Goal: Information Seeking & Learning: Find specific fact

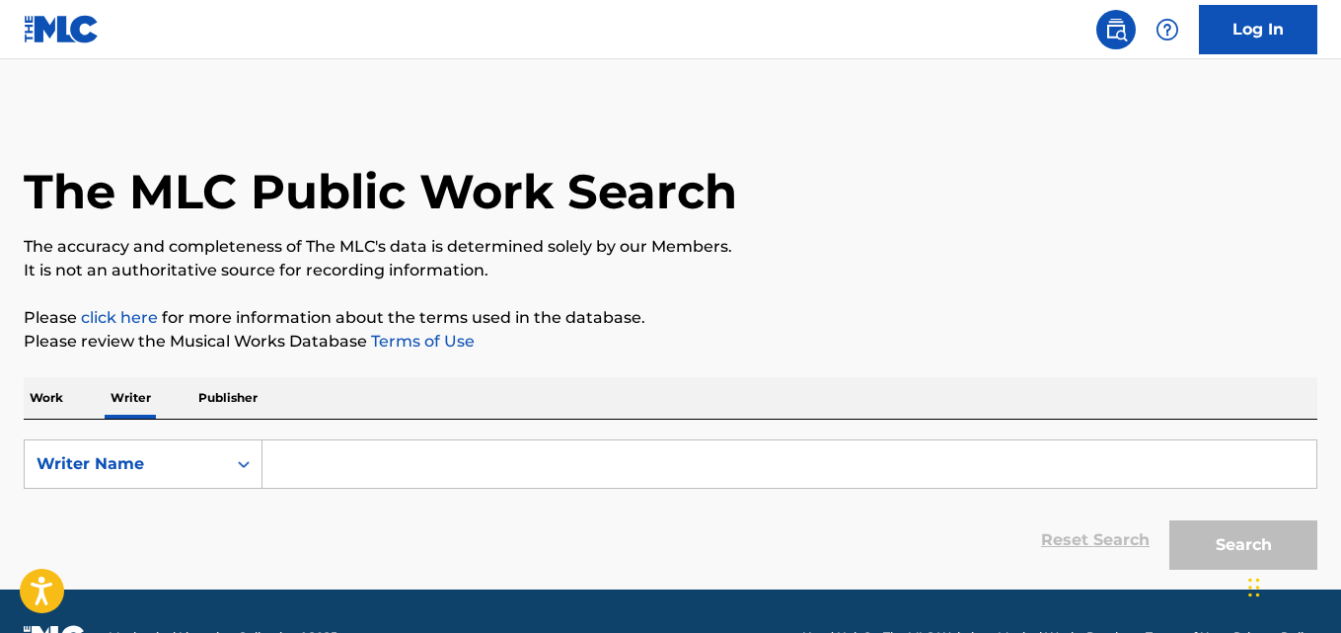
click at [393, 469] on input "Search Form" at bounding box center [790, 463] width 1054 height 47
paste input "Víctor Alejandro Mendivil Ramírez"
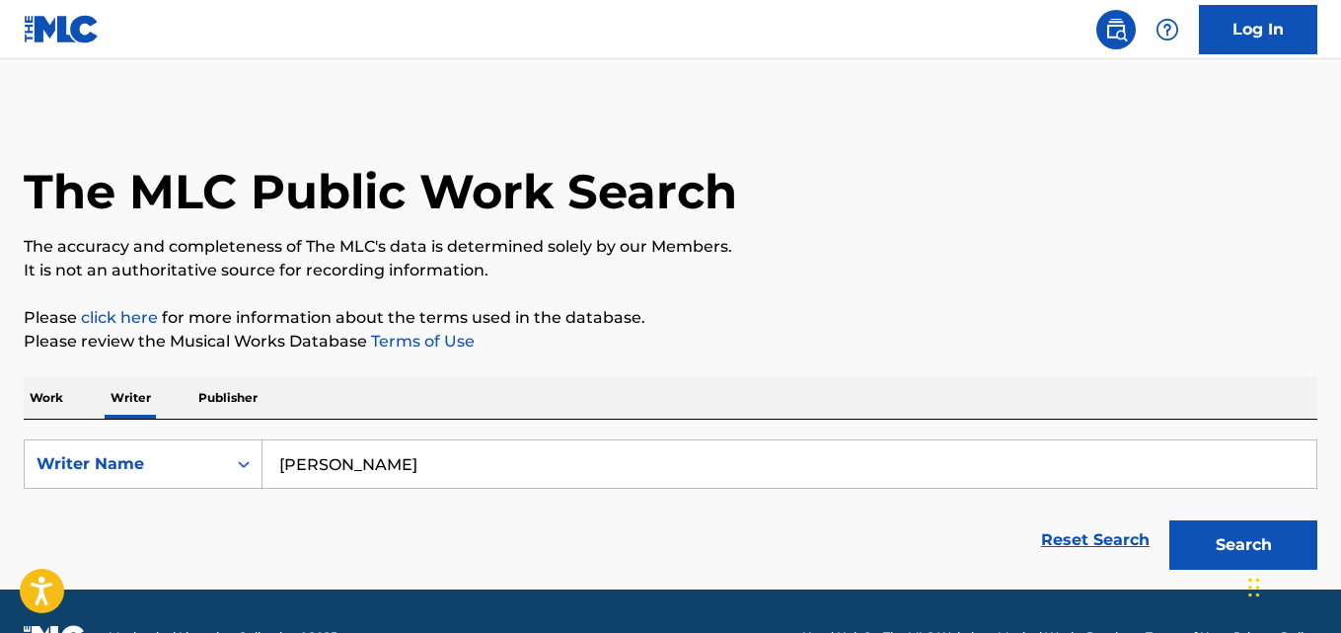
click at [529, 467] on input "Víctor Alejandro Mendivil Ramírez" at bounding box center [790, 463] width 1054 height 47
type input "Víctor Alejandro Mendivil Ramirez"
click at [1210, 534] on button "Search" at bounding box center [1244, 544] width 148 height 49
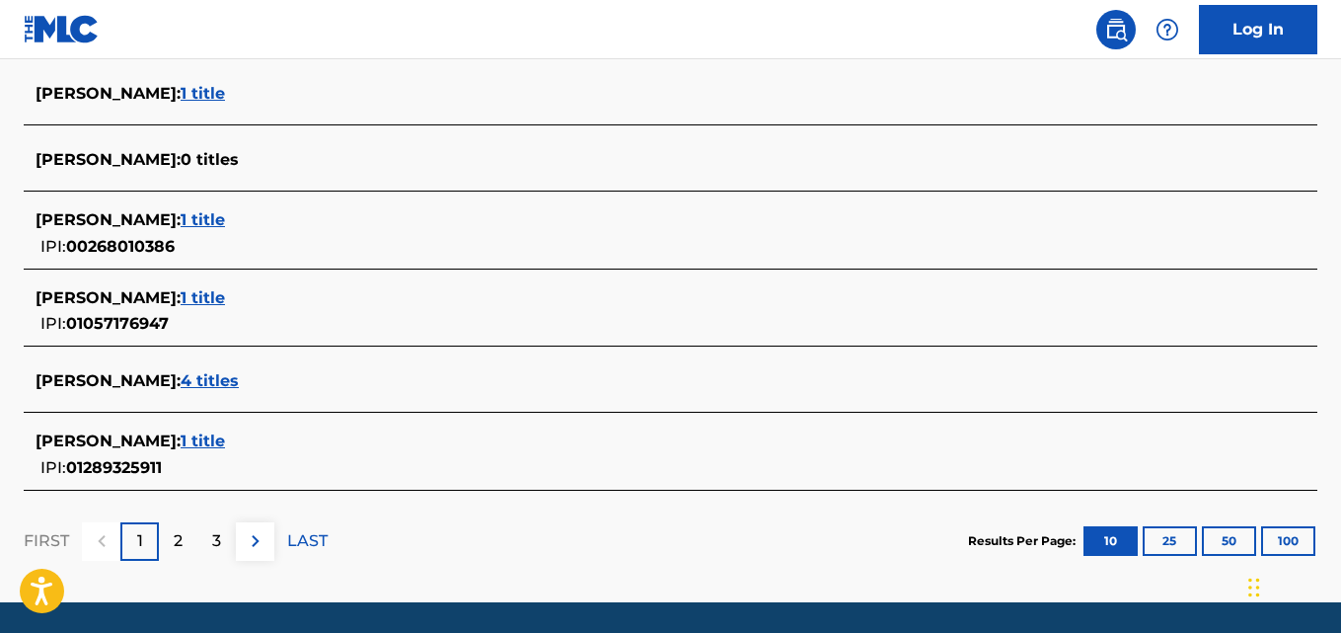
scroll to position [847, 0]
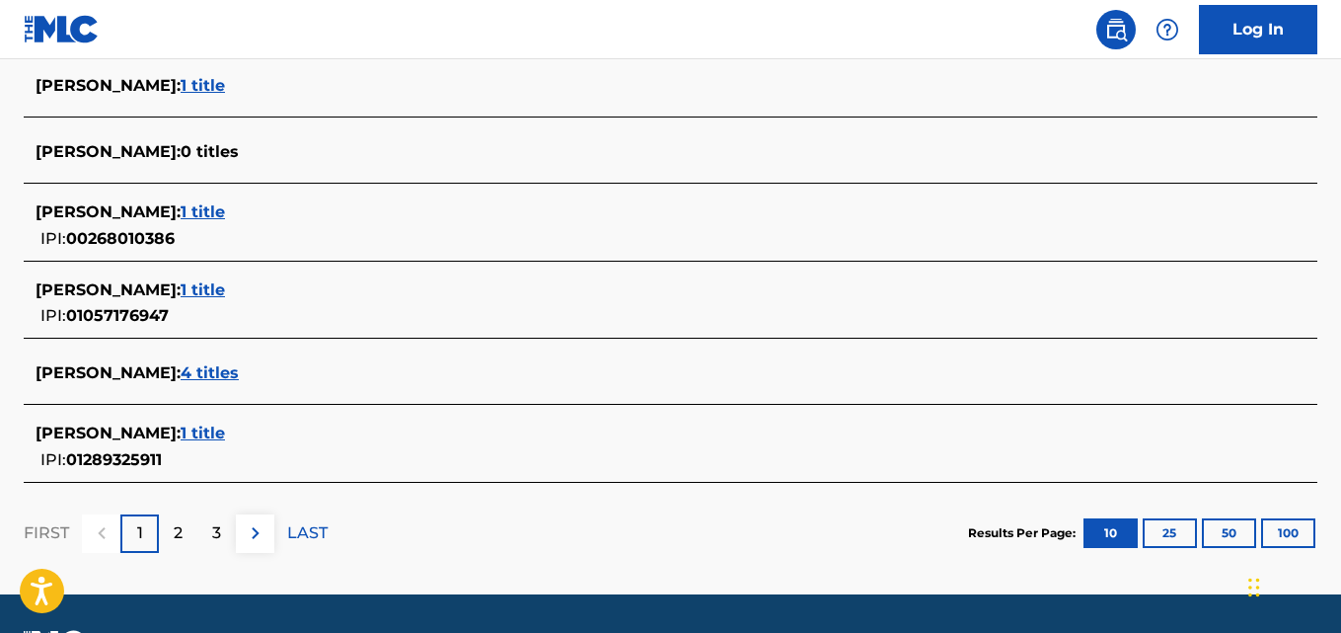
click at [239, 375] on span "4 titles" at bounding box center [210, 372] width 58 height 19
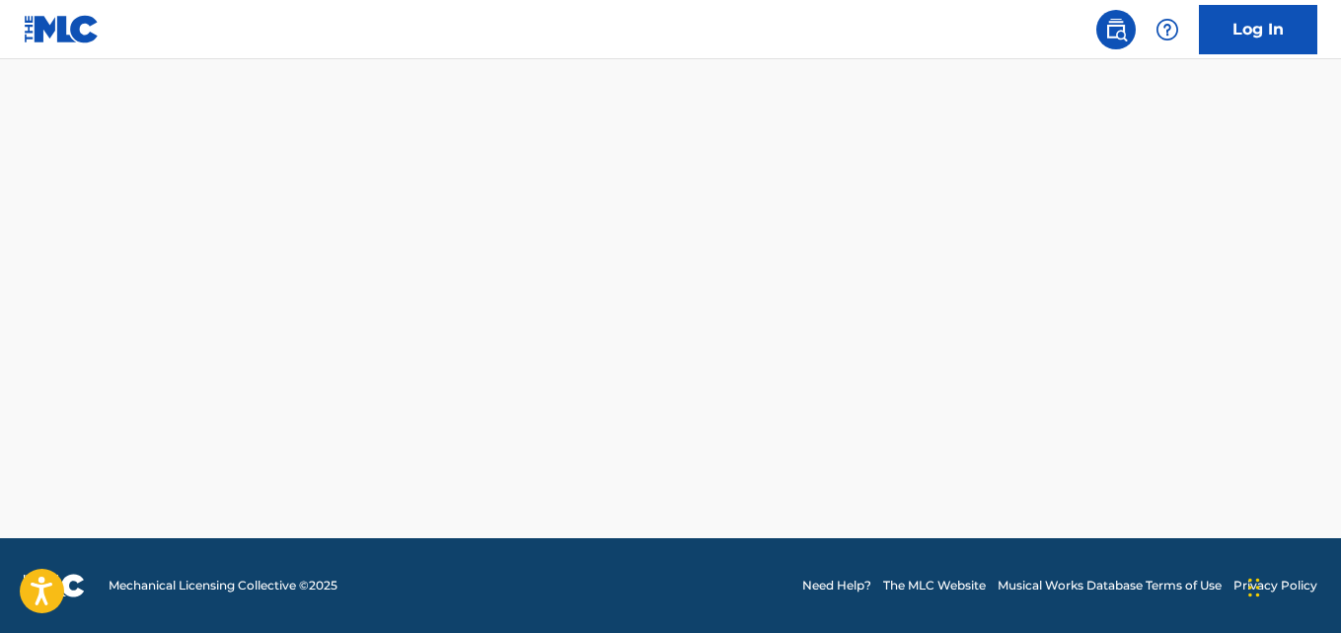
scroll to position [845, 0]
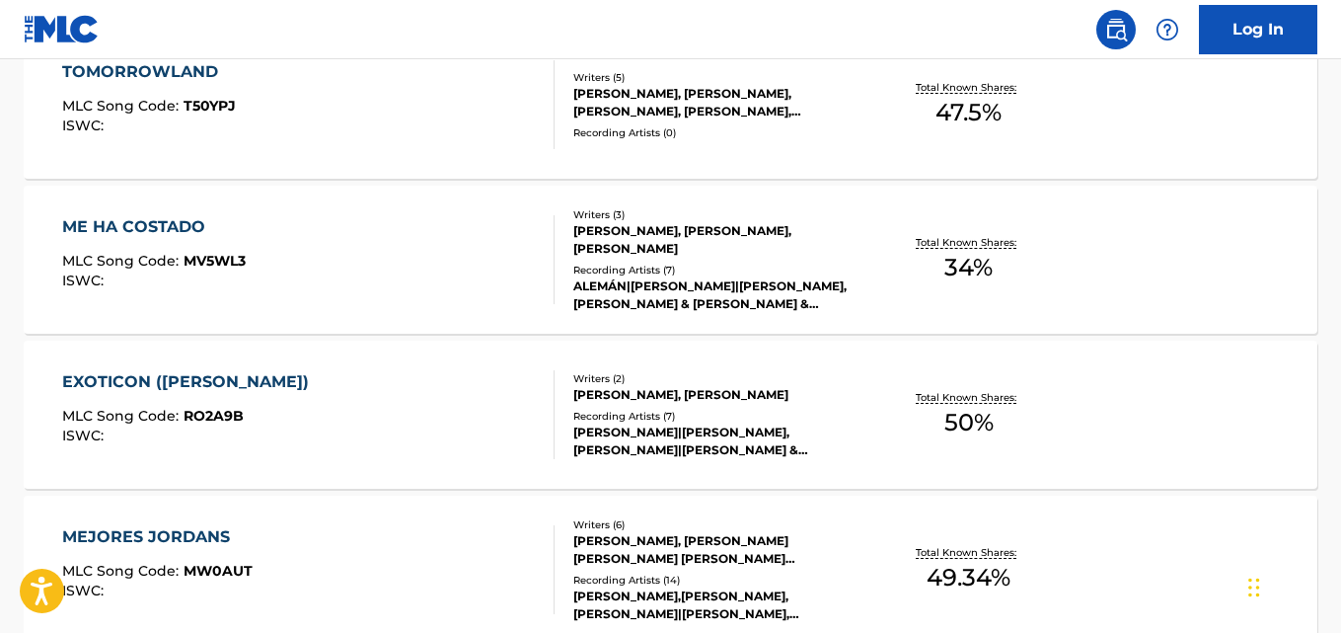
click at [1165, 418] on div "EXOTICON (VAN CLEEF) MLC Song Code : RO2A9B ISWC : Writers ( 2 ) VICTOR ALEJAND…" at bounding box center [671, 415] width 1294 height 148
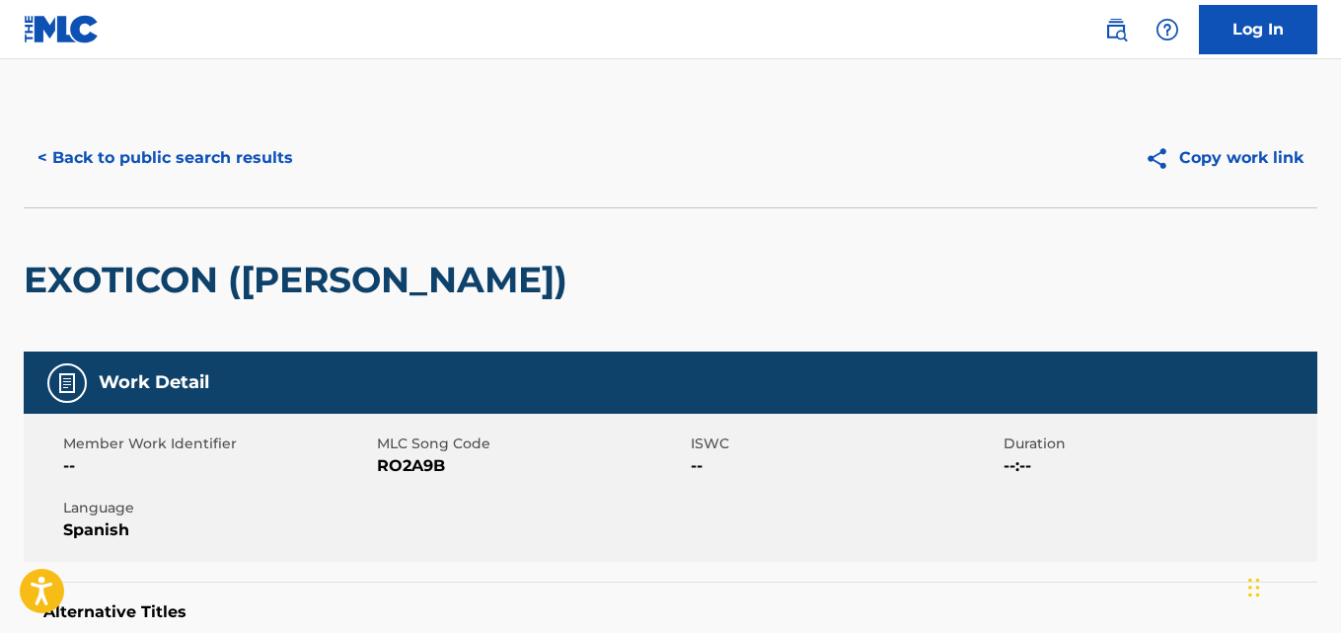
click at [80, 163] on button "< Back to public search results" at bounding box center [165, 157] width 283 height 49
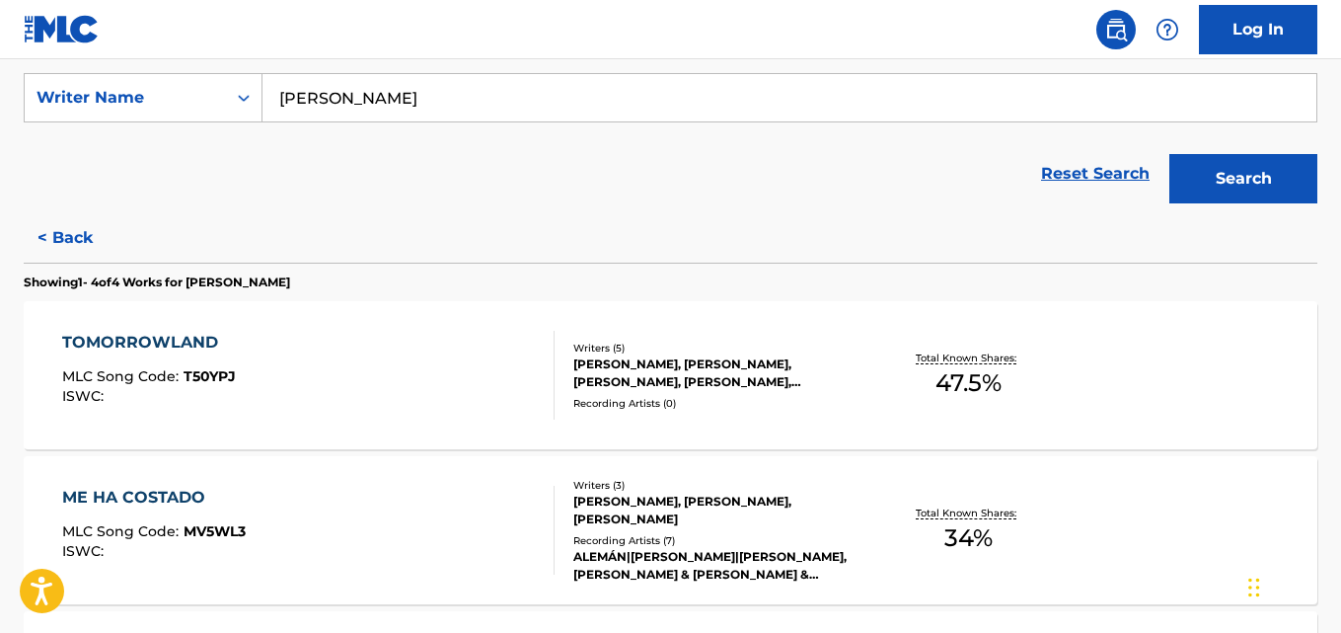
scroll to position [373, 0]
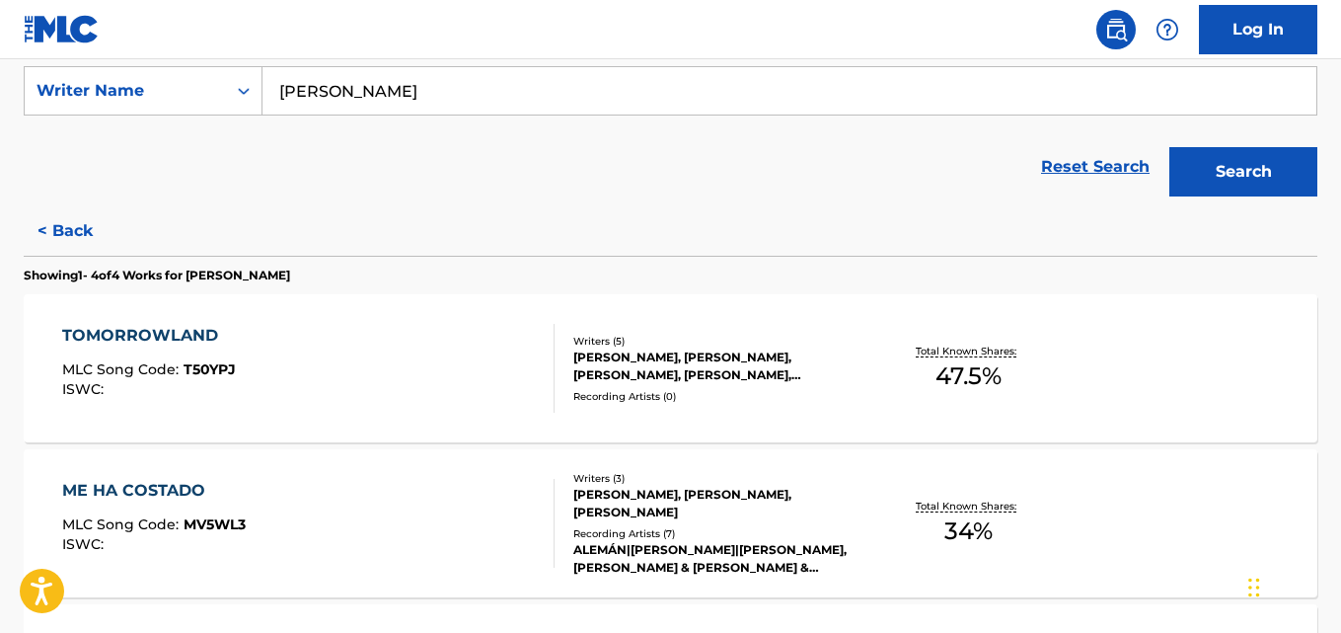
click at [1177, 355] on div "TOMORROWLAND MLC Song Code : T50YPJ ISWC : Writers ( 5 ) SEBASTIAN BAUTISTA MON…" at bounding box center [671, 368] width 1294 height 148
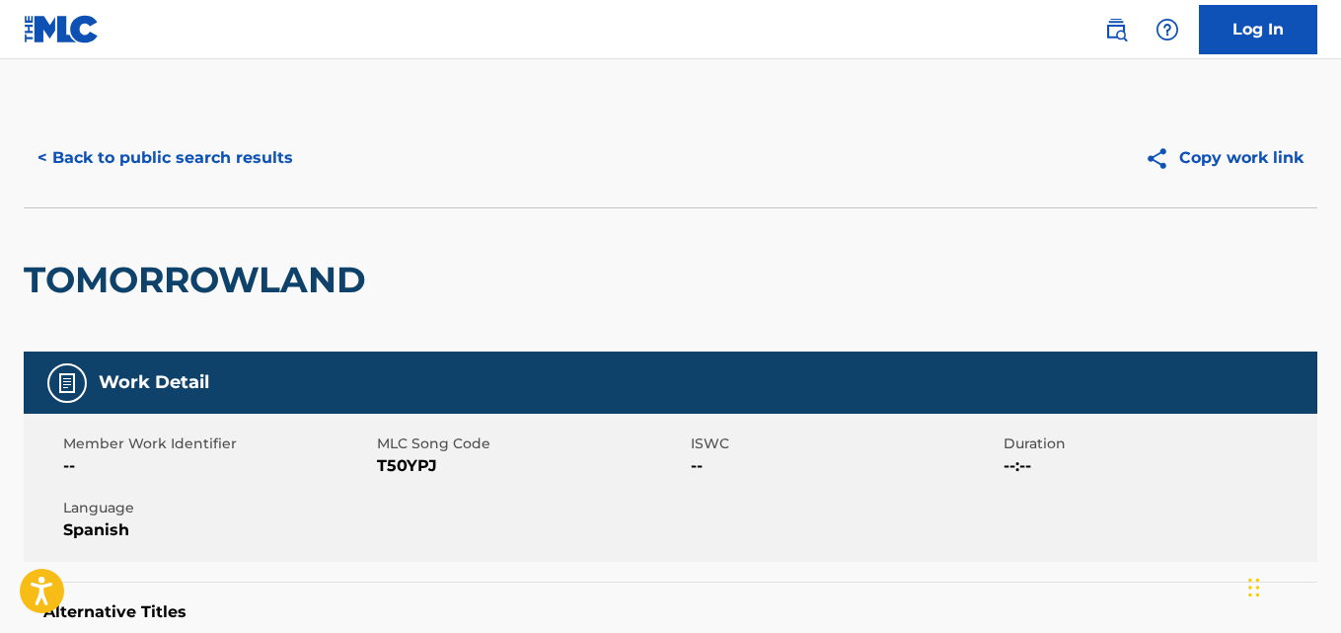
click at [99, 179] on button "< Back to public search results" at bounding box center [165, 157] width 283 height 49
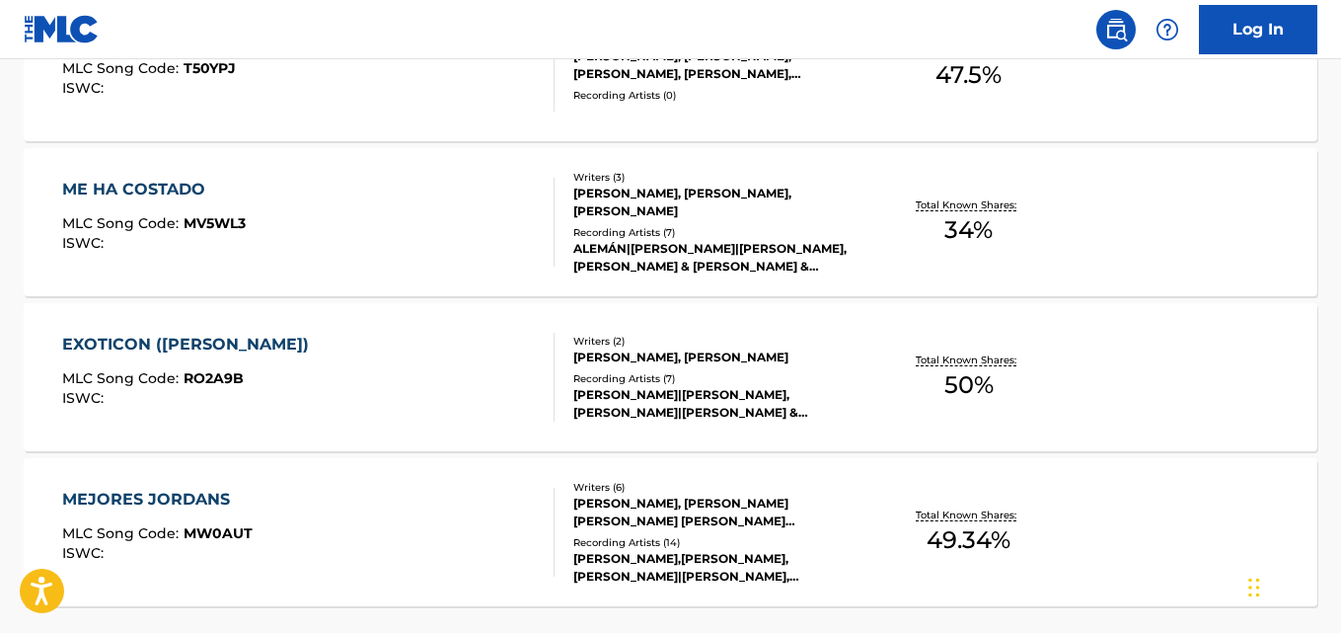
scroll to position [687, 0]
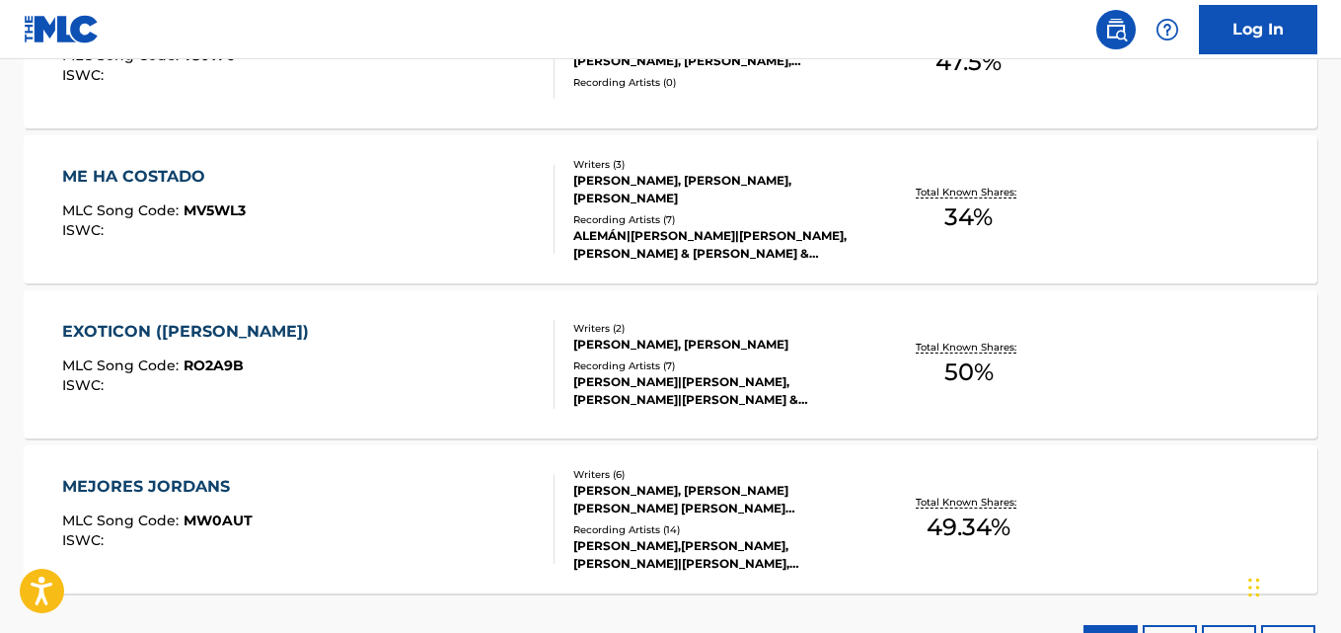
click at [1171, 355] on div "EXOTICON (VAN CLEEF) MLC Song Code : RO2A9B ISWC : Writers ( 2 ) VICTOR ALEJAND…" at bounding box center [671, 364] width 1294 height 148
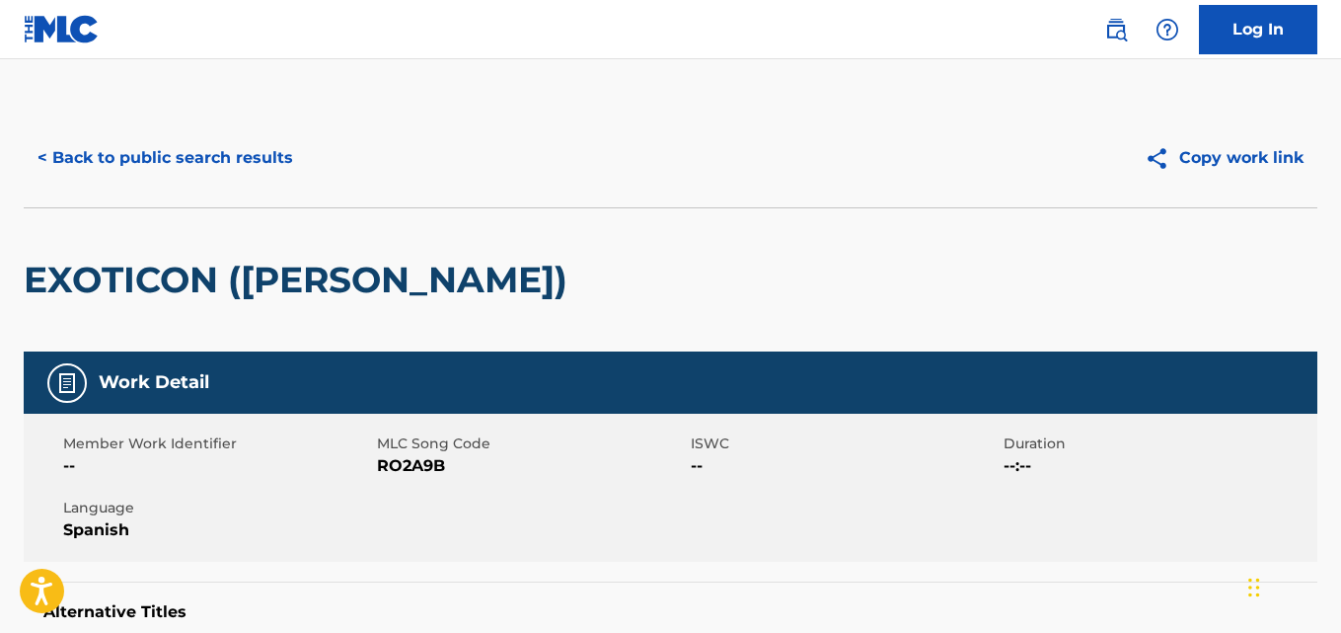
click at [35, 170] on button "< Back to public search results" at bounding box center [165, 157] width 283 height 49
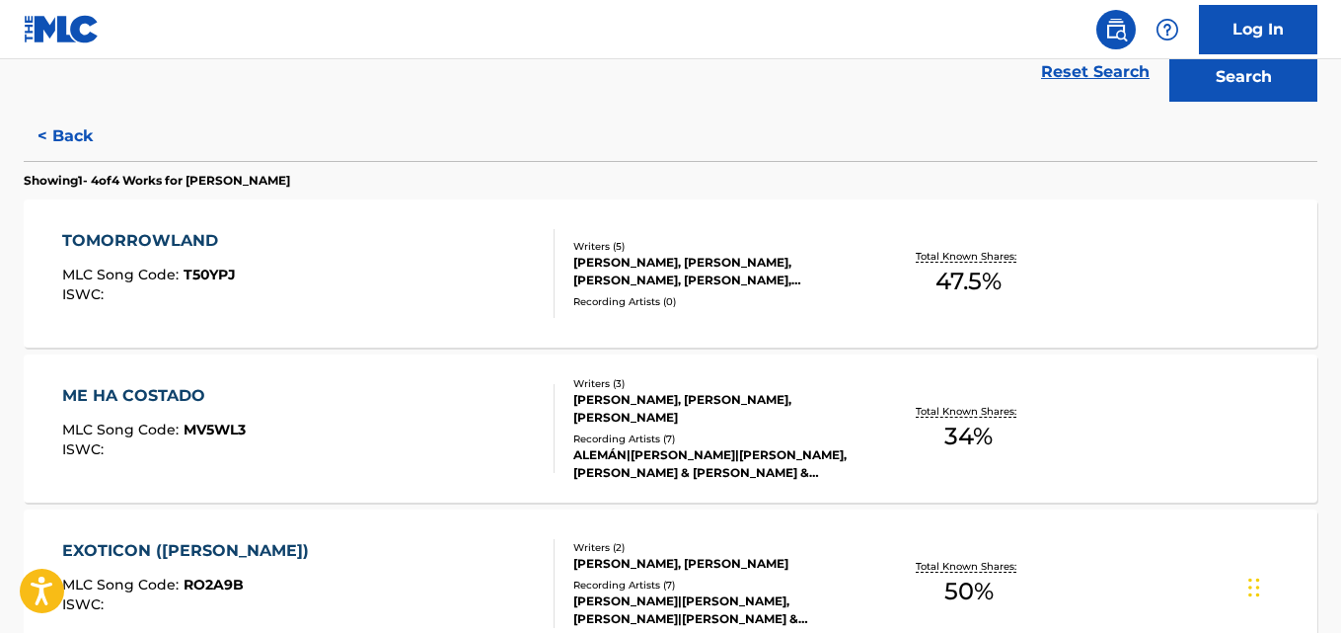
scroll to position [474, 0]
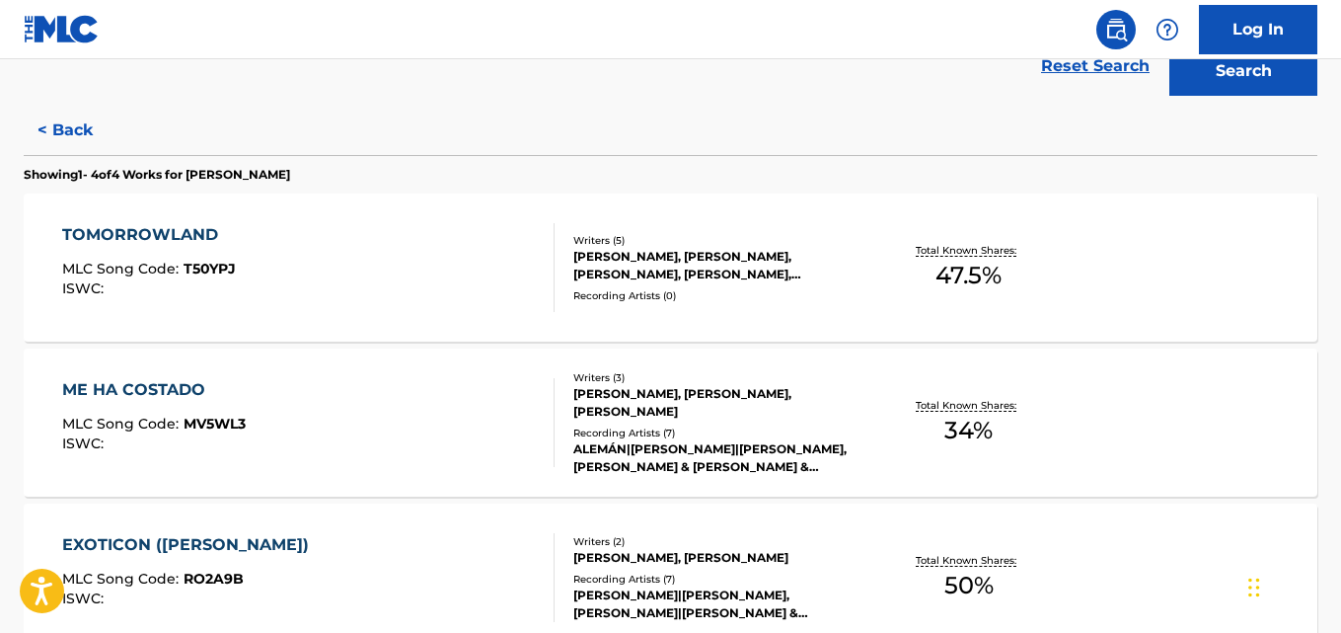
click at [1173, 378] on div "ME HA COSTADO MLC Song Code : MV5WL3 ISWC : Writers ( 3 ) VICTOR ALEJANDRO MEND…" at bounding box center [671, 422] width 1294 height 148
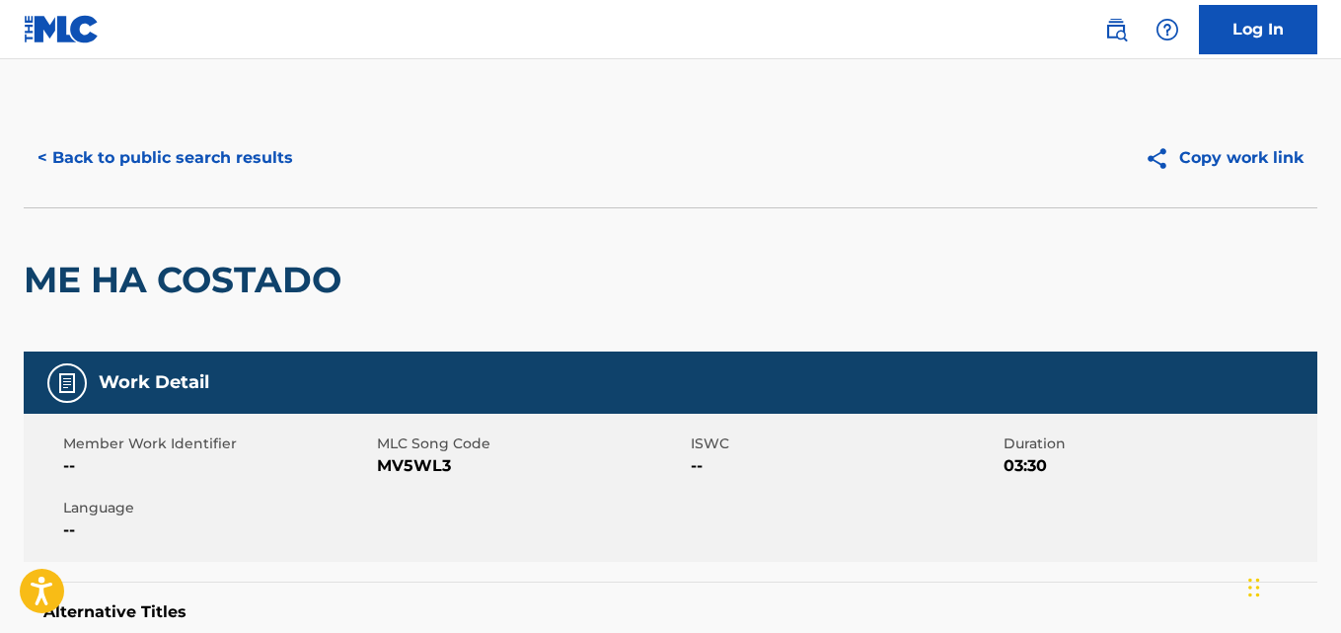
click at [61, 144] on button "< Back to public search results" at bounding box center [165, 157] width 283 height 49
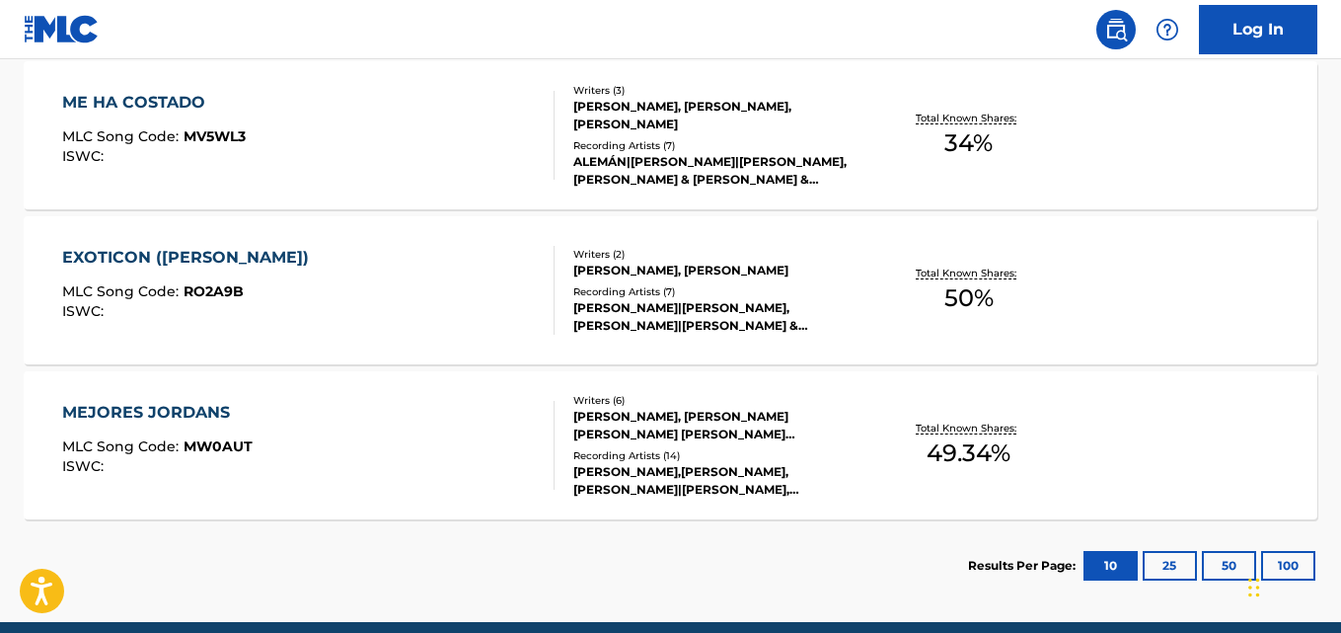
click at [1170, 425] on div "MEJORES JORDANS MLC Song Code : MW0AUT ISWC : Writers ( 6 ) VICTOR ALEJANDRO ME…" at bounding box center [671, 445] width 1294 height 148
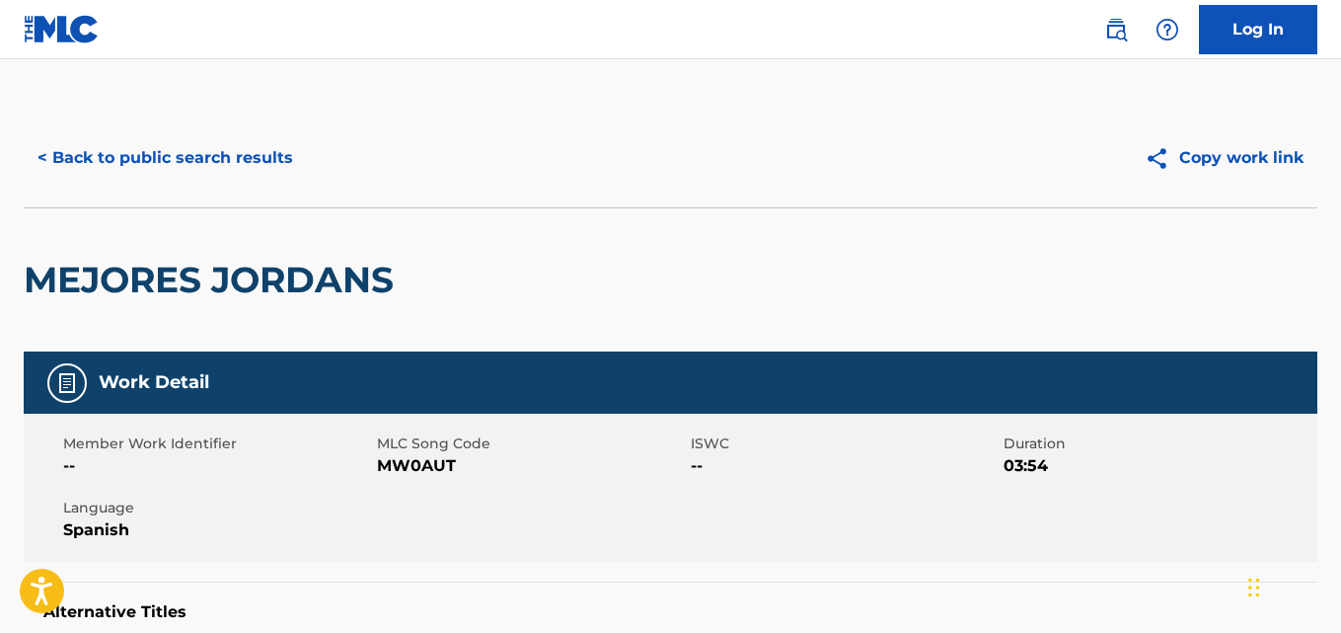
click at [47, 153] on button "< Back to public search results" at bounding box center [165, 157] width 283 height 49
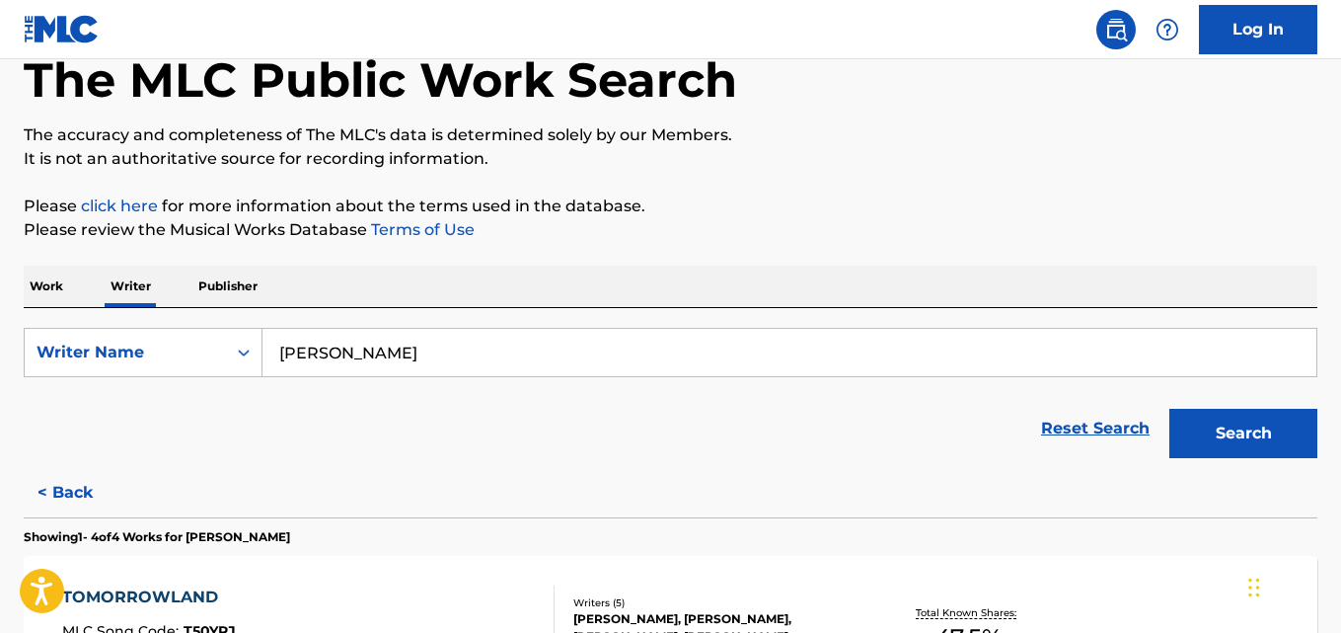
click at [66, 499] on button "< Back" at bounding box center [83, 492] width 118 height 49
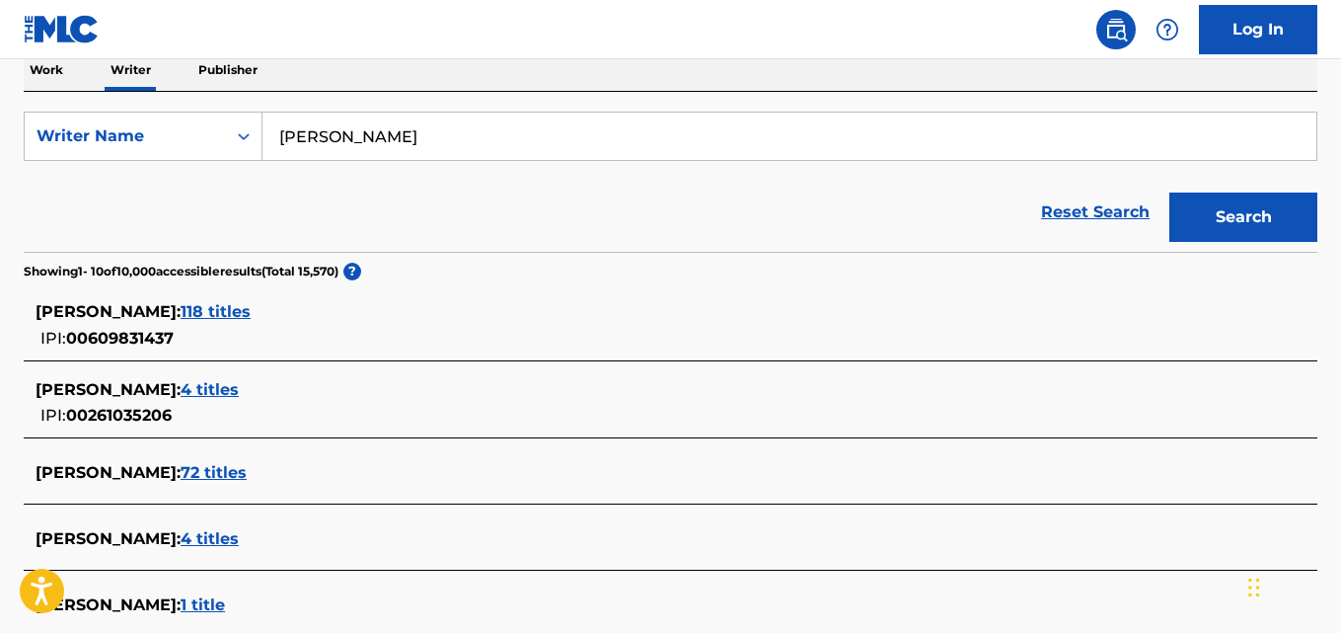
scroll to position [318, 0]
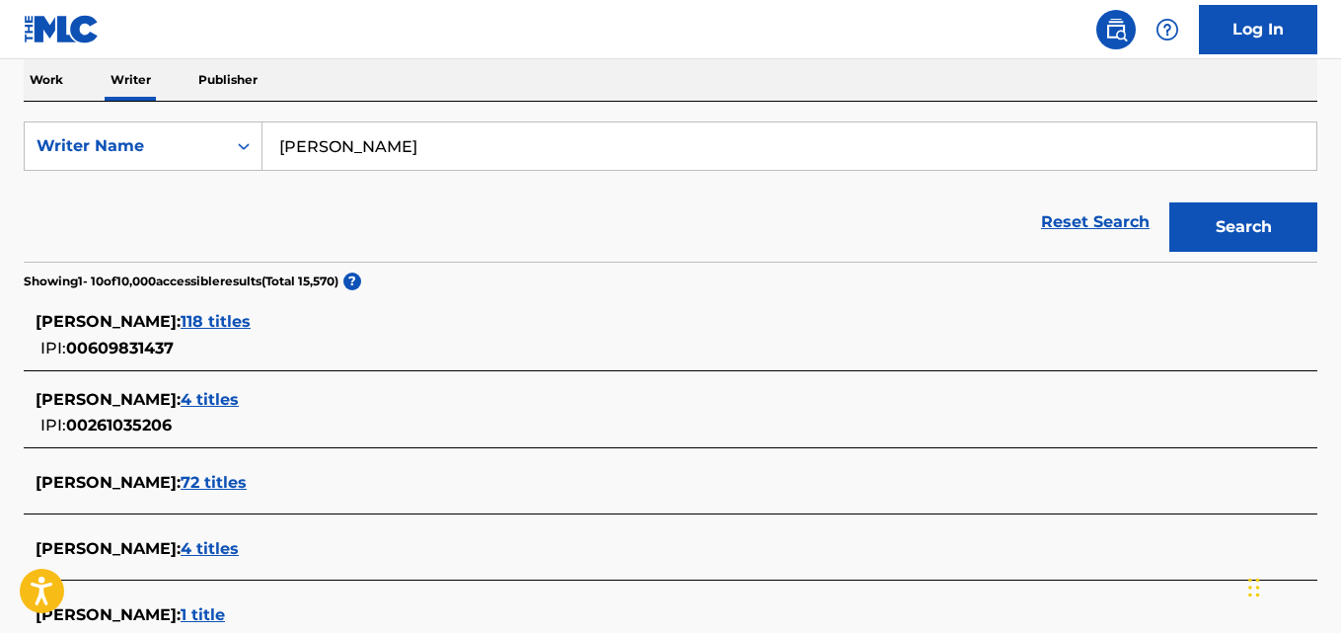
click at [633, 138] on input "Víctor Alejandro Mendivil Ramirez" at bounding box center [790, 145] width 1054 height 47
drag, startPoint x: 586, startPoint y: 146, endPoint x: 486, endPoint y: 148, distance: 100.7
click at [486, 148] on input "Víctor Alejandro Mendivil Ramirez" at bounding box center [790, 145] width 1054 height 47
click at [413, 142] on input "Víctor Alejandro Mendivil" at bounding box center [790, 145] width 1054 height 47
type input "Víctor Mendivil"
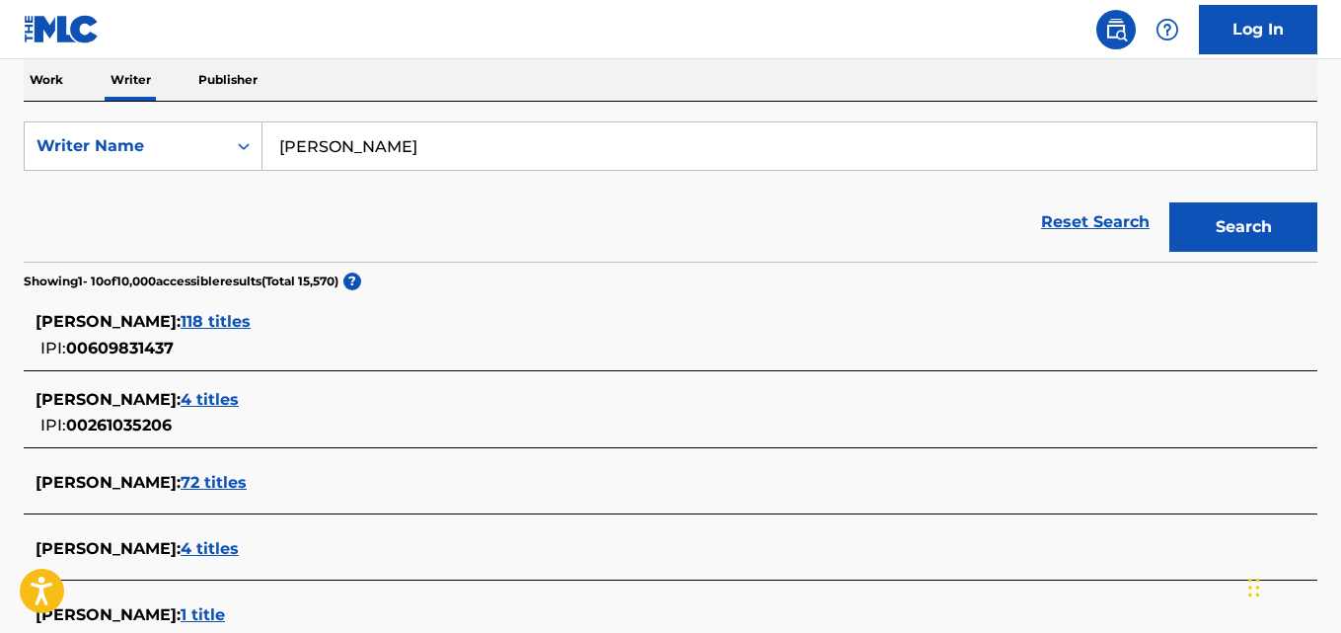
click at [1170, 202] on button "Search" at bounding box center [1244, 226] width 148 height 49
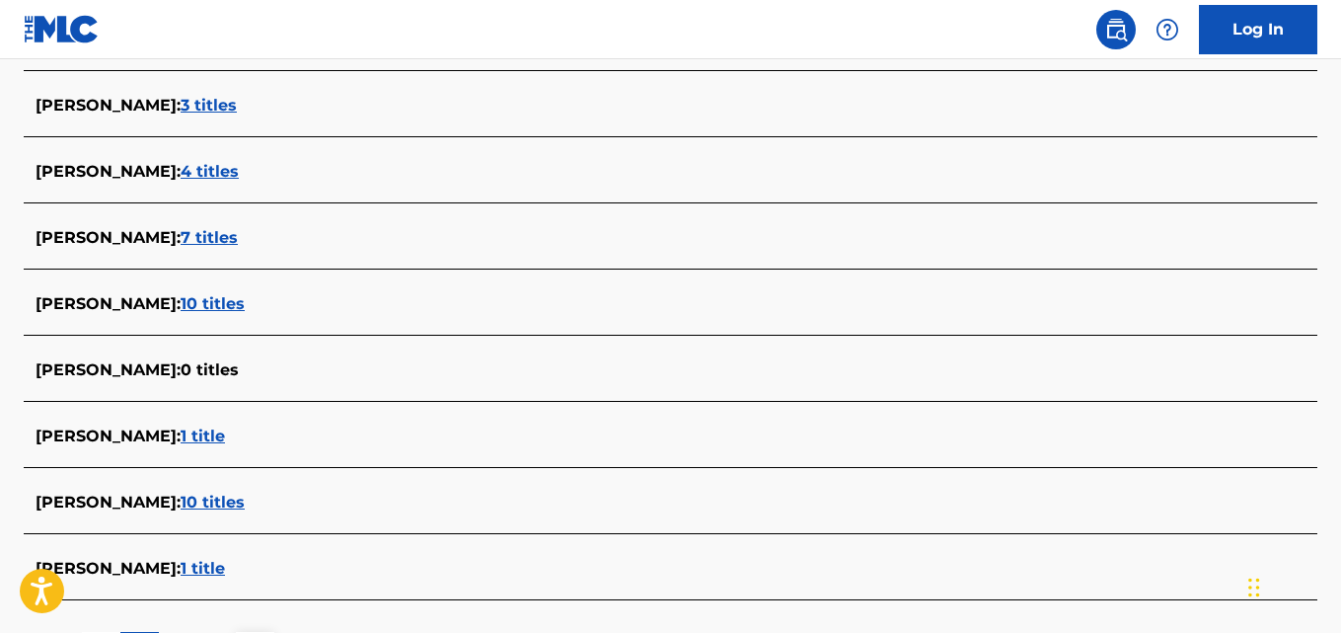
scroll to position [632, 0]
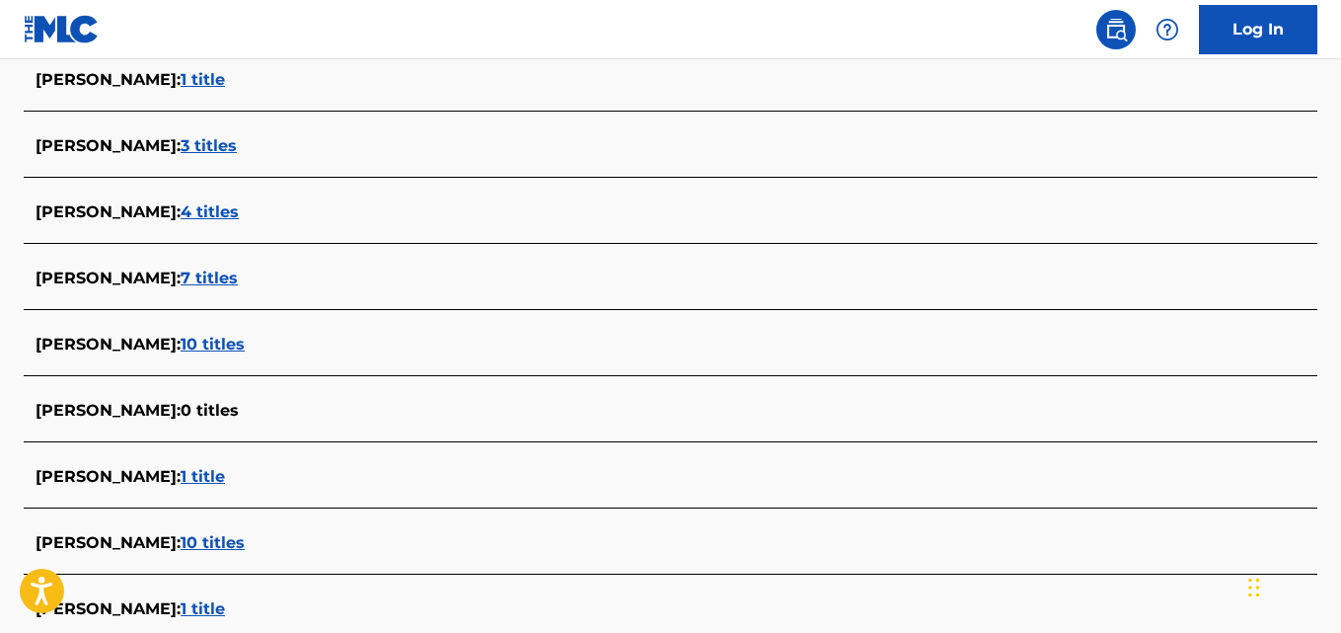
click at [231, 278] on span "7 titles" at bounding box center [209, 277] width 57 height 19
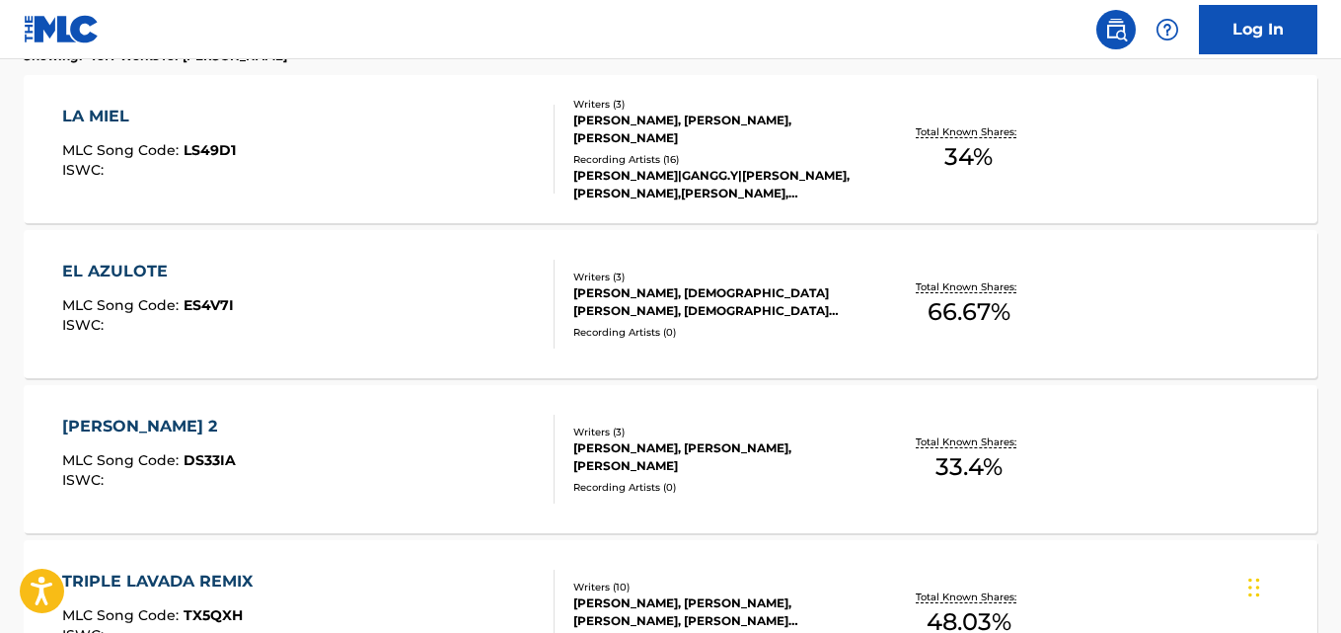
scroll to position [494, 0]
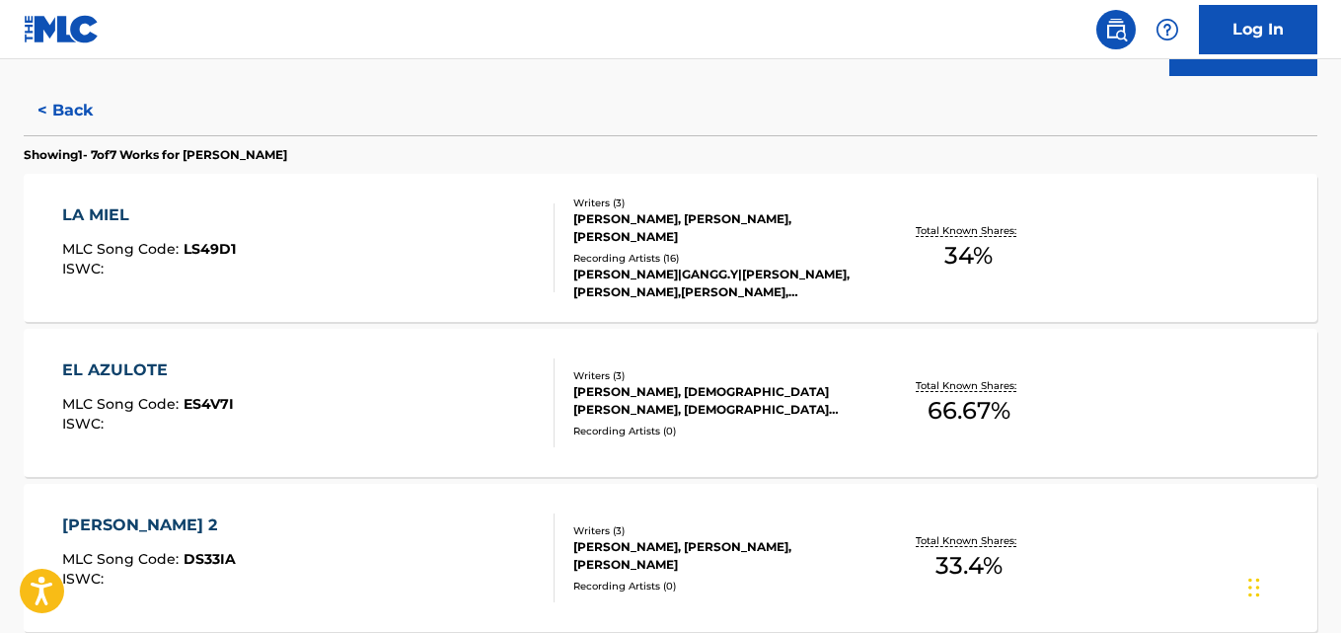
click at [1160, 268] on div "LA MIEL MLC Song Code : LS49D1 ISWC : Writers ( 3 ) GANGGY GANGGY, VICTOR MENDI…" at bounding box center [671, 248] width 1294 height 148
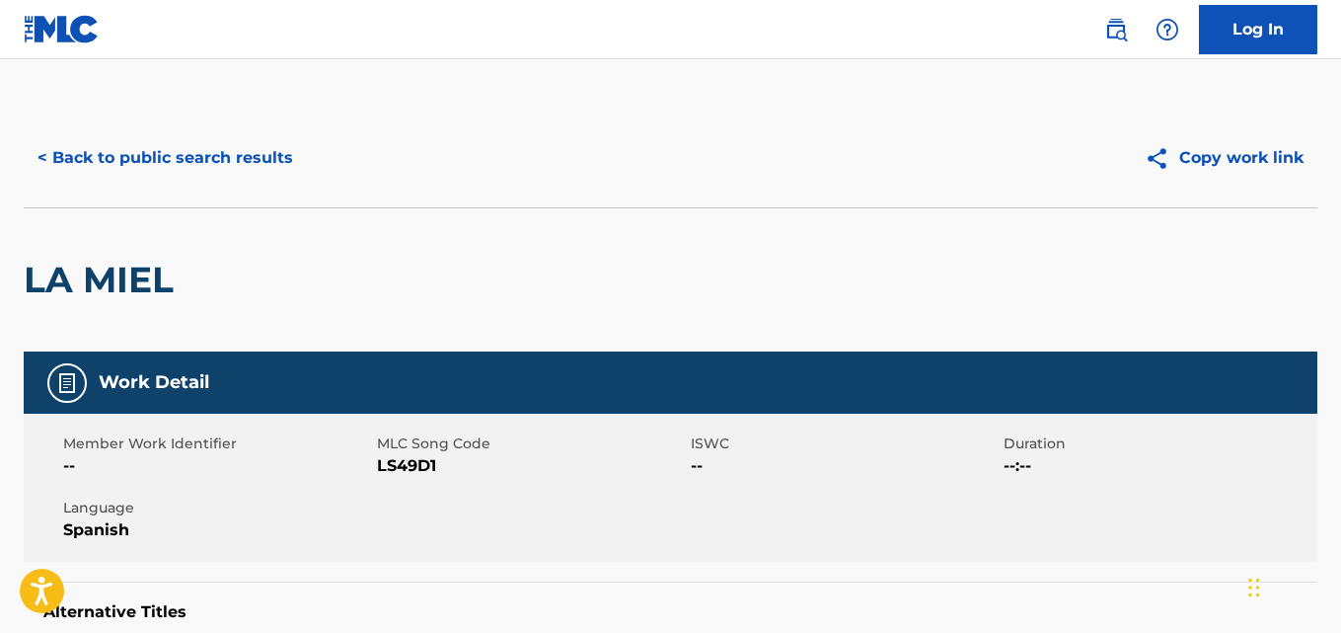
click at [100, 165] on button "< Back to public search results" at bounding box center [165, 157] width 283 height 49
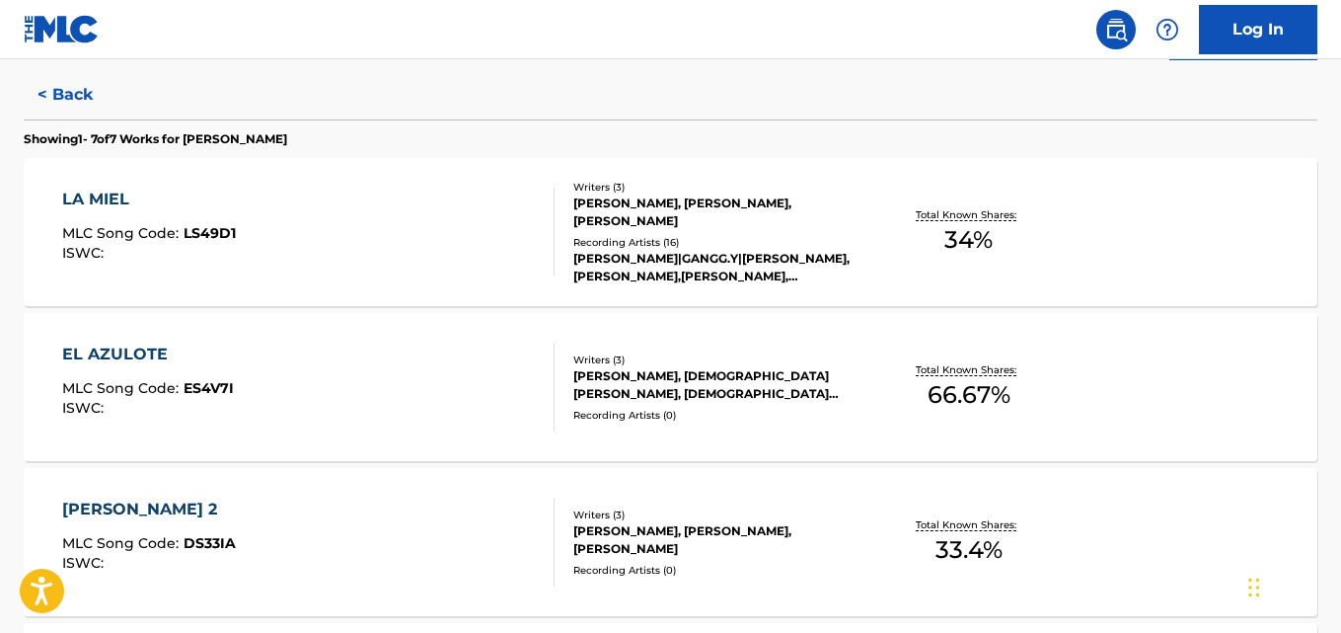
scroll to position [510, 0]
click at [1201, 353] on div "EL AZULOTE MLC Song Code : ES4V7I ISWC : Writers ( 3 ) VICTOR MENDIVIL, JESÚS O…" at bounding box center [671, 386] width 1294 height 148
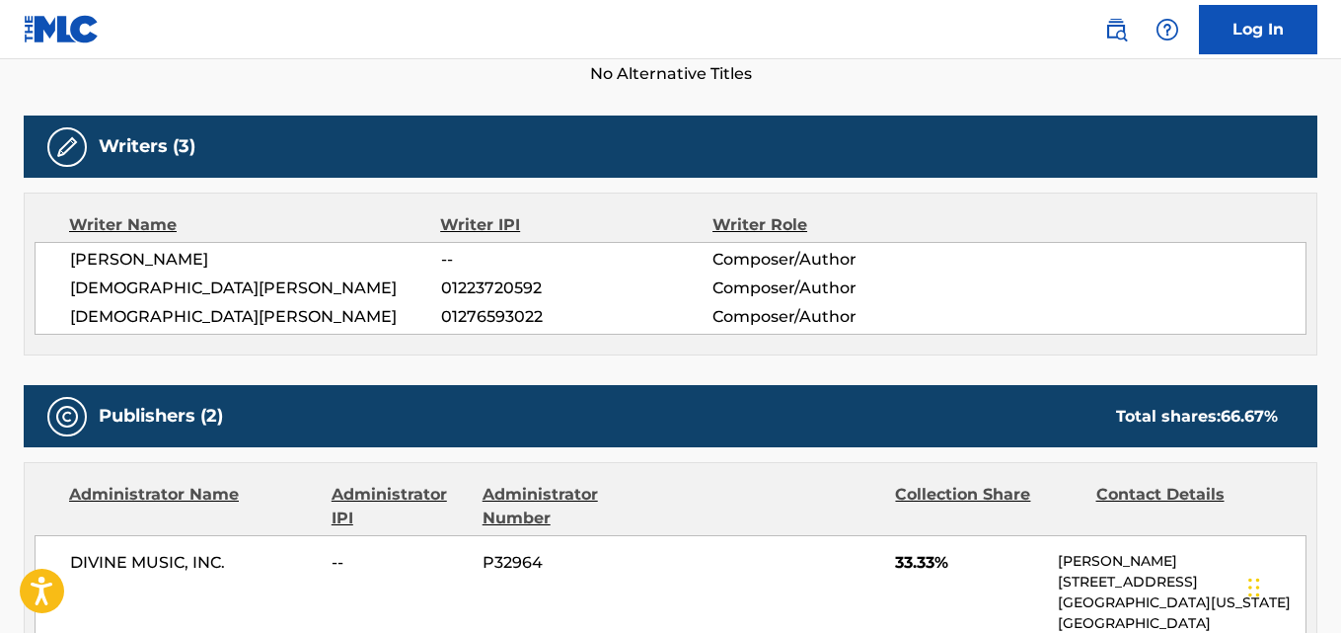
click at [1251, 335] on div "Writer Name Writer IPI Writer Role VICTOR MENDIVIL -- Composer/Author JESÚS OCT…" at bounding box center [671, 273] width 1294 height 163
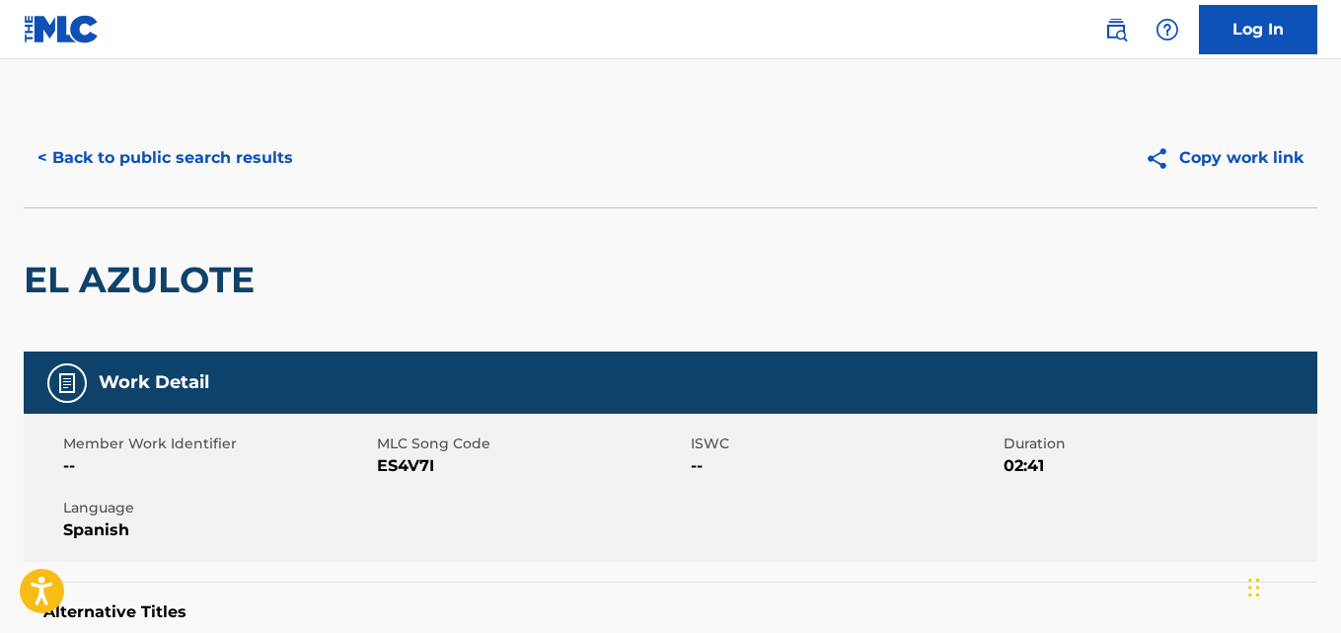
click at [63, 172] on button "< Back to public search results" at bounding box center [165, 157] width 283 height 49
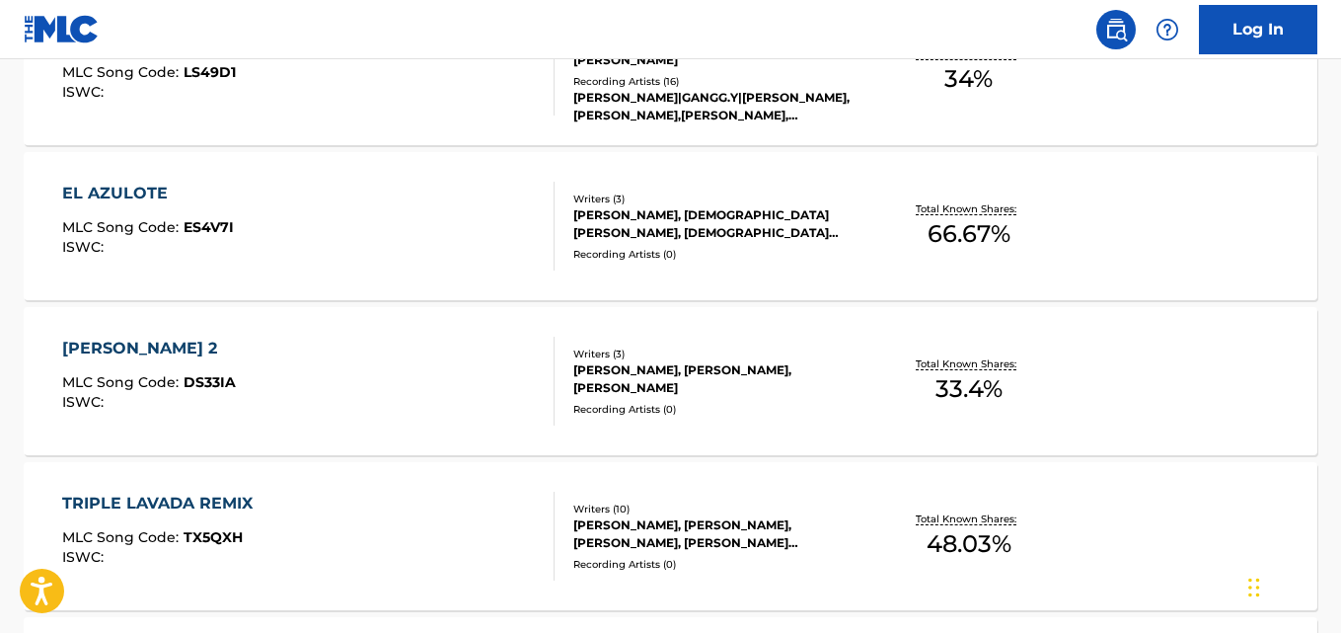
scroll to position [675, 0]
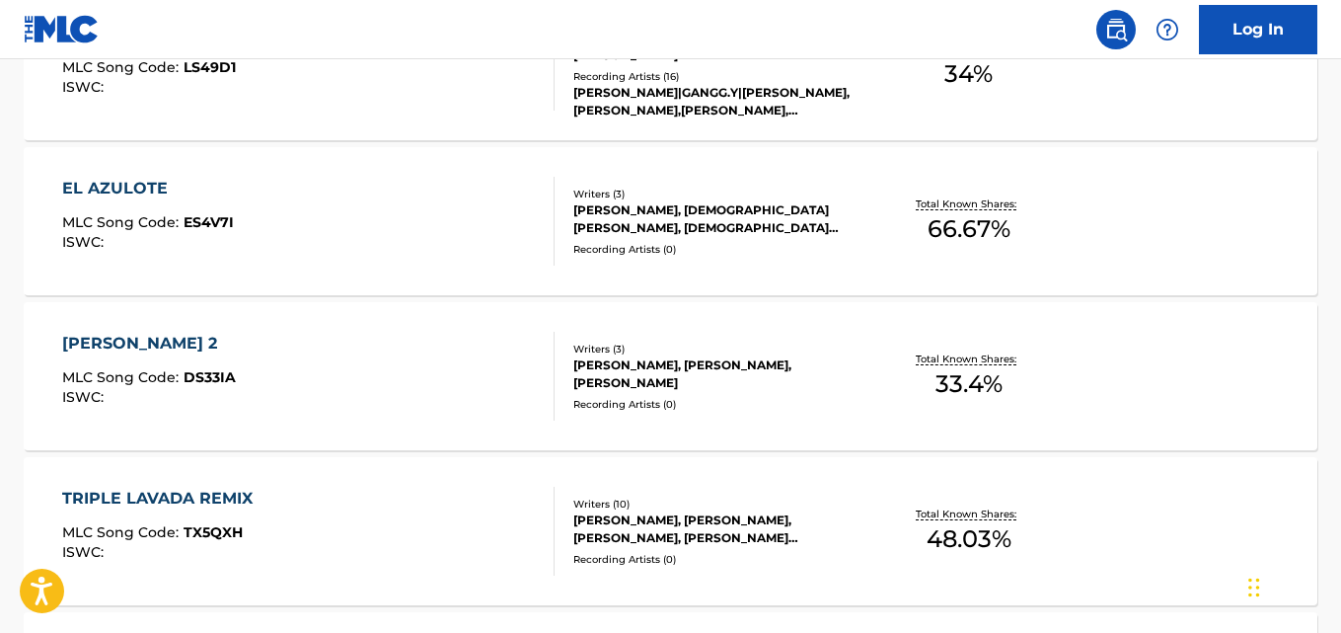
click at [1195, 367] on div "DON DIMADON 2 MLC Song Code : DS33IA ISWC : Writers ( 3 ) MANUEL ALBERTO VALDEZ…" at bounding box center [671, 376] width 1294 height 148
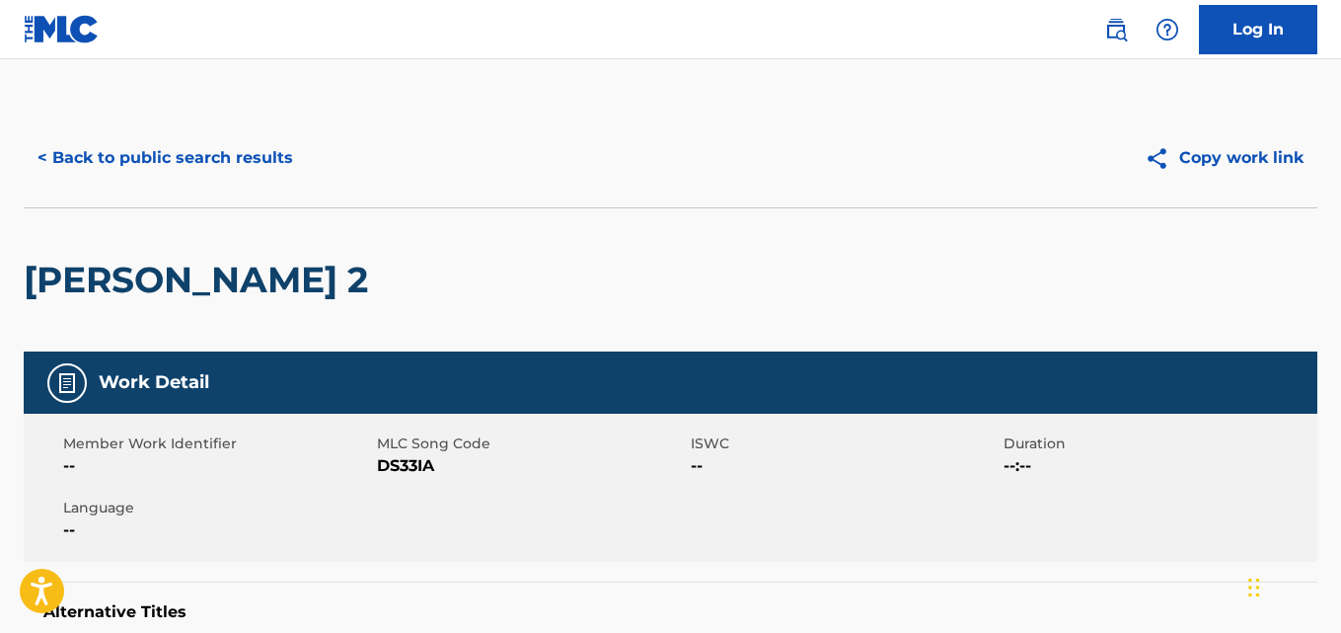
click at [63, 163] on button "< Back to public search results" at bounding box center [165, 157] width 283 height 49
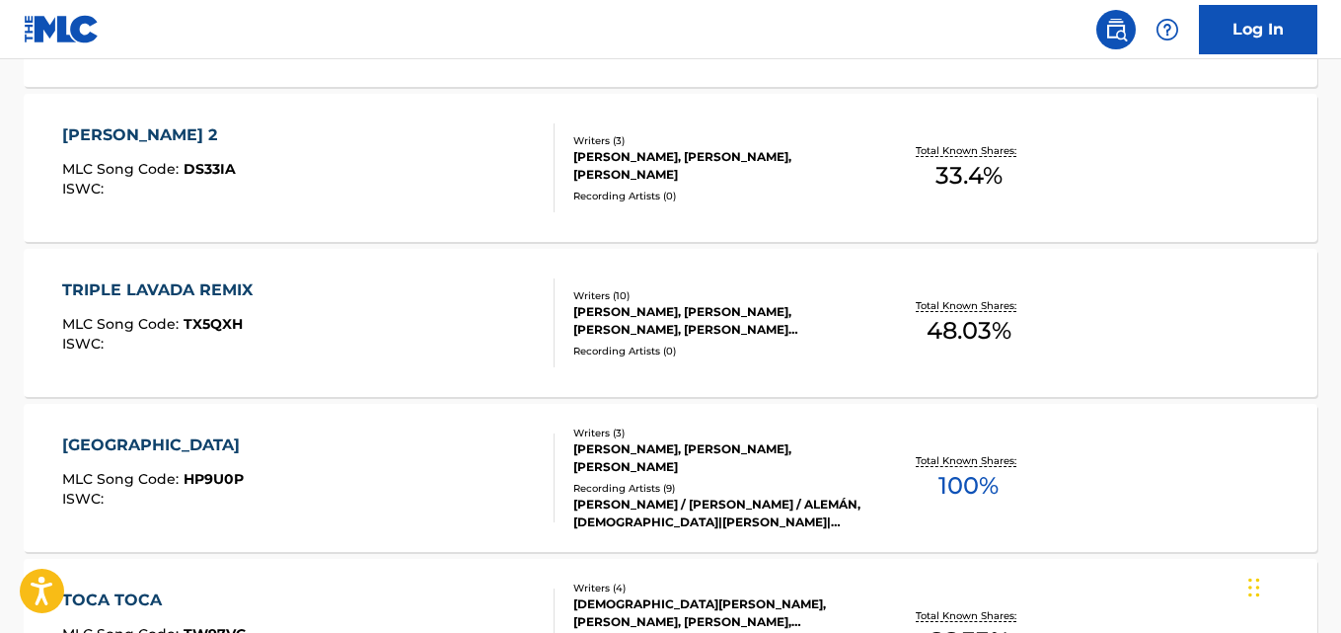
scroll to position [895, 0]
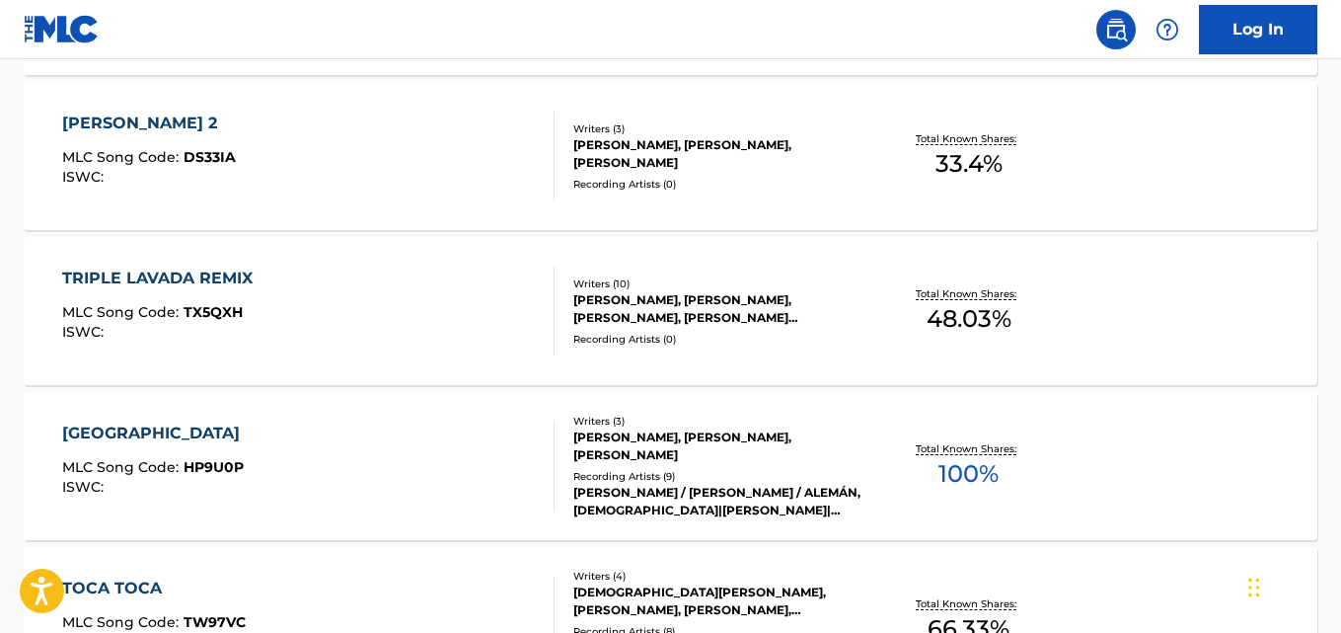
click at [1171, 461] on div "HONG KONG MLC Song Code : HP9U0P ISWC : Writers ( 3 ) OSCAR MAYDON MEZA, ALEXIS…" at bounding box center [671, 466] width 1294 height 148
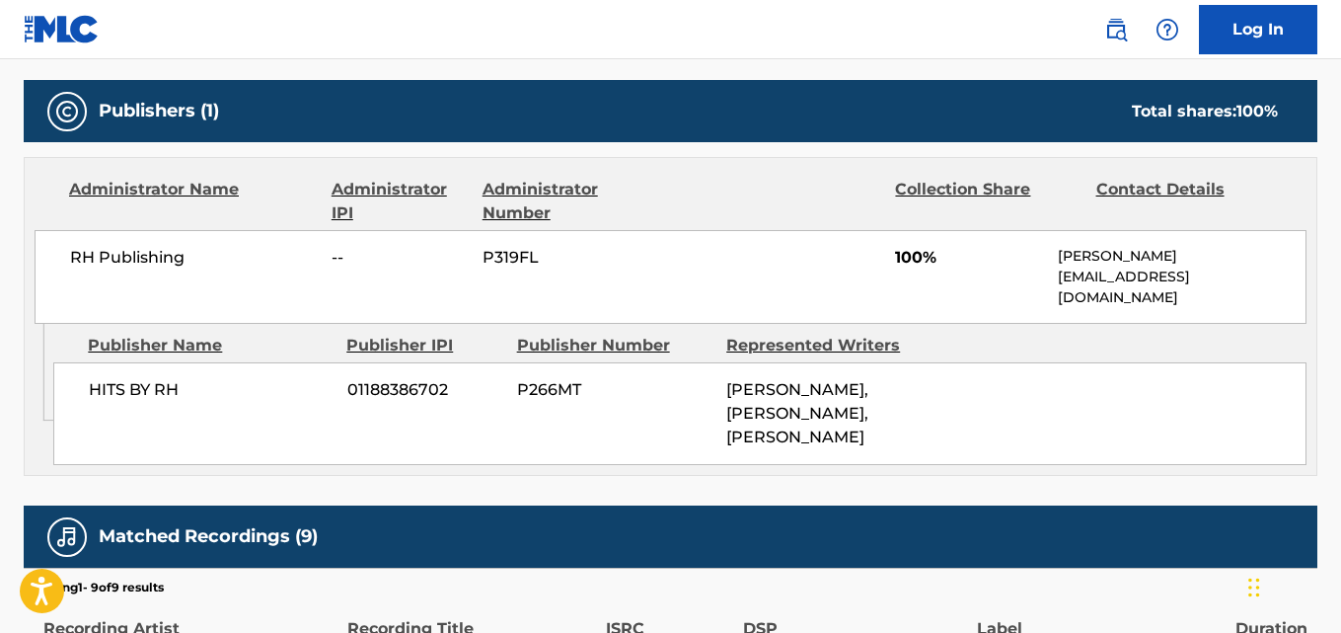
scroll to position [894, 0]
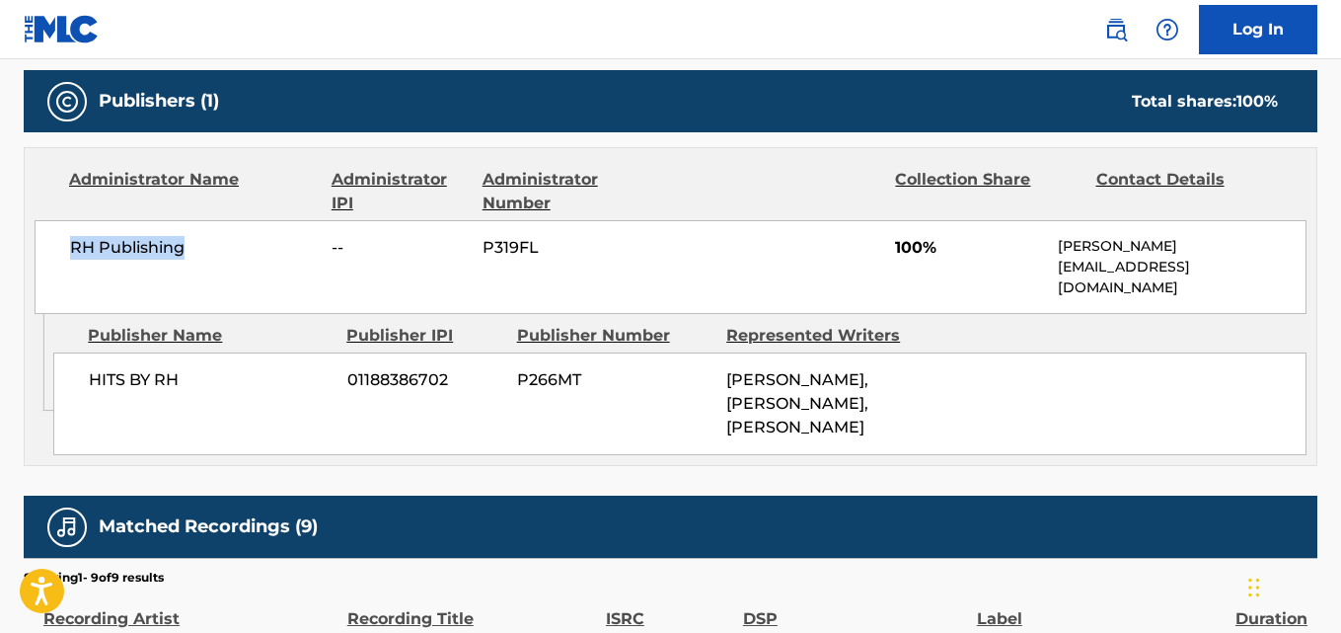
drag, startPoint x: 71, startPoint y: 249, endPoint x: 195, endPoint y: 254, distance: 124.5
click at [195, 254] on span "RH Publishing" at bounding box center [193, 248] width 247 height 24
copy span "RH Publishing"
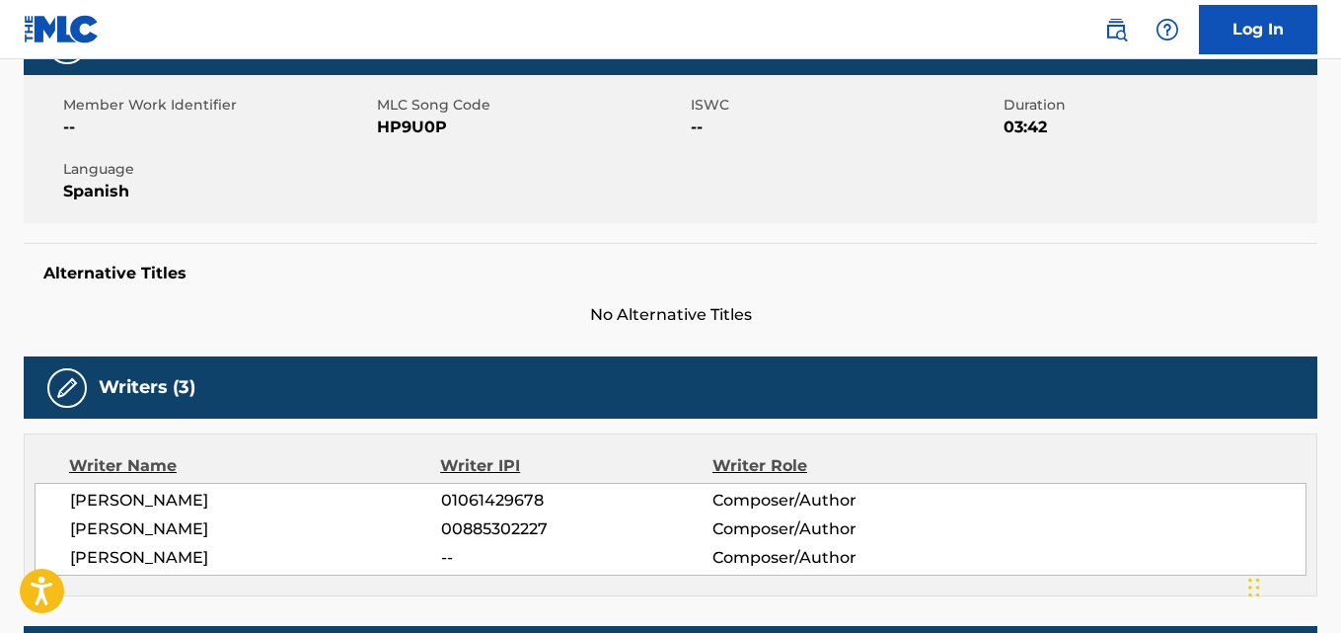
scroll to position [306, 0]
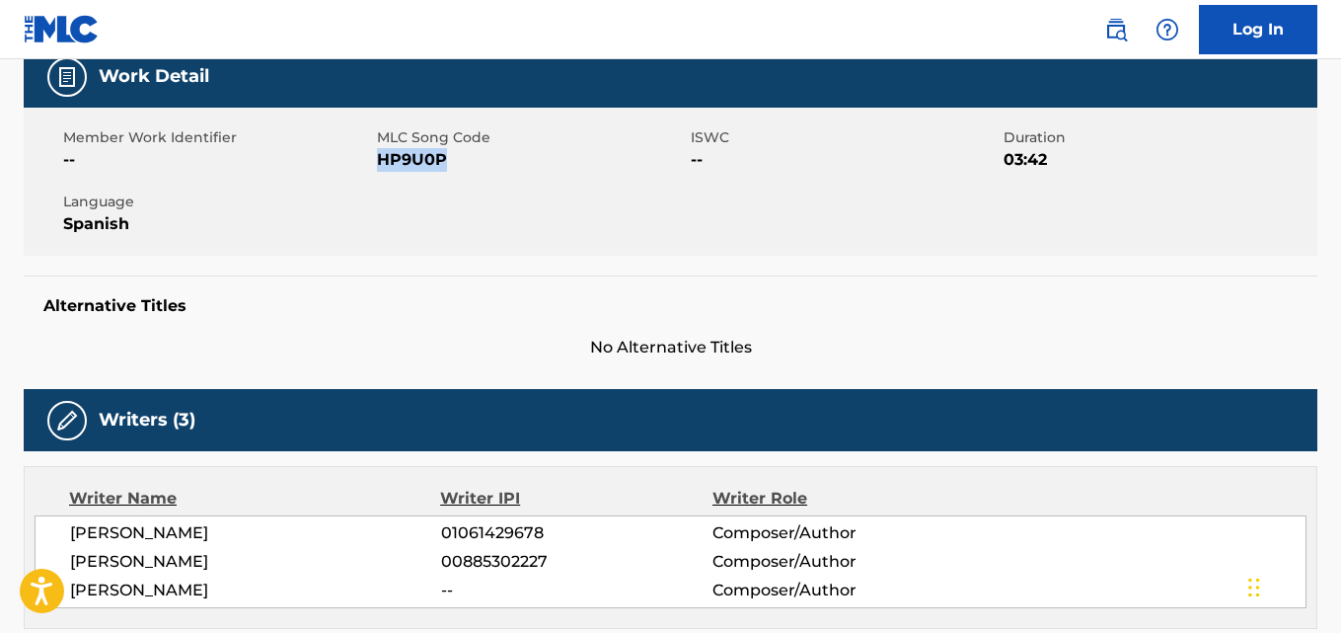
copy span "HP9U0P"
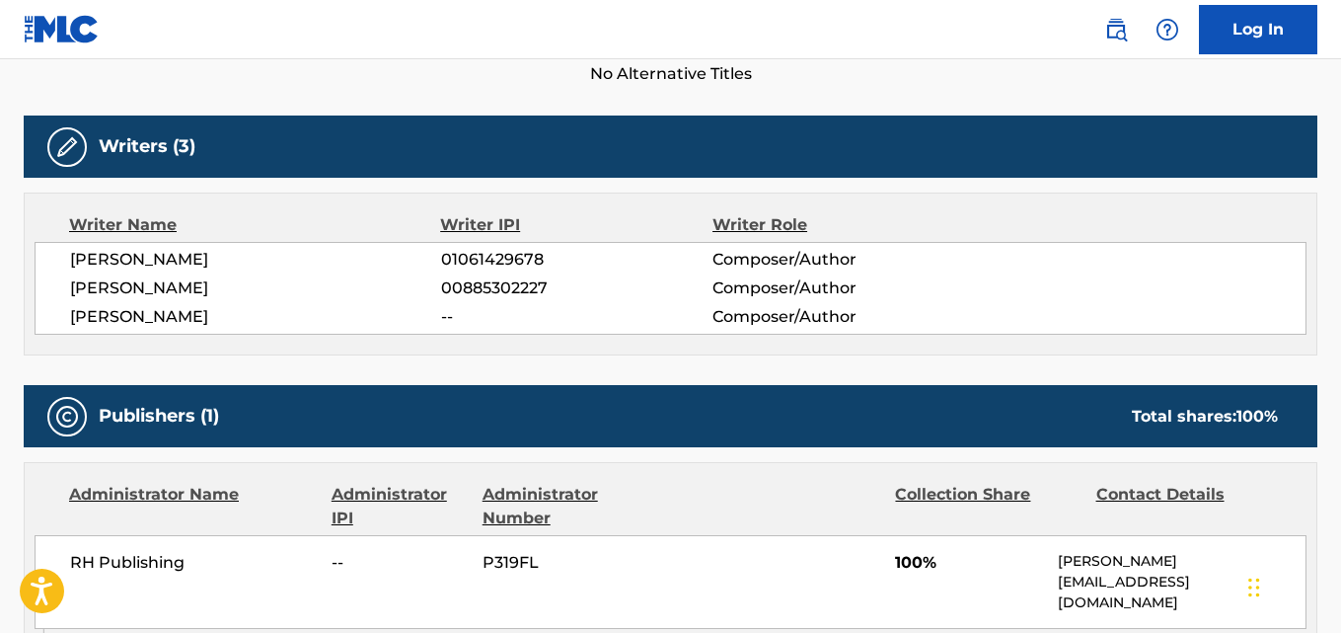
scroll to position [608, 0]
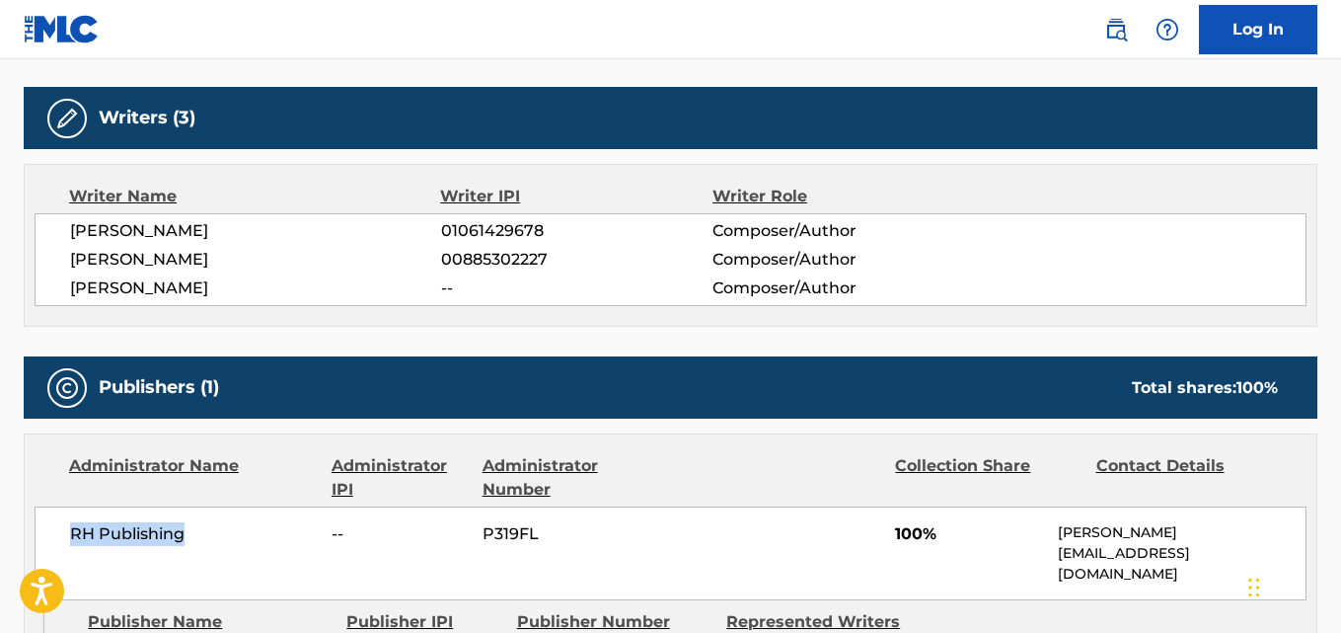
drag, startPoint x: 190, startPoint y: 544, endPoint x: 52, endPoint y: 541, distance: 138.2
click at [52, 541] on div "RH Publishing -- P319FL 100% Claudia Pulido claupublishing@ranchohumilde.com" at bounding box center [671, 553] width 1272 height 94
copy span "RH Publishing"
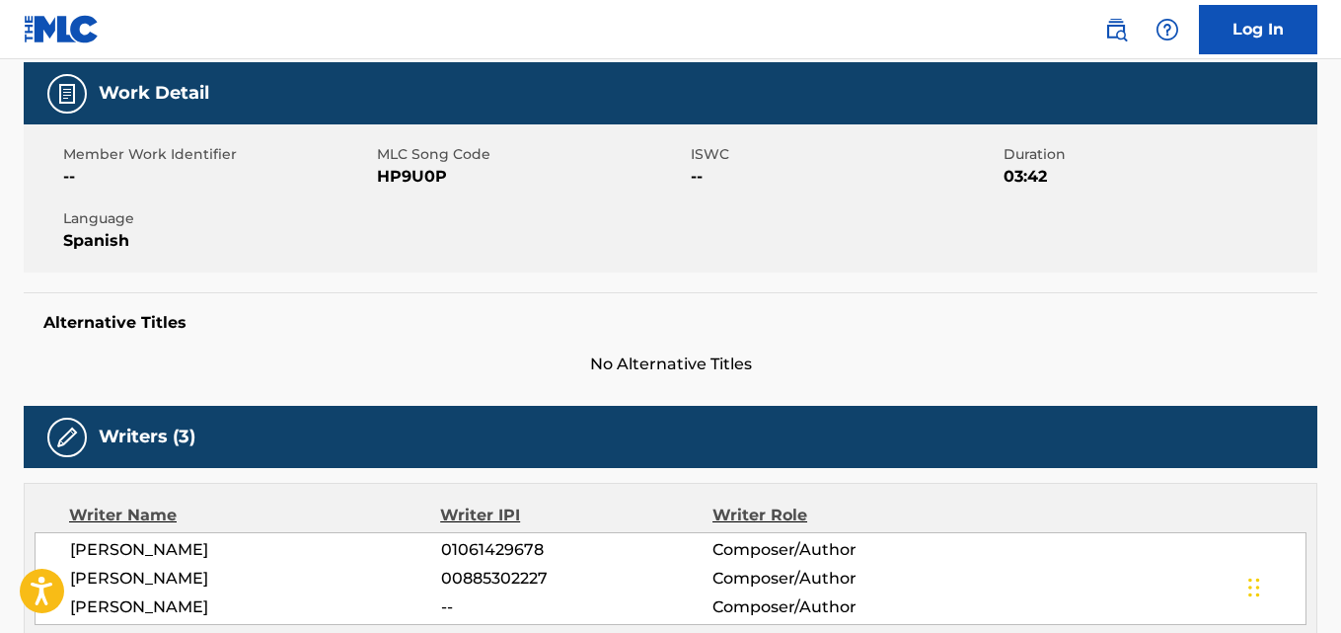
scroll to position [0, 0]
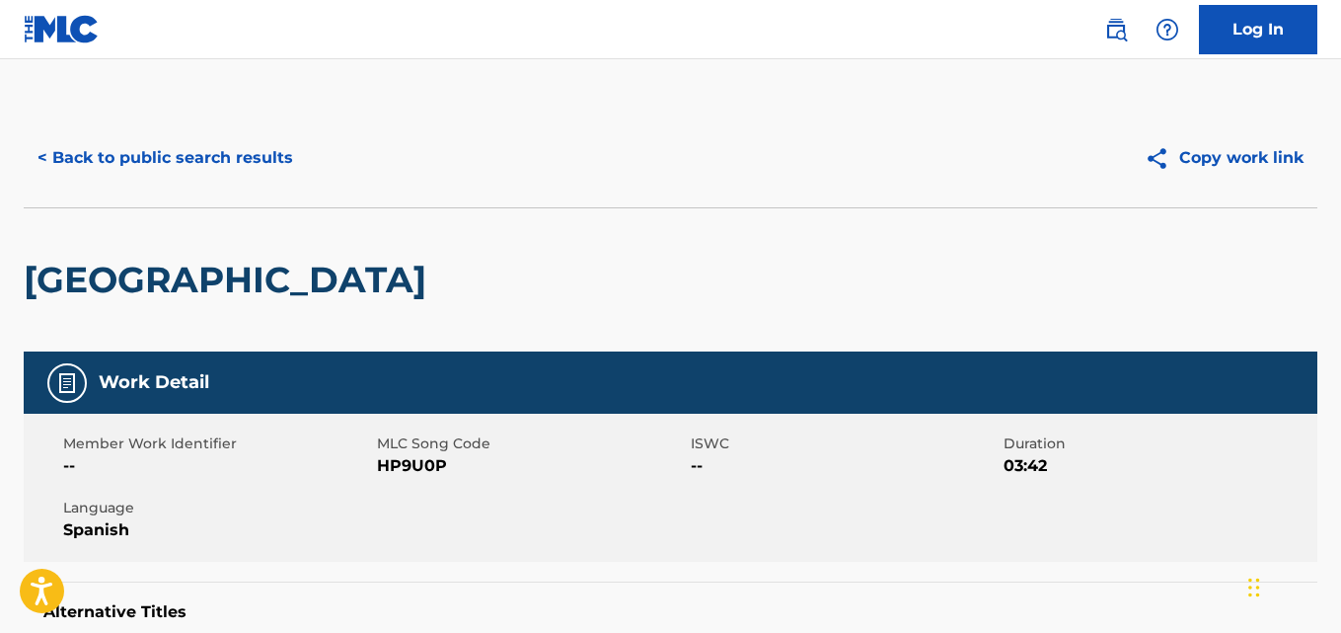
click at [275, 149] on button "< Back to public search results" at bounding box center [165, 157] width 283 height 49
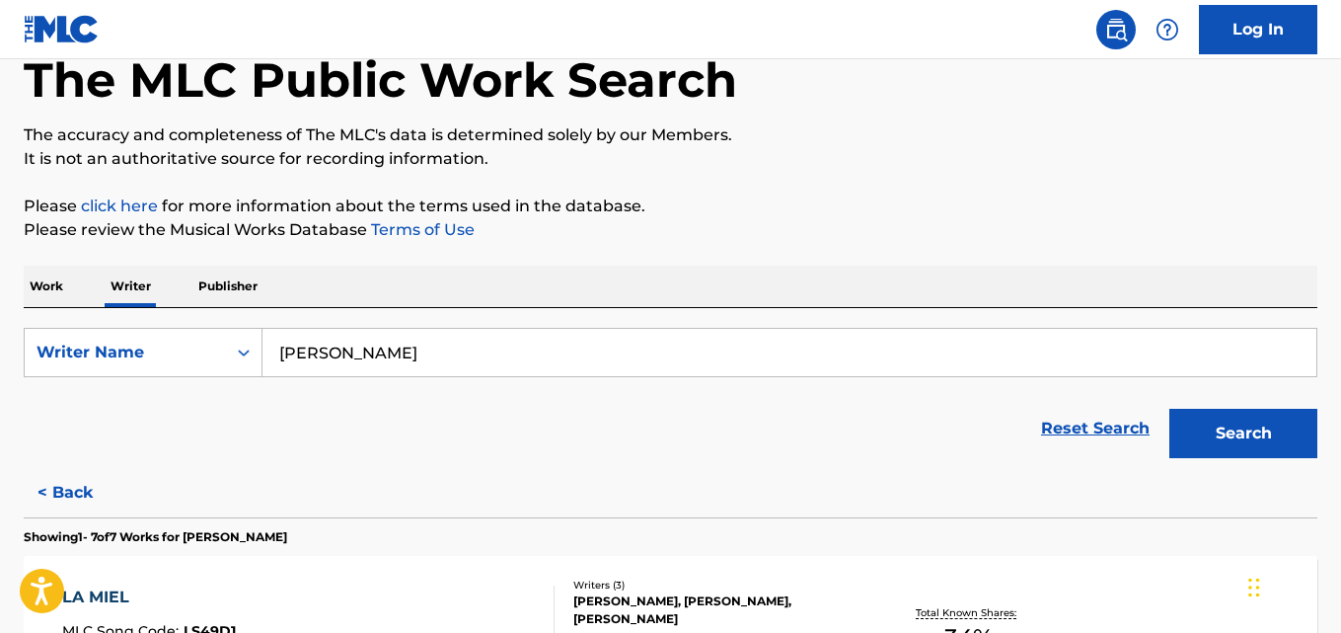
click at [468, 350] on input "Víctor Mendivil" at bounding box center [790, 352] width 1054 height 47
paste input "Thomas Frank Marino"
type input "Thomas Frank Marino"
click at [1254, 429] on button "Search" at bounding box center [1244, 433] width 148 height 49
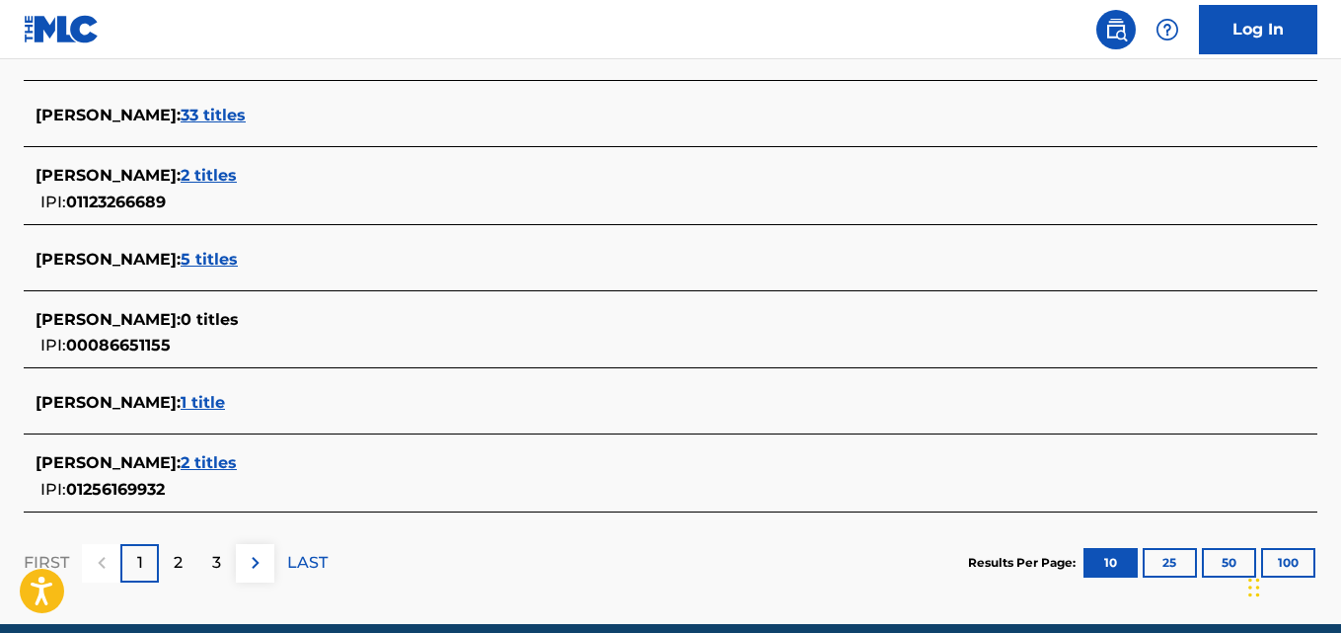
scroll to position [821, 0]
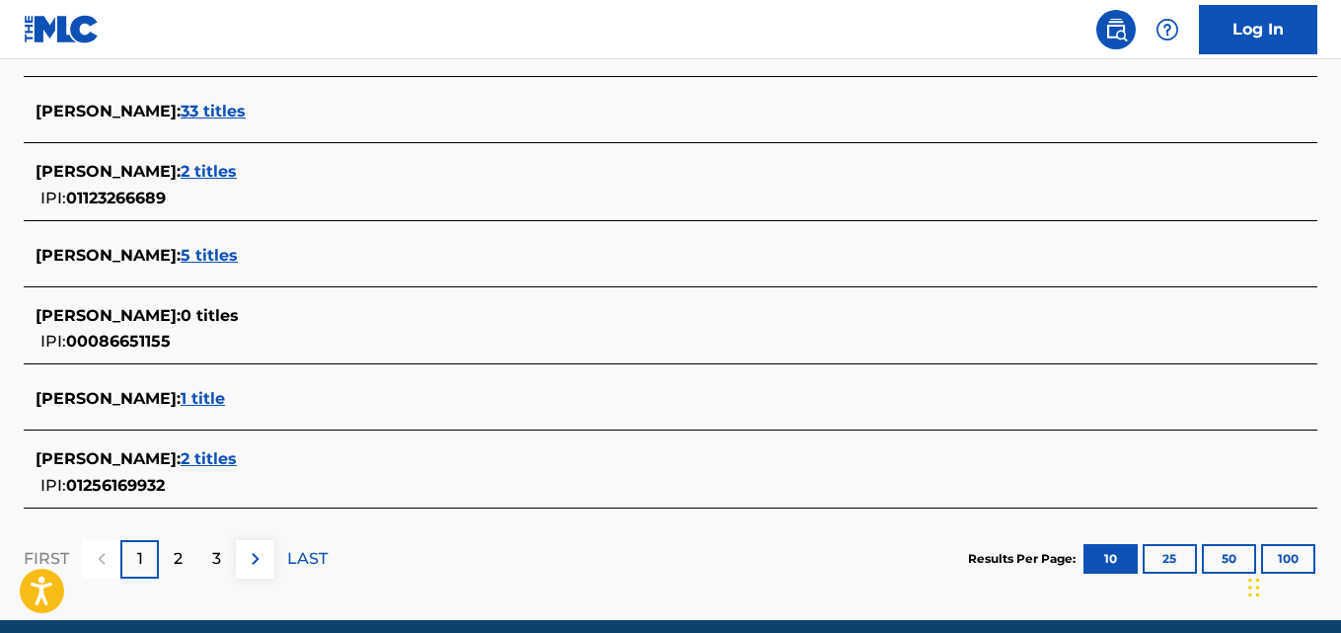
click at [237, 461] on span "2 titles" at bounding box center [209, 458] width 56 height 19
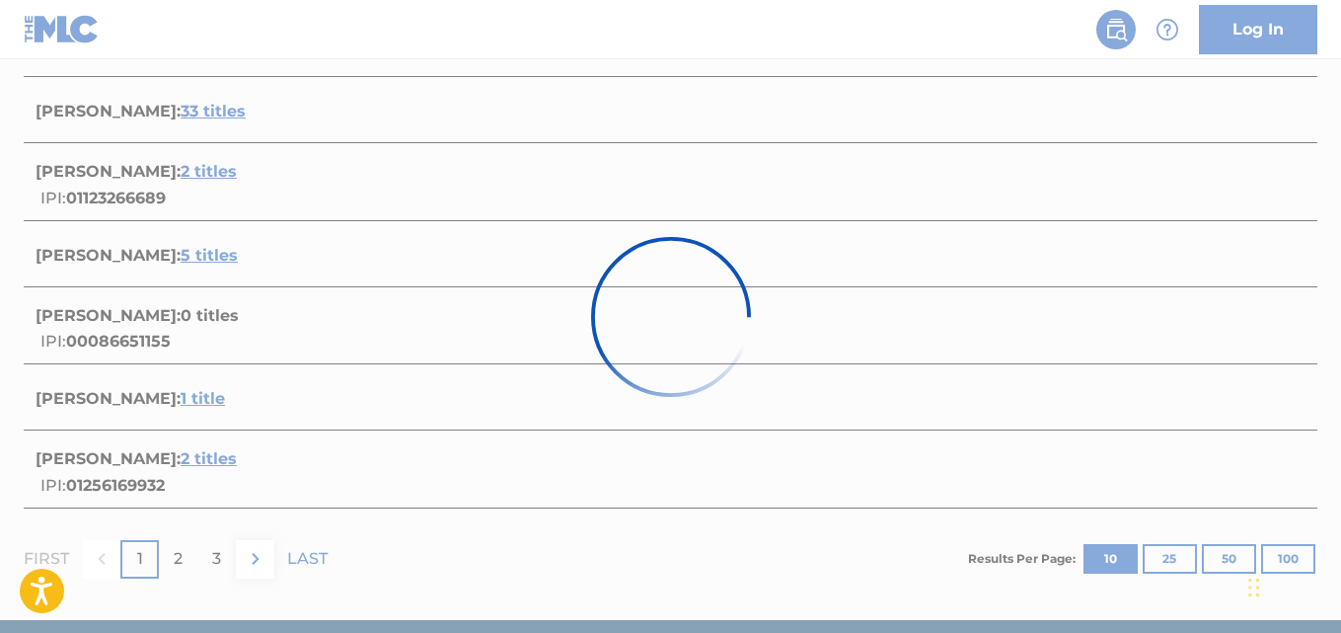
scroll to position [535, 0]
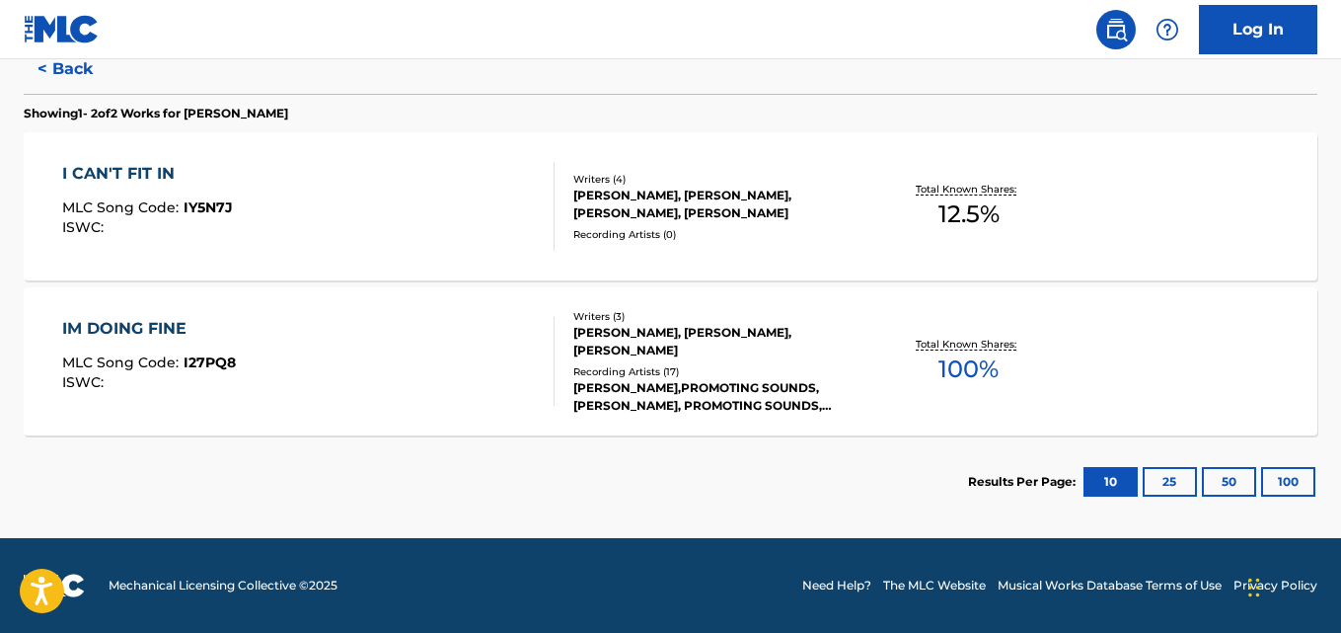
click at [917, 343] on p "Total Known Shares:" at bounding box center [969, 344] width 106 height 15
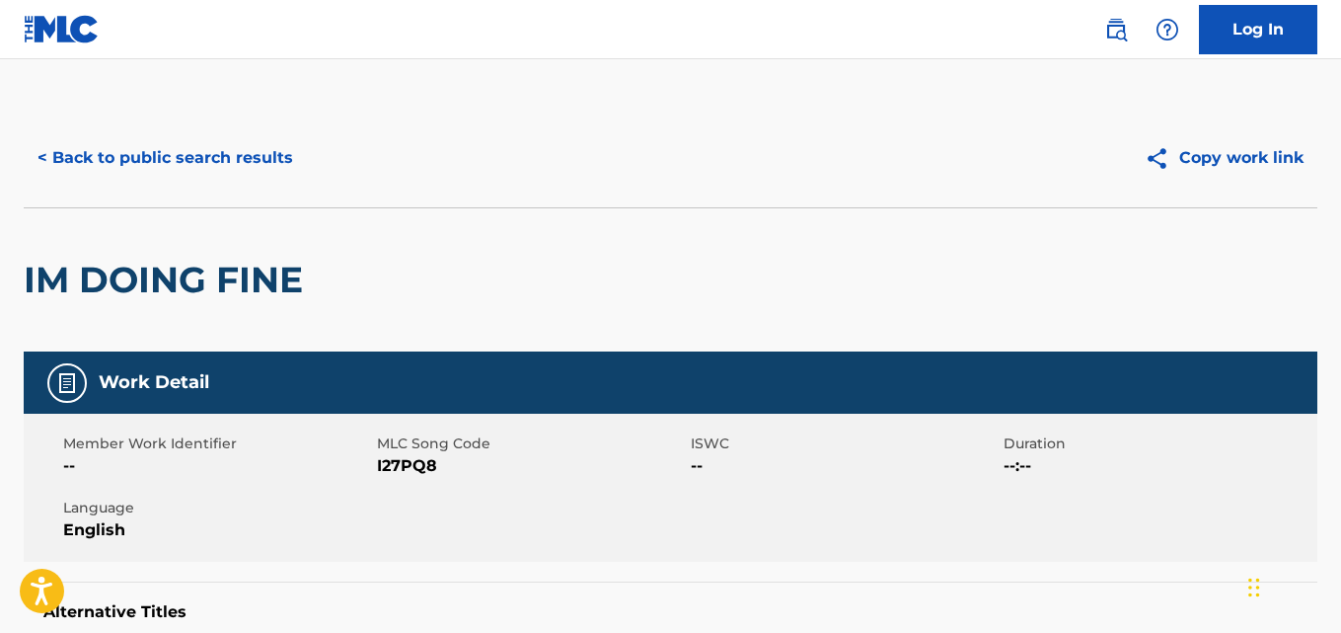
click at [216, 159] on button "< Back to public search results" at bounding box center [165, 157] width 283 height 49
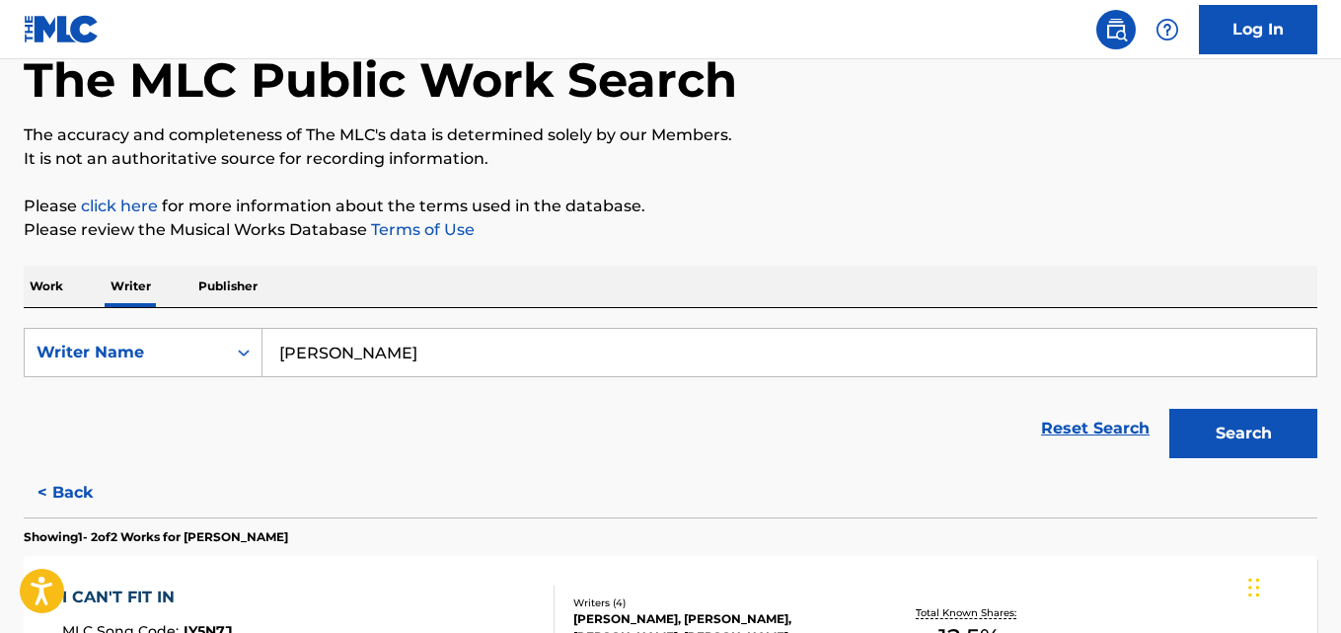
click at [484, 358] on input "Thomas Frank Marino" at bounding box center [790, 352] width 1054 height 47
paste input "Juan David Loaiza Sepulveda"
type input "Juan David Loaiza Sepulveda"
click at [1016, 222] on p "Please review the Musical Works Database Terms of Use" at bounding box center [671, 230] width 1294 height 24
click at [1288, 427] on button "Search" at bounding box center [1244, 433] width 148 height 49
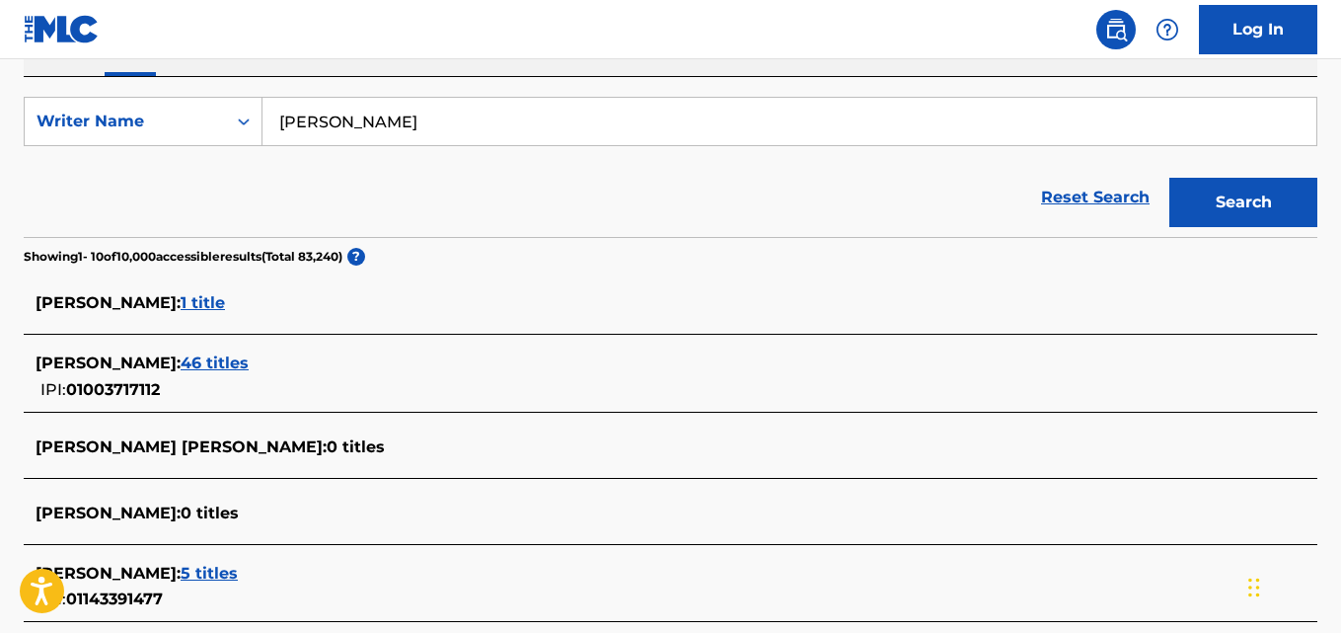
scroll to position [396, 0]
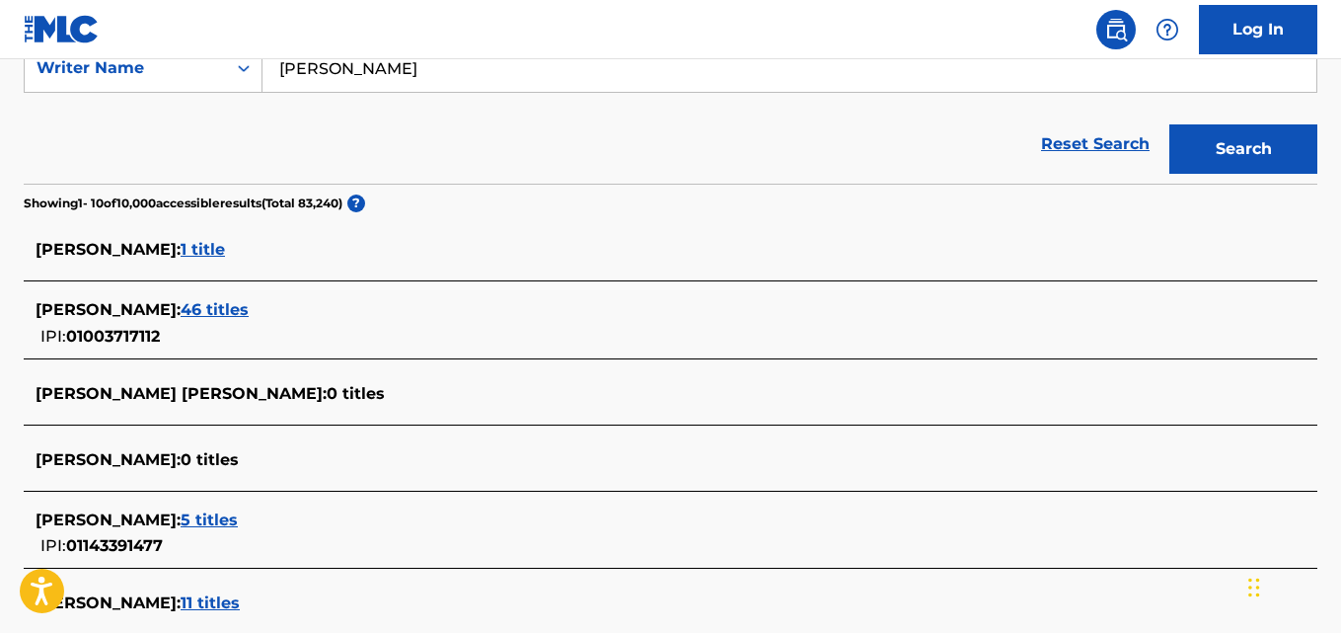
click at [367, 325] on div "JUAN DAVID LOAIZA SEPULVEDA : 46 titles IPI: 01003717112" at bounding box center [645, 323] width 1219 height 50
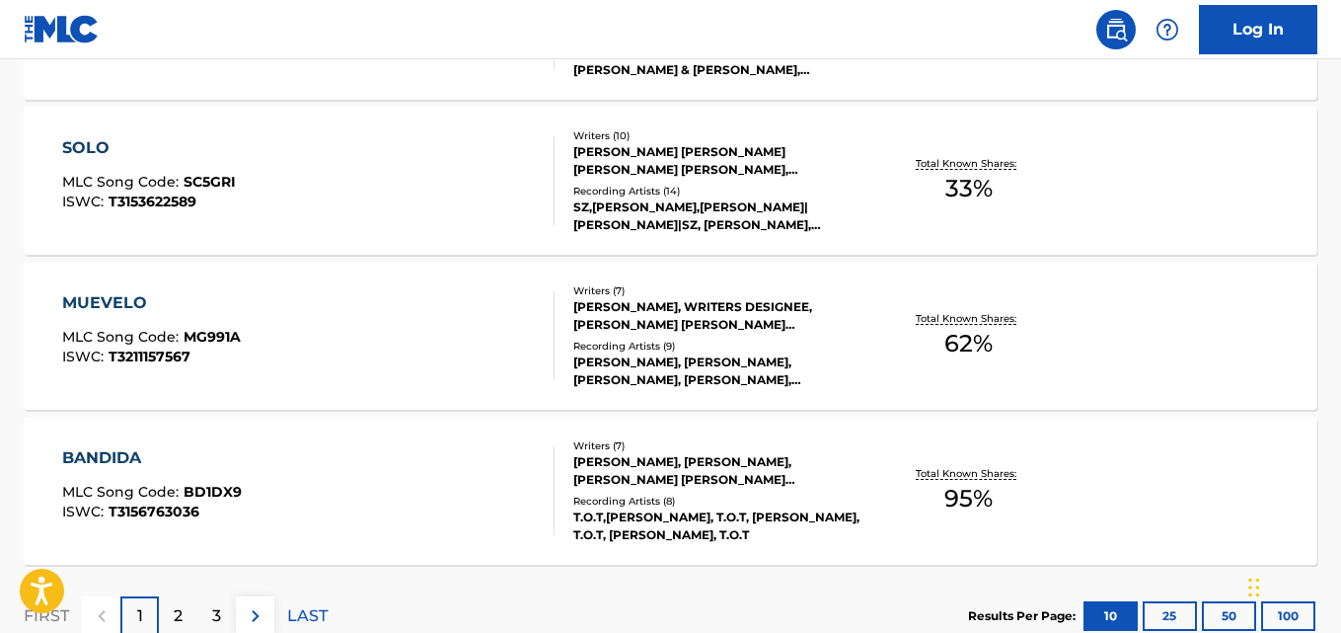
scroll to position [1651, 0]
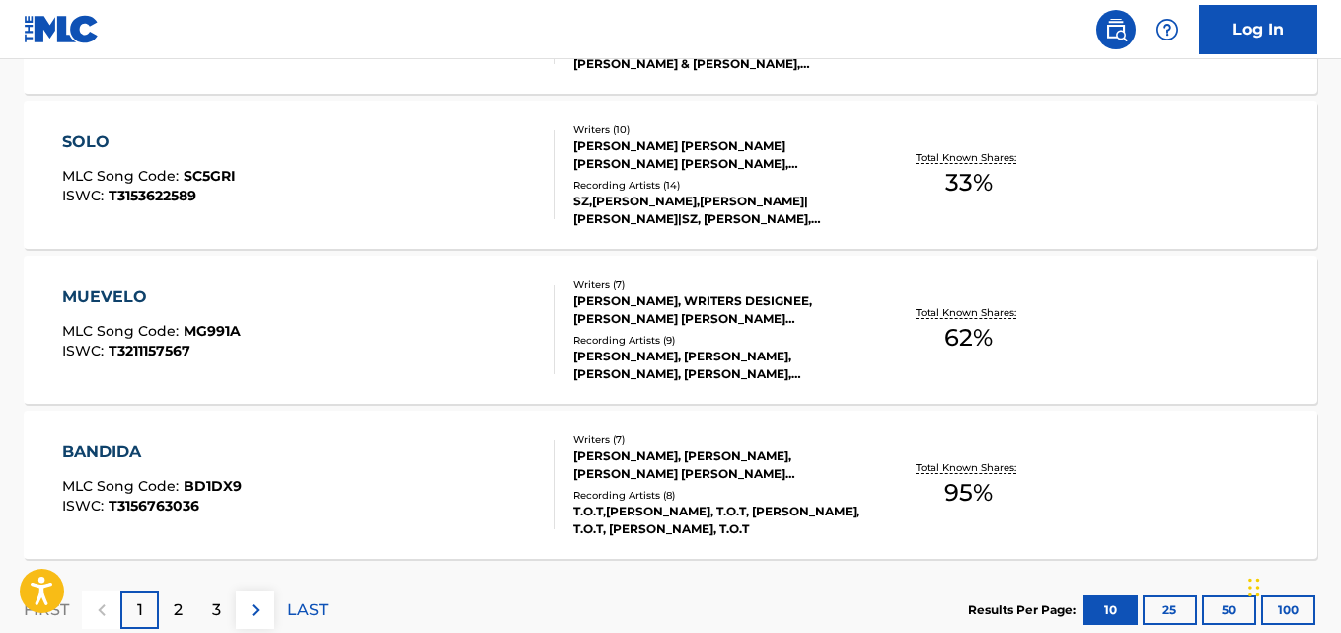
click at [1176, 473] on div "BANDIDA MLC Song Code : BD1DX9 ISWC : T3156763036 Writers ( 7 ) JUAN DIEGO MEDI…" at bounding box center [671, 485] width 1294 height 148
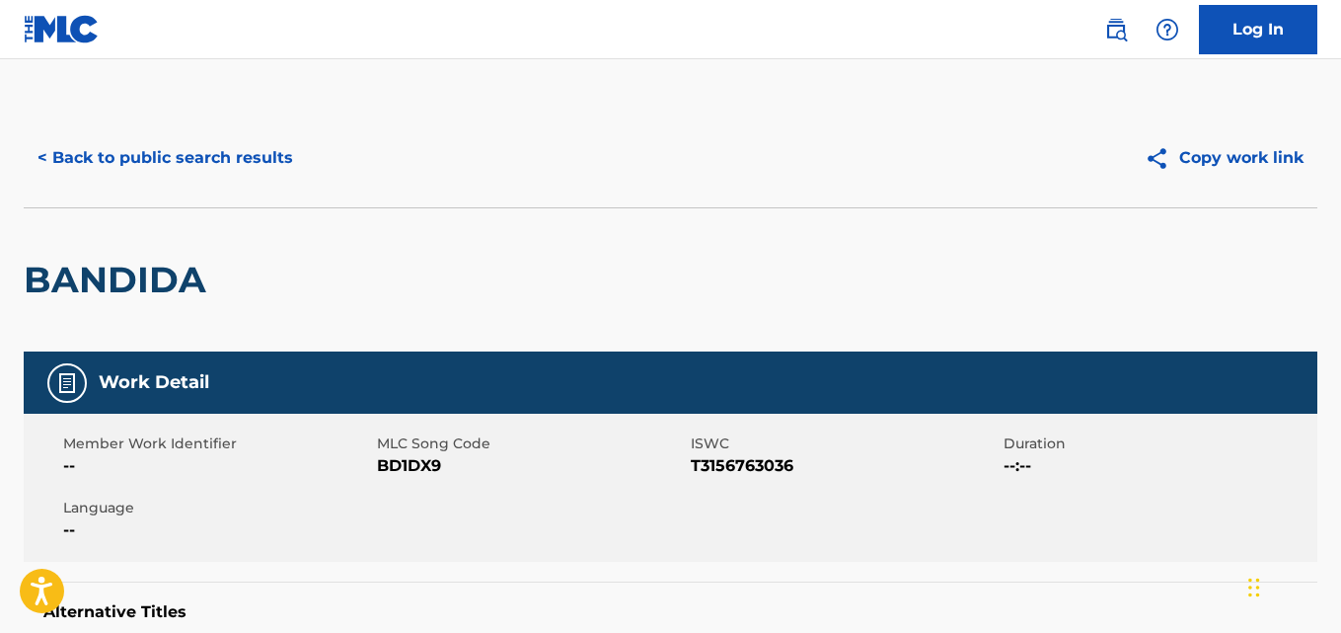
click at [402, 238] on div "BANDIDA" at bounding box center [671, 279] width 1294 height 144
copy span "BD1DX9"
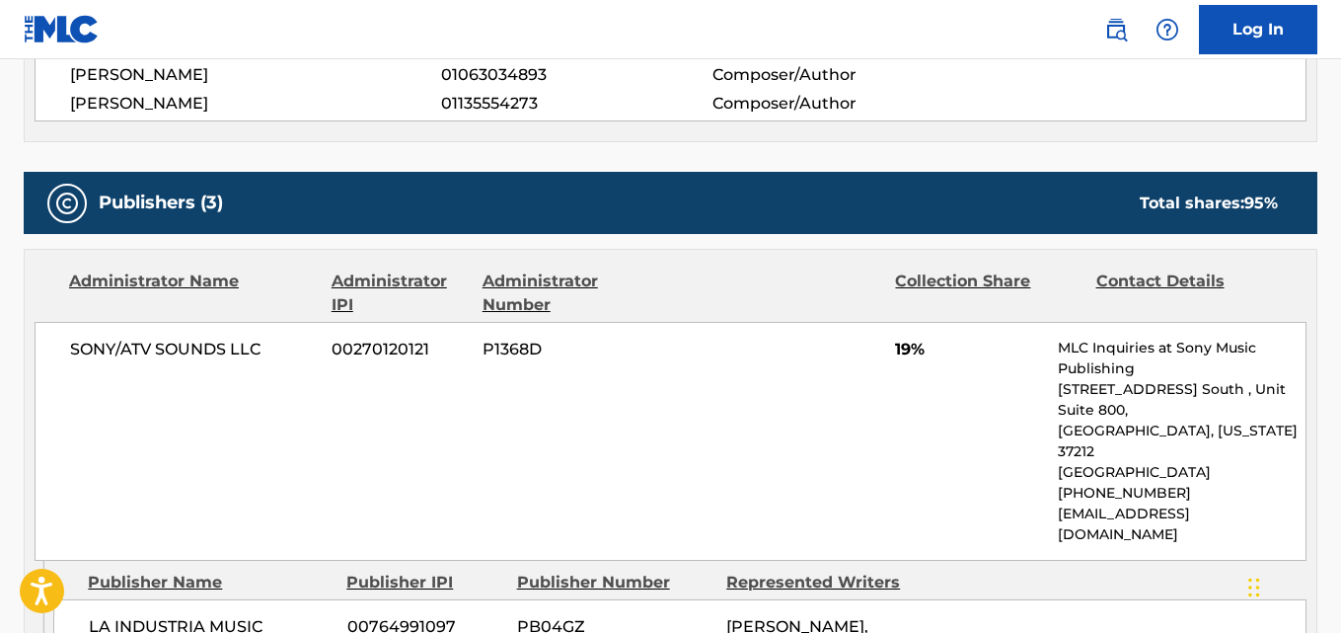
scroll to position [913, 0]
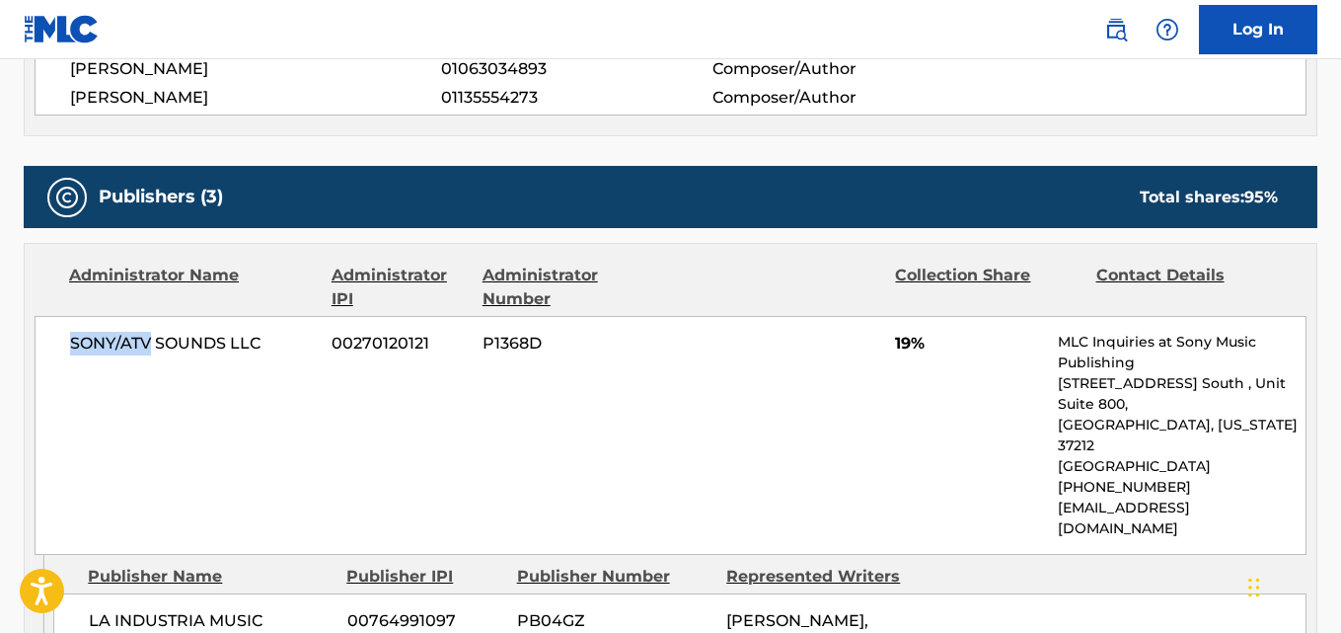
drag, startPoint x: 150, startPoint y: 337, endPoint x: 69, endPoint y: 344, distance: 81.3
click at [69, 344] on div "SONY/ATV SOUNDS LLC 00270120121 P1368D 19% MLC Inquiries at Sony Music Publishi…" at bounding box center [671, 435] width 1272 height 239
copy span "SONY/ATV"
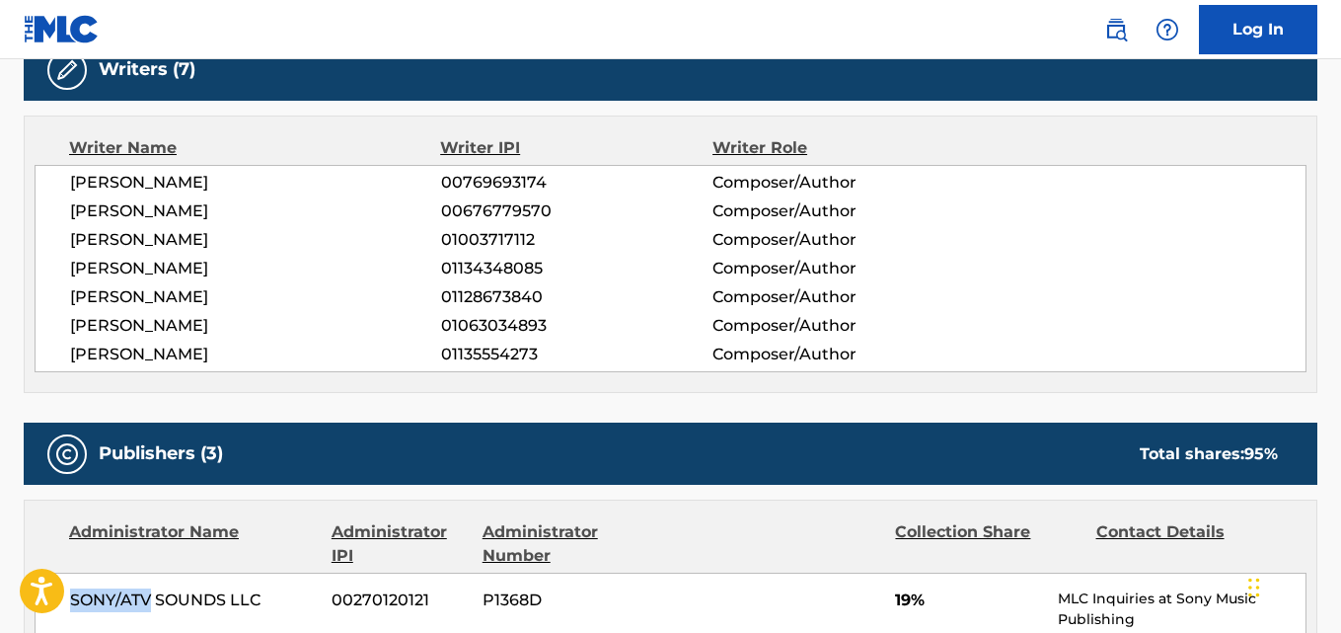
scroll to position [604, 0]
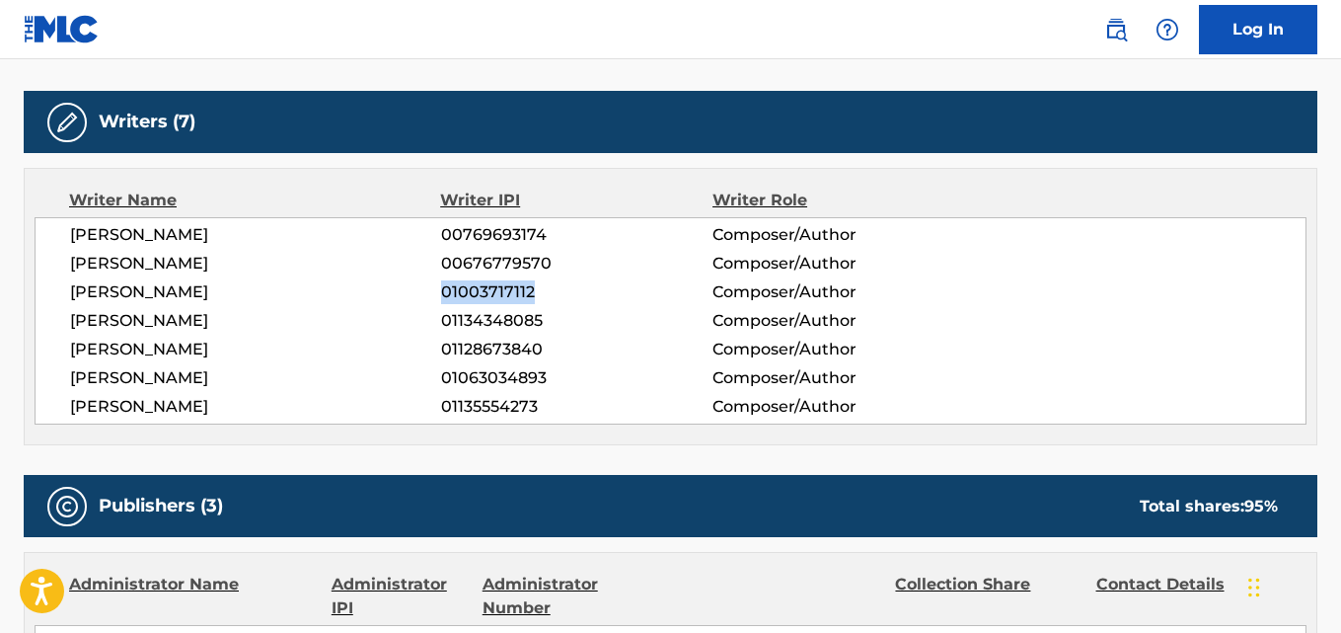
drag, startPoint x: 548, startPoint y: 298, endPoint x: 442, endPoint y: 306, distance: 105.9
click at [442, 306] on div "JUAN DIEGO MEDINA VELEZ 00769693174 Composer/Author JOHNNY OSCAR LOPEZ PIMENTEL…" at bounding box center [671, 320] width 1272 height 207
copy span "01003717112"
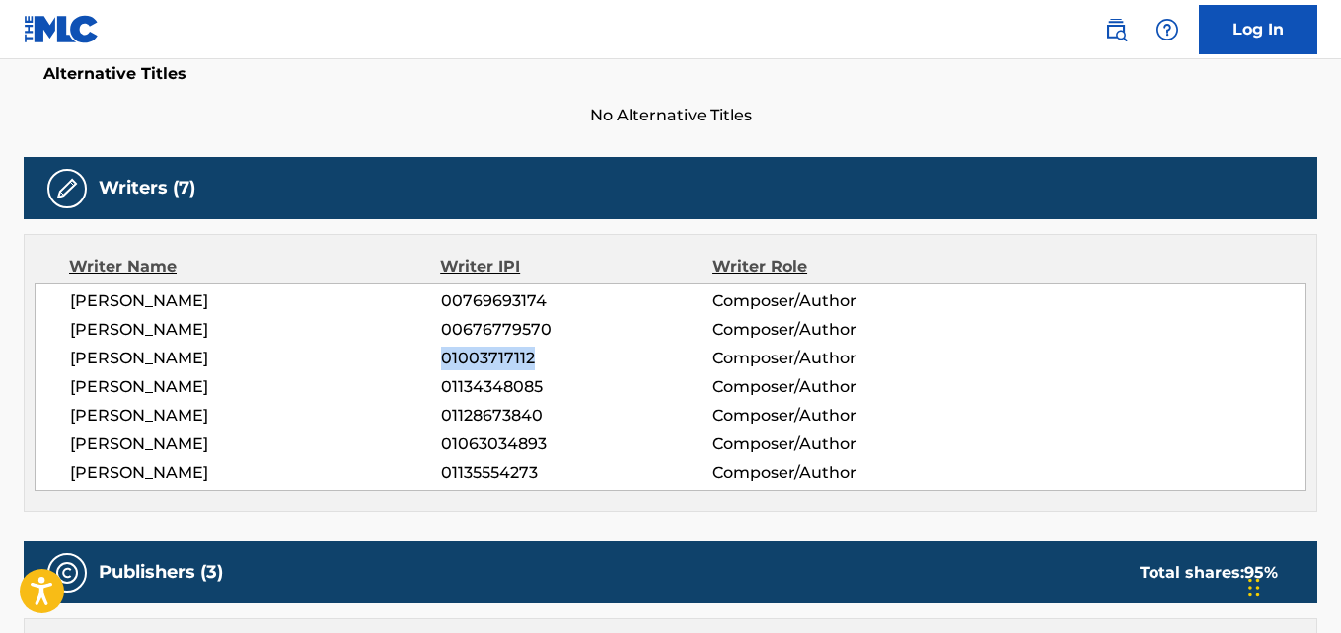
scroll to position [540, 0]
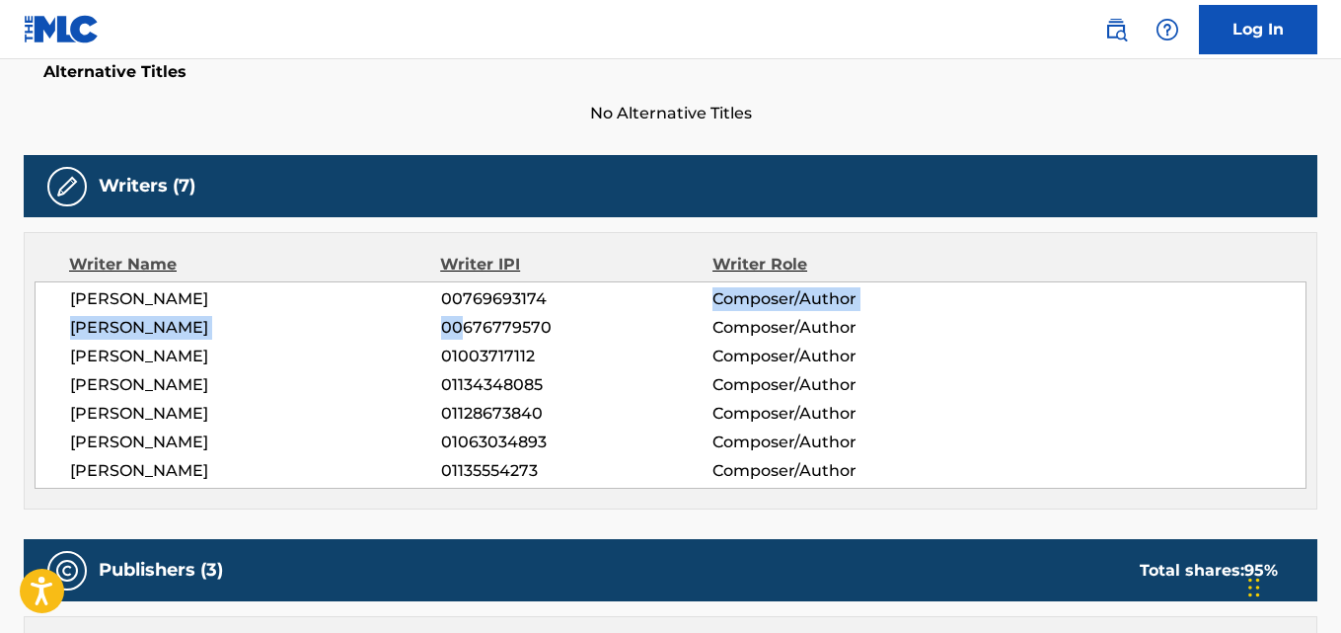
drag, startPoint x: 539, startPoint y: 310, endPoint x: 458, endPoint y: 311, distance: 80.9
click at [459, 315] on div "JUAN DIEGO MEDINA VELEZ 00769693174 Composer/Author JOHNNY OSCAR LOPEZ PIMENTEL…" at bounding box center [671, 384] width 1272 height 207
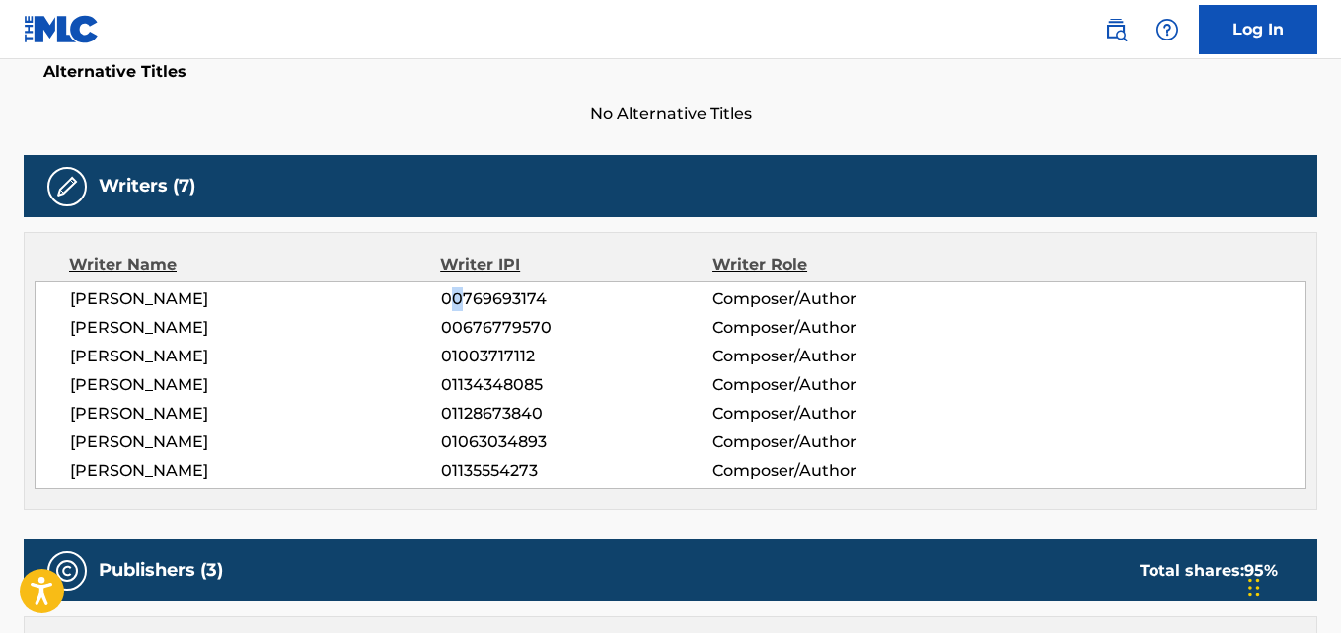
click at [471, 295] on span "00769693174" at bounding box center [576, 299] width 271 height 24
click at [553, 285] on div "JUAN DIEGO MEDINA VELEZ 00769693174 Composer/Author JOHNNY OSCAR LOPEZ PIMENTEL…" at bounding box center [671, 384] width 1272 height 207
drag, startPoint x: 525, startPoint y: 285, endPoint x: 442, endPoint y: 306, distance: 85.5
click at [442, 306] on div "JUAN DIEGO MEDINA VELEZ 00769693174 Composer/Author JOHNNY OSCAR LOPEZ PIMENTEL…" at bounding box center [671, 384] width 1272 height 207
copy div "00769693174"
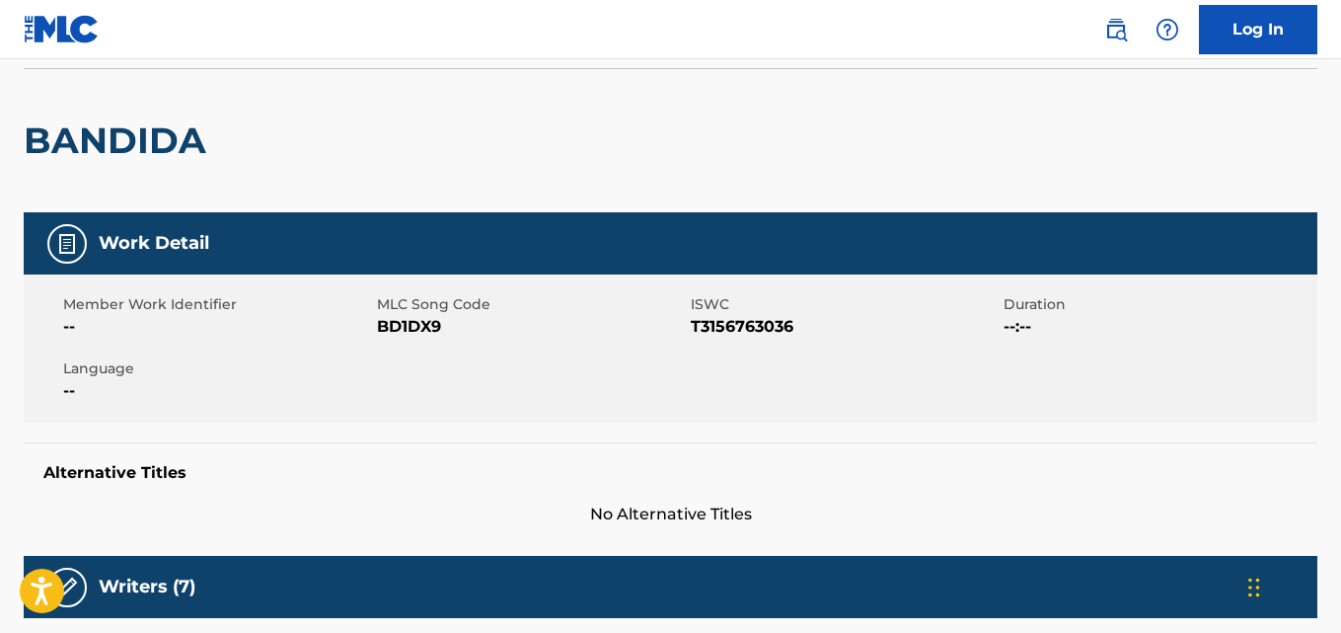
scroll to position [0, 0]
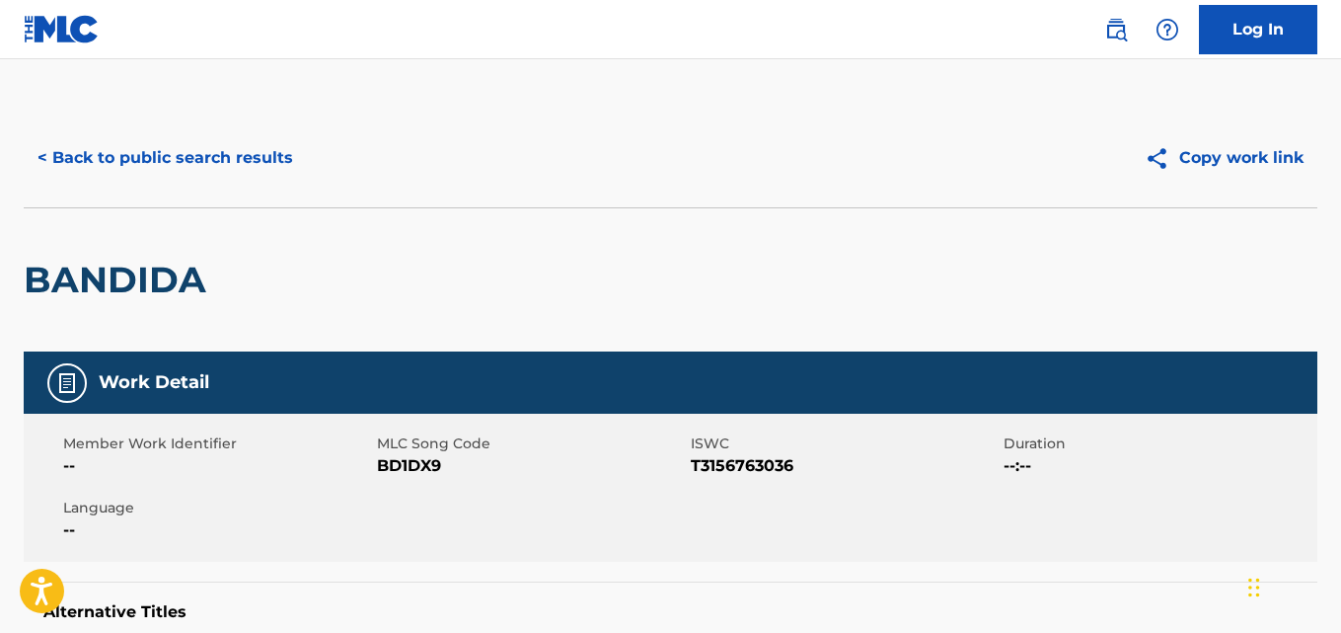
click at [274, 168] on button "< Back to public search results" at bounding box center [165, 157] width 283 height 49
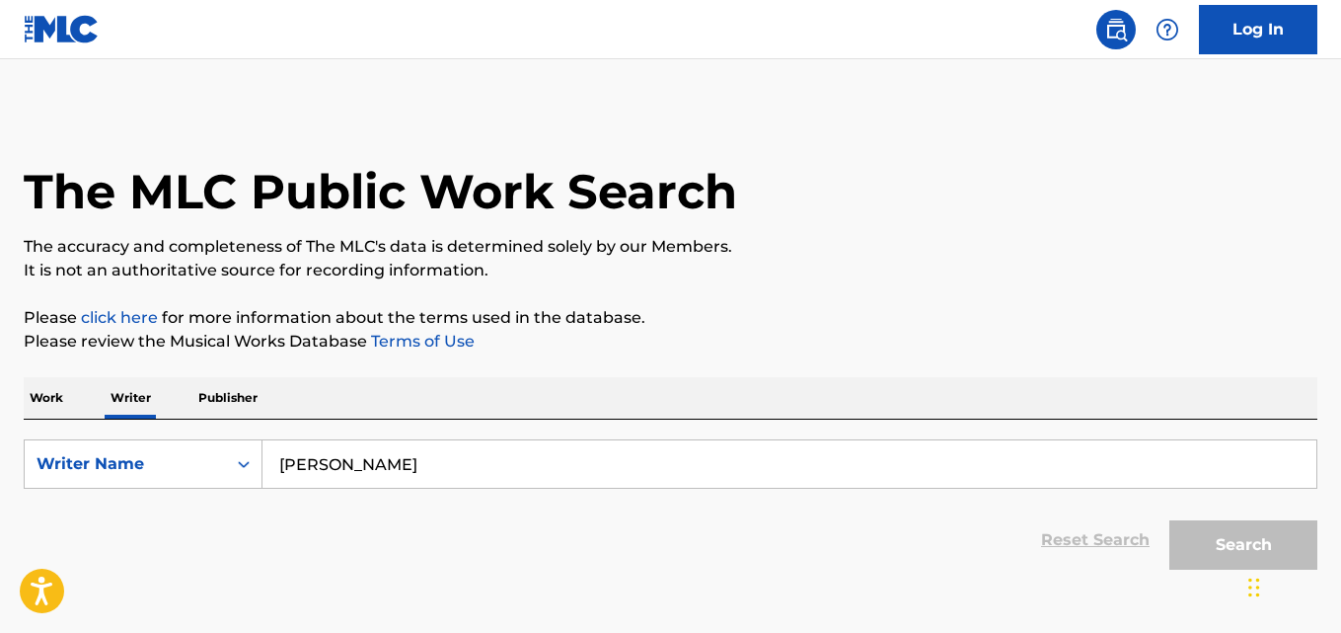
scroll to position [112, 0]
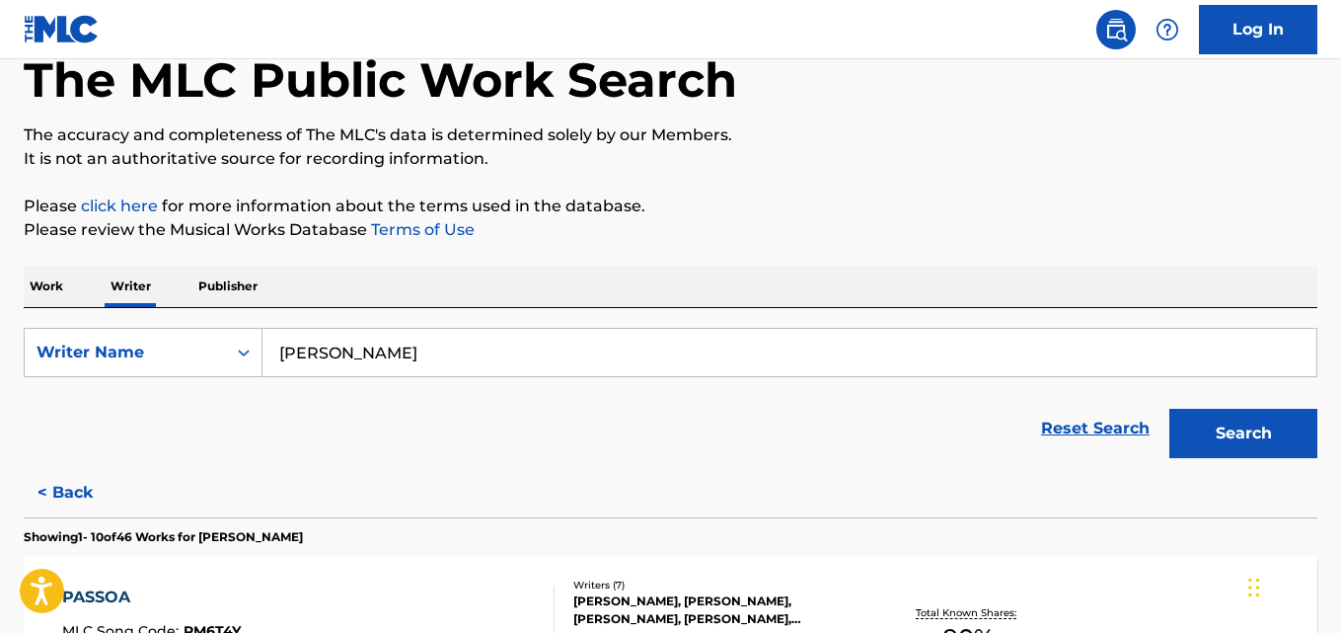
click at [431, 356] on input "Juan David Loaiza Sepulveda" at bounding box center [790, 352] width 1054 height 47
paste input "Salomón Villada Hoyos"
click at [971, 206] on p "Please click here for more information about the terms used in the database." at bounding box center [671, 206] width 1294 height 24
click at [338, 355] on input "Salomón Villada Hoyos" at bounding box center [790, 352] width 1054 height 47
type input "Salomon Villada Hoyos"
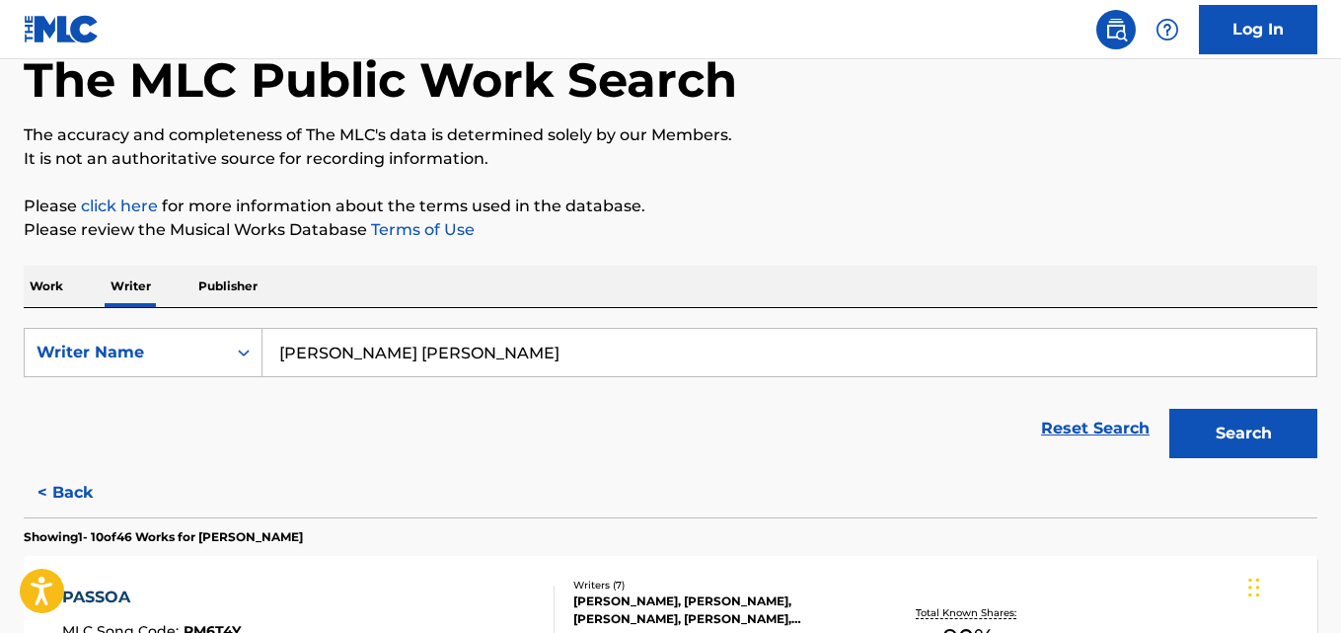
click at [1137, 221] on p "Please review the Musical Works Database Terms of Use" at bounding box center [671, 230] width 1294 height 24
click at [1257, 434] on button "Search" at bounding box center [1244, 433] width 148 height 49
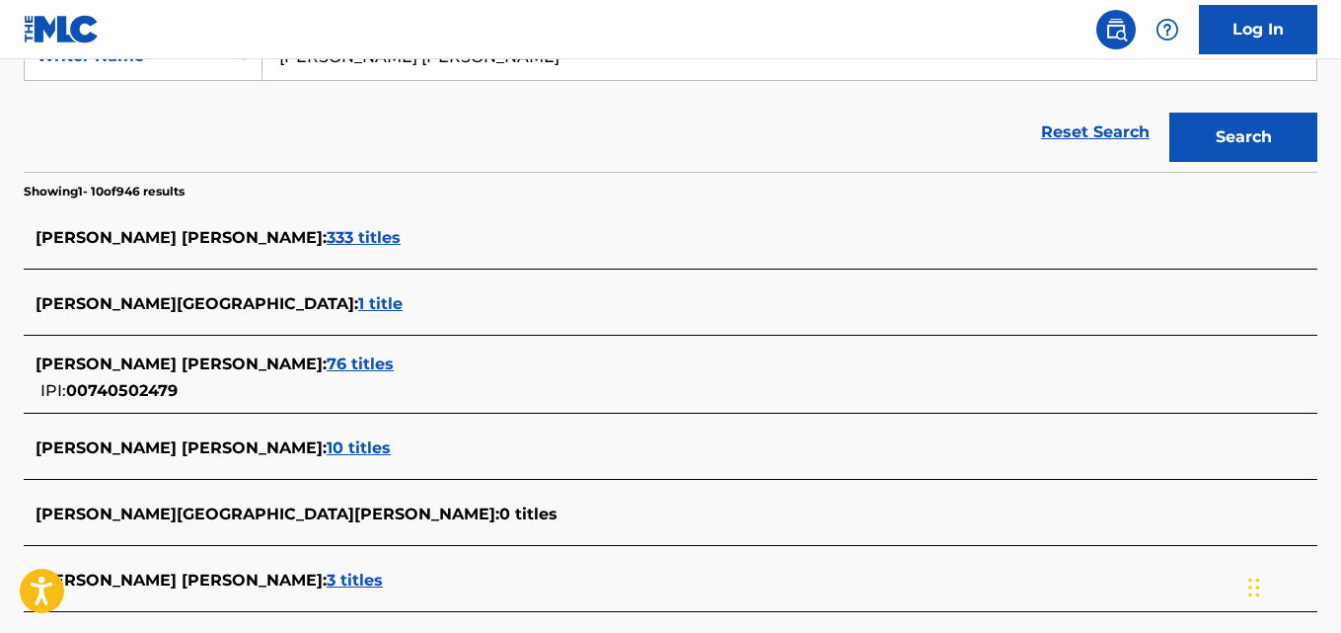
scroll to position [416, 0]
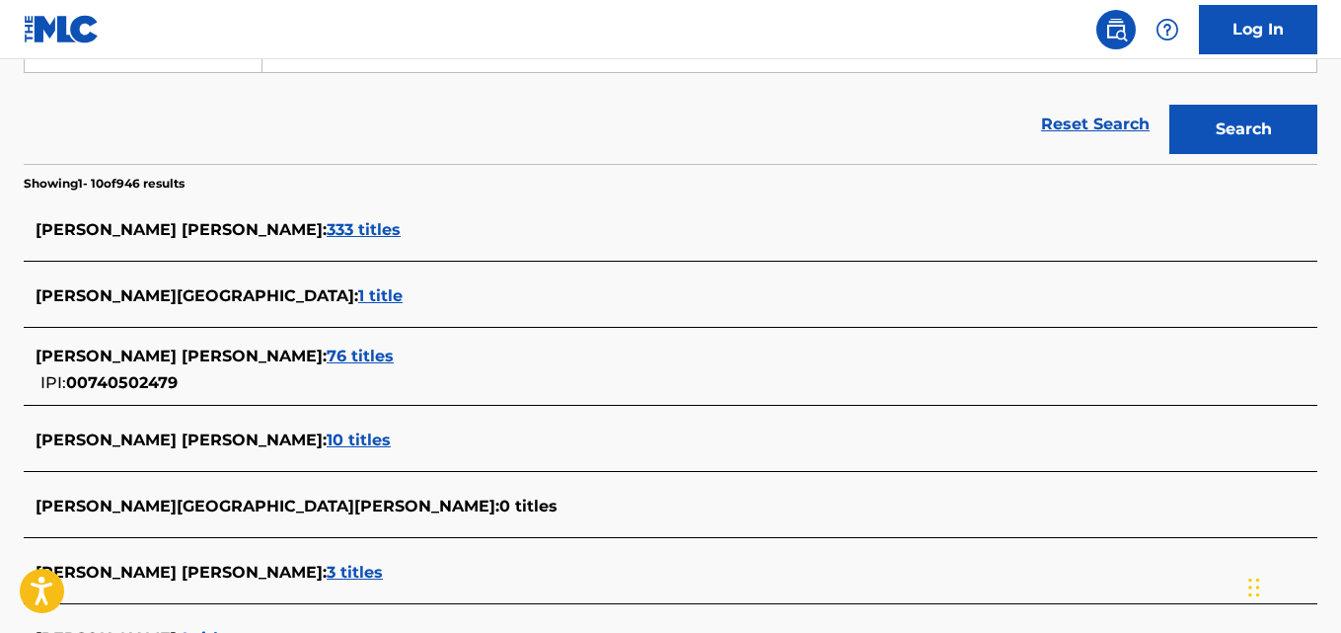
click at [311, 365] on div "SALOMON VILLADA HOYOS : 76 titles" at bounding box center [645, 356] width 1219 height 24
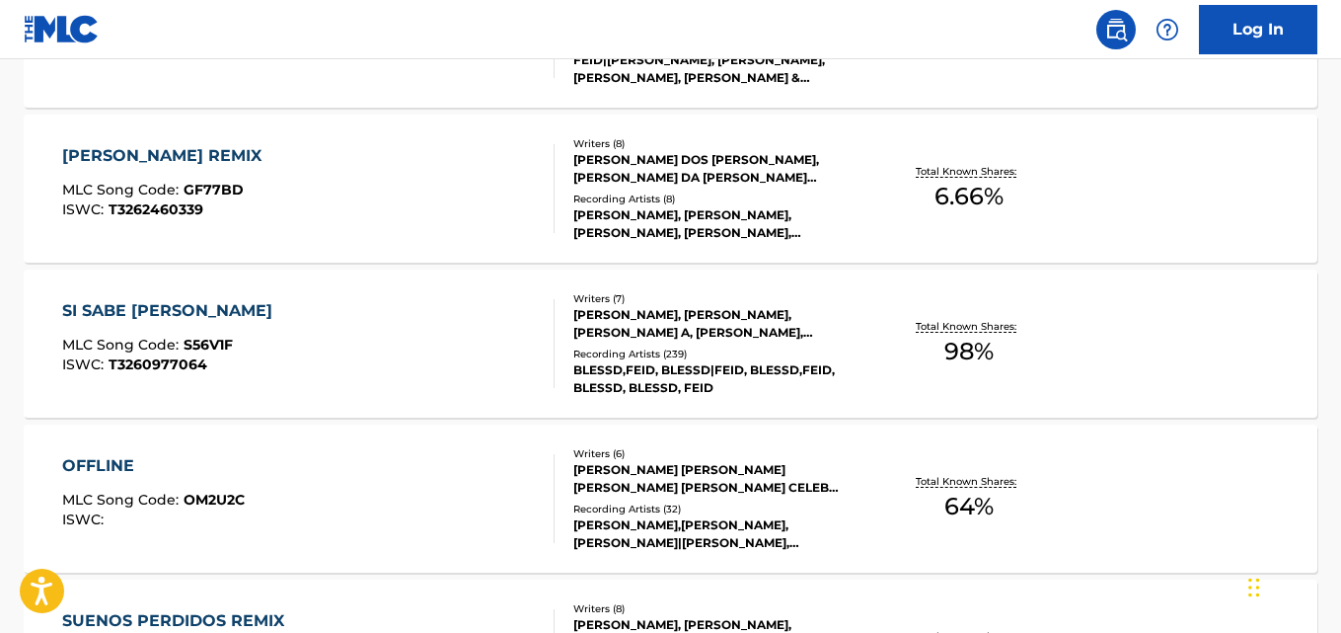
scroll to position [709, 0]
click at [1234, 335] on div "SI SABE FERXXO MLC Song Code : S56V1F ISWC : T3260977064 Writers ( 7 ) ALEJANDR…" at bounding box center [671, 342] width 1294 height 148
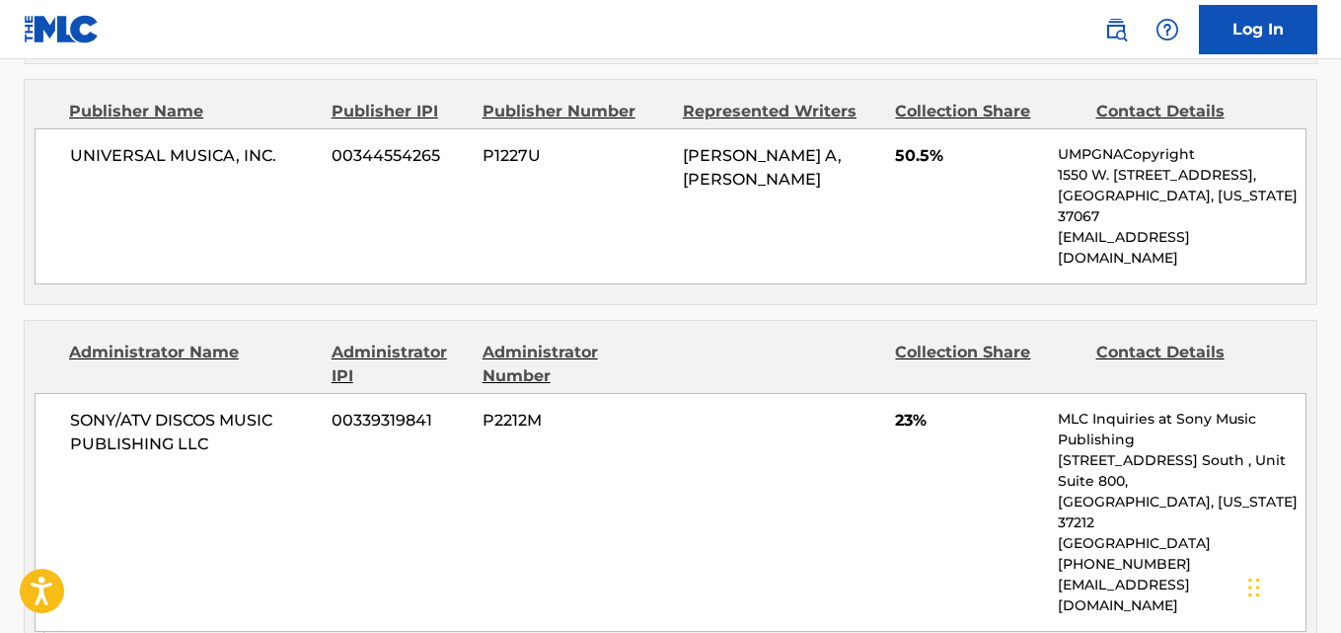
scroll to position [1549, 0]
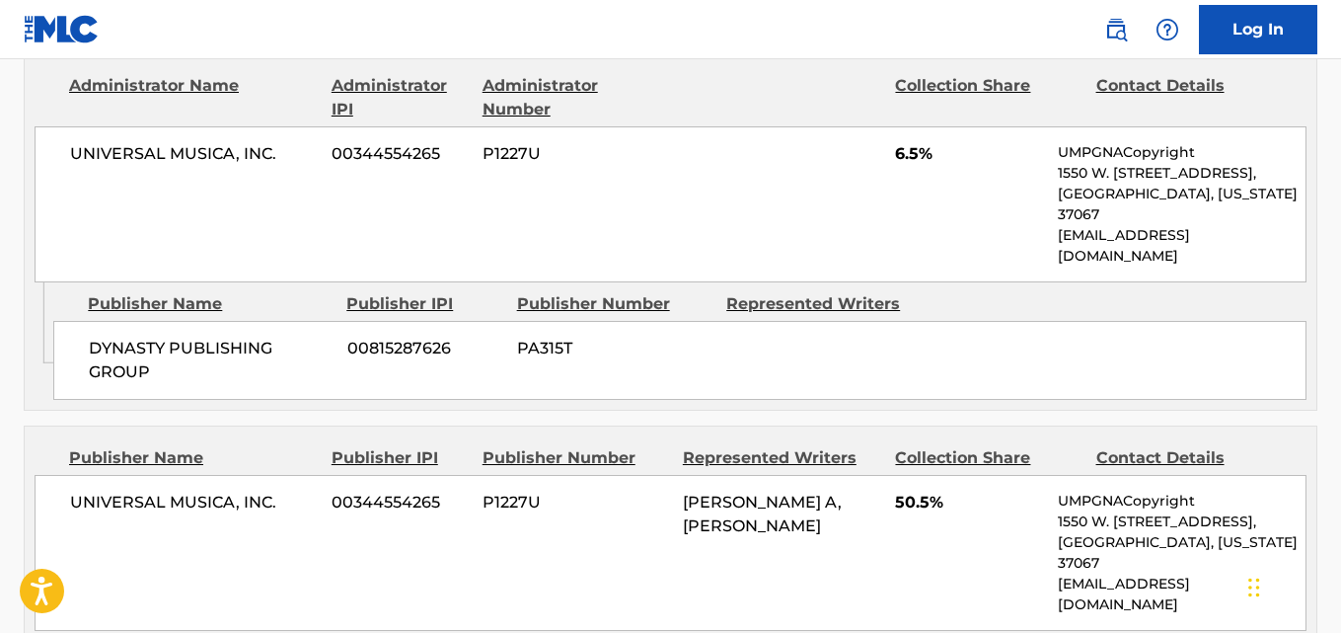
click at [1238, 321] on div "DYNASTY PUBLISHING GROUP 00815287626 PA315T" at bounding box center [680, 360] width 1254 height 79
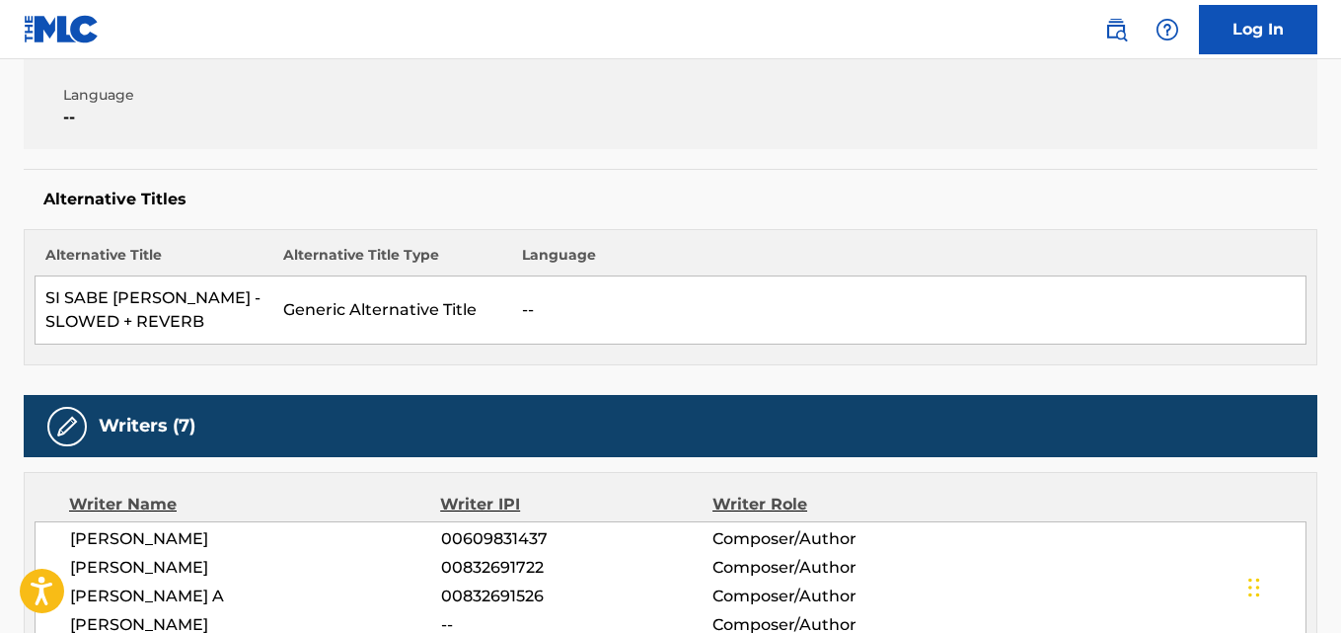
scroll to position [0, 0]
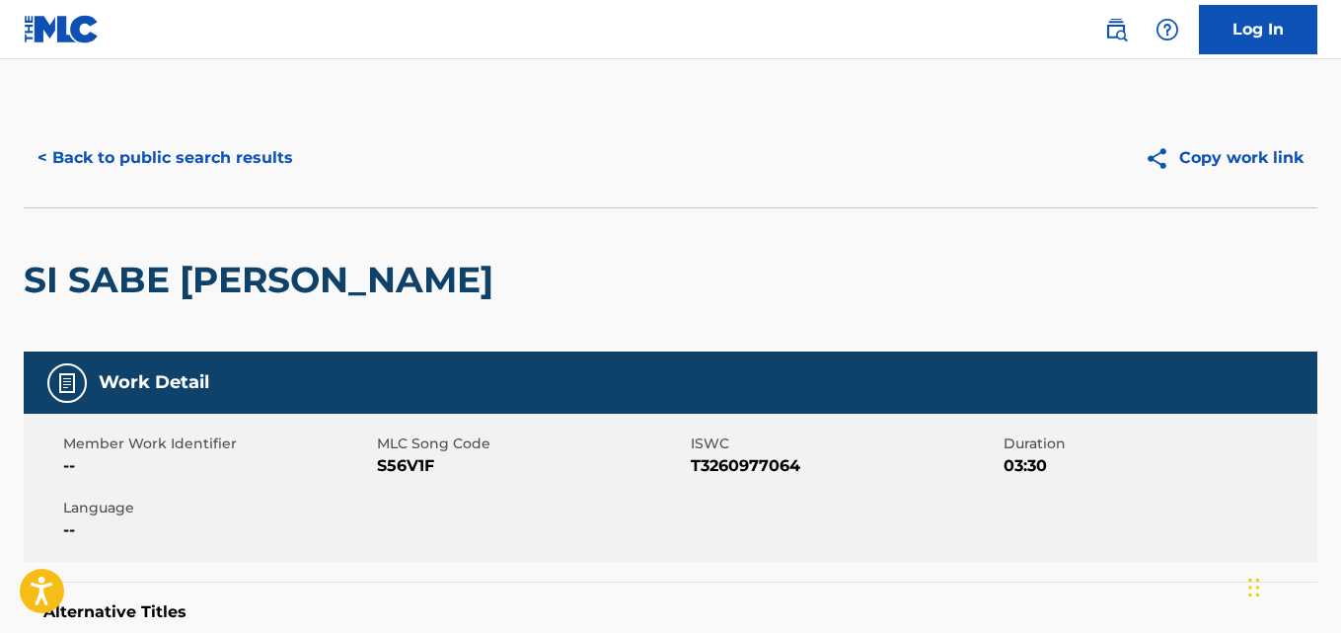
click at [51, 163] on button "< Back to public search results" at bounding box center [165, 157] width 283 height 49
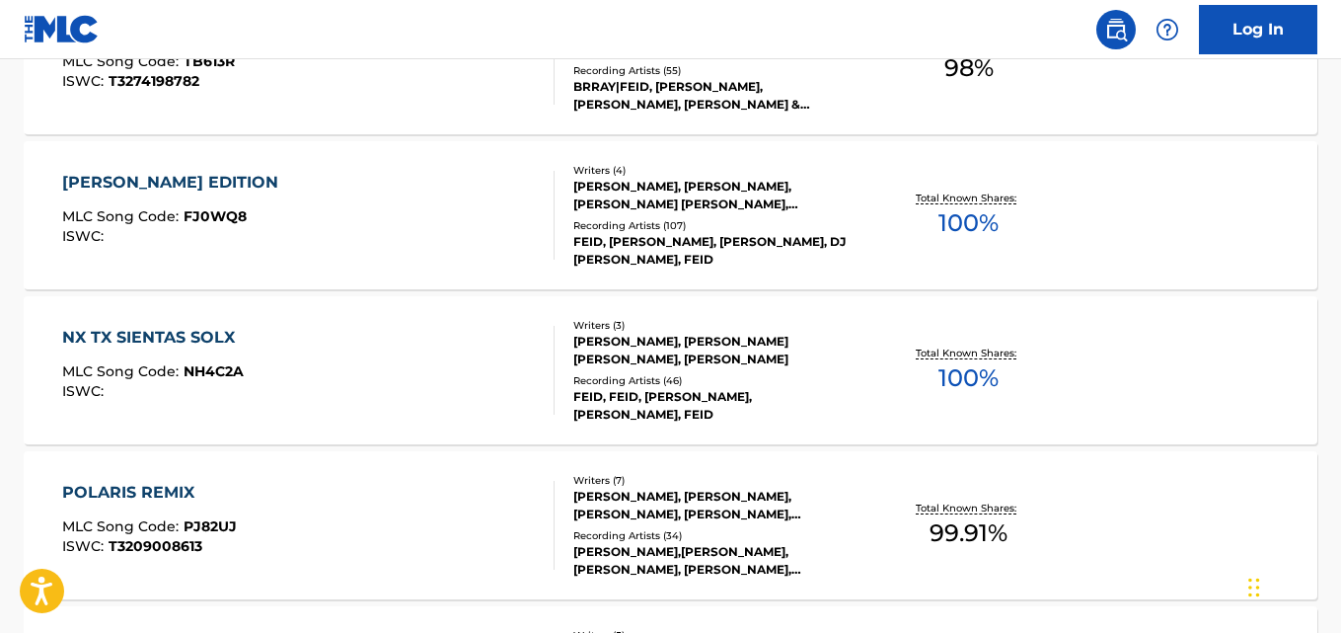
scroll to position [1423, 0]
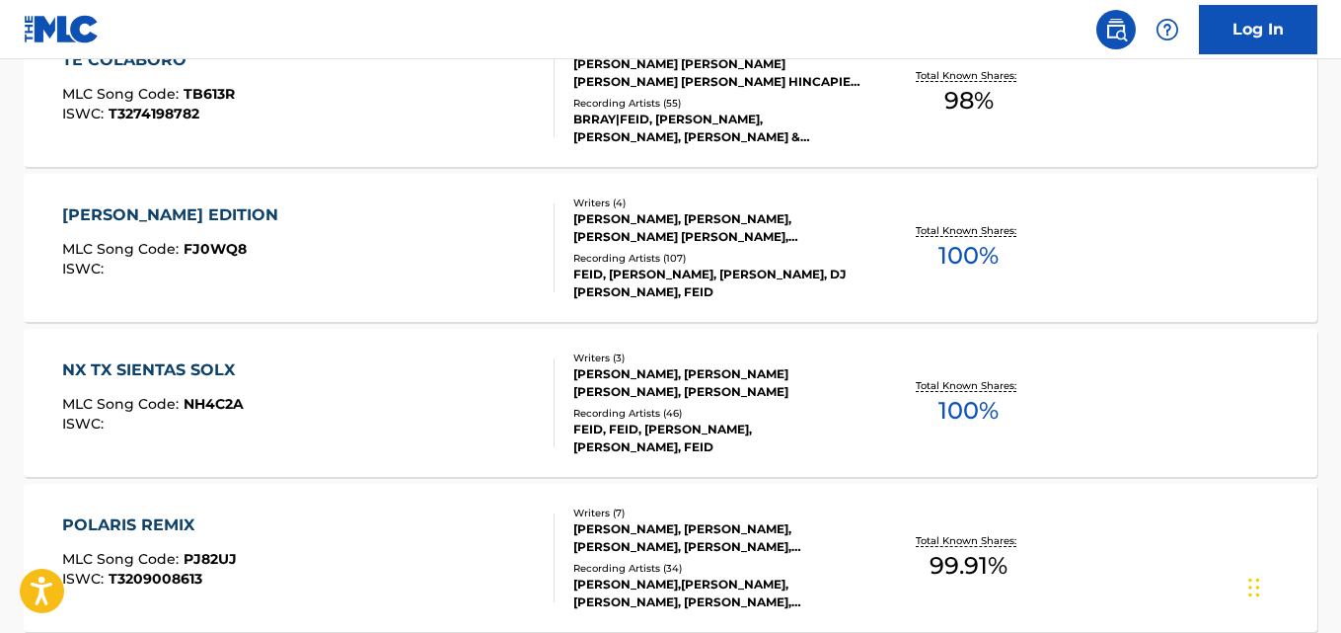
click at [1242, 249] on div "FERXXO EDITION MLC Song Code : FJ0WQ8 ISWC : Writers ( 4 ) ALEJANDRO RAMIREZ, J…" at bounding box center [671, 248] width 1294 height 148
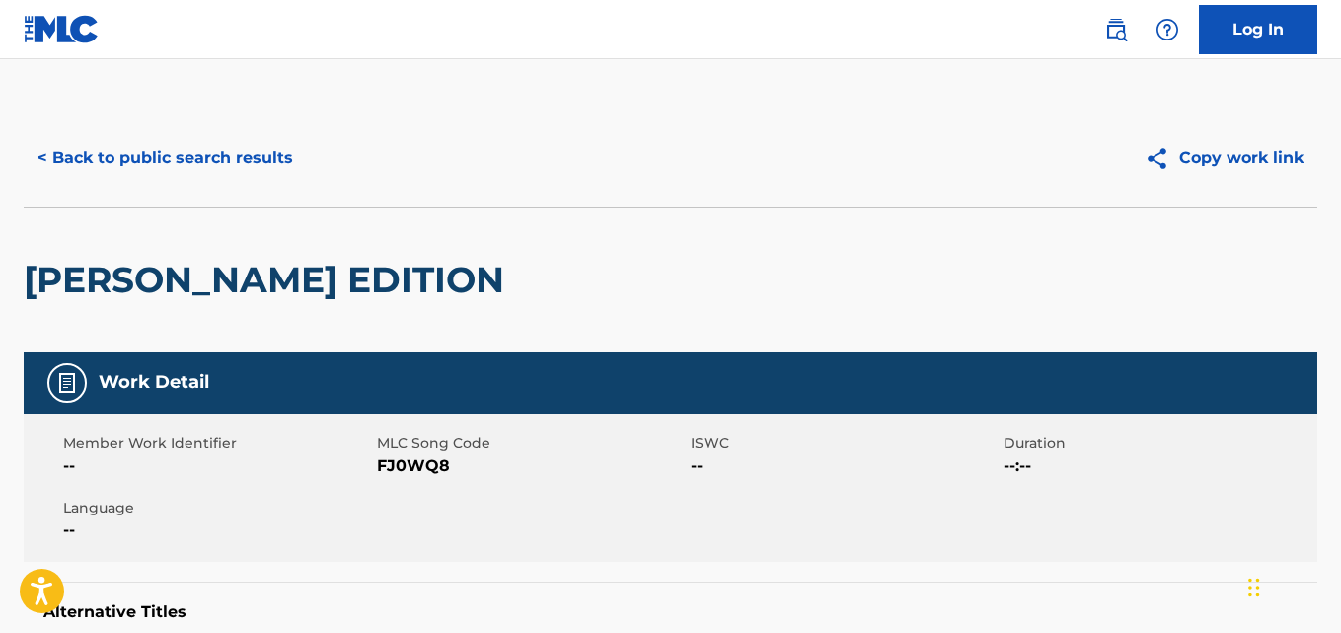
click at [101, 156] on button "< Back to public search results" at bounding box center [165, 157] width 283 height 49
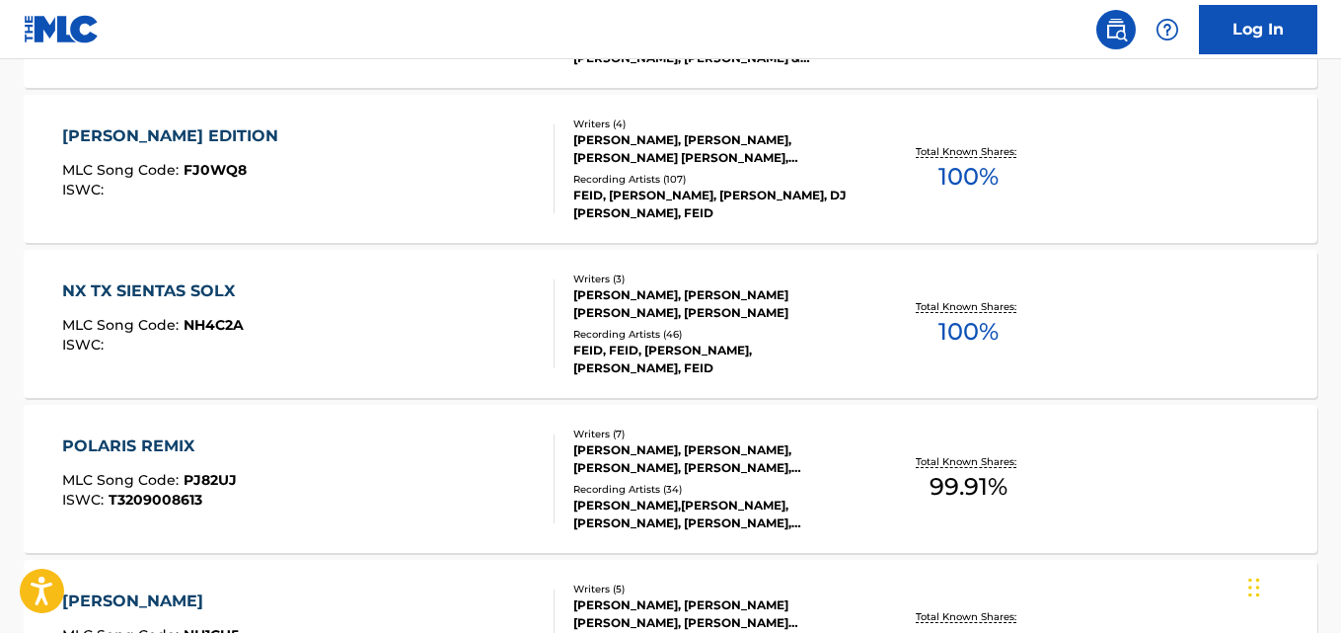
scroll to position [1503, 0]
click at [1213, 320] on div "NX TX SIENTAS SOLX MLC Song Code : NH4C2A ISWC : Writers ( 3 ) ALEJANDRO RAMIRE…" at bounding box center [671, 323] width 1294 height 148
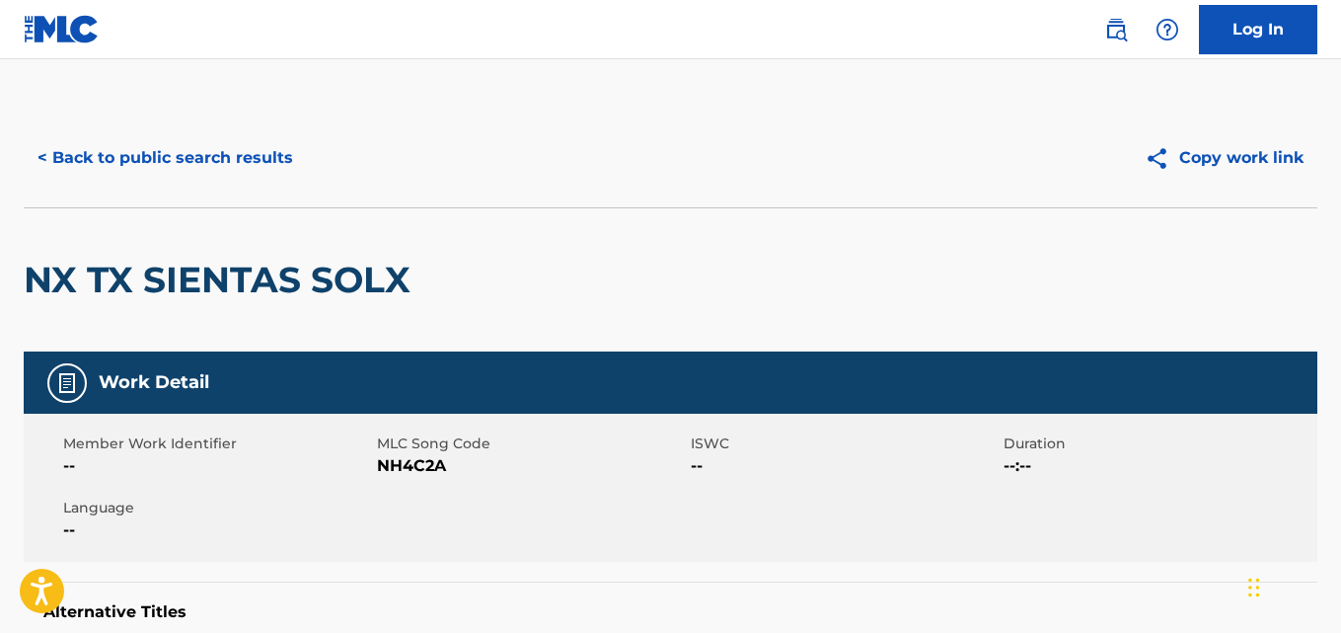
click at [71, 176] on button "< Back to public search results" at bounding box center [165, 157] width 283 height 49
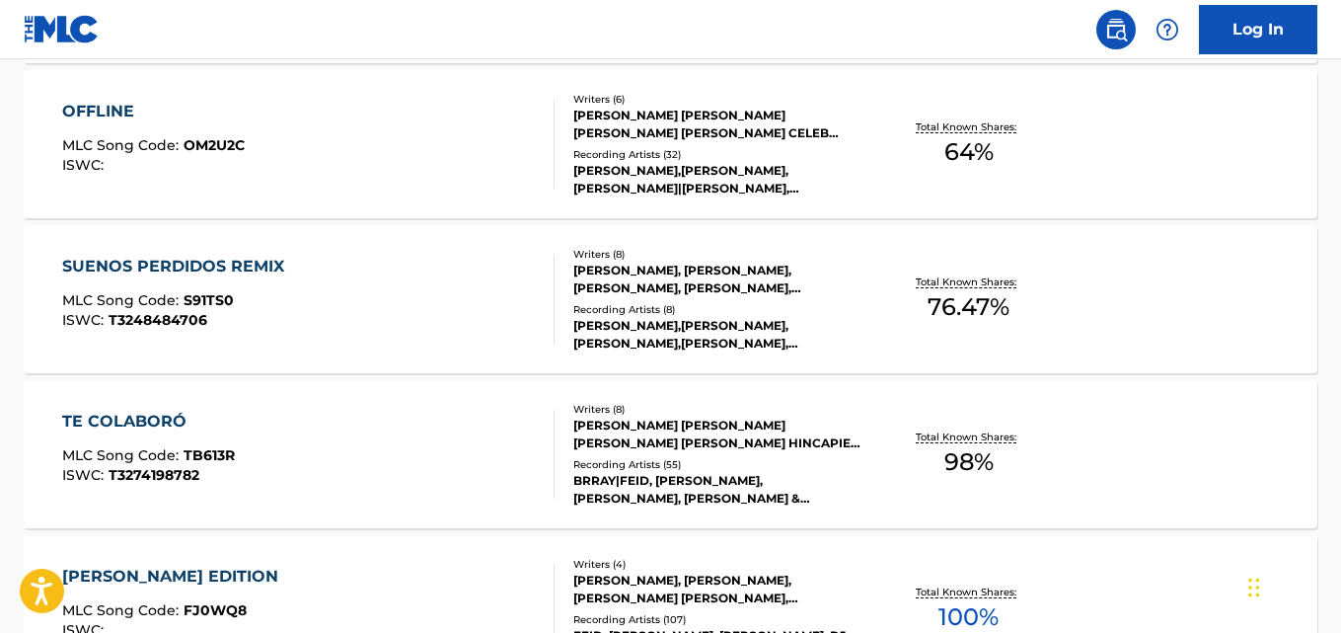
scroll to position [1784, 0]
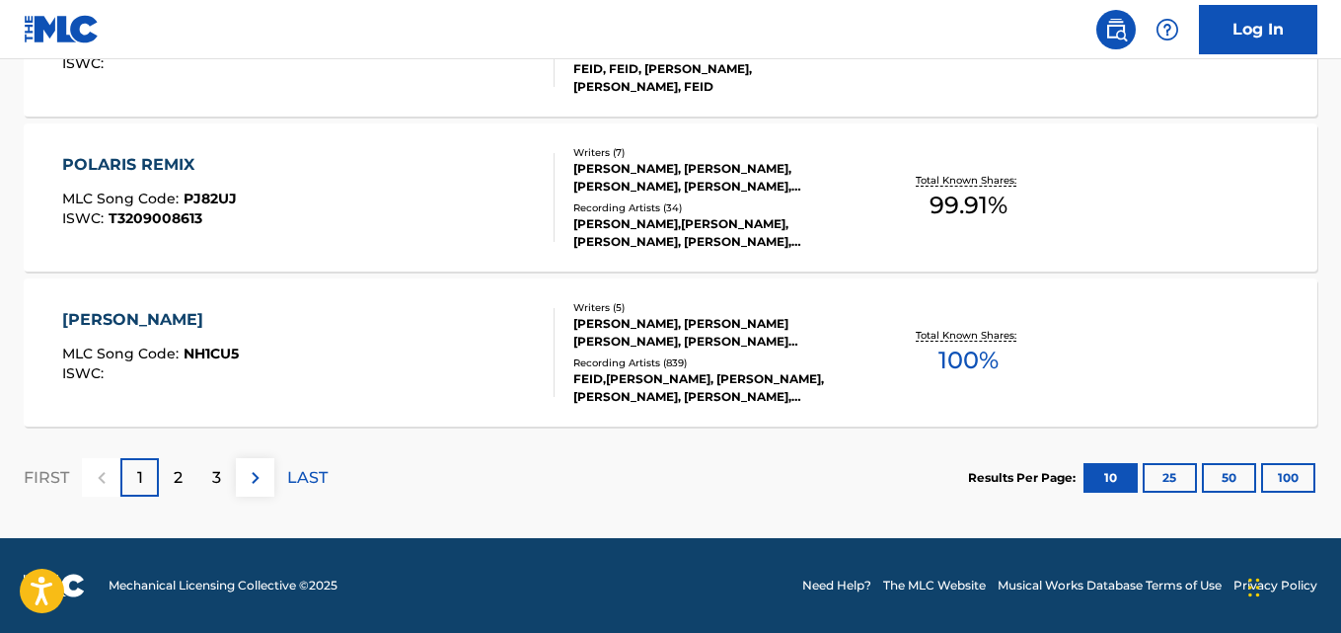
click at [1212, 332] on div "NINA BONITA MLC Song Code : NH1CU5 ISWC : Writers ( 5 ) ALEJANDRO RAMIREZ, SALO…" at bounding box center [671, 352] width 1294 height 148
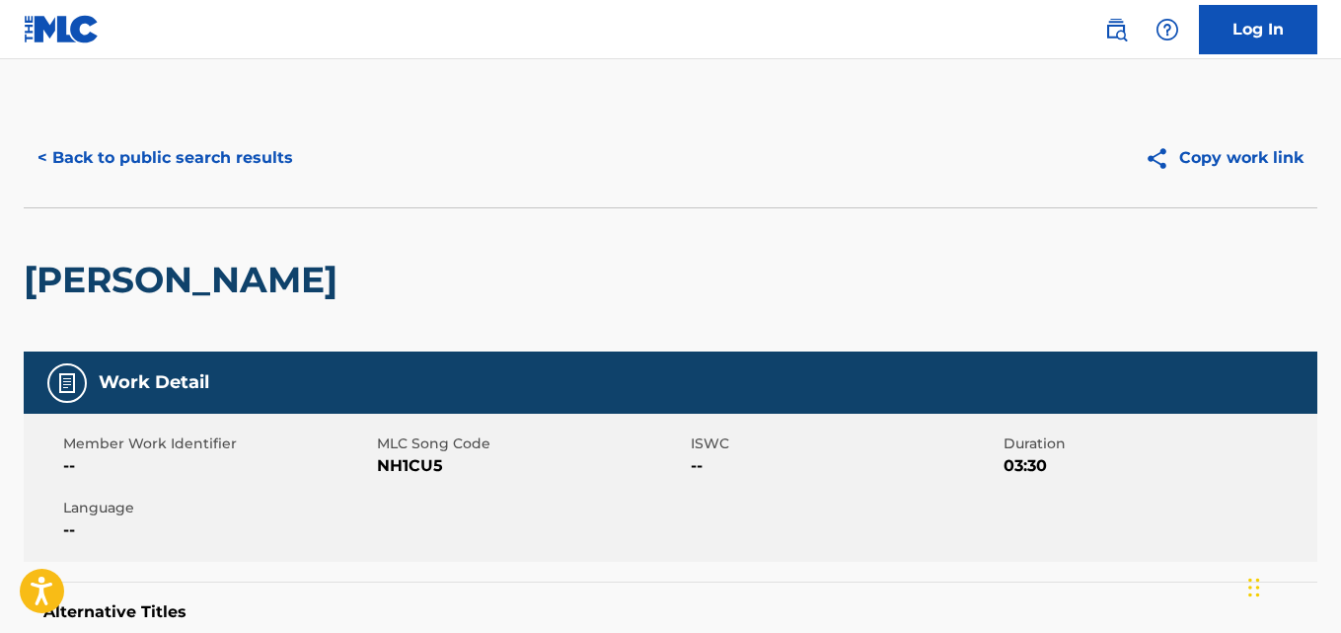
click at [106, 163] on button "< Back to public search results" at bounding box center [165, 157] width 283 height 49
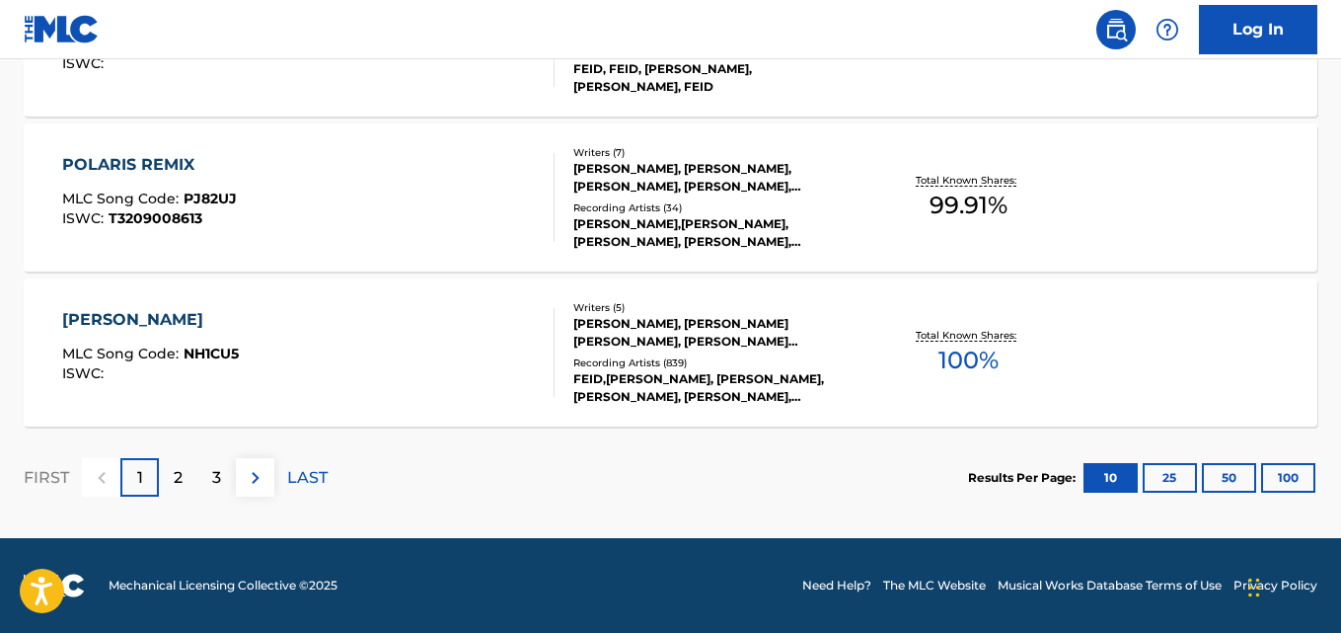
click at [174, 478] on p "2" at bounding box center [178, 478] width 9 height 24
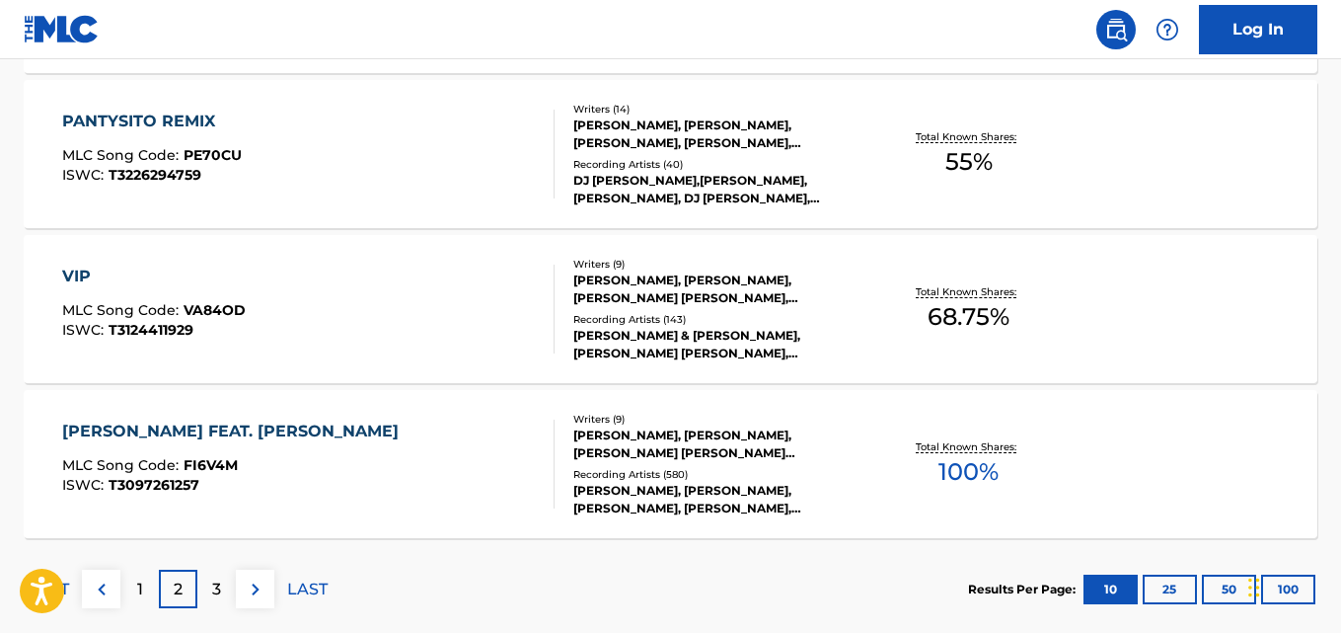
scroll to position [1671, 0]
click at [1202, 435] on div "FRIKI FEAT. KAROL G MLC Song Code : FI6V4M ISWC : T3097261257 Writers ( 9 ) ALE…" at bounding box center [671, 465] width 1294 height 148
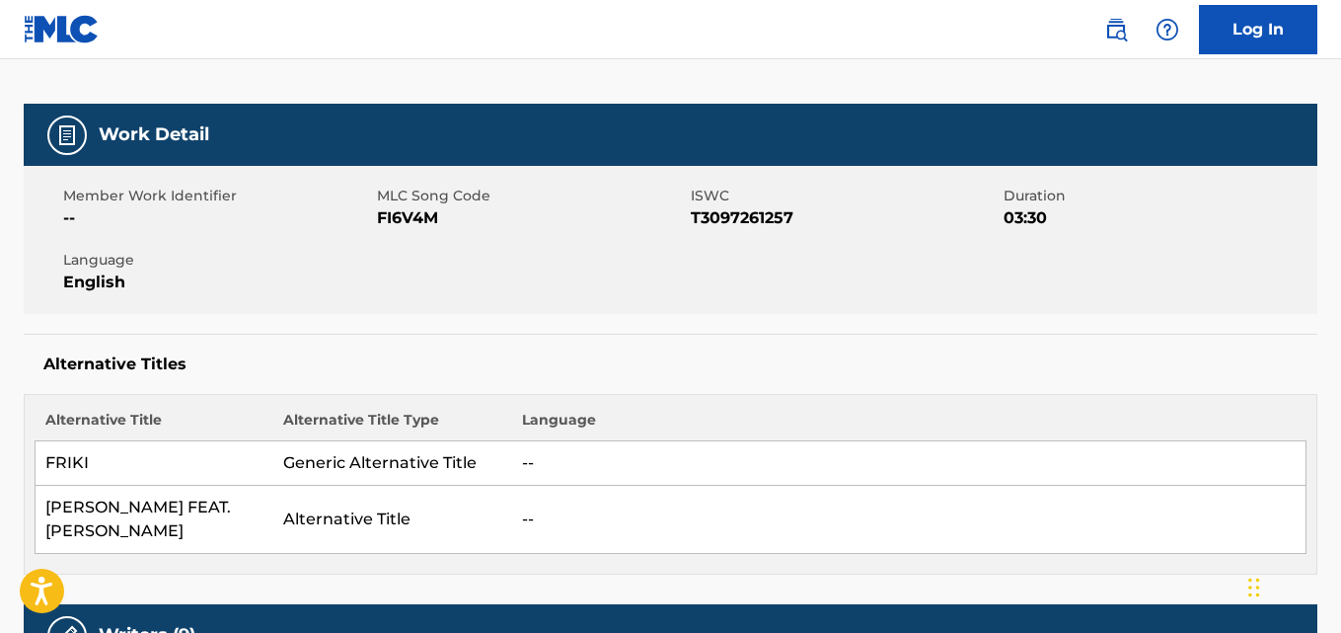
scroll to position [247, 0]
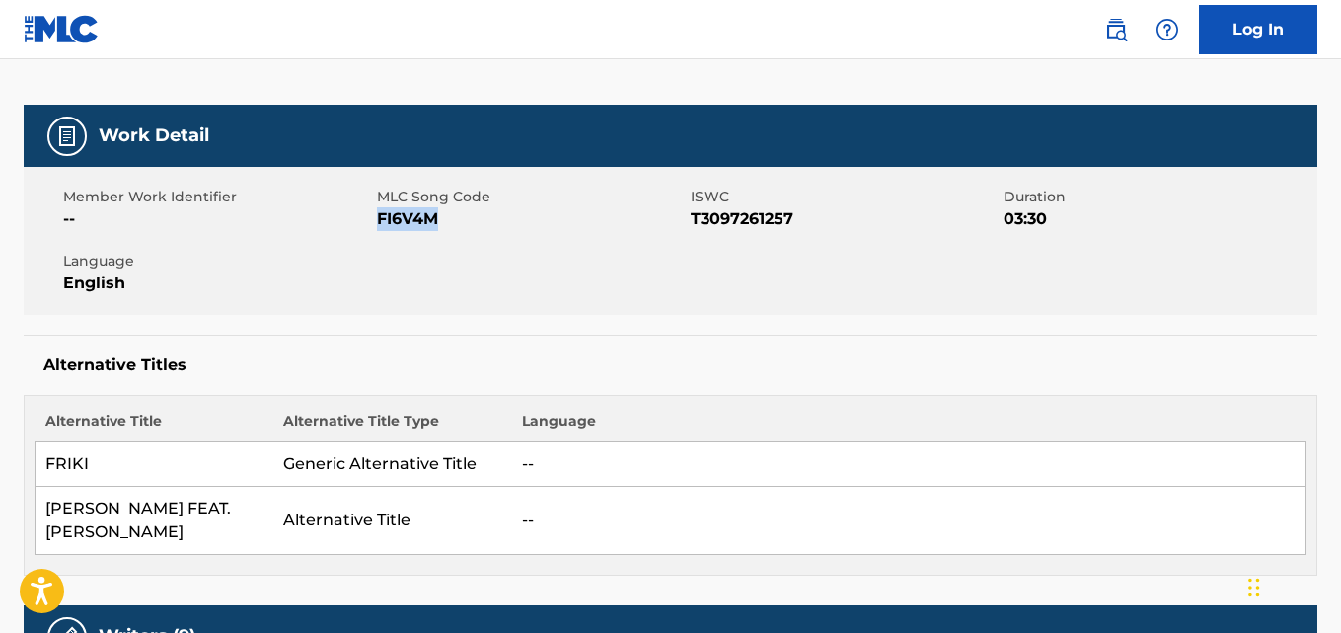
copy span "FI6V4M"
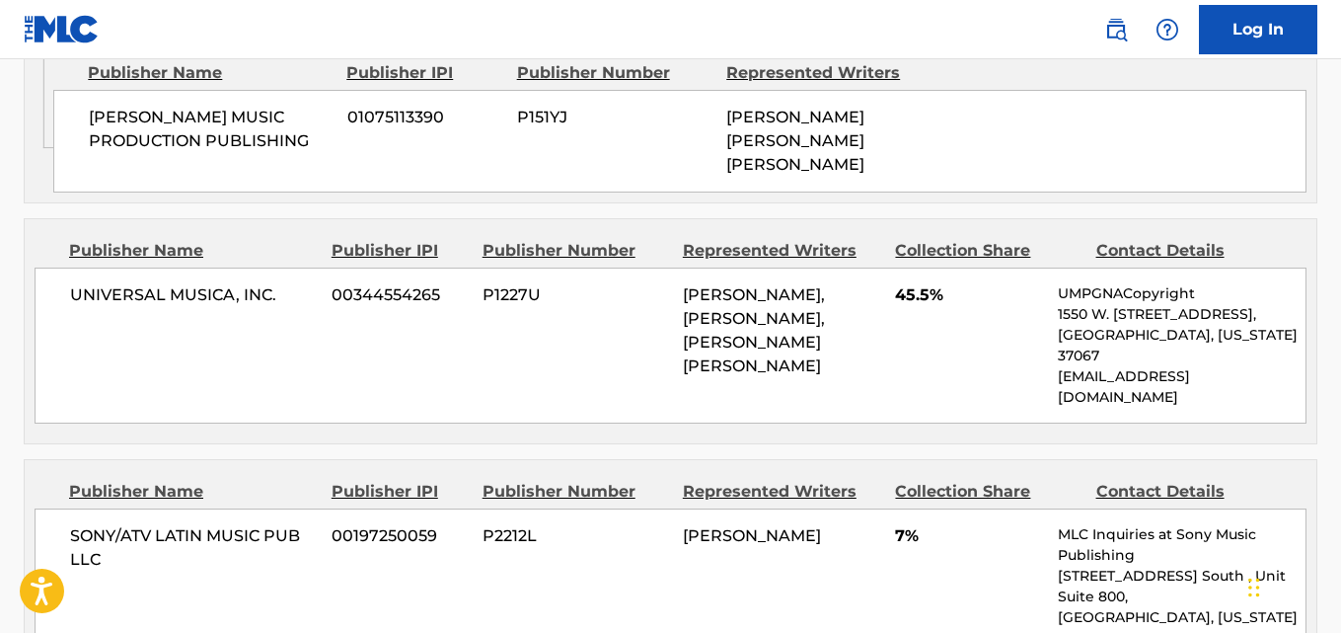
scroll to position [1760, 0]
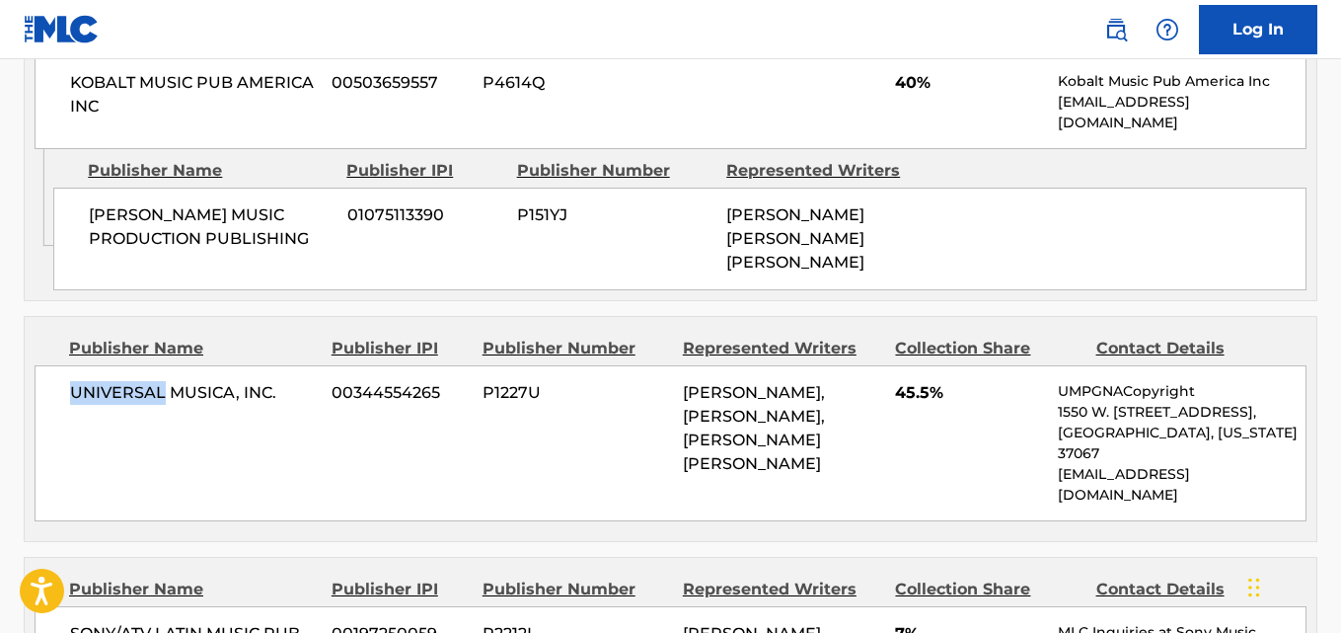
drag, startPoint x: 162, startPoint y: 324, endPoint x: 64, endPoint y: 337, distance: 98.6
click at [64, 365] on div "UNIVERSAL MUSICA, INC. 00344554265 P1227U ESTEBAN HIGUITA ESTRADA, DANILE LUIS …" at bounding box center [671, 443] width 1272 height 156
copy span "UNIVERSAL"
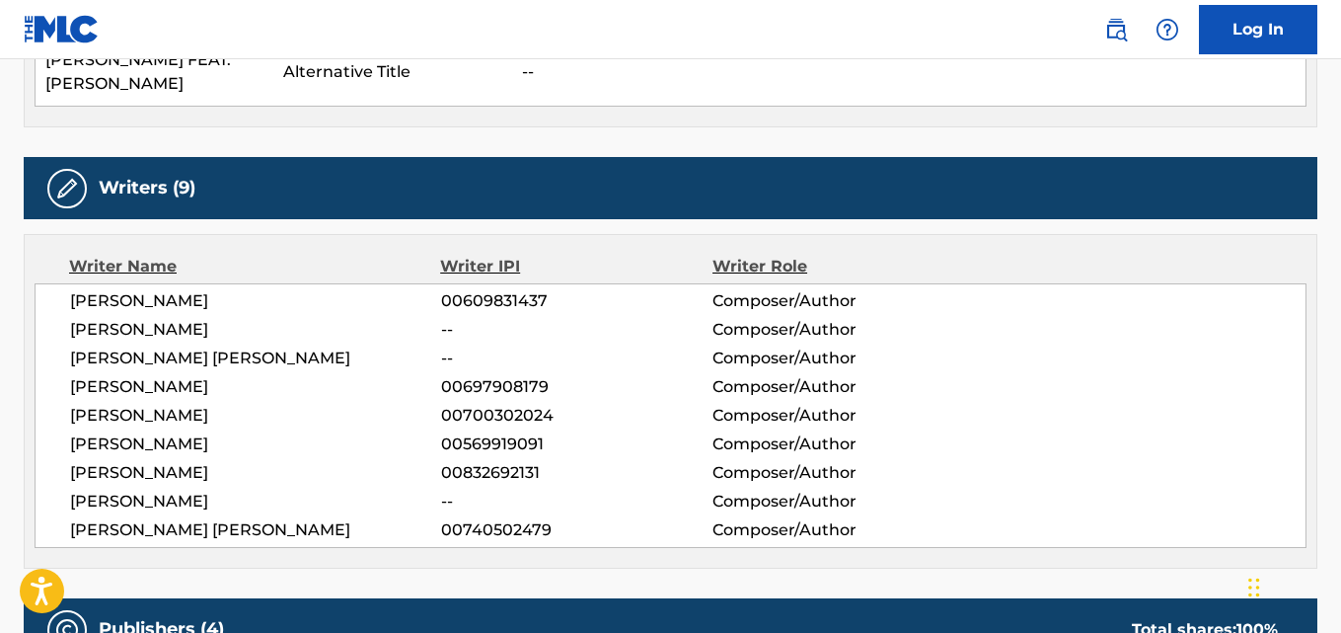
scroll to position [674, 0]
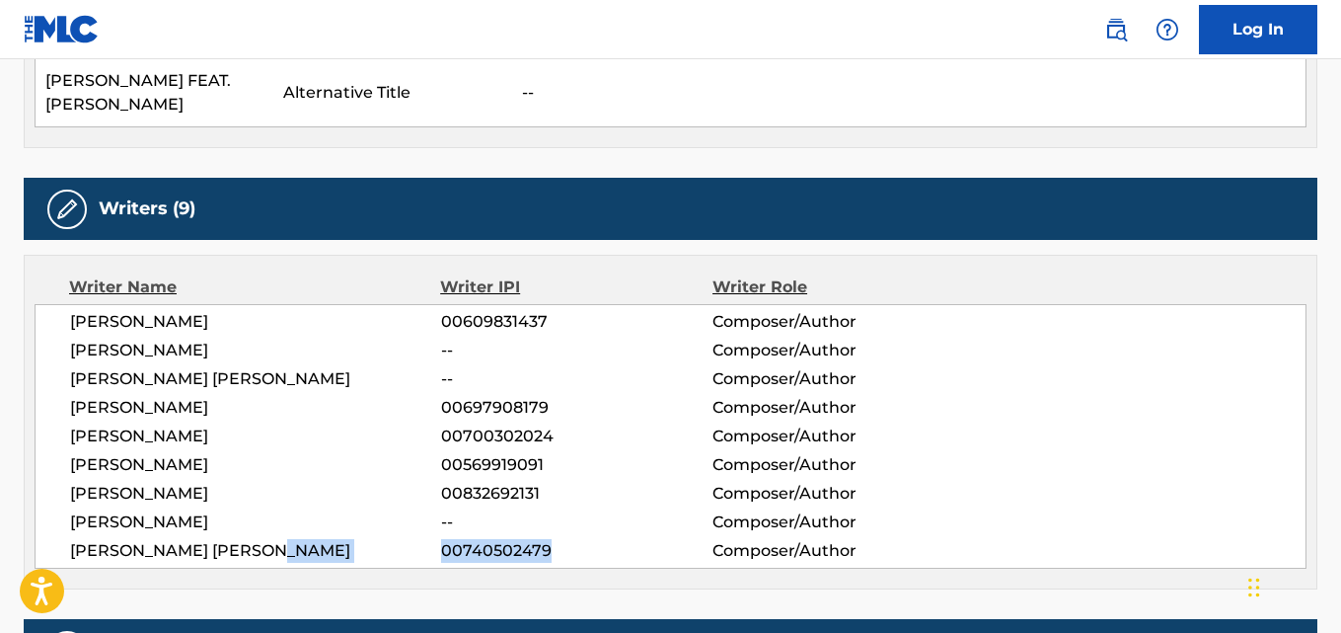
drag, startPoint x: 564, startPoint y: 538, endPoint x: 436, endPoint y: 549, distance: 127.8
click at [436, 549] on div "Writer Name Writer IPI Writer Role ALEJANDRO RAMIREZ 00609831437 Composer/Autho…" at bounding box center [671, 422] width 1294 height 335
copy div "00740502479"
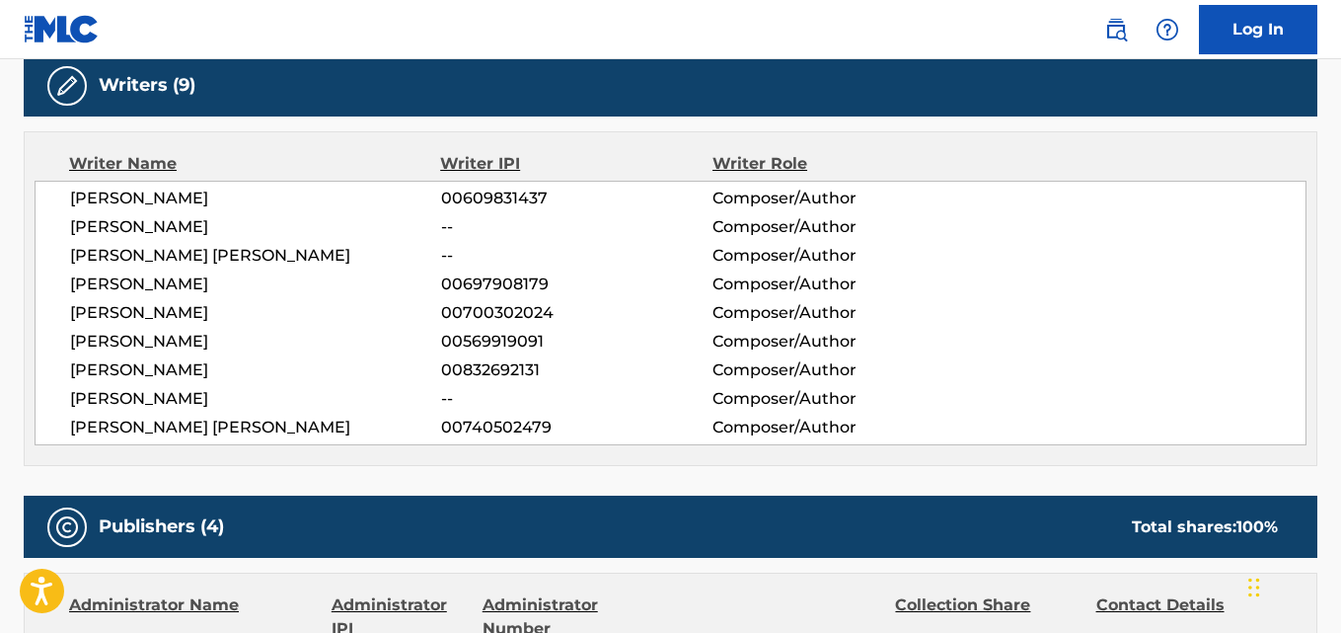
scroll to position [802, 0]
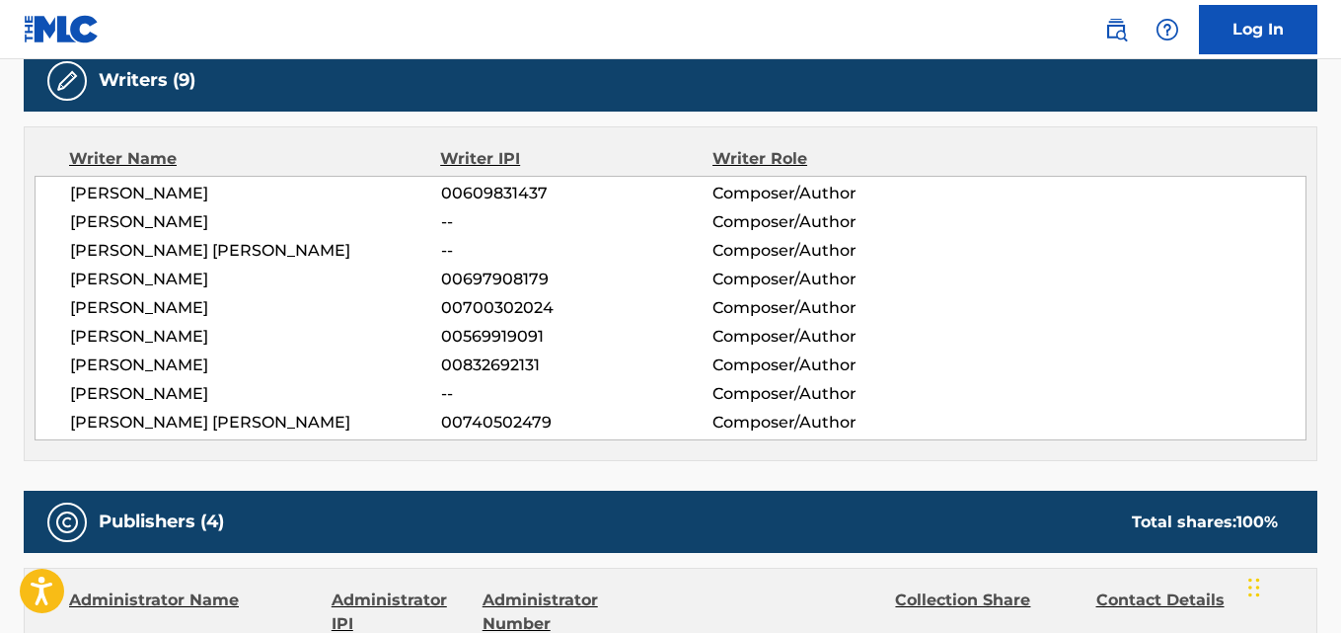
drag, startPoint x: 556, startPoint y: 167, endPoint x: 439, endPoint y: 174, distance: 116.7
click at [439, 182] on div "ALEJANDRO RAMIREZ 00609831437 Composer/Author" at bounding box center [688, 194] width 1236 height 24
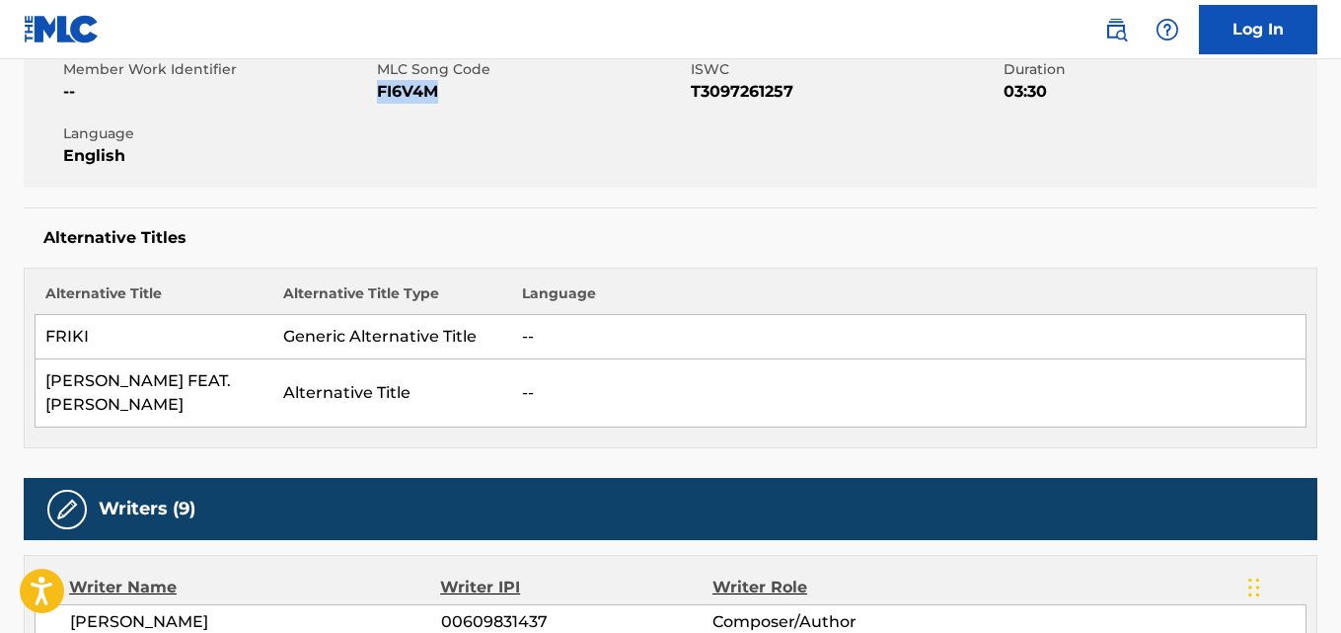
scroll to position [0, 0]
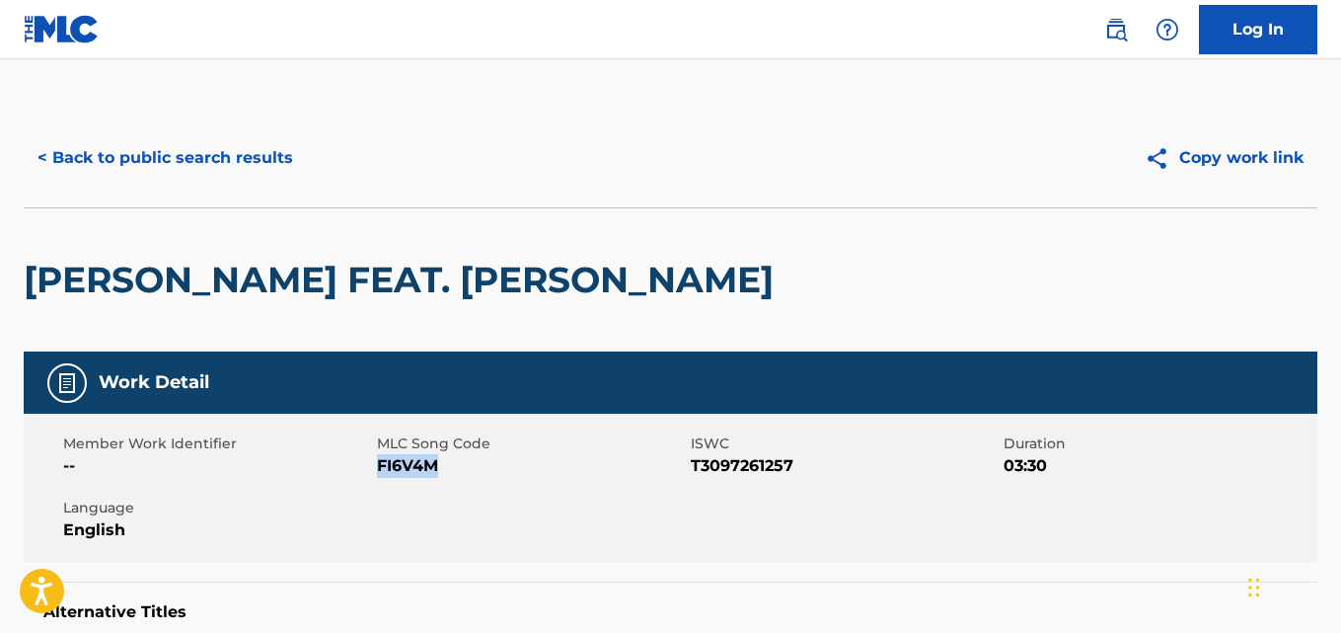
click at [293, 167] on button "< Back to public search results" at bounding box center [165, 157] width 283 height 49
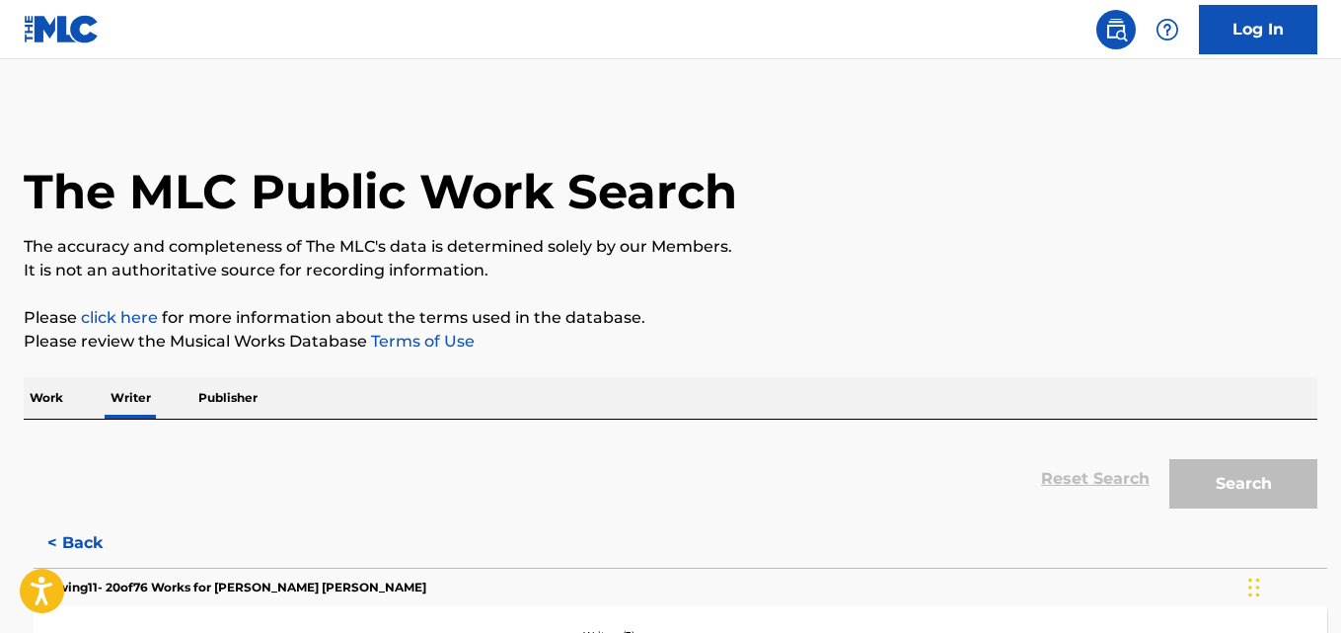
scroll to position [112, 0]
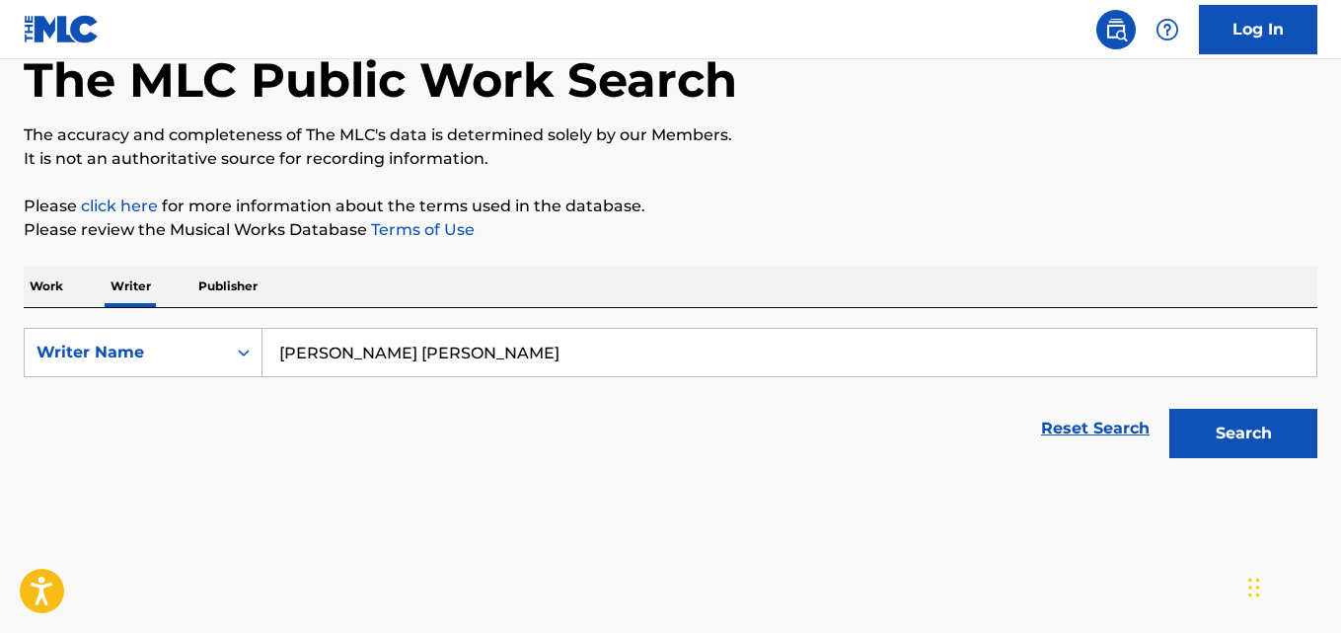
click at [513, 348] on input "Salomon Villada Hoyos" at bounding box center [790, 352] width 1054 height 47
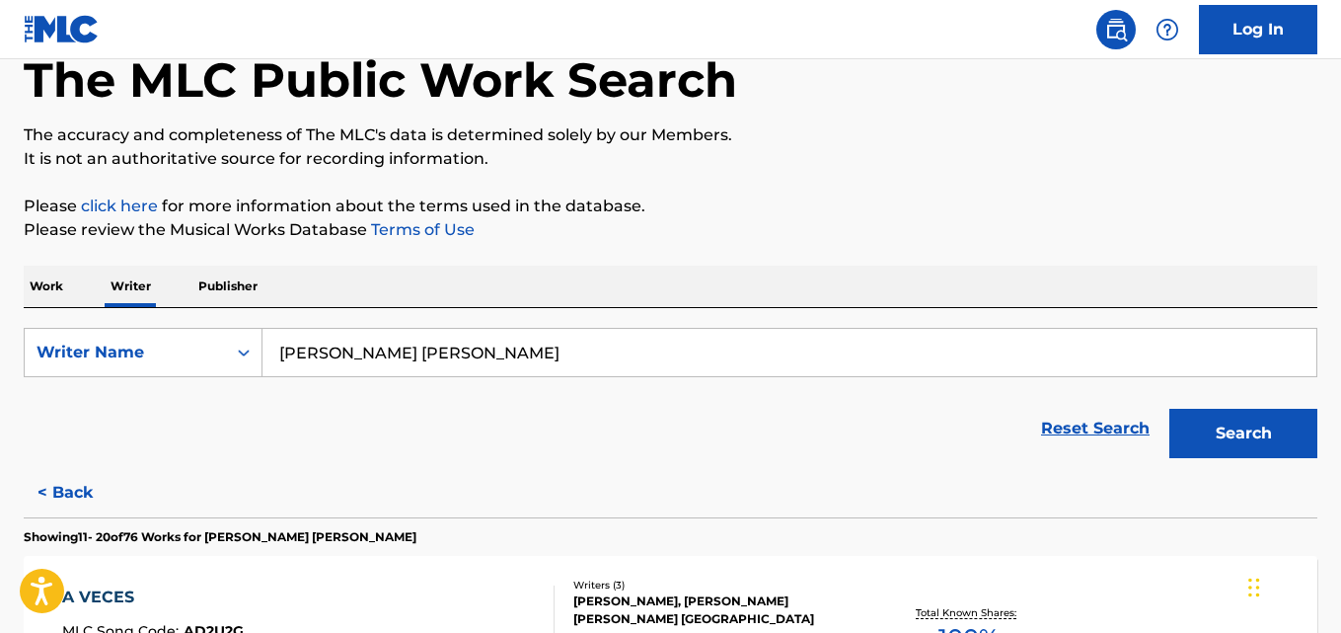
paste input "jka Jamaiah Formaran"
click at [1253, 423] on button "Search" at bounding box center [1244, 433] width 148 height 49
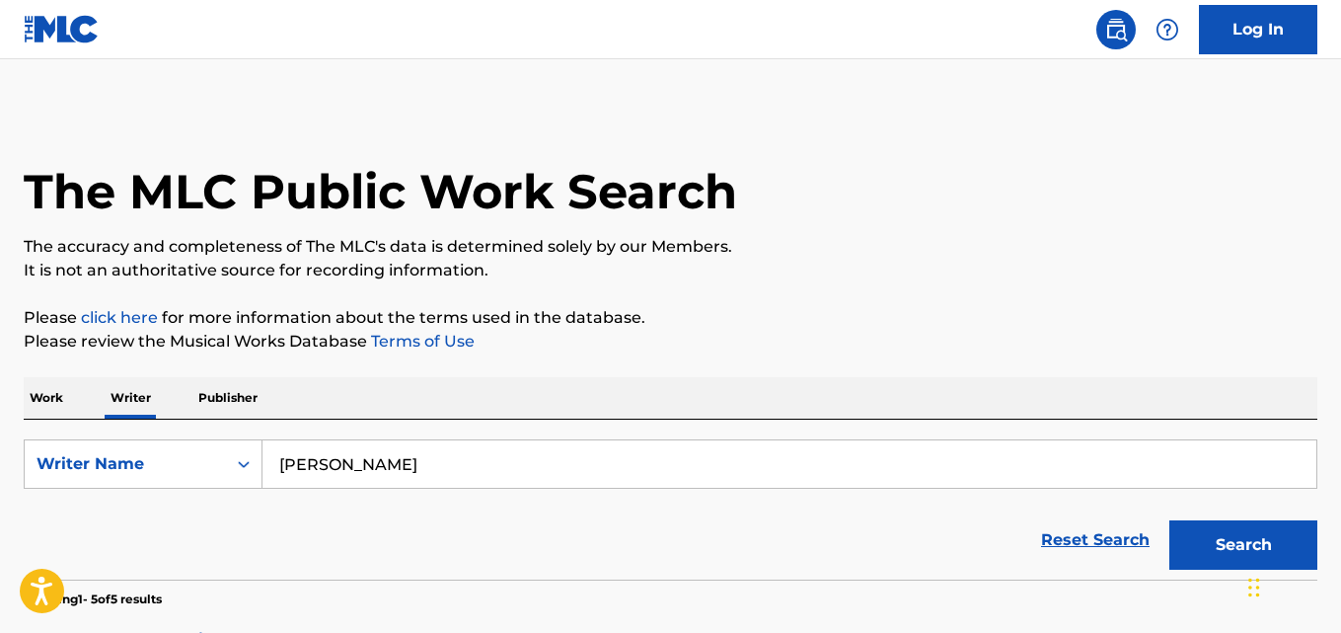
scroll to position [53, 0]
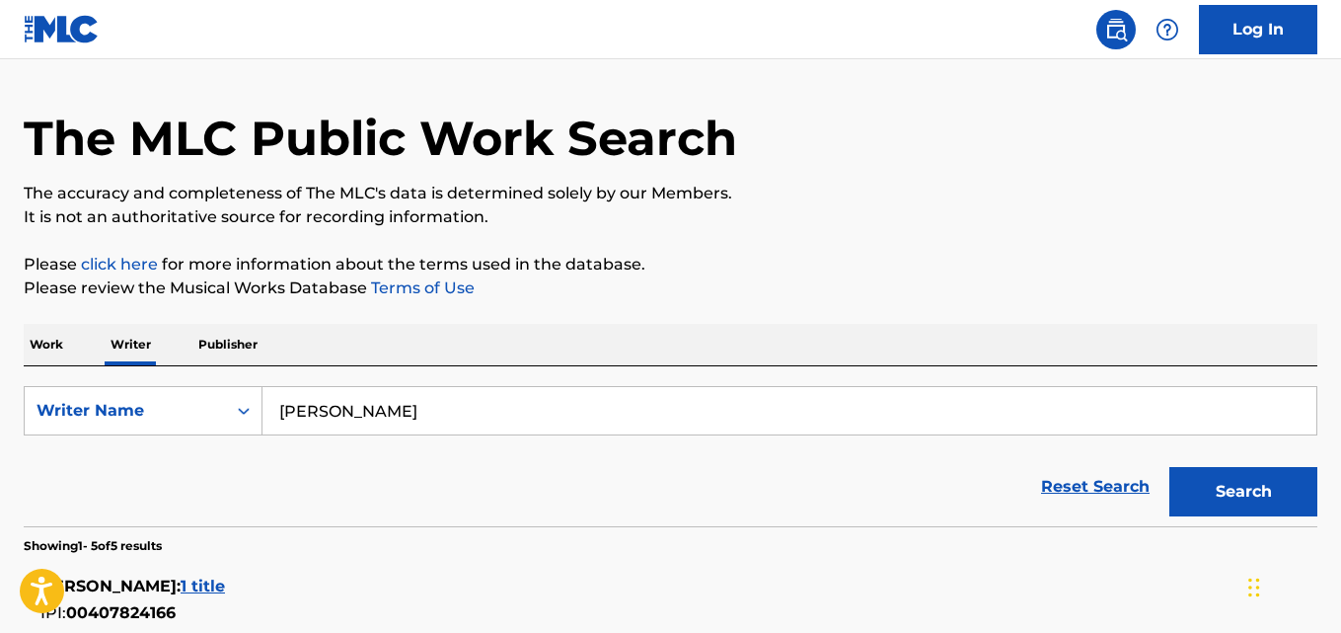
click at [491, 417] on input "Sajka Jamaiah Formaran" at bounding box center [790, 410] width 1054 height 47
paste input "Phineas J Peters"
click at [971, 231] on div "The MLC Public Work Search The accuracy and completeness of The MLC's data is d…" at bounding box center [670, 524] width 1341 height 938
click at [1261, 501] on button "Search" at bounding box center [1244, 491] width 148 height 49
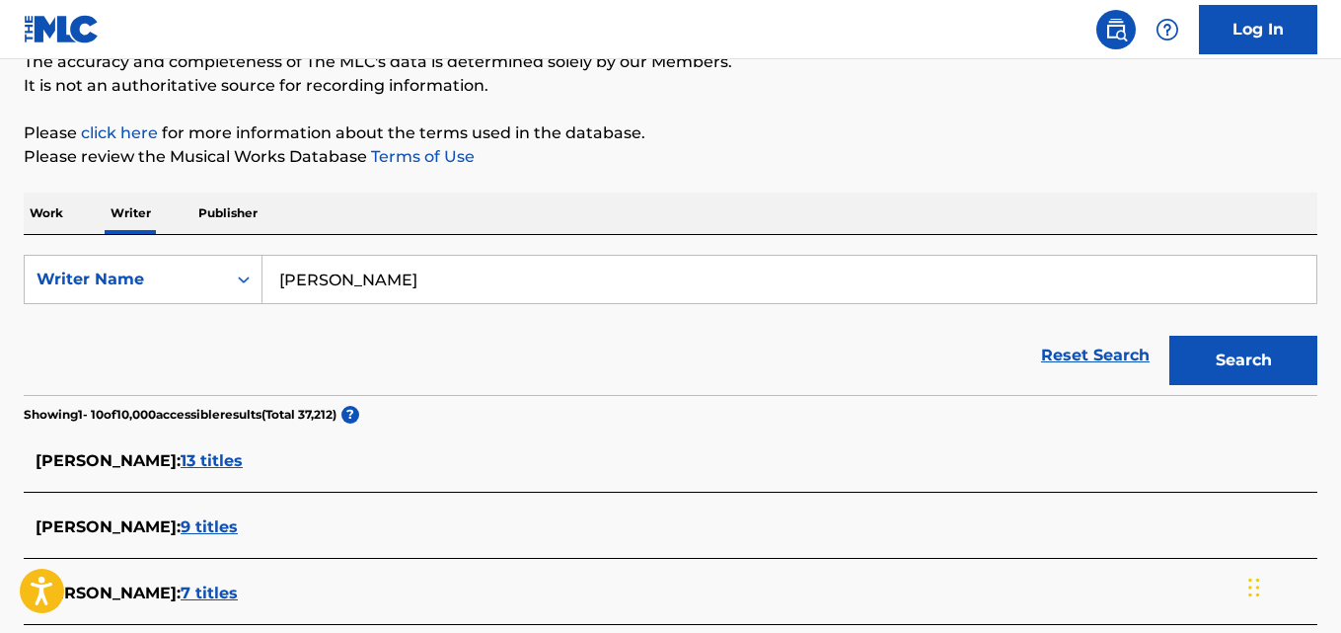
scroll to position [184, 0]
click at [497, 276] on input "Phineas J Peters" at bounding box center [790, 280] width 1054 height 47
paste input "Antonio Hueber"
type input "Antonio Hueber"
click at [1137, 154] on p "Please review the Musical Works Database Terms of Use" at bounding box center [671, 158] width 1294 height 24
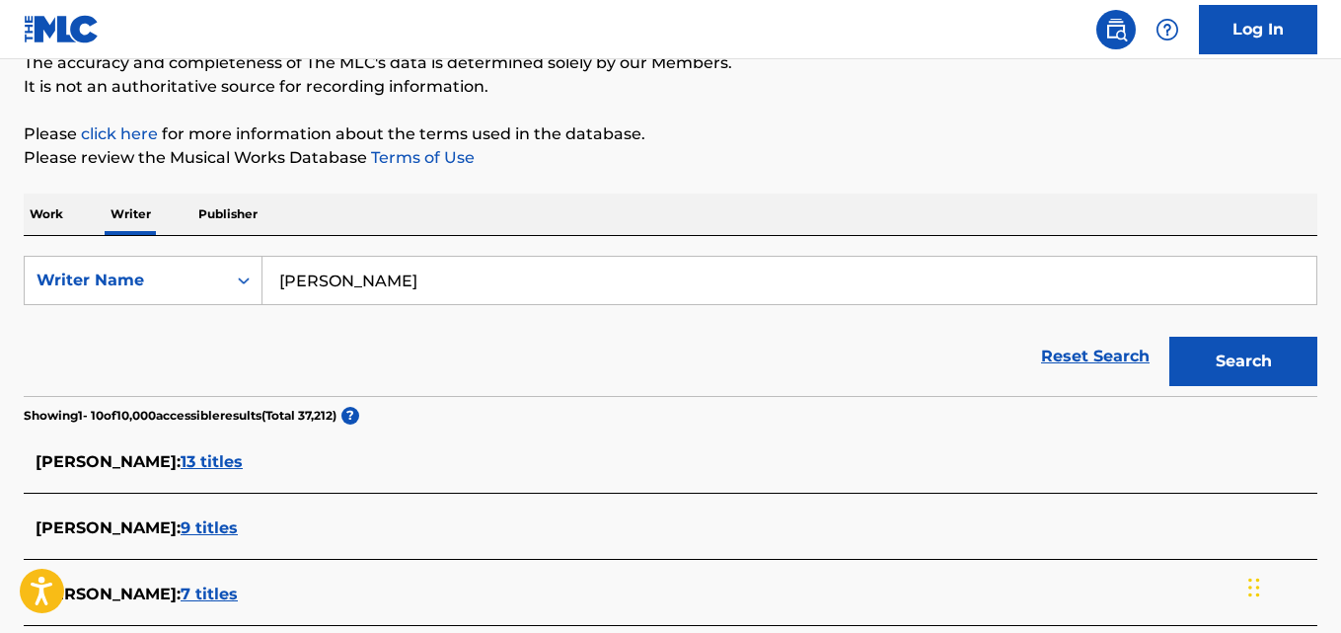
click at [1253, 360] on button "Search" at bounding box center [1244, 361] width 148 height 49
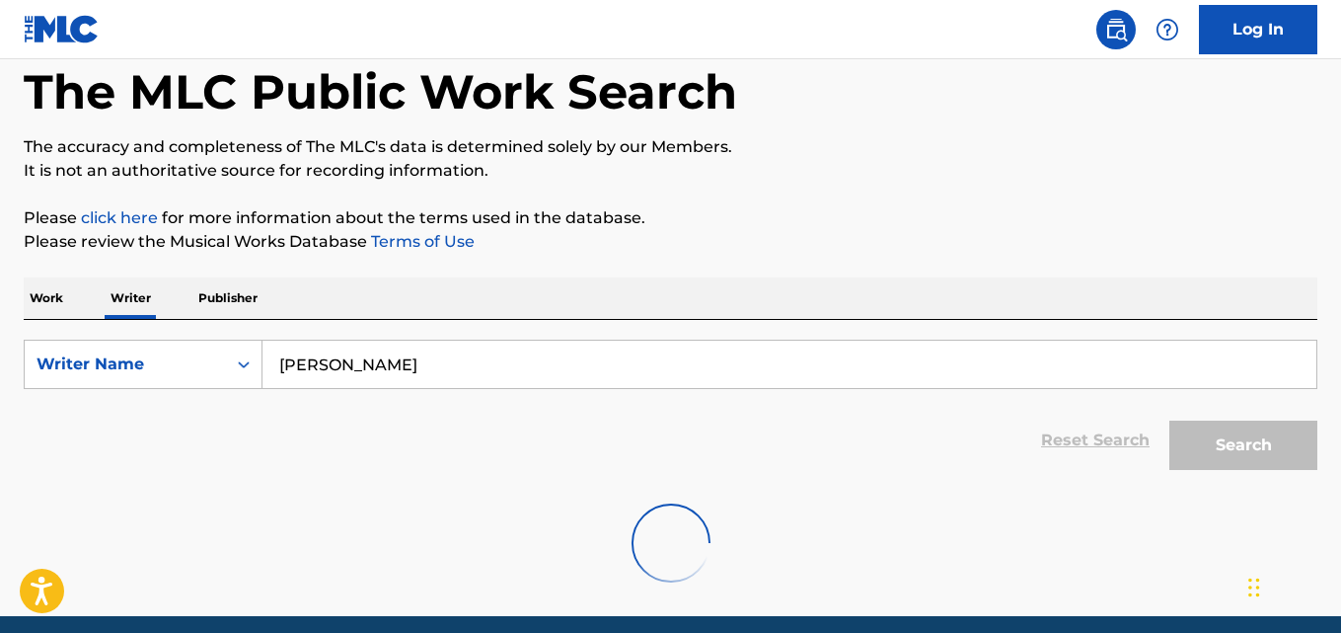
scroll to position [178, 0]
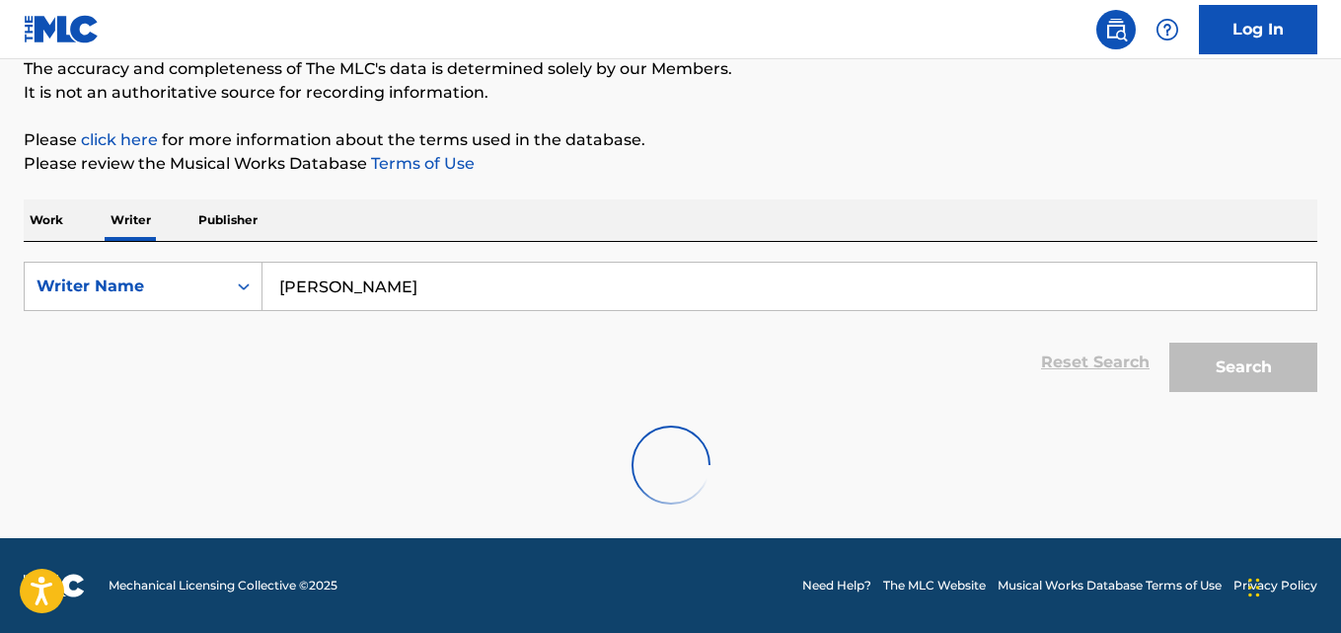
click at [490, 291] on input "Antonio Hueber" at bounding box center [790, 286] width 1054 height 47
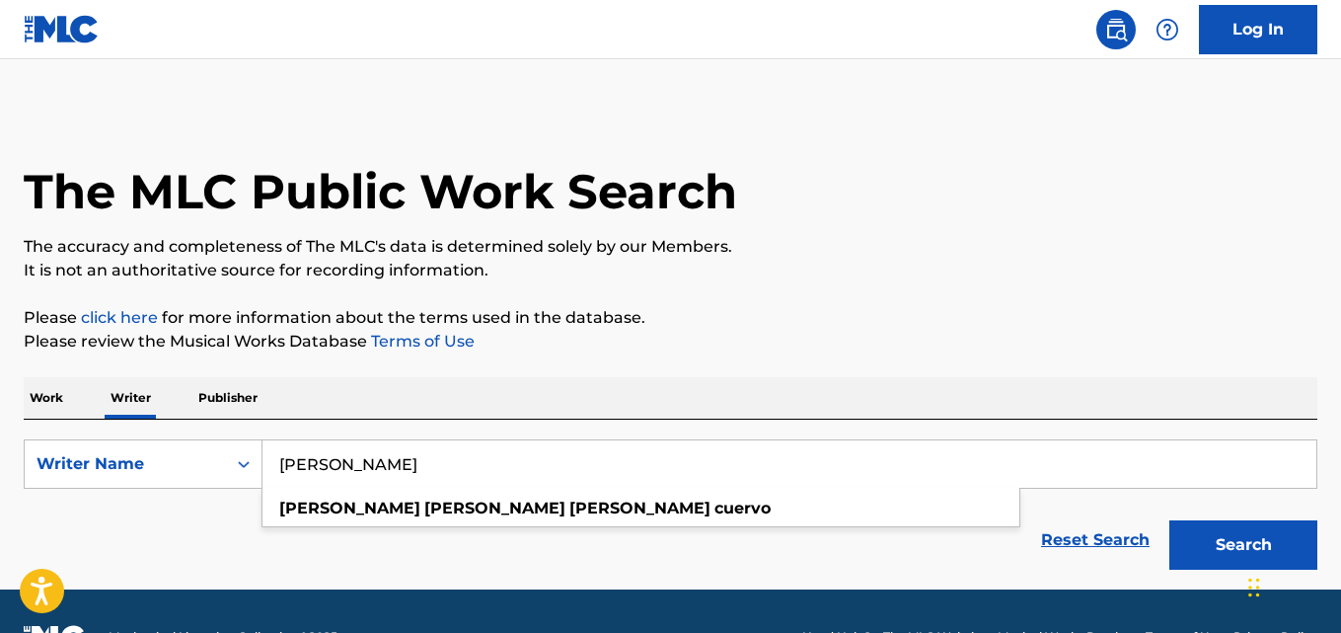
type input "Johan Esteban Espinosa Cuervo"
click at [1094, 315] on p "Please click here for more information about the terms used in the database." at bounding box center [671, 318] width 1294 height 24
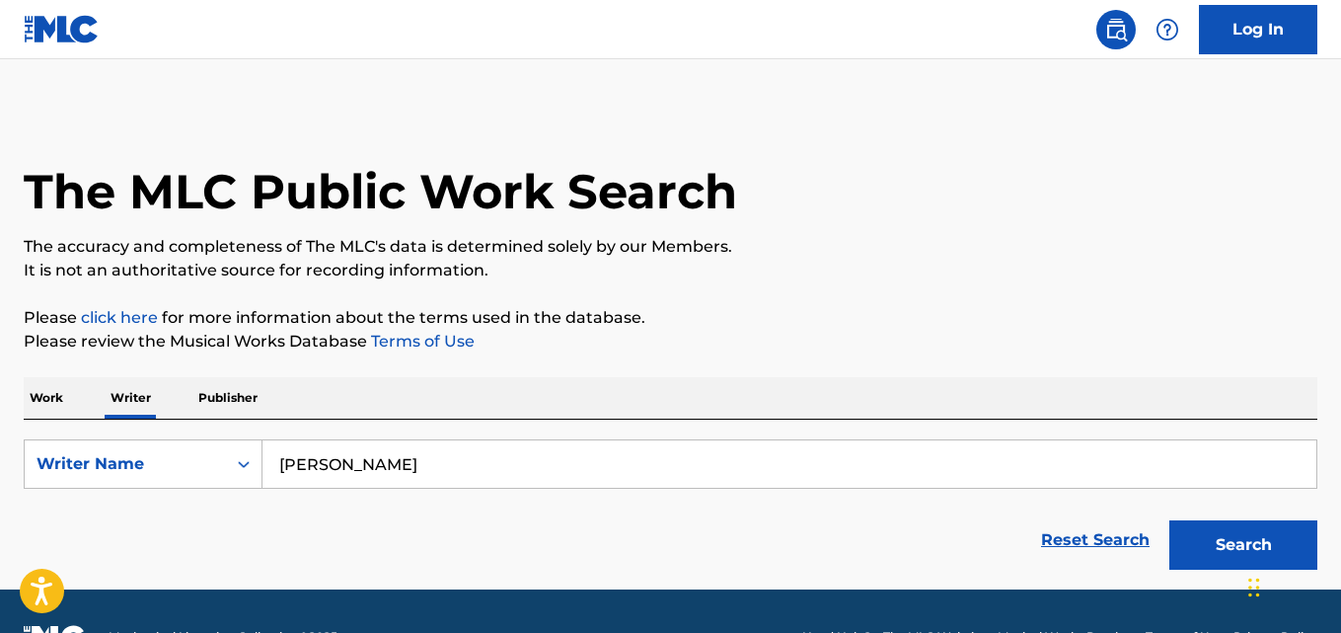
click at [1212, 544] on button "Search" at bounding box center [1244, 544] width 148 height 49
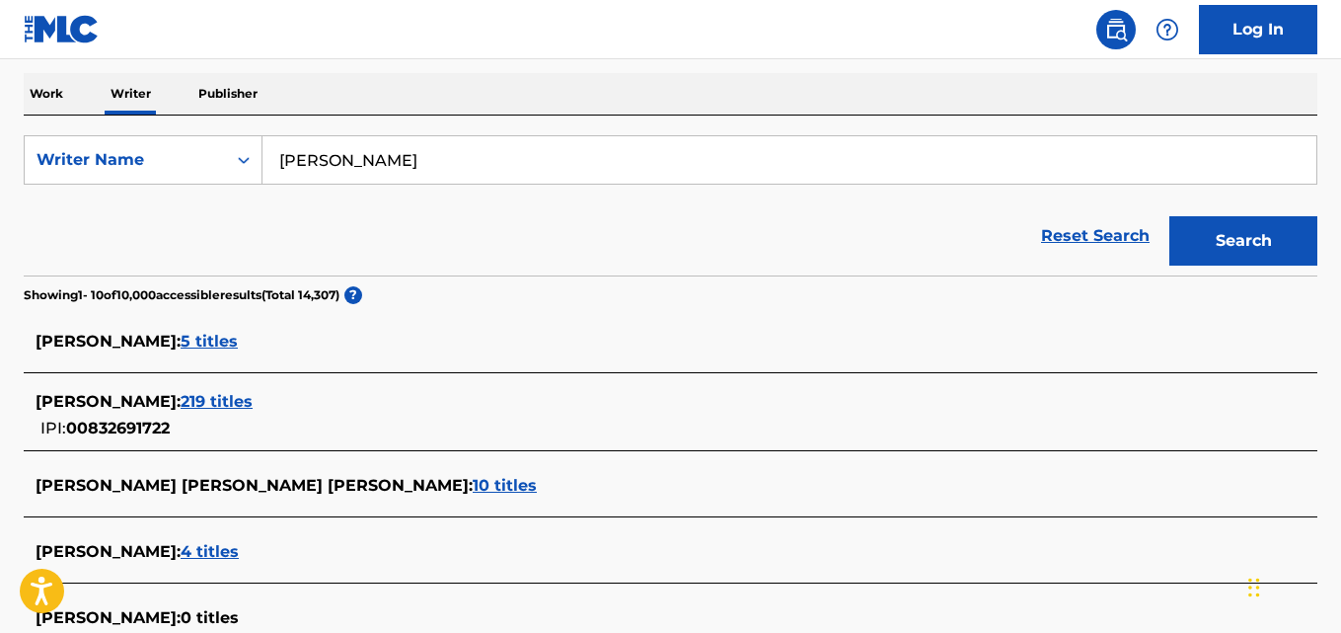
scroll to position [323, 0]
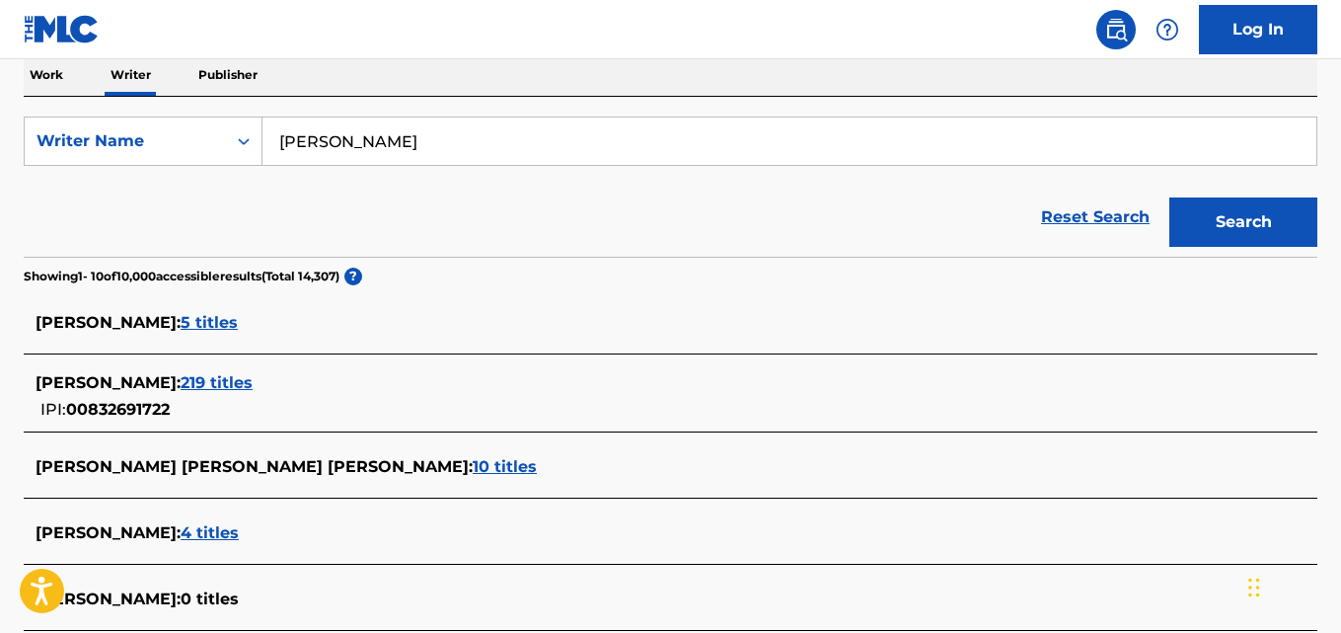
click at [253, 388] on span "219 titles" at bounding box center [217, 382] width 72 height 19
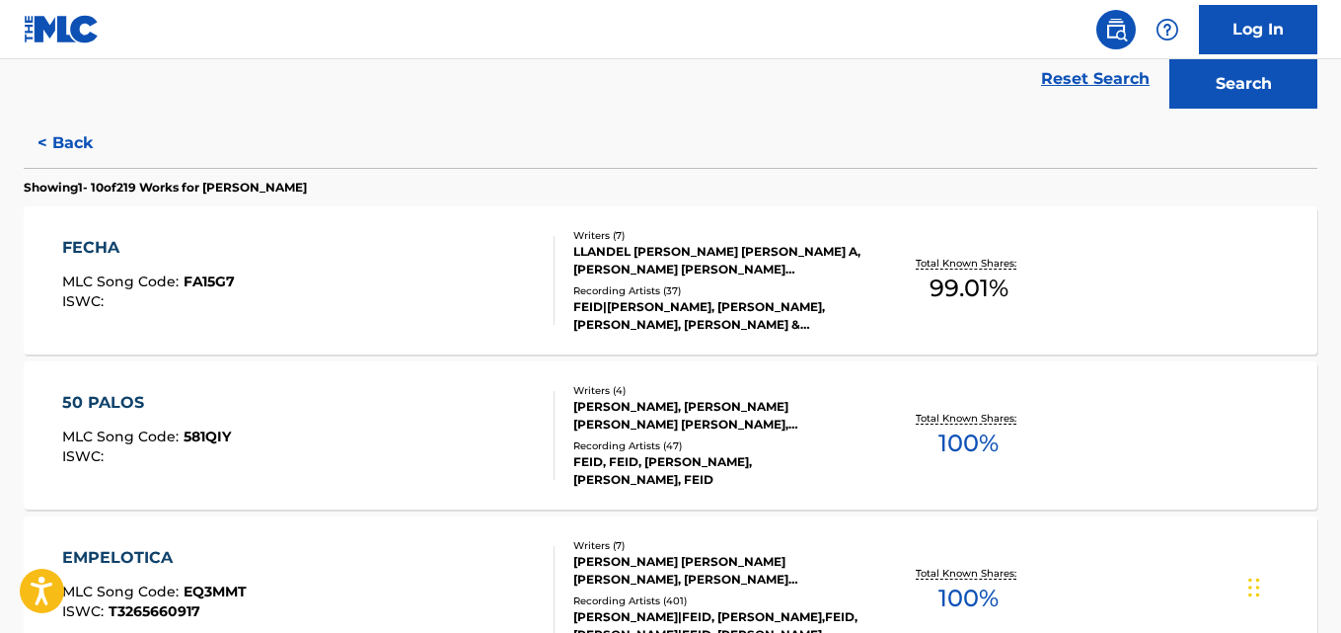
click at [1176, 418] on div "50 PALOS MLC Song Code : 581QIY ISWC : Writers ( 4 ) LUIS MIGUEL PARDO VILLA, S…" at bounding box center [671, 435] width 1294 height 148
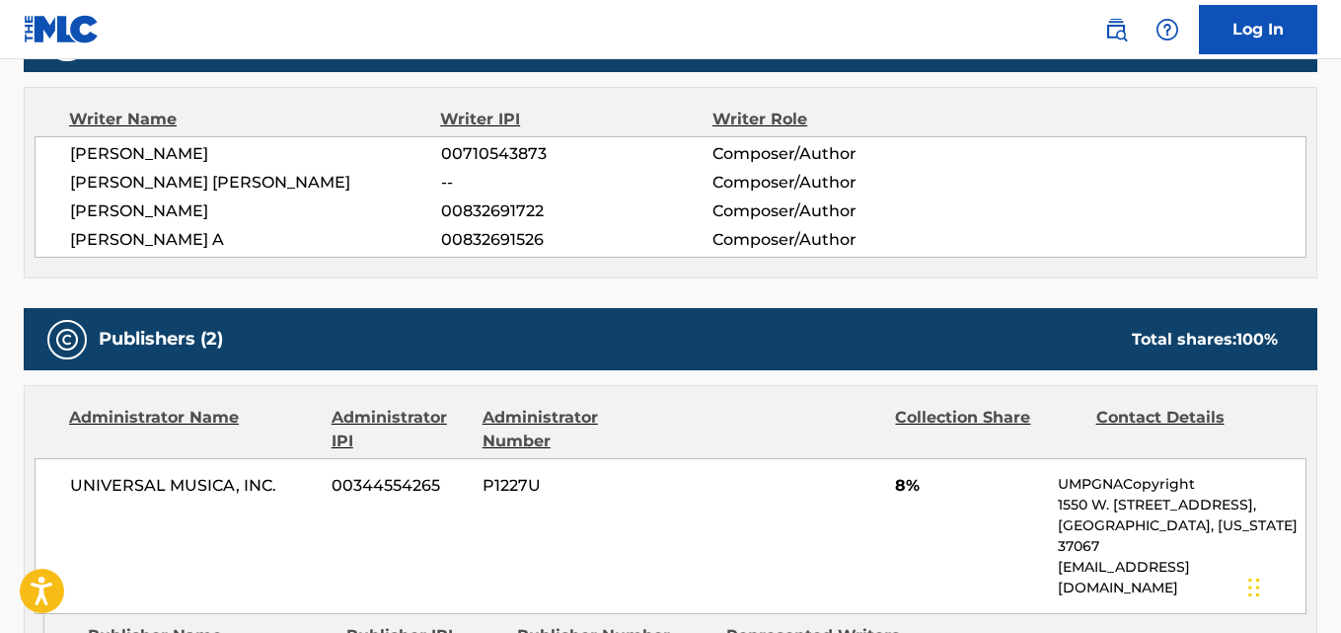
scroll to position [683, 0]
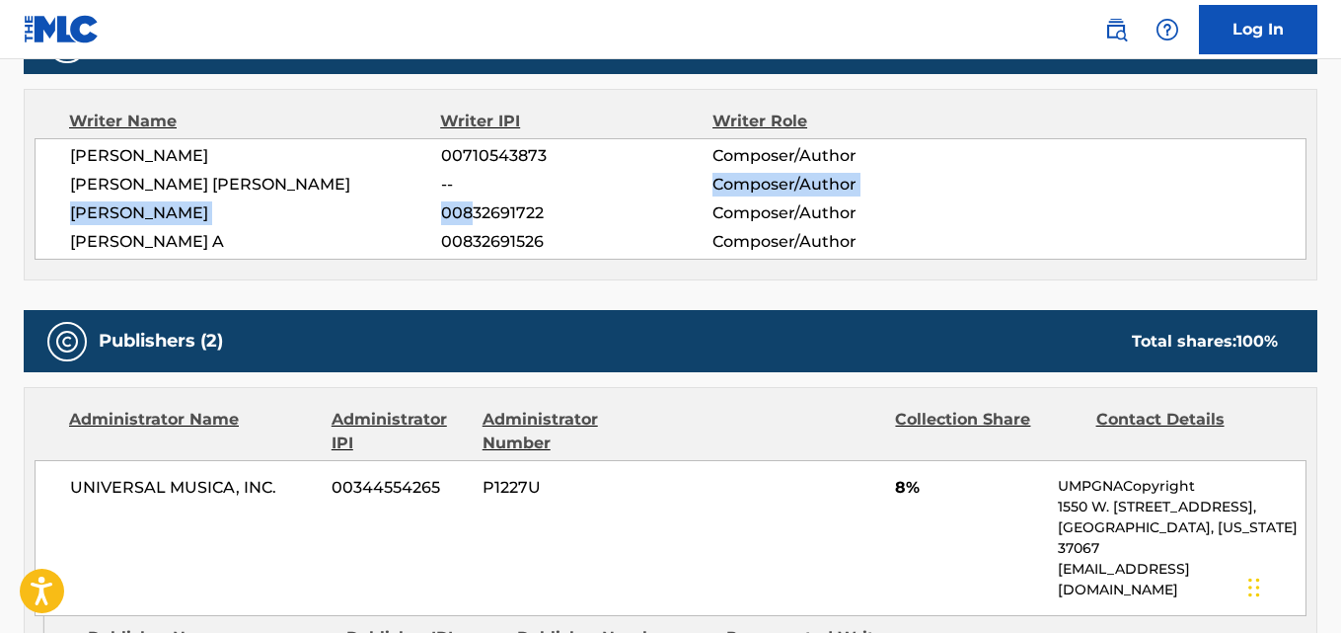
drag, startPoint x: 549, startPoint y: 213, endPoint x: 473, endPoint y: 222, distance: 76.5
click at [473, 222] on div "LUIS MIGUEL PARDO VILLA 00710543873 Composer/Author SALOMON VILLADA HOYOS -- Co…" at bounding box center [671, 198] width 1272 height 121
click at [444, 218] on span "00832691722" at bounding box center [576, 213] width 271 height 24
drag, startPoint x: 442, startPoint y: 209, endPoint x: 580, endPoint y: 213, distance: 138.2
click at [580, 213] on span "00832691722" at bounding box center [576, 213] width 271 height 24
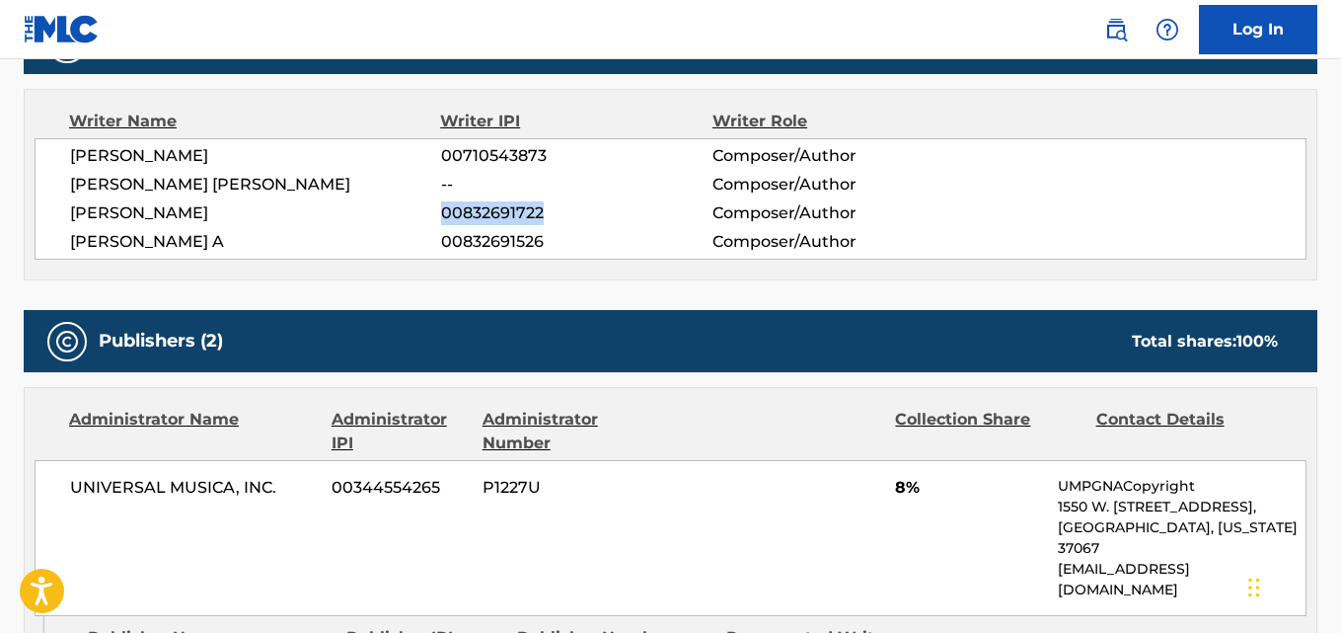
copy span "00832691722"
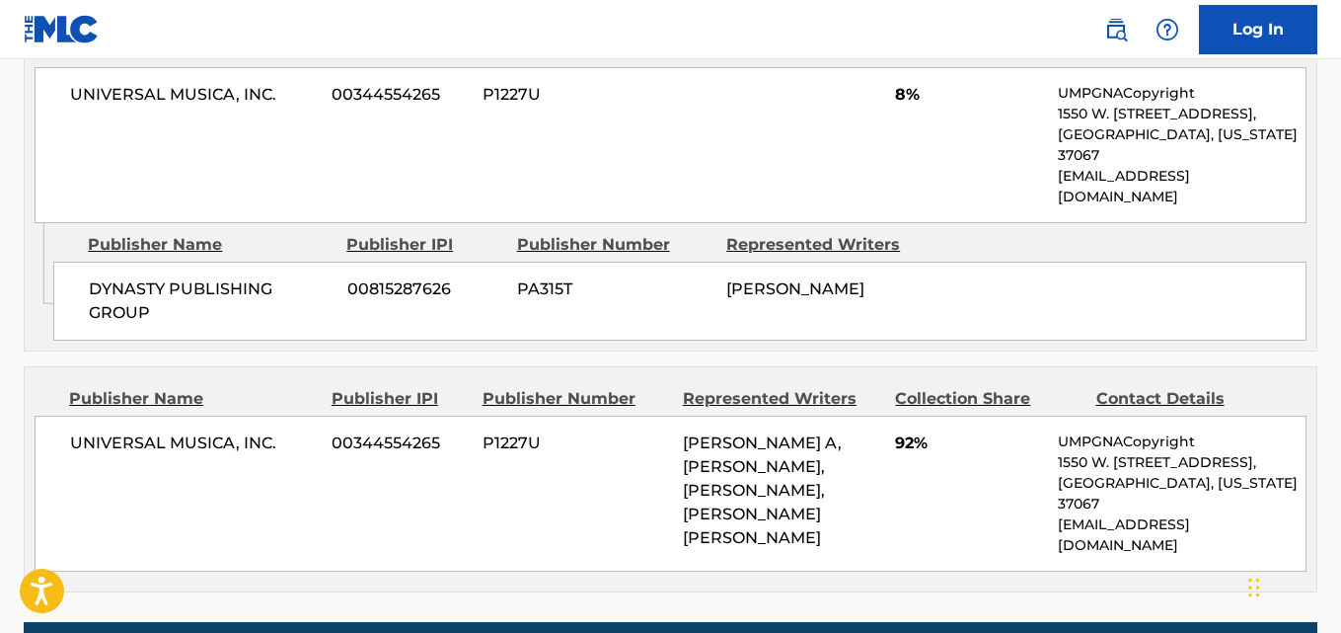
scroll to position [1078, 0]
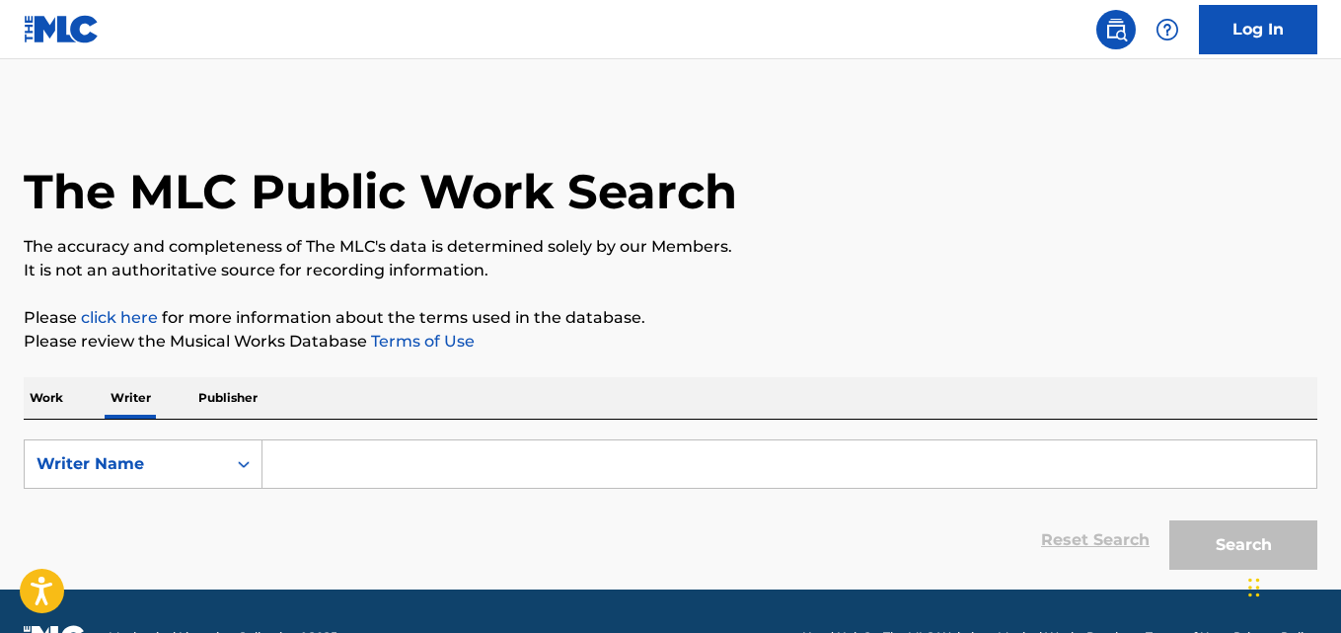
click at [294, 455] on input "Search Form" at bounding box center [790, 463] width 1054 height 47
paste input "[PERSON_NAME]"
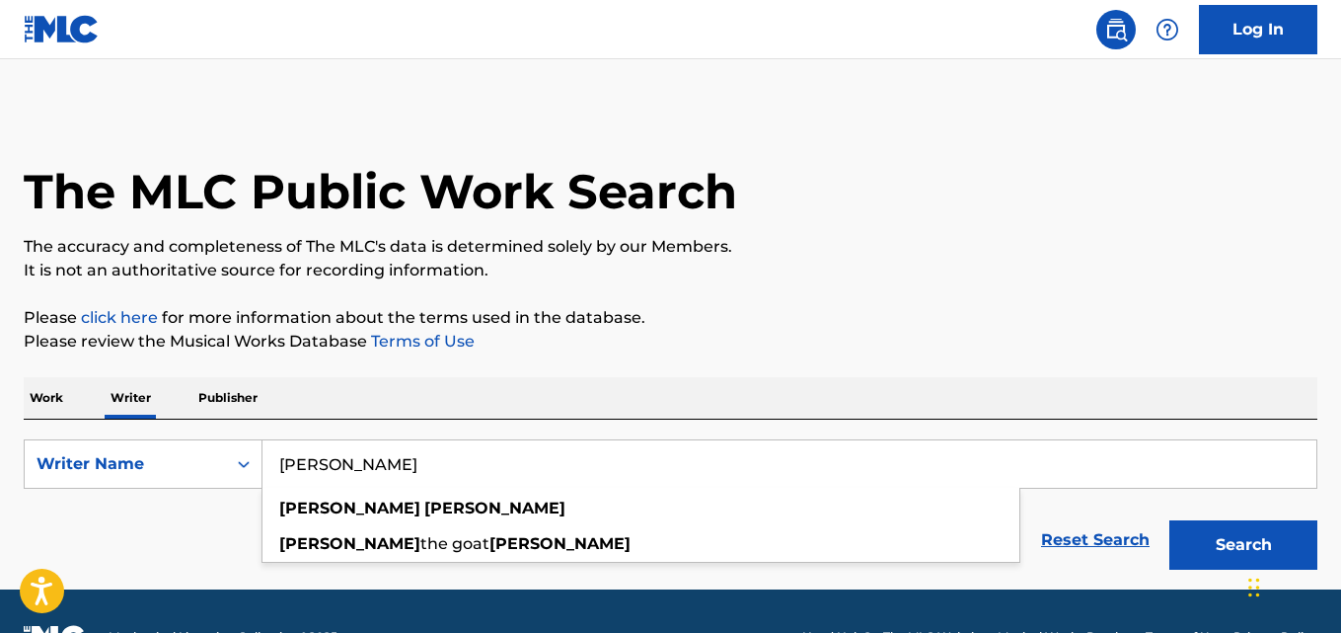
type input "Antonio Hueber"
click at [1012, 274] on p "It is not an authoritative source for recording information." at bounding box center [671, 271] width 1294 height 24
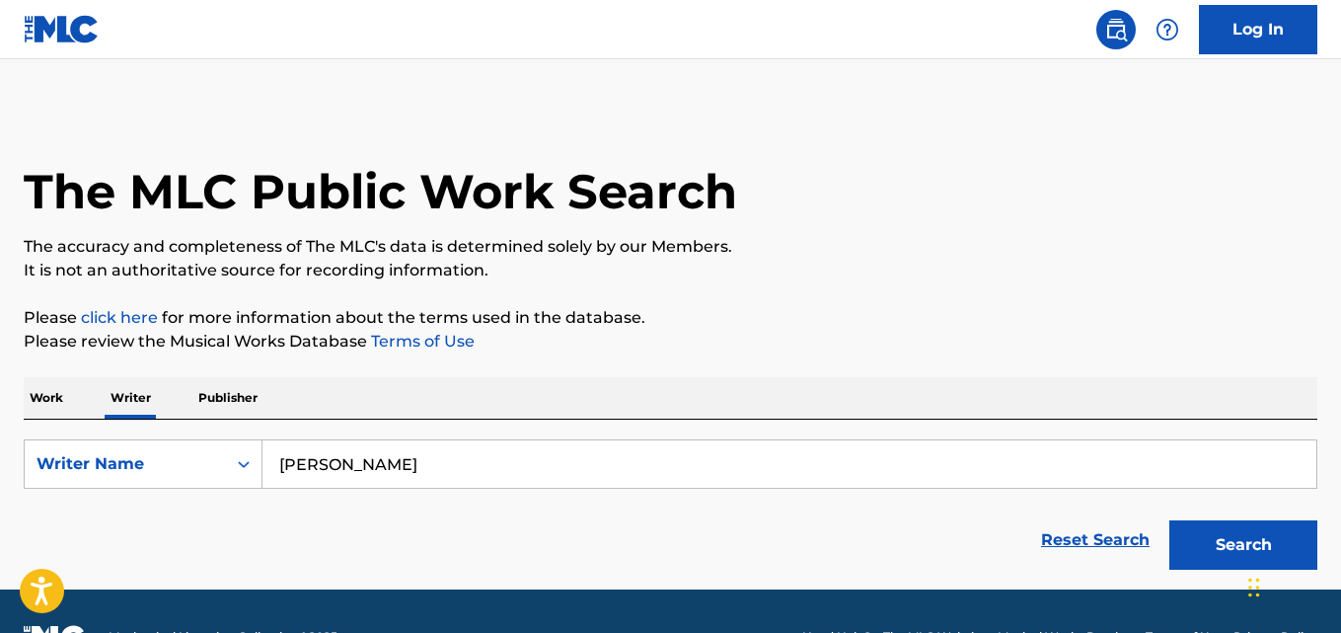
click at [1190, 541] on button "Search" at bounding box center [1244, 544] width 148 height 49
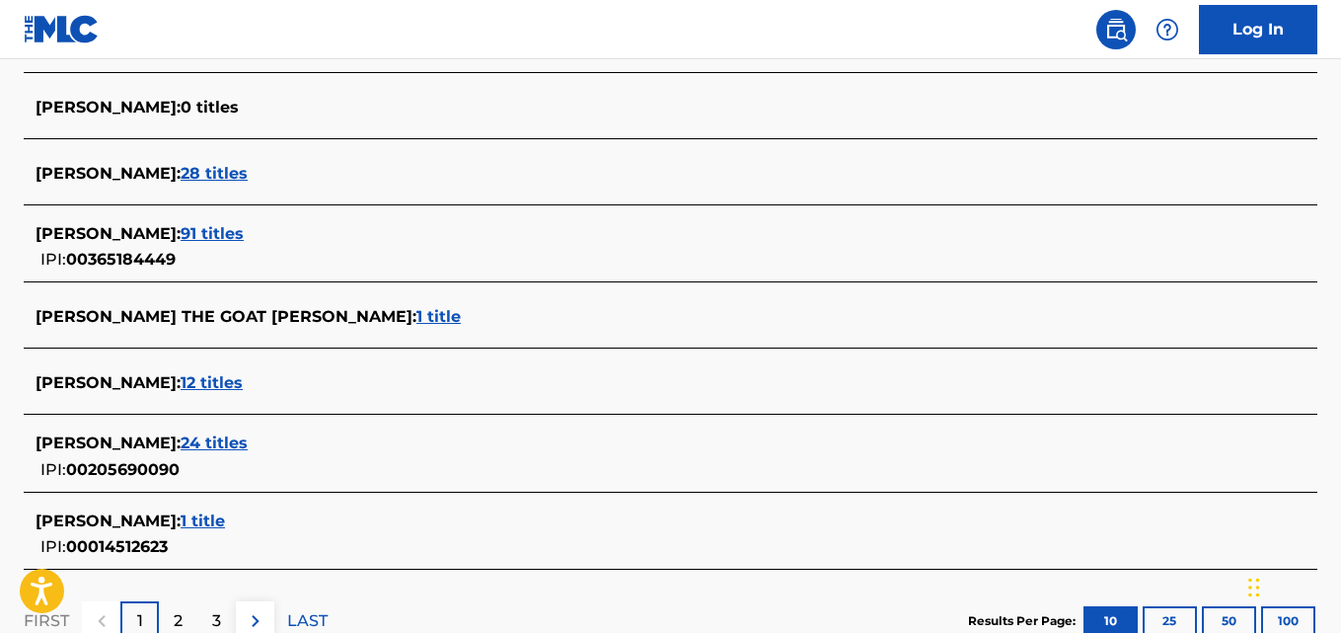
scroll to position [752, 0]
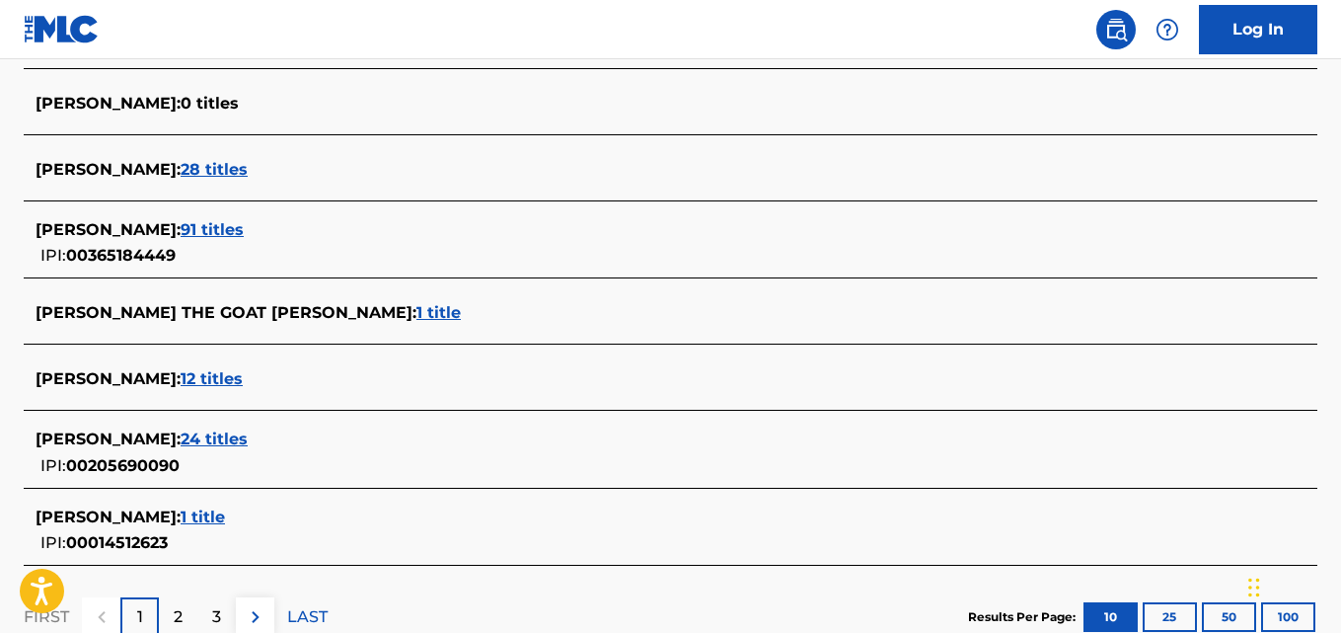
click at [244, 249] on div "ANTONIO HUEBER : 91 titles IPI: 00365184449" at bounding box center [645, 243] width 1219 height 50
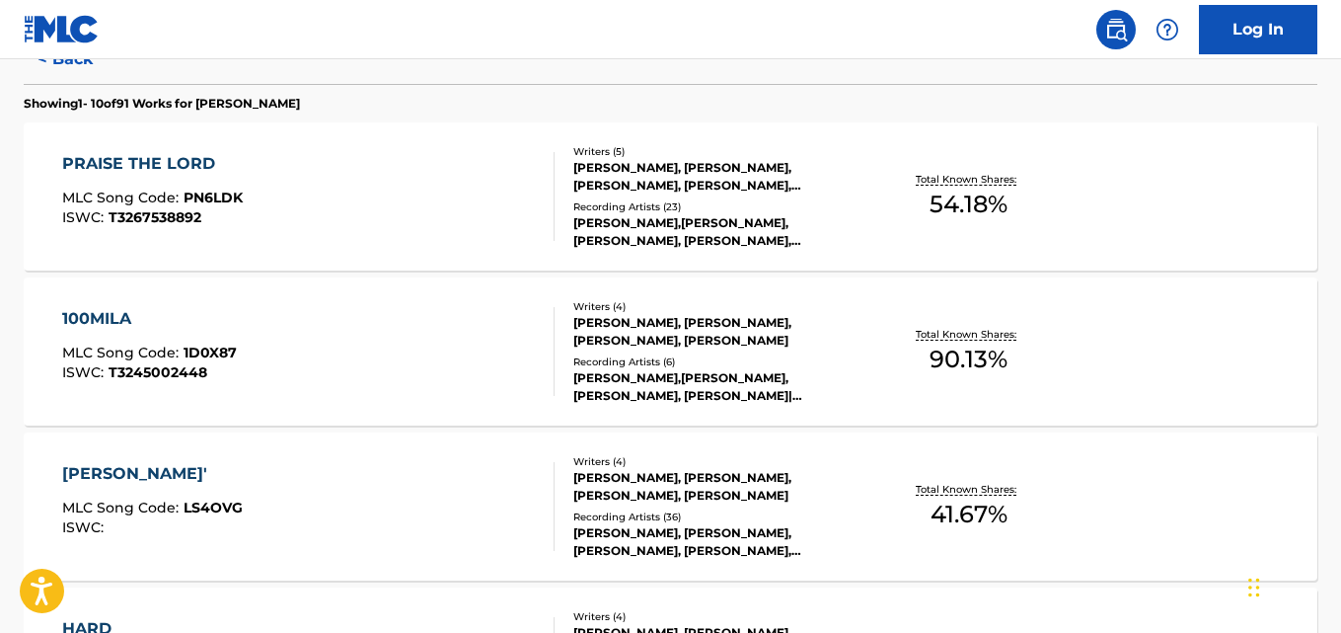
click at [1215, 324] on div "100MILA MLC Song Code : 1D0X87 ISWC : T3245002448 Writers ( 4 ) FRANCESCO STASI…" at bounding box center [671, 351] width 1294 height 148
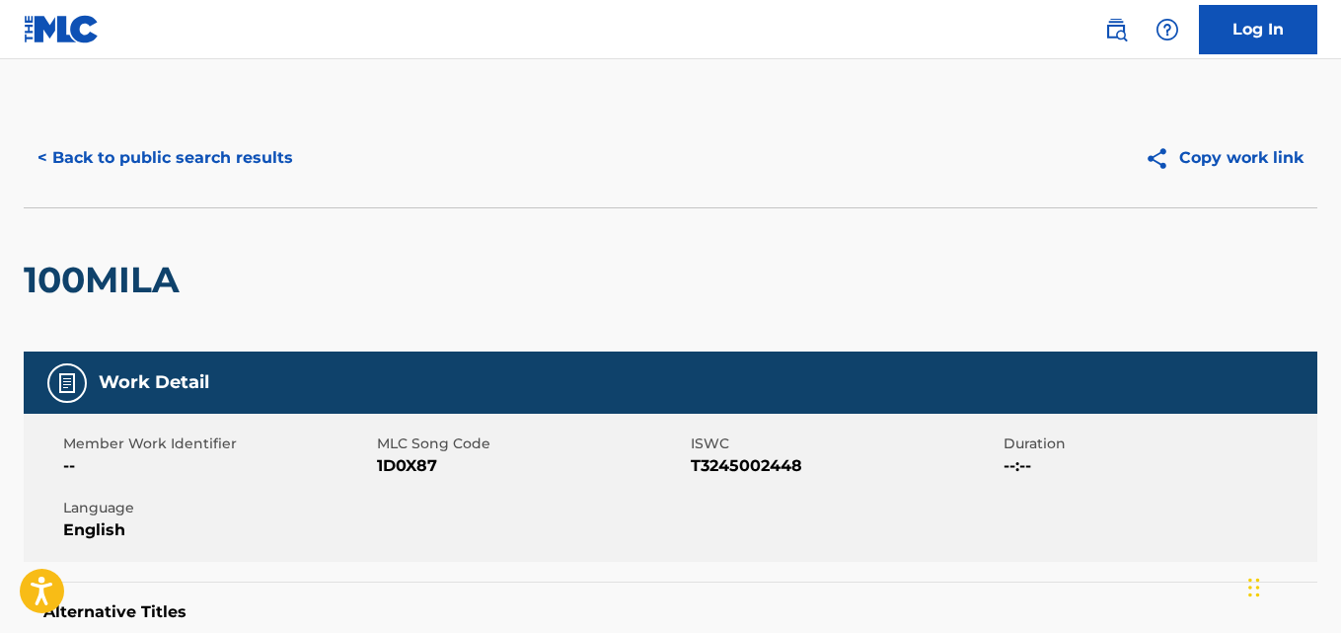
click at [69, 162] on button "< Back to public search results" at bounding box center [165, 157] width 283 height 49
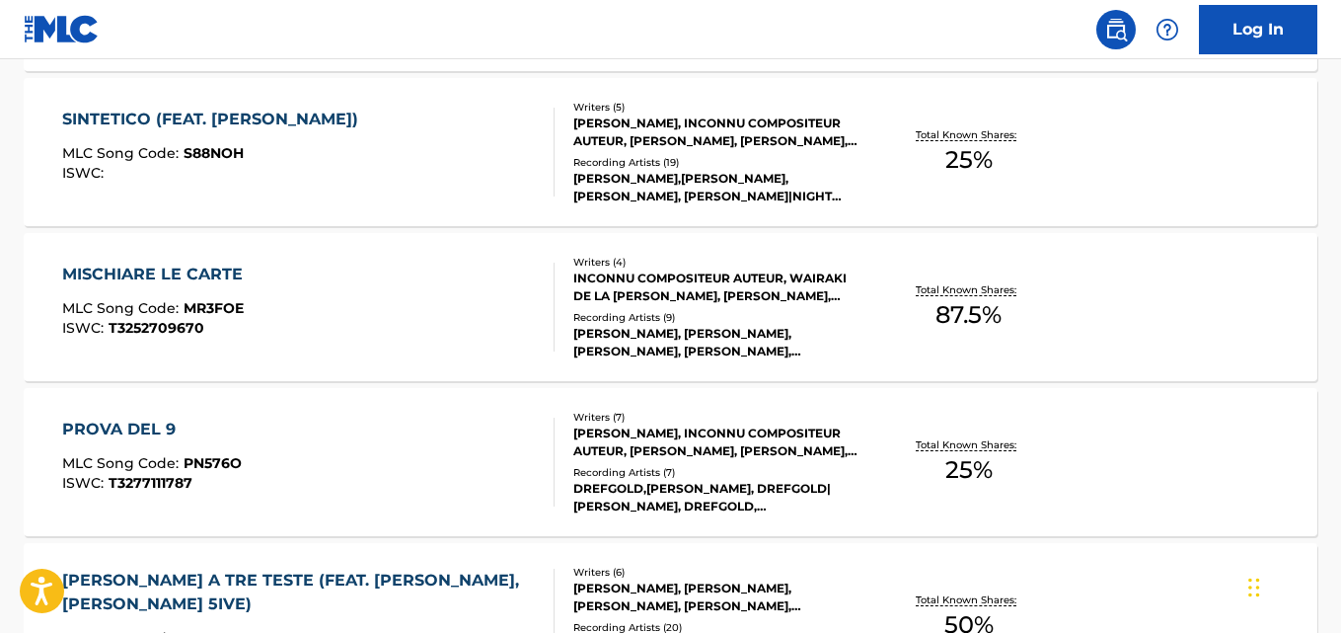
scroll to position [1214, 0]
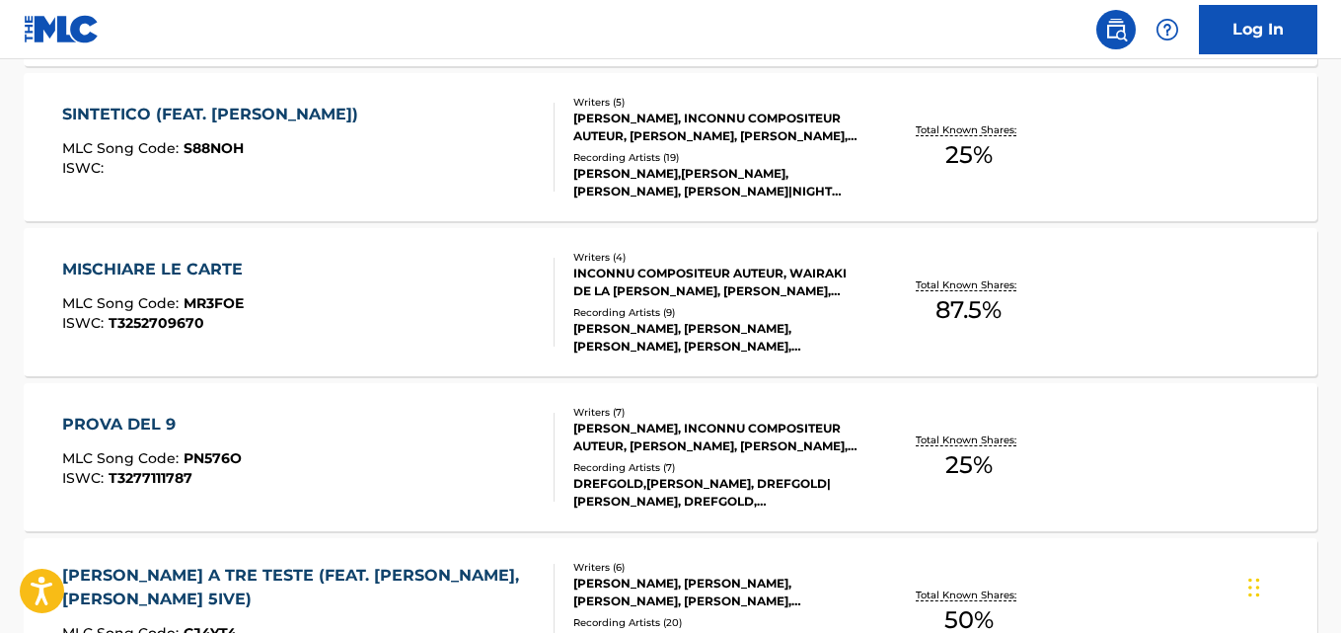
click at [1221, 308] on div "MISCHIARE LE CARTE MLC Song Code : MR3FOE ISWC : T3252709670 Writers ( 4 ) INCO…" at bounding box center [671, 302] width 1294 height 148
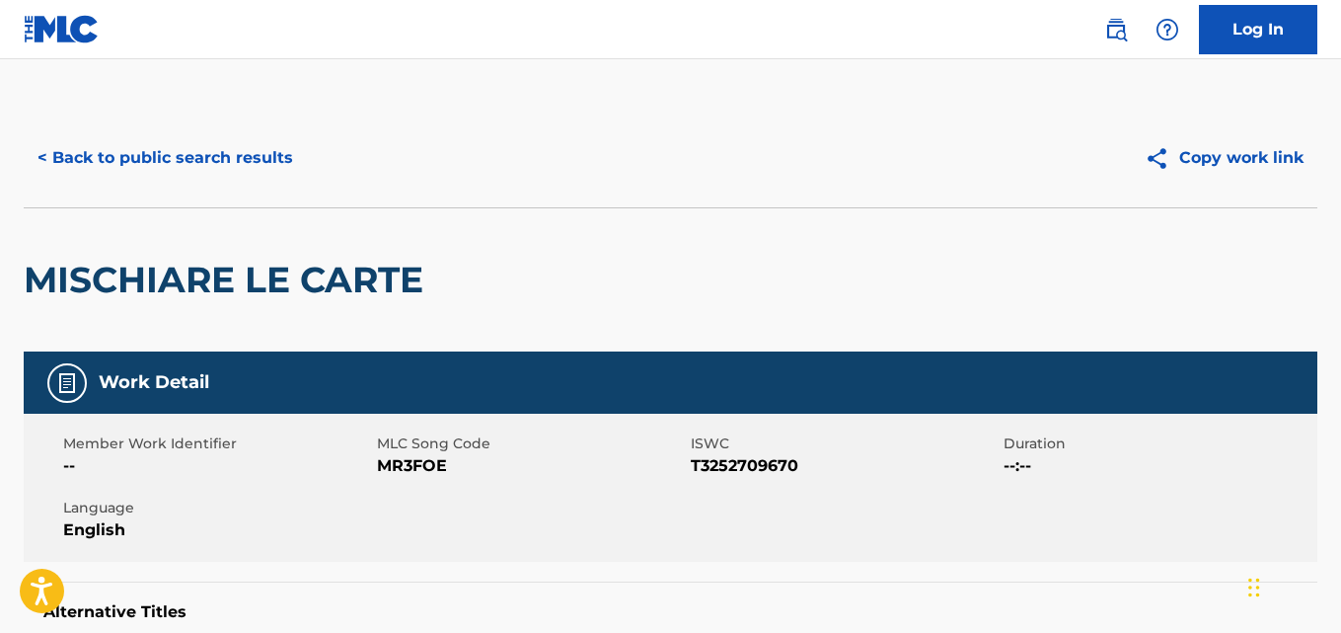
click at [84, 163] on button "< Back to public search results" at bounding box center [165, 157] width 283 height 49
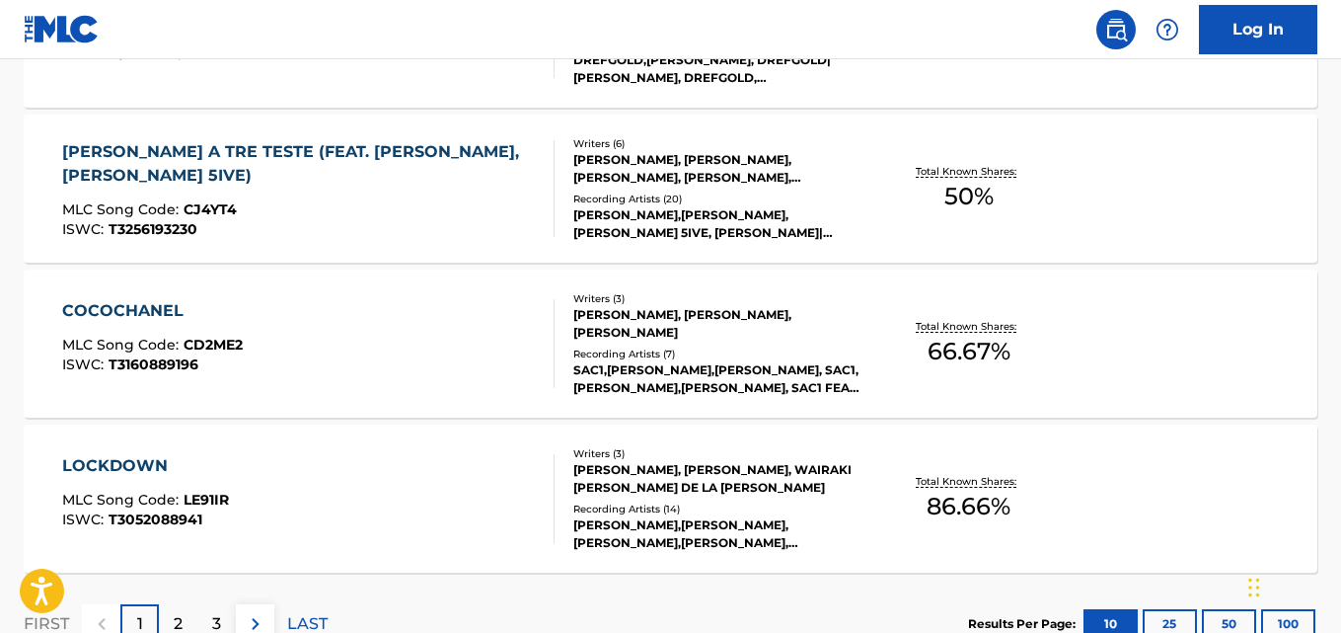
scroll to position [1648, 0]
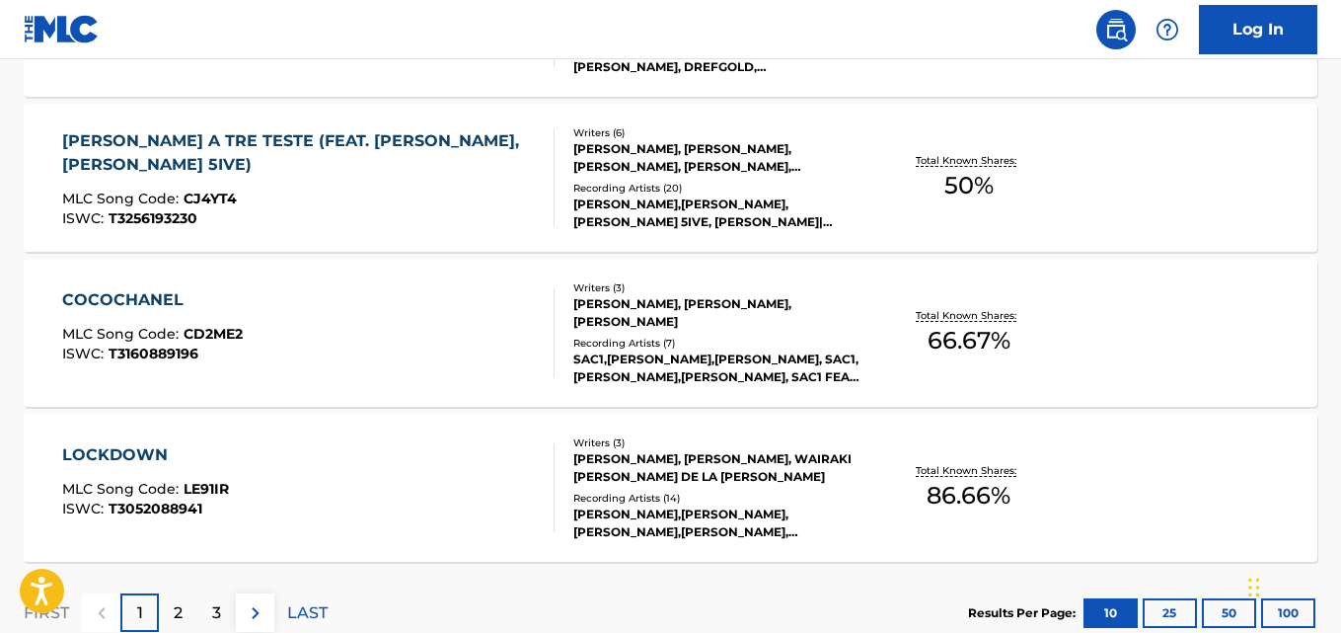
click at [1188, 478] on div "LOCKDOWN MLC Song Code : LE91IR ISWC : T3052088941 Writers ( 3 ) JAMIL SAPIO, A…" at bounding box center [671, 488] width 1294 height 148
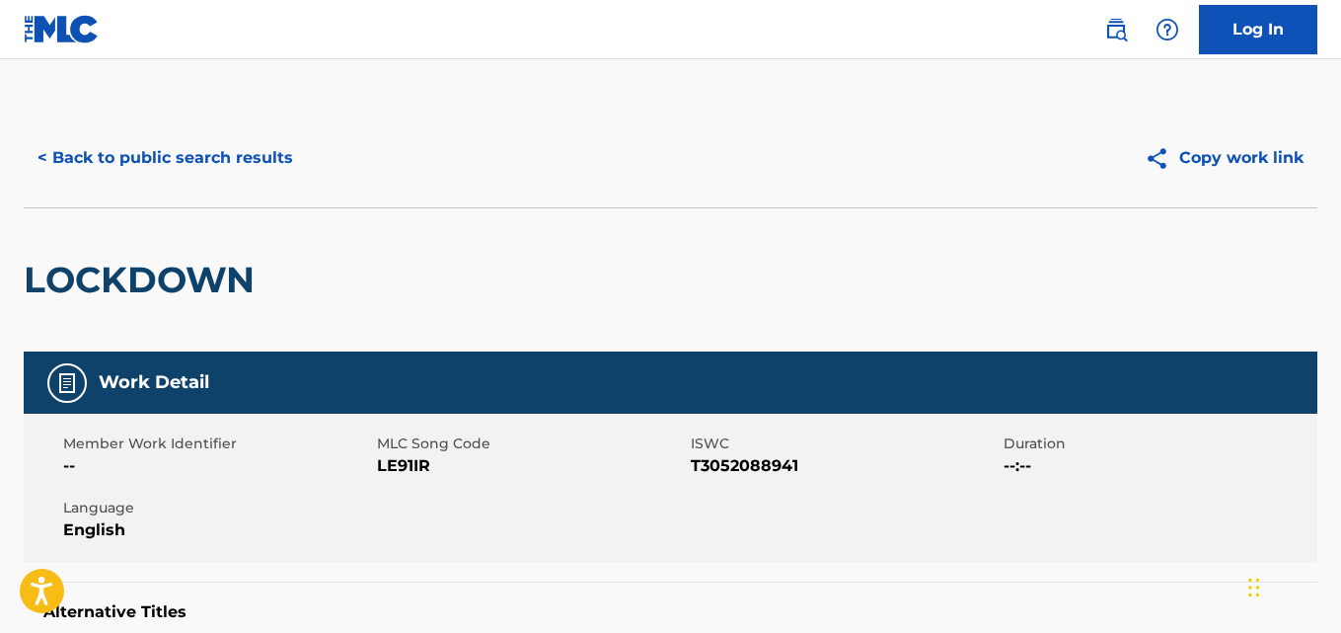
click at [120, 149] on button "< Back to public search results" at bounding box center [165, 157] width 283 height 49
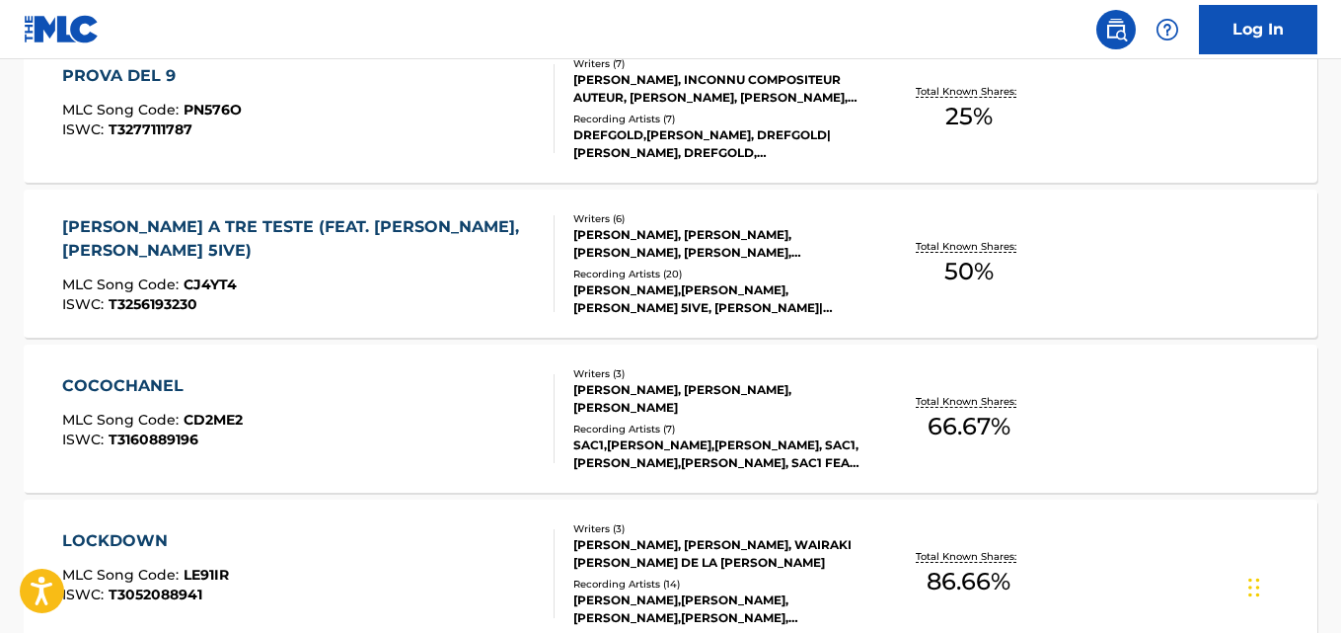
scroll to position [1563, 0]
click at [1231, 280] on div "CAPRA A TRE TESTE (FEAT. TONY BOY, ARTIE 5IVE) MLC Song Code : CJ4YT4 ISWC : T3…" at bounding box center [671, 263] width 1294 height 148
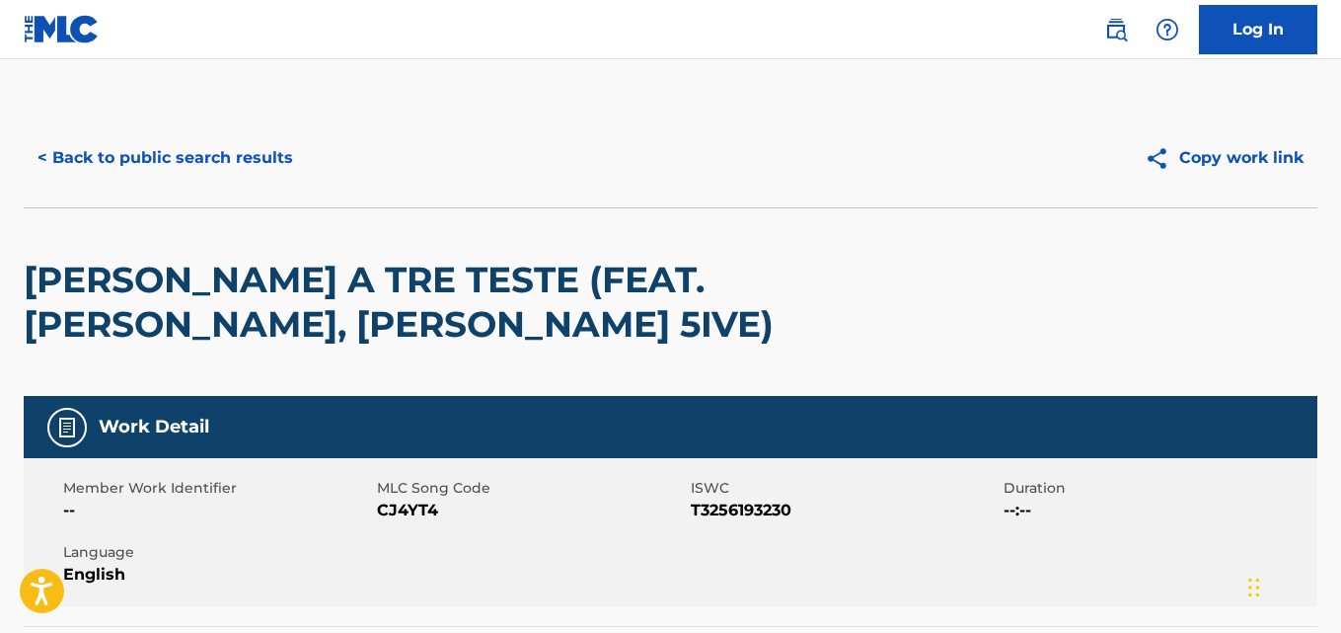
click at [47, 180] on button "< Back to public search results" at bounding box center [165, 157] width 283 height 49
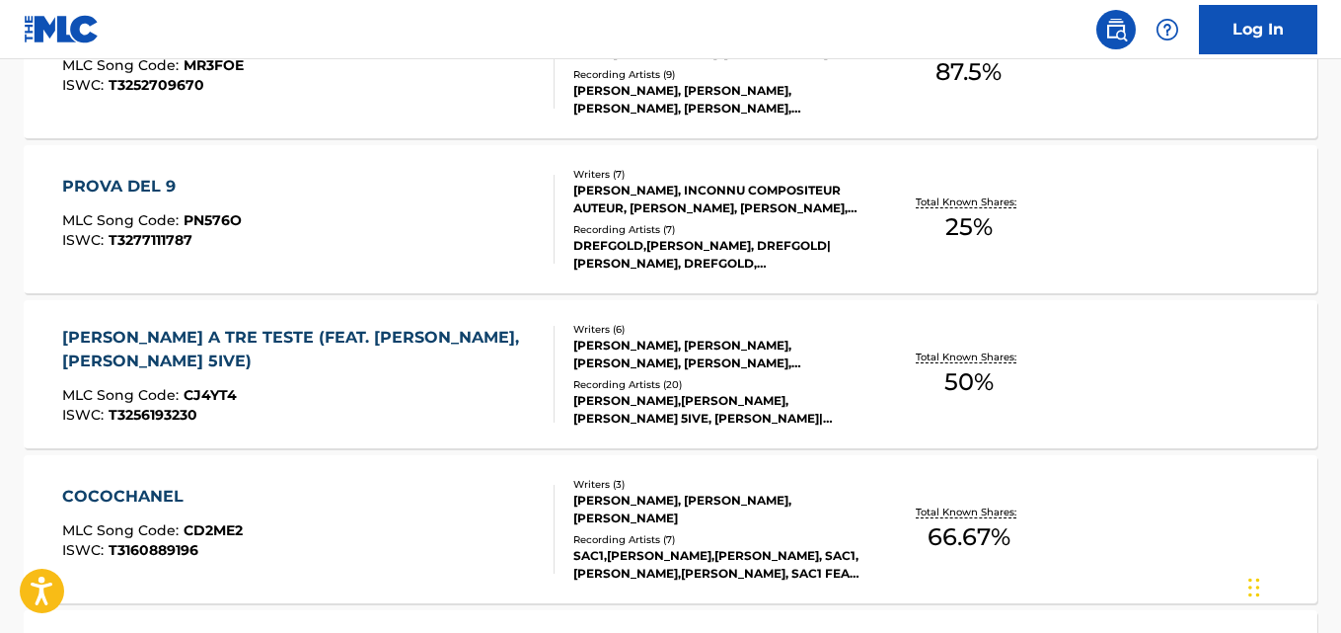
scroll to position [1784, 0]
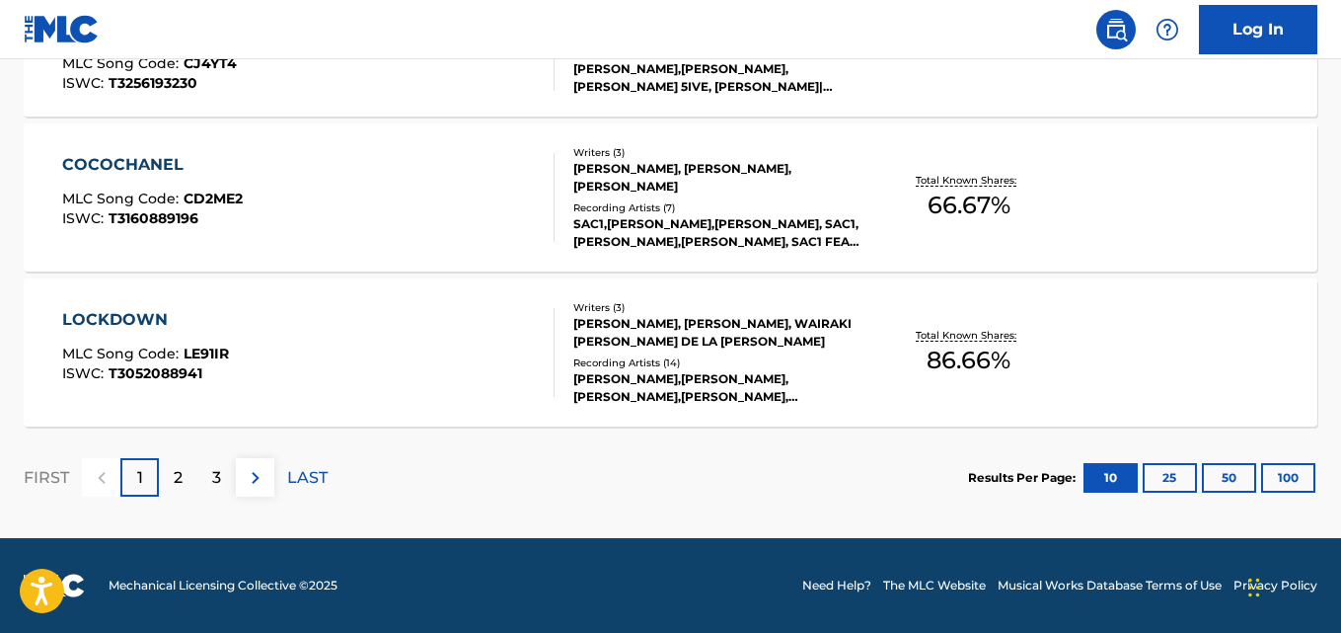
click at [178, 479] on p "2" at bounding box center [178, 478] width 9 height 24
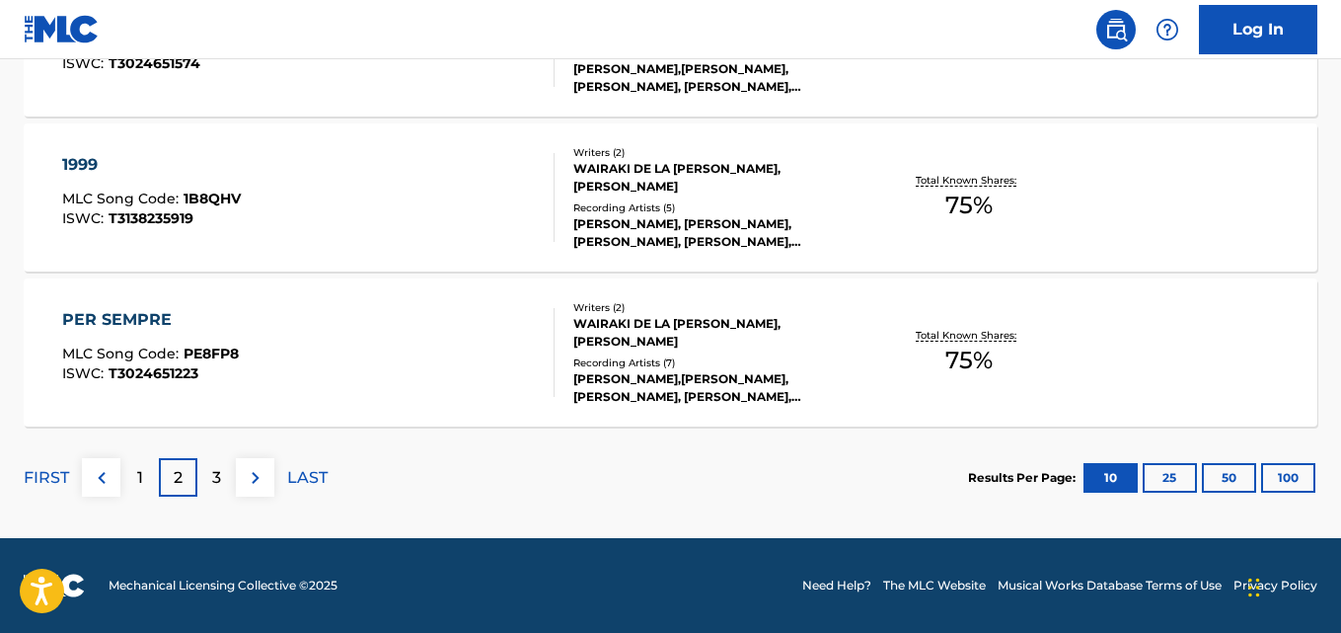
click at [811, 174] on div "WAIRAKI DE LA CRUZ AMADOR, ANTONIO HUEBER" at bounding box center [717, 178] width 288 height 36
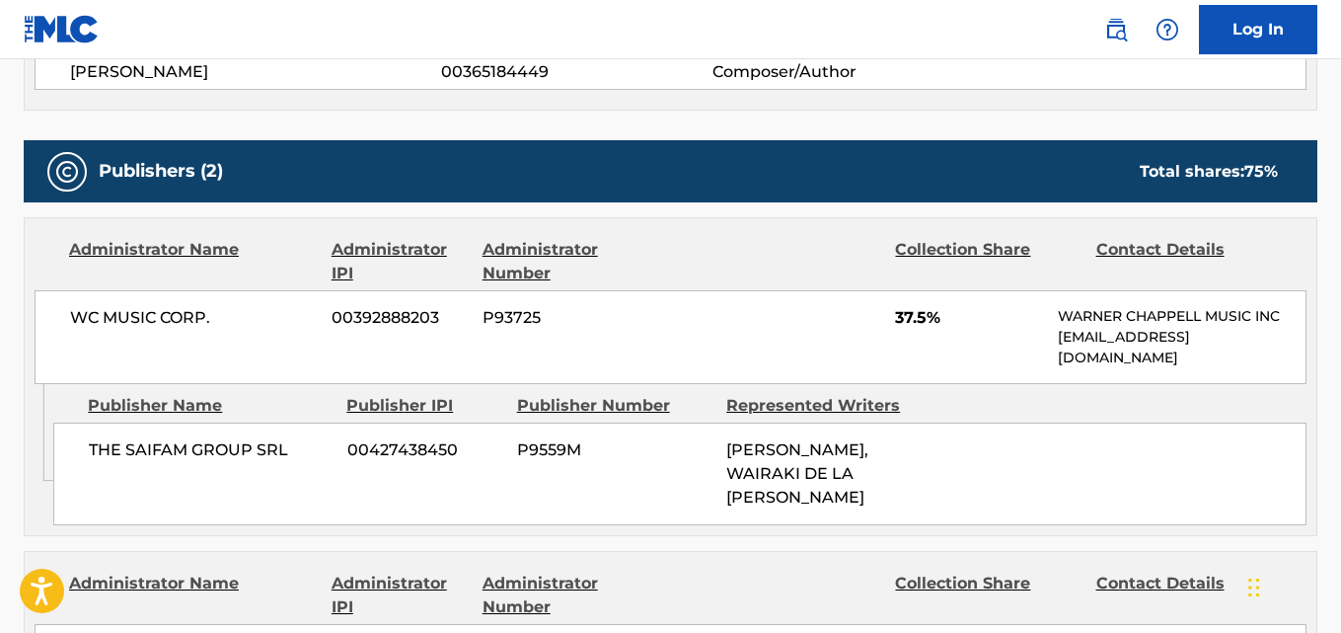
scroll to position [804, 0]
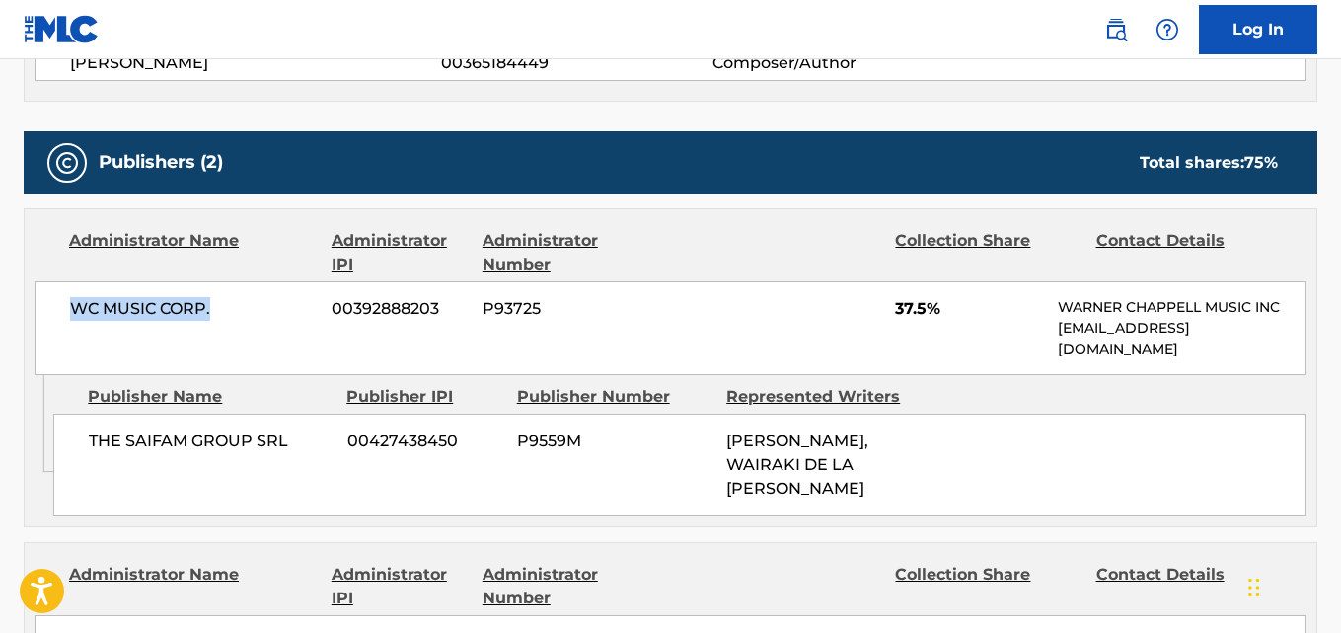
drag, startPoint x: 213, startPoint y: 320, endPoint x: 33, endPoint y: 343, distance: 182.2
click at [33, 343] on div "Administrator Name Administrator IPI Administrator Number Collection Share Cont…" at bounding box center [671, 292] width 1292 height 166
copy span "WC MUSIC CORP."
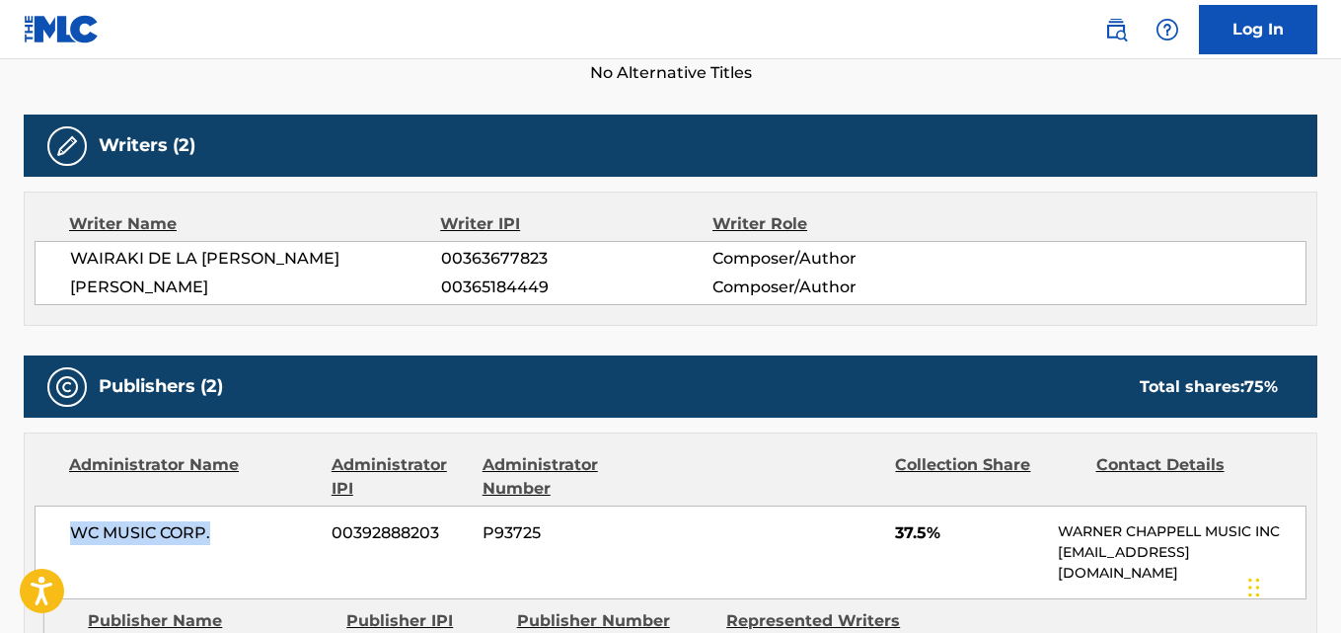
scroll to position [576, 0]
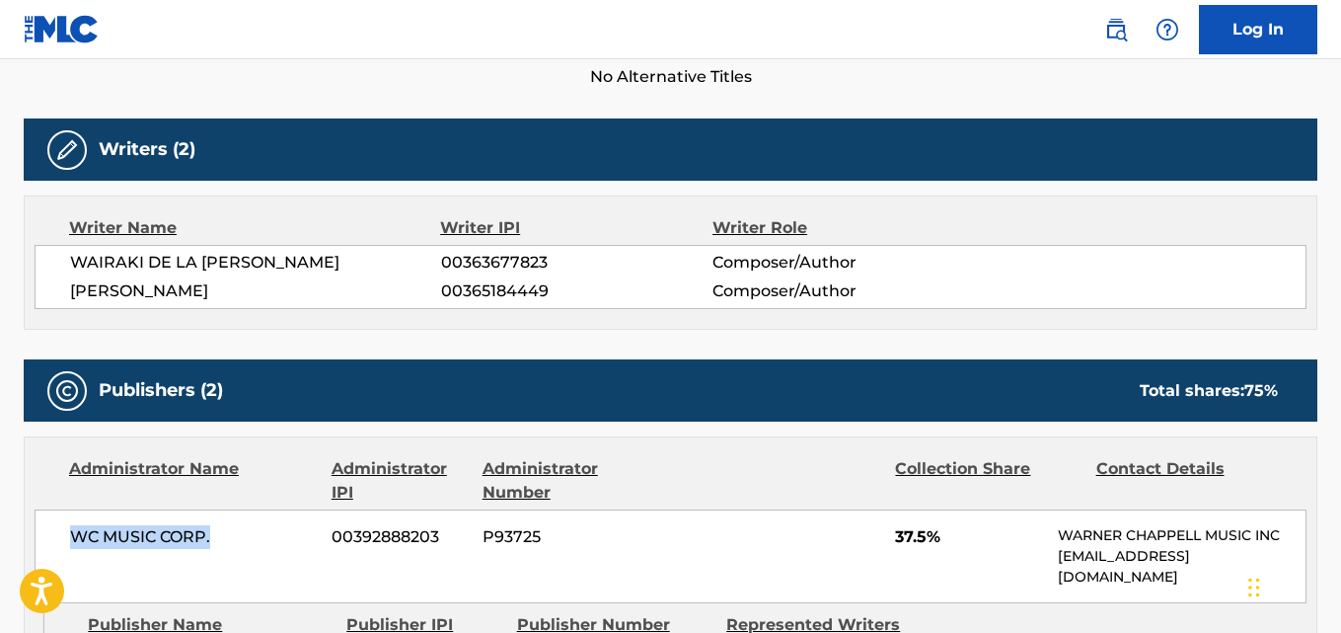
drag, startPoint x: 238, startPoint y: 289, endPoint x: 66, endPoint y: 299, distance: 172.0
click at [66, 299] on div "WAIRAKI DE LA CRUZ AMADOR 00363677823 Composer/Author ANTONIO HUEBER 0036518444…" at bounding box center [671, 277] width 1272 height 64
copy span "ANTONIO HUEBER"
drag, startPoint x: 550, startPoint y: 292, endPoint x: 440, endPoint y: 300, distance: 109.8
click at [441, 300] on span "00365184449" at bounding box center [576, 291] width 271 height 24
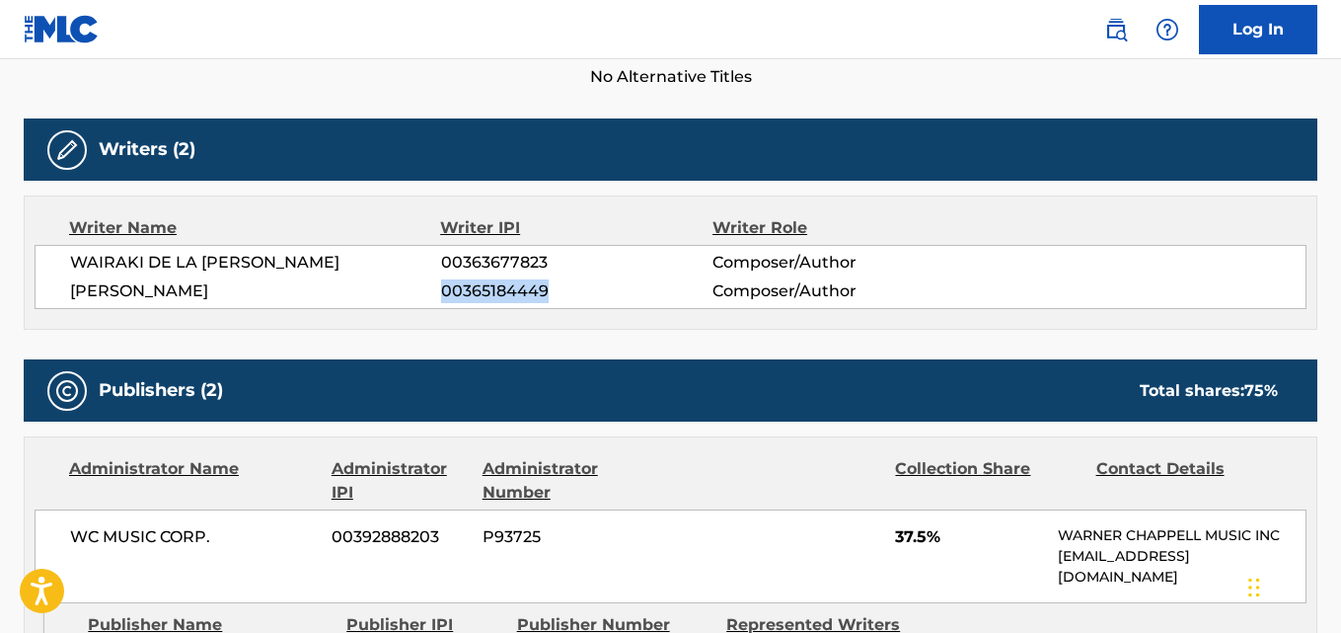
copy span "00365184449"
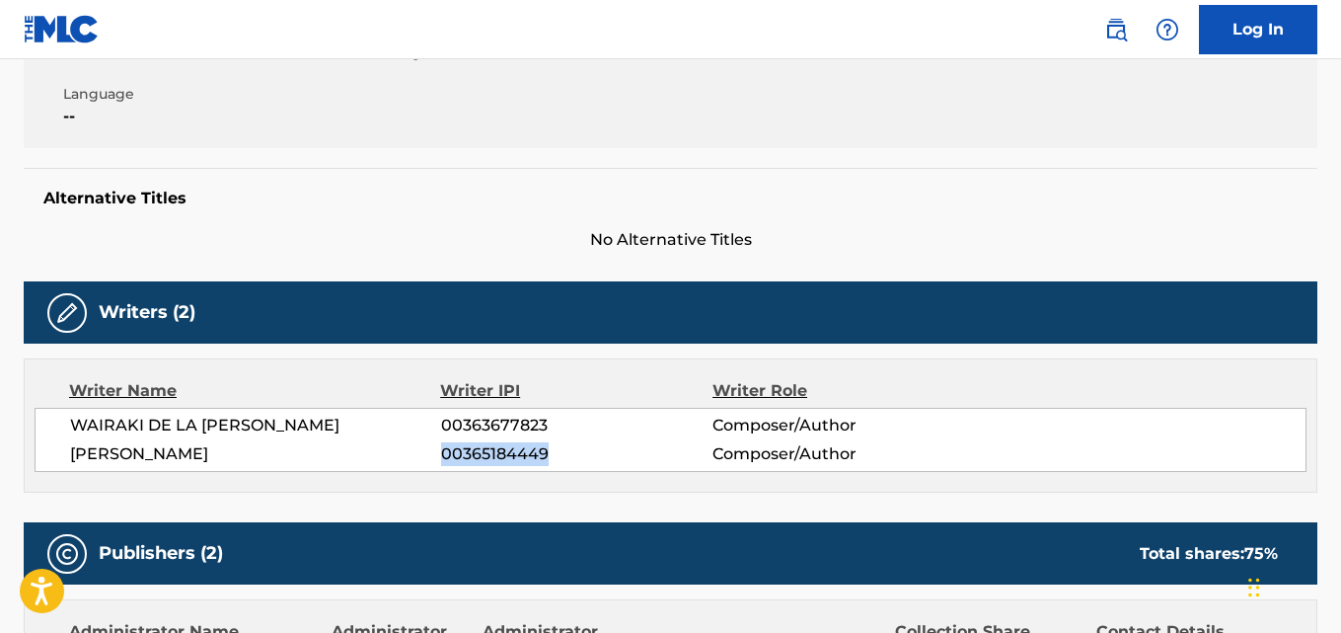
scroll to position [0, 0]
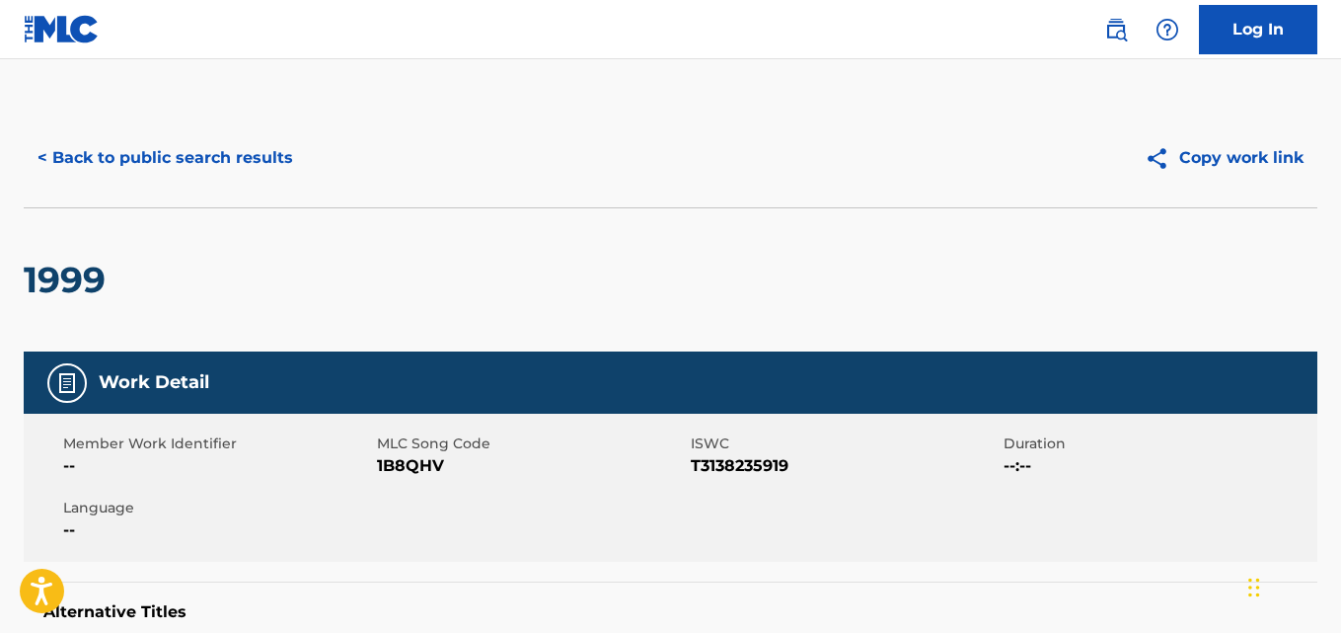
click at [230, 139] on button "< Back to public search results" at bounding box center [165, 157] width 283 height 49
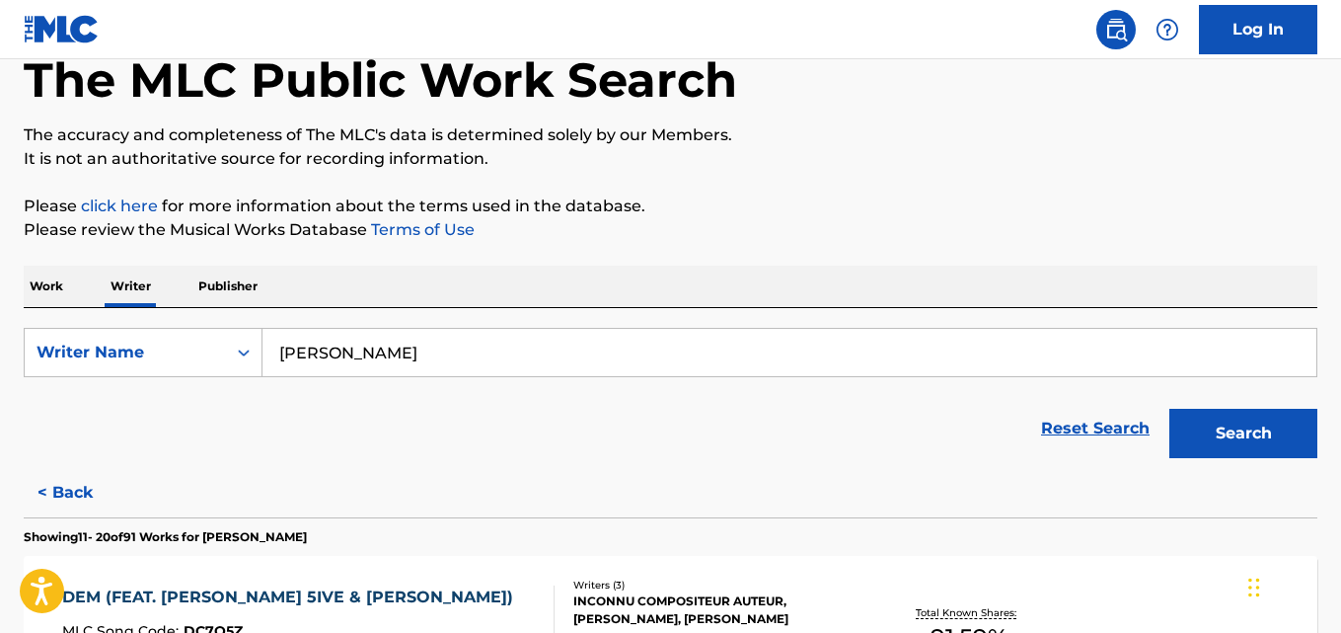
click at [422, 346] on input "Antonio Hueber" at bounding box center [790, 352] width 1054 height 47
paste input "Epektase"
click at [1017, 239] on p "Please review the Musical Works Database Terms of Use" at bounding box center [671, 230] width 1294 height 24
click at [1202, 436] on button "Search" at bounding box center [1244, 433] width 148 height 49
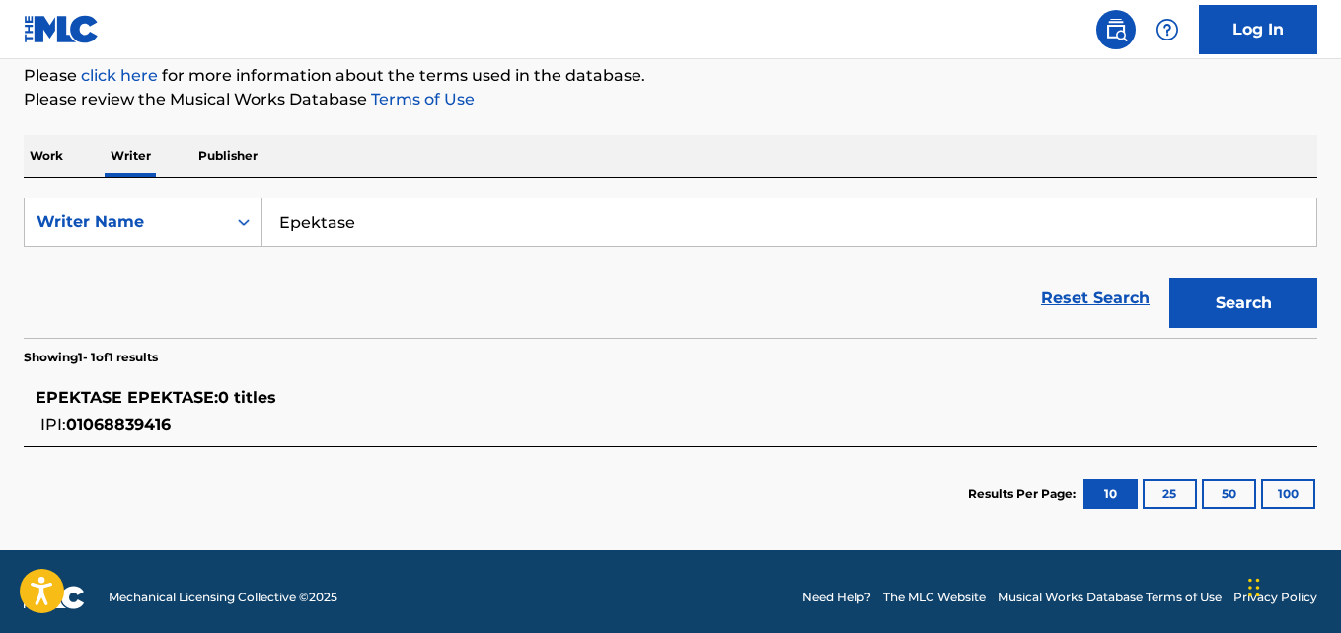
scroll to position [254, 0]
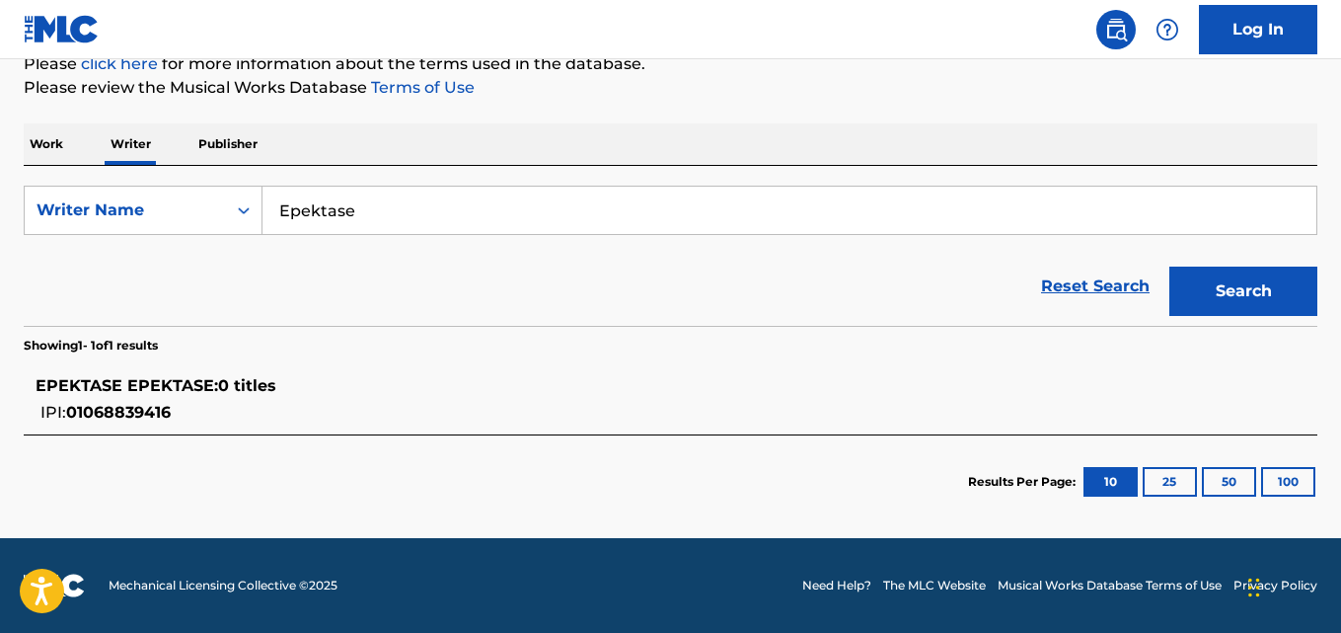
click at [418, 216] on input "Epektase" at bounding box center [790, 210] width 1054 height 47
paste input "ASCAP controls: 33.33%BMI controls: 0% PRO IPI ALTOT QUENTIN MAEL"
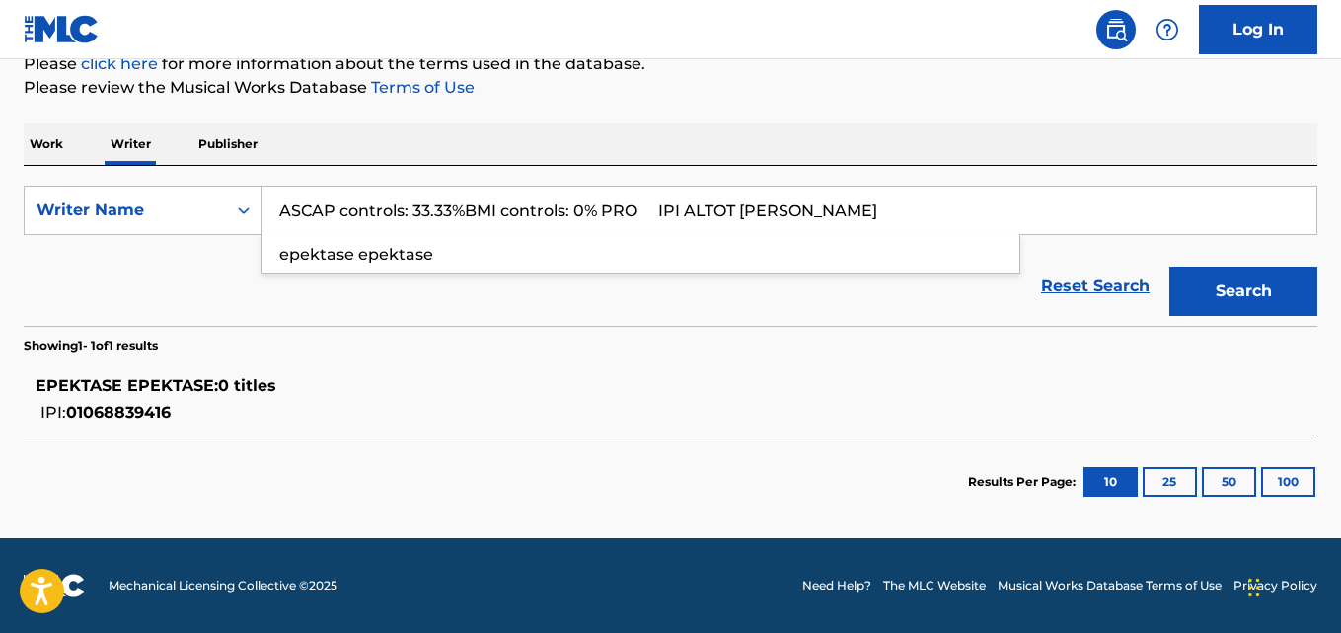
click at [685, 206] on input "ASCAP controls: 33.33%BMI controls: 0% PRO IPI ALTOT QUENTIN MAEL" at bounding box center [790, 210] width 1054 height 47
click at [683, 207] on input "ASCAP controls: 33.33%BMI controls: 0% PRO IPI ALTOT QUENTIN MAEL" at bounding box center [790, 210] width 1054 height 47
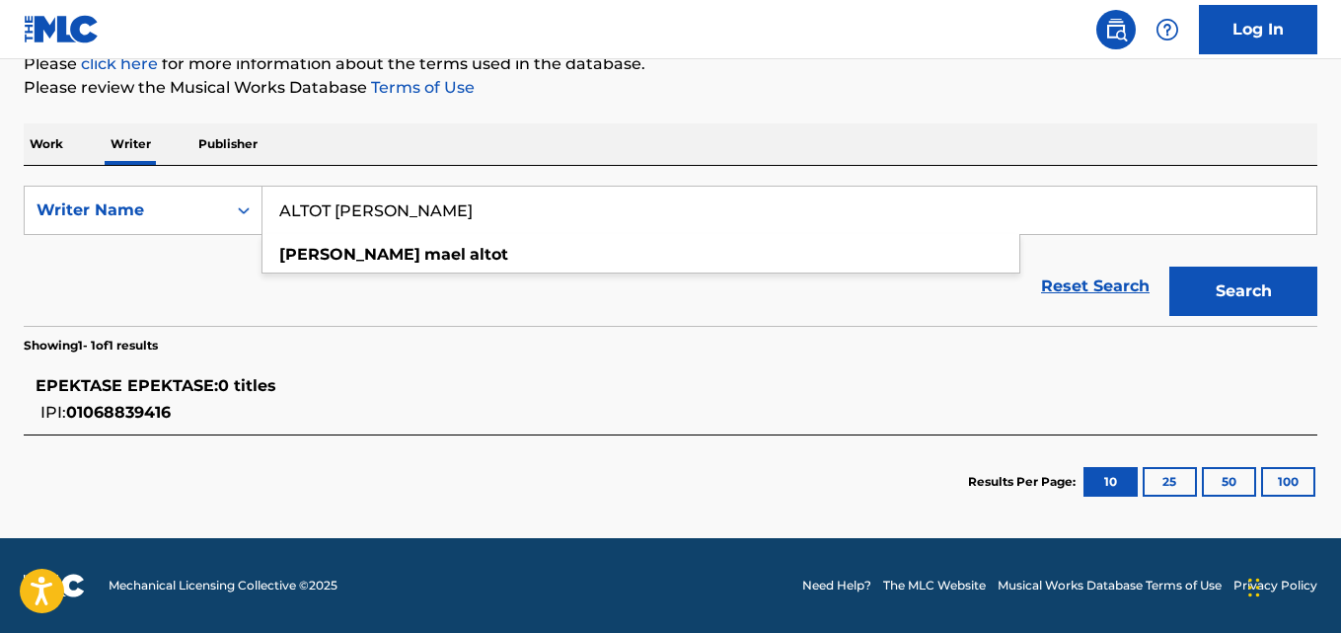
type input "ALTOT QUENTIN MAEL"
click at [1240, 298] on button "Search" at bounding box center [1244, 290] width 148 height 49
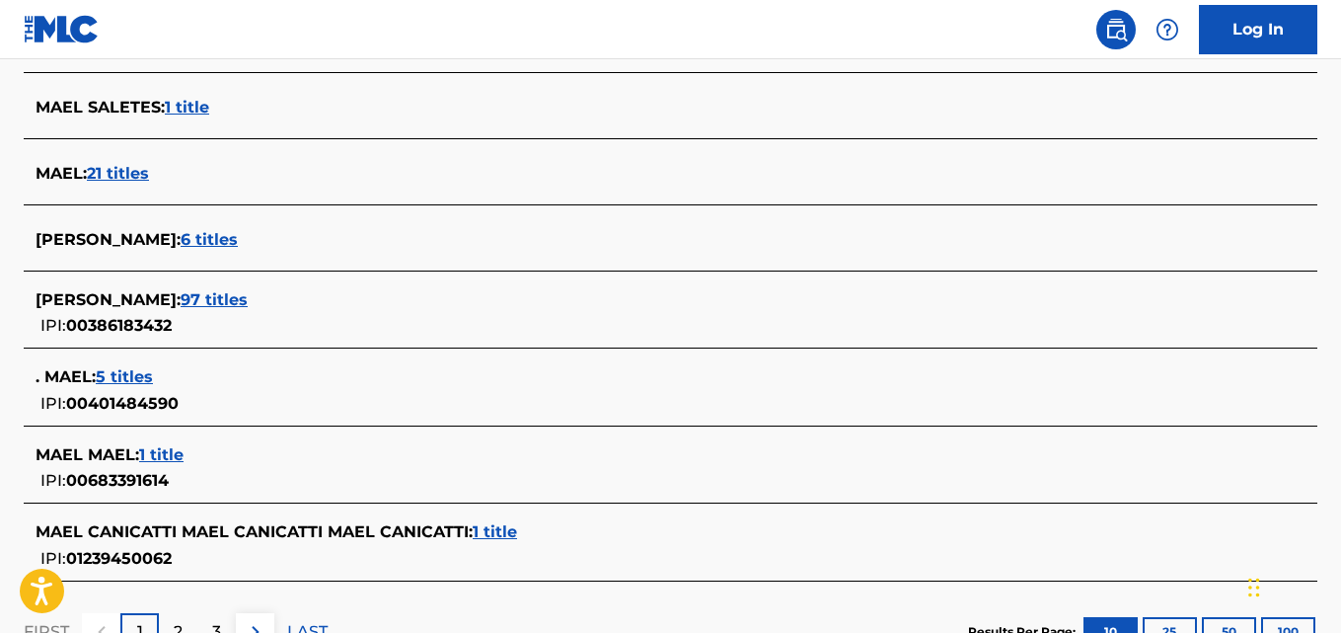
scroll to position [766, 0]
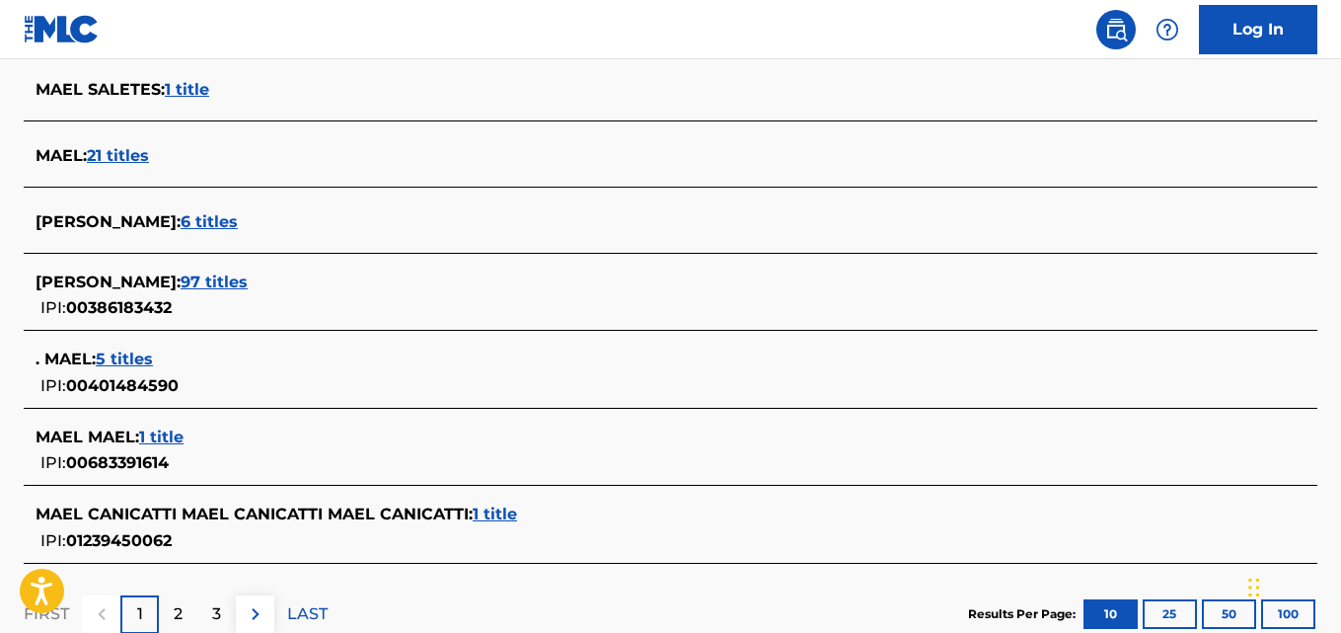
click at [248, 290] on span "97 titles" at bounding box center [214, 281] width 67 height 19
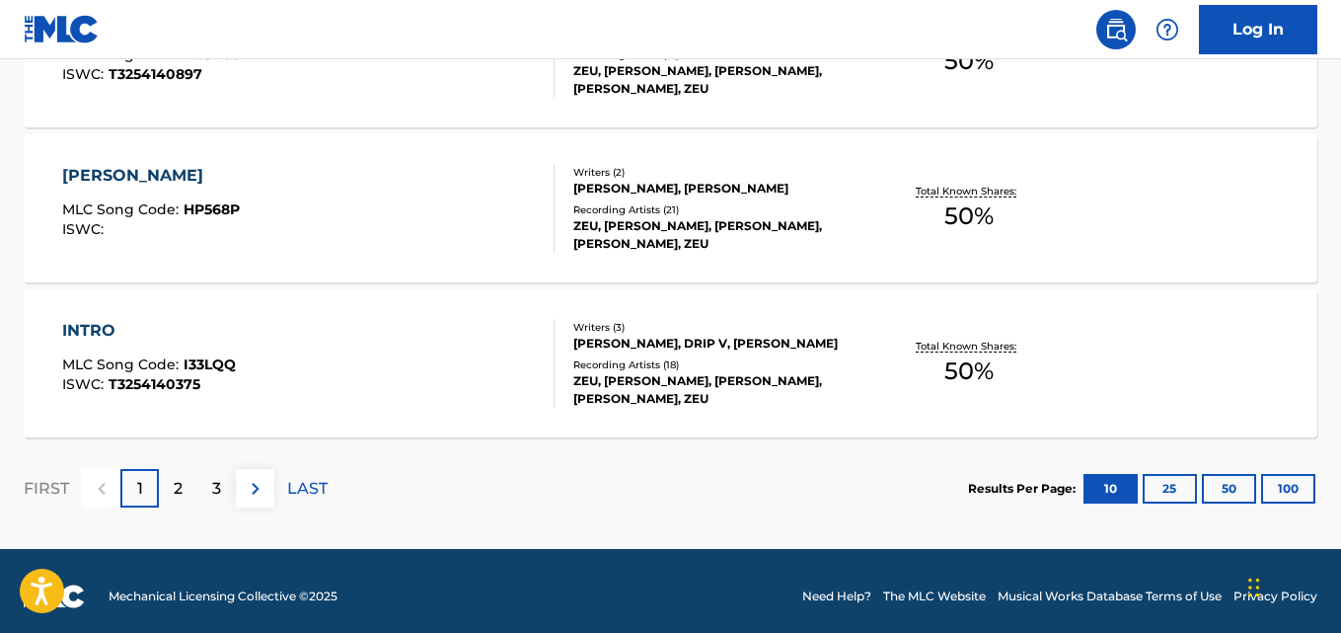
scroll to position [1784, 0]
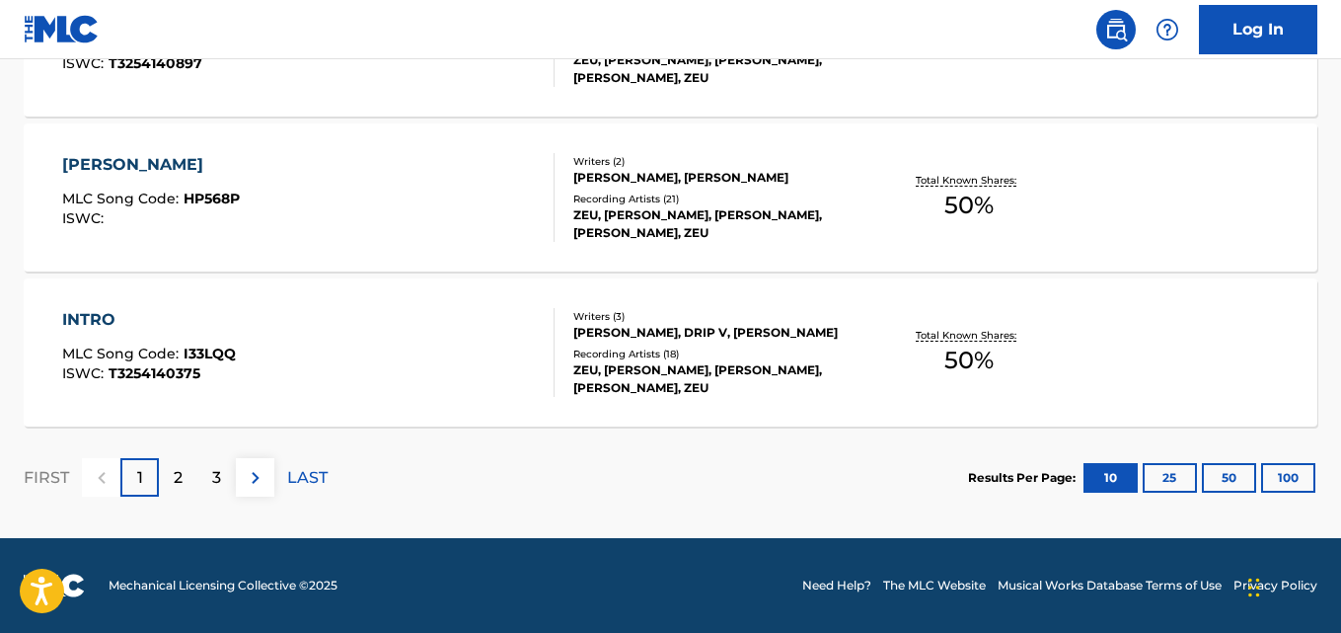
click at [178, 477] on p "2" at bounding box center [178, 478] width 9 height 24
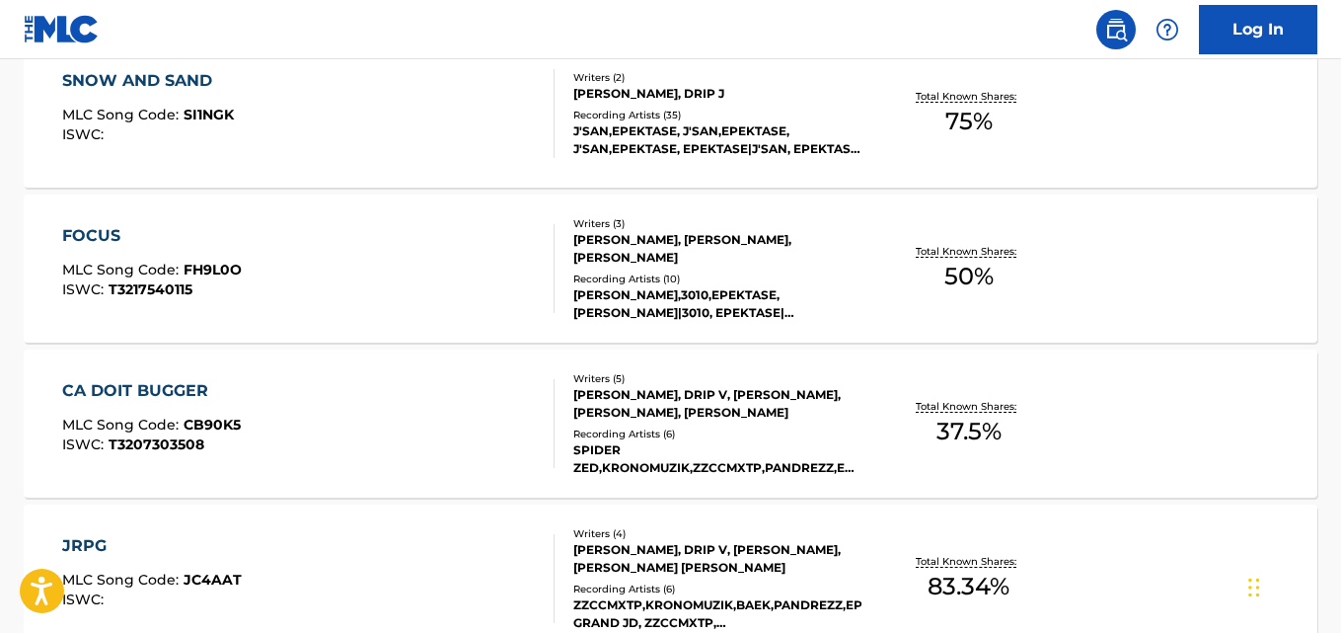
scroll to position [1353, 0]
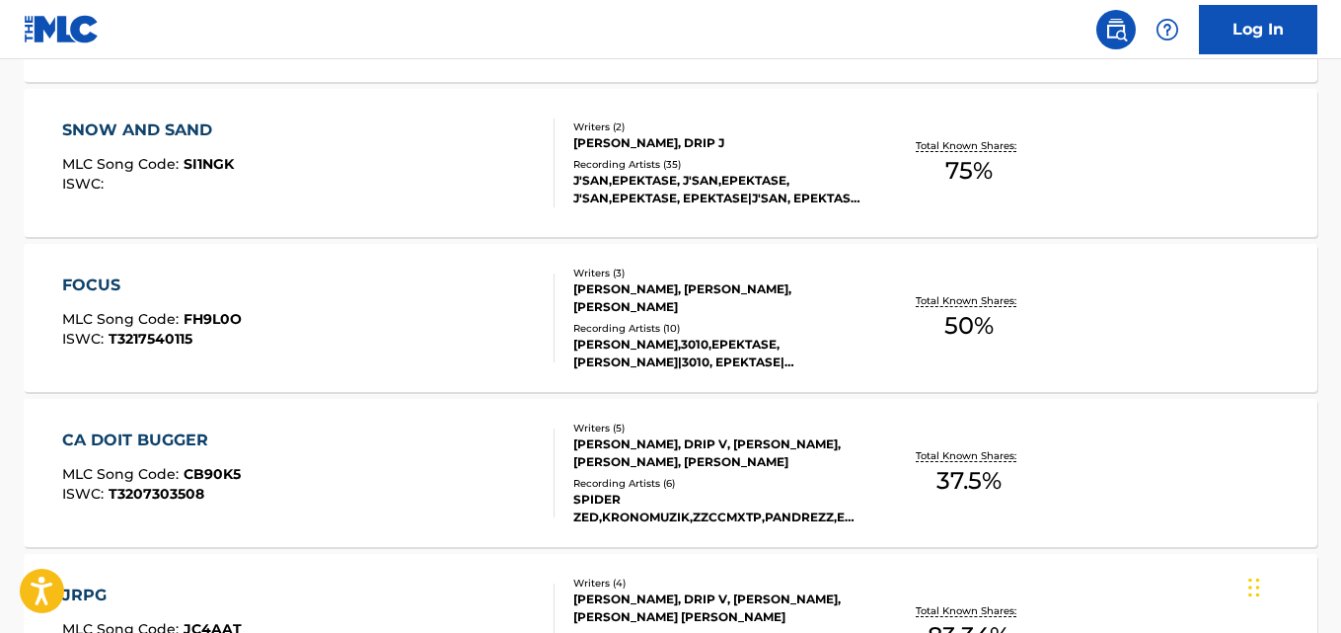
click at [1191, 310] on div "FOCUS MLC Song Code : FH9L0O ISWC : T3217540115 Writers ( 3 ) QUENTIN MAEL ALTO…" at bounding box center [671, 318] width 1294 height 148
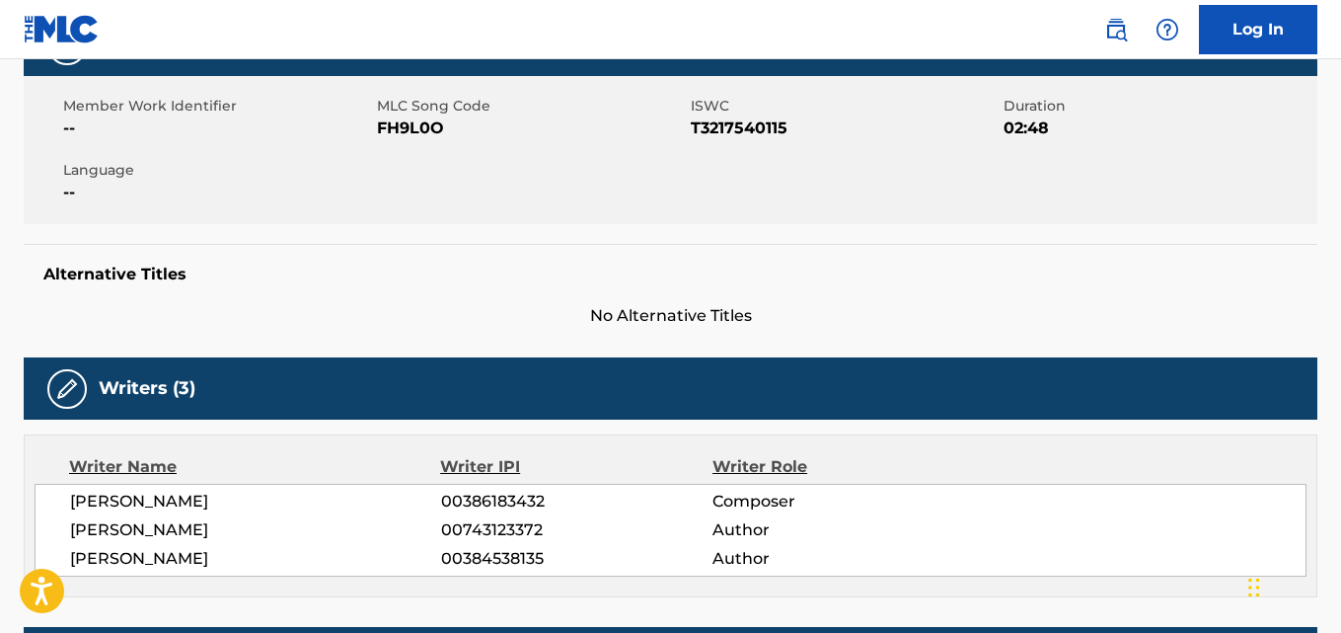
scroll to position [296, 0]
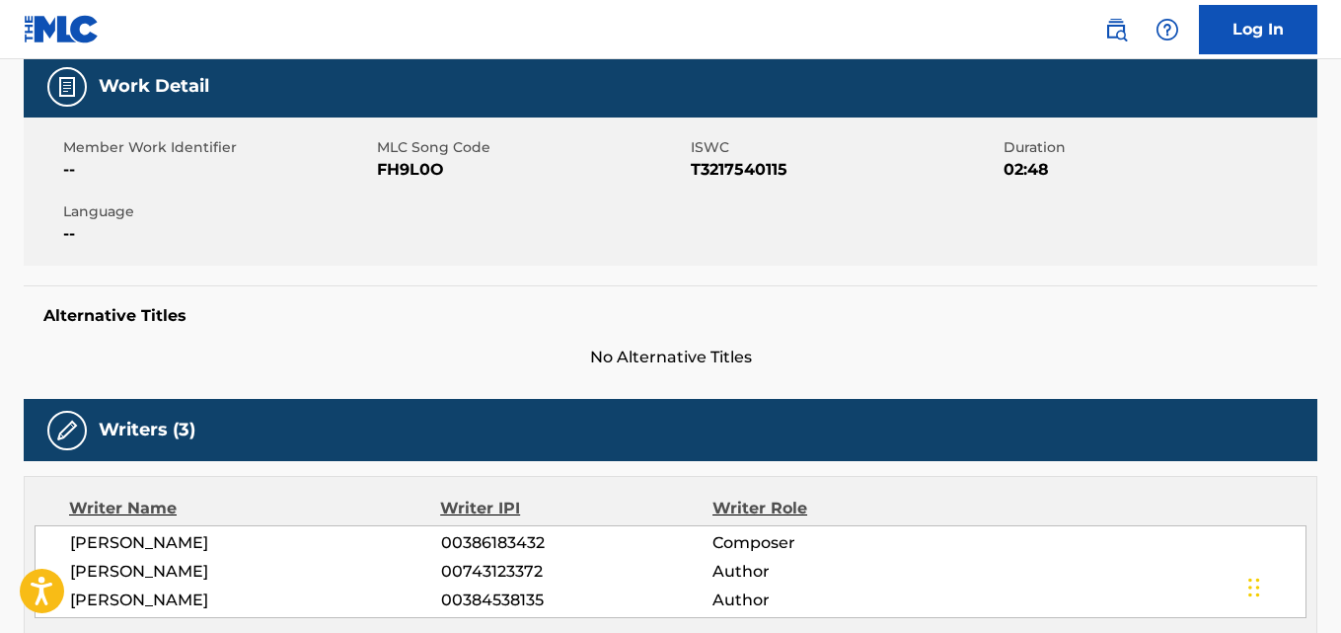
click at [415, 195] on div "Member Work Identifier -- MLC Song Code FH9L0O ISWC T3217540115 Duration 02:48 …" at bounding box center [671, 191] width 1294 height 148
copy span "FH9L0O"
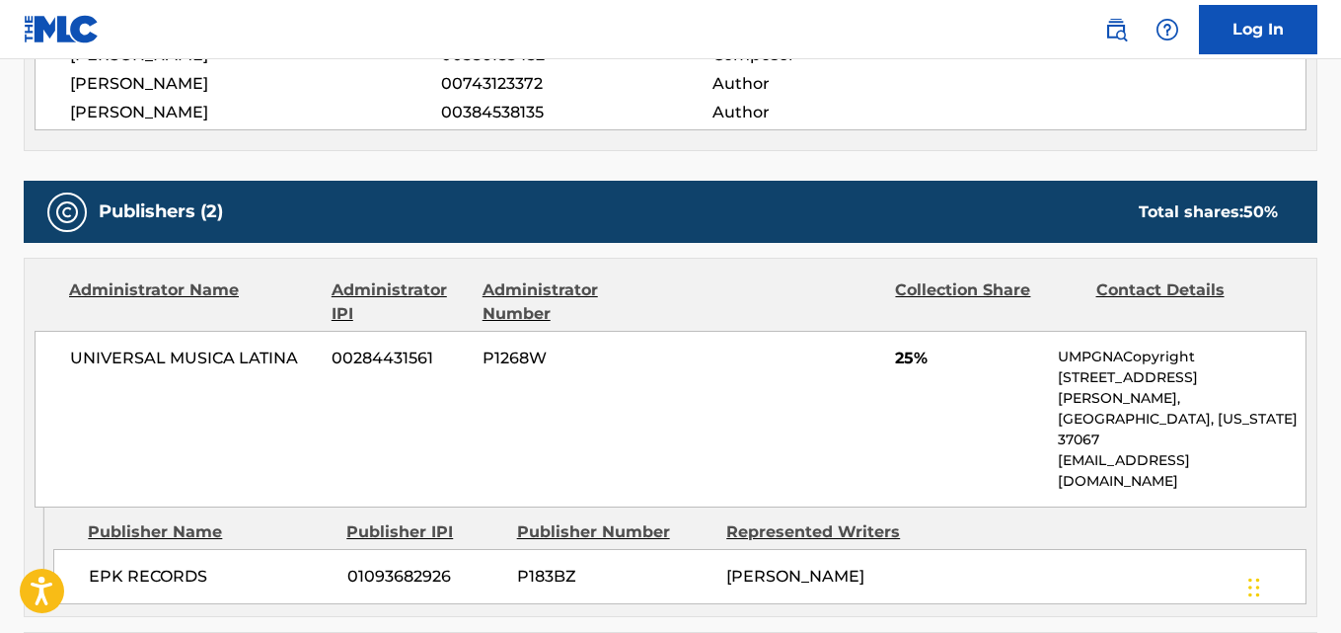
scroll to position [788, 0]
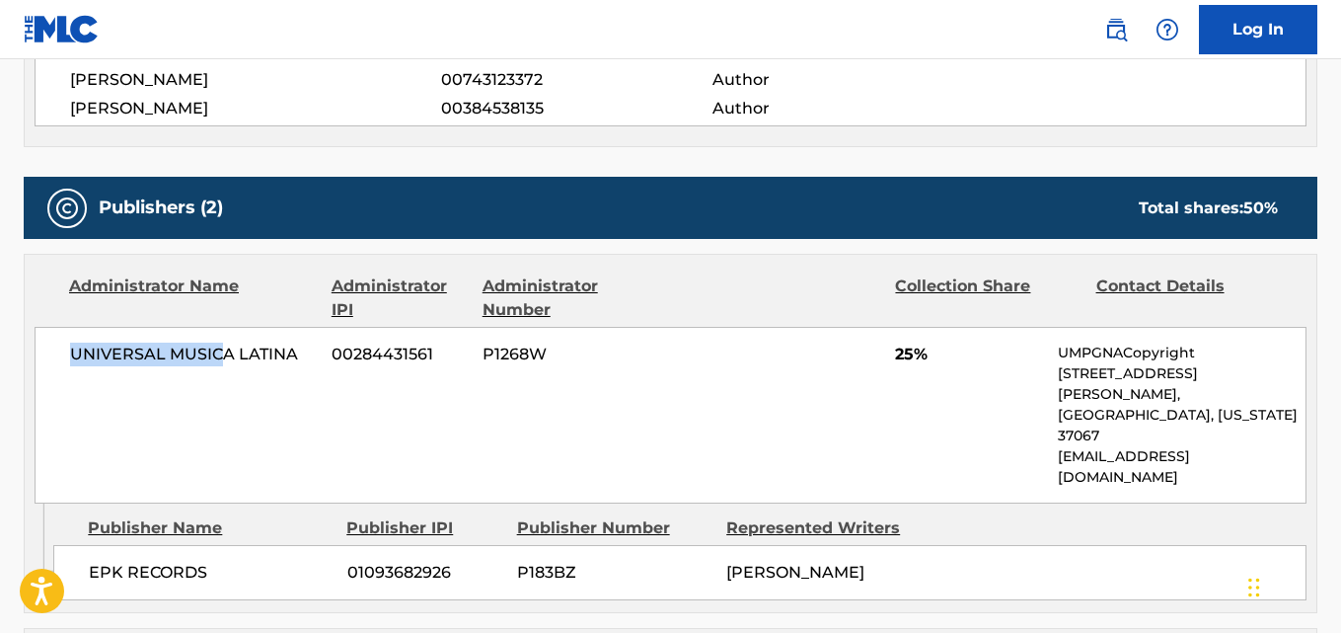
drag, startPoint x: 217, startPoint y: 356, endPoint x: 51, endPoint y: 370, distance: 166.4
click at [51, 370] on div "UNIVERSAL MUSICA LATINA 00284431561 P1268W 25% UMPGNACopyright 1550 W. McEwen D…" at bounding box center [671, 415] width 1272 height 177
copy span "UNIVERSAL MUSIC"
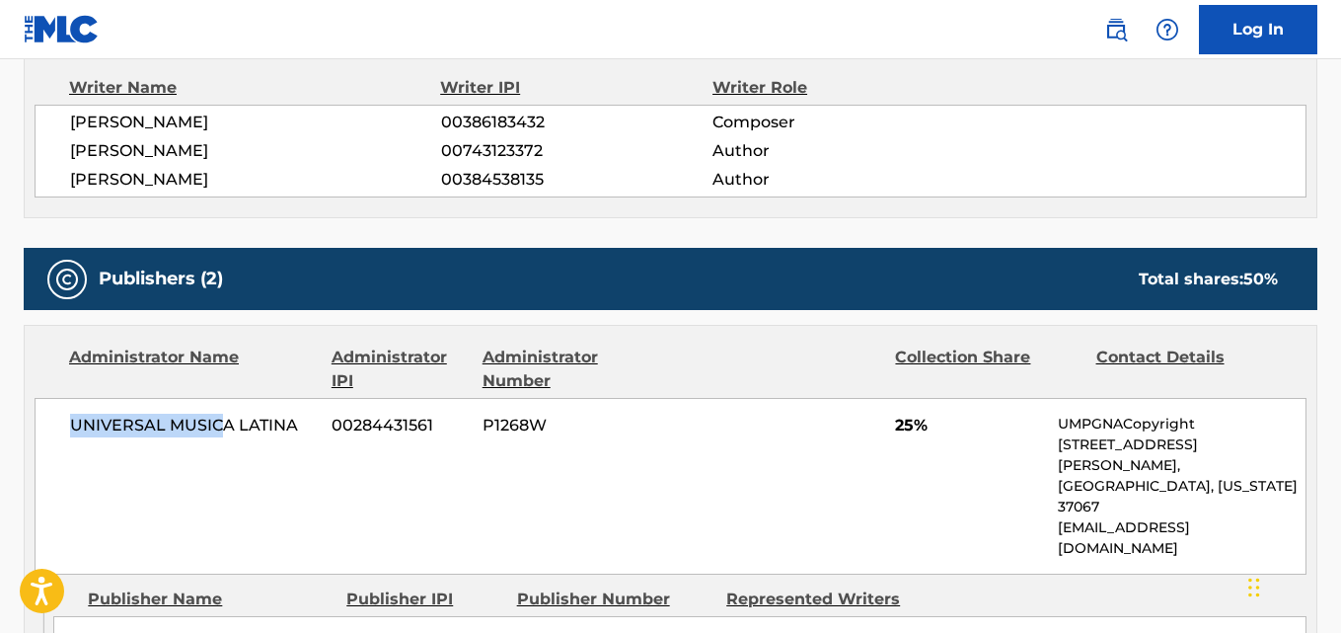
scroll to position [696, 0]
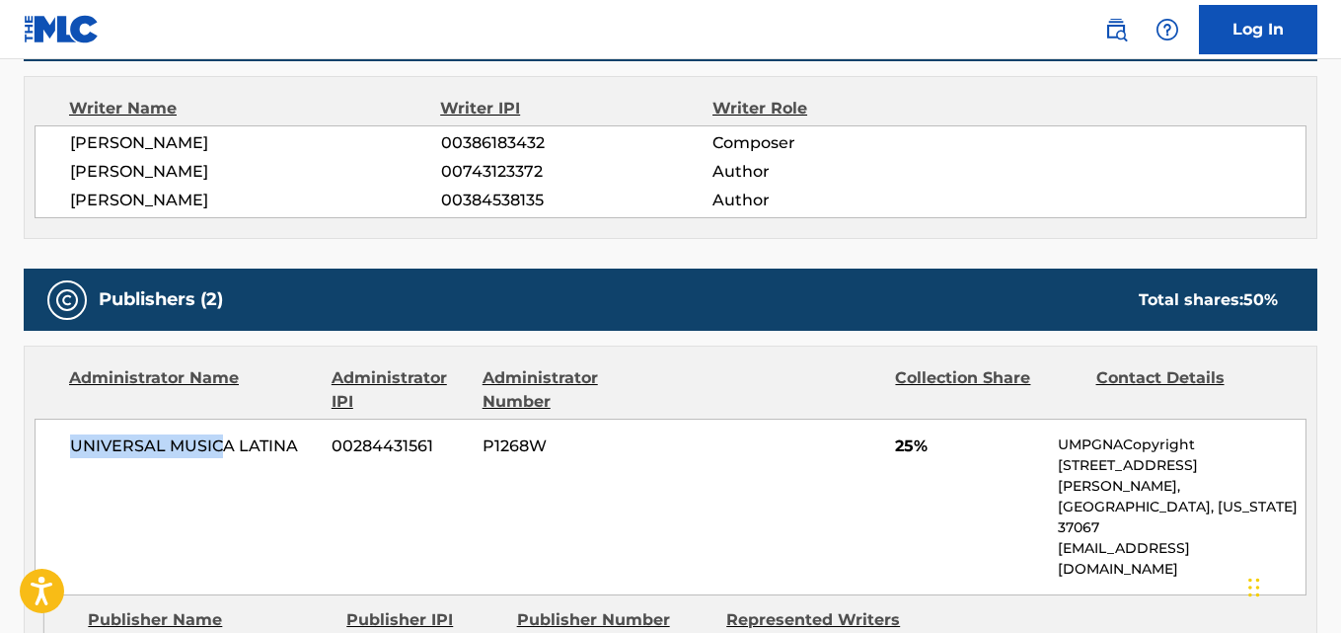
drag, startPoint x: 264, startPoint y: 159, endPoint x: 91, endPoint y: 147, distance: 173.1
click at [91, 147] on div "QUENTIN MAEL ALTOT 00386183432 Composer BENSAMIR BACHIROU 00743123372 Author AL…" at bounding box center [671, 171] width 1272 height 93
click at [62, 150] on div "QUENTIN MAEL ALTOT 00386183432 Composer BENSAMIR BACHIROU 00743123372 Author AL…" at bounding box center [671, 171] width 1272 height 93
drag, startPoint x: 62, startPoint y: 140, endPoint x: 309, endPoint y: 132, distance: 246.9
click at [309, 132] on div "QUENTIN MAEL ALTOT 00386183432 Composer BENSAMIR BACHIROU 00743123372 Author AL…" at bounding box center [671, 171] width 1272 height 93
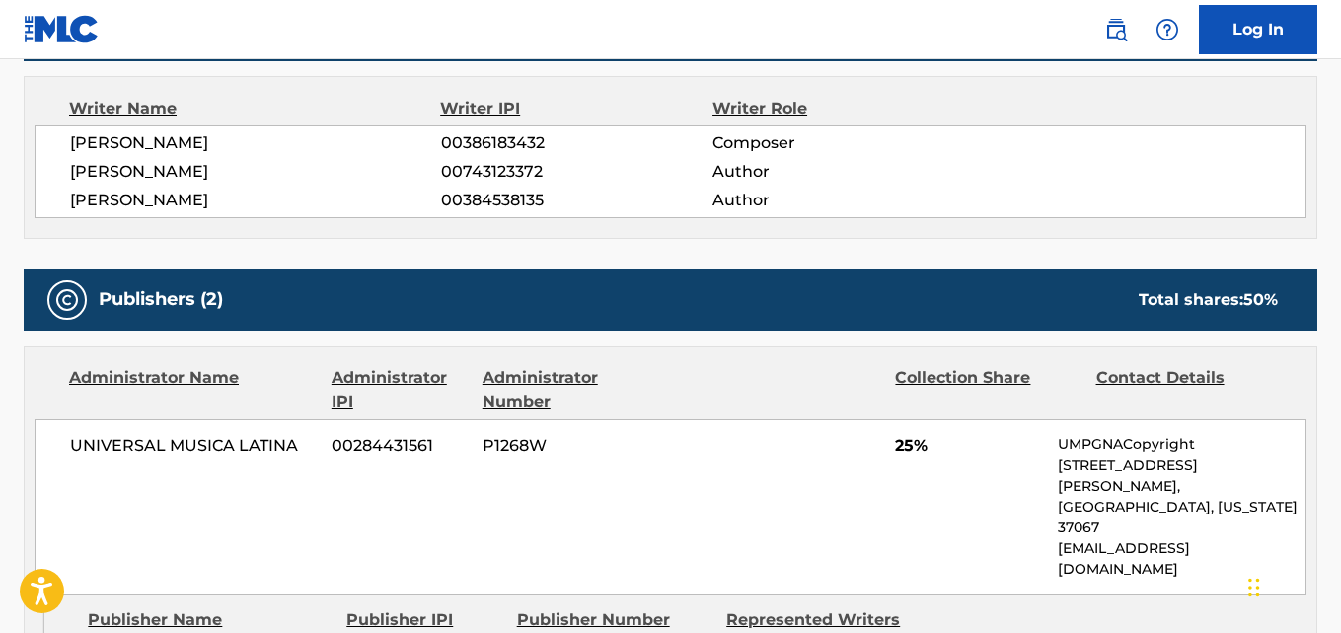
copy span "QUENTIN MAEL ALTOT"
drag, startPoint x: 542, startPoint y: 133, endPoint x: 442, endPoint y: 142, distance: 100.1
click at [442, 142] on span "00386183432" at bounding box center [576, 143] width 271 height 24
copy span "00386183432"
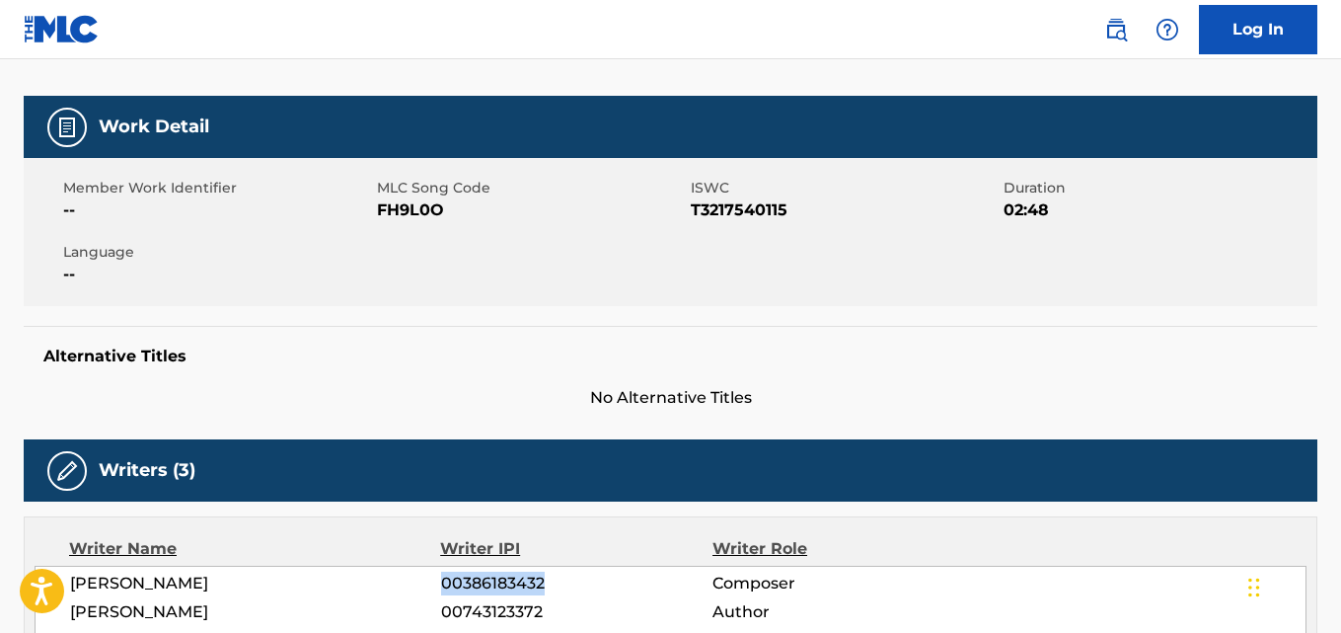
scroll to position [0, 0]
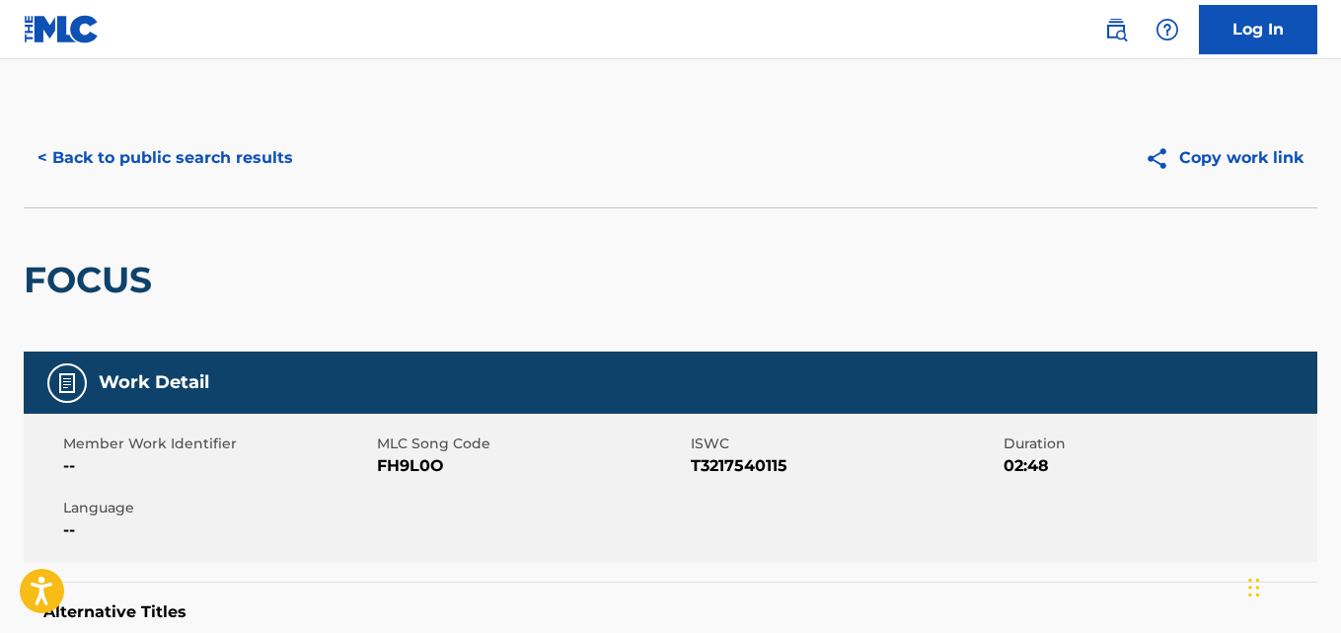
click at [193, 147] on button "< Back to public search results" at bounding box center [165, 157] width 283 height 49
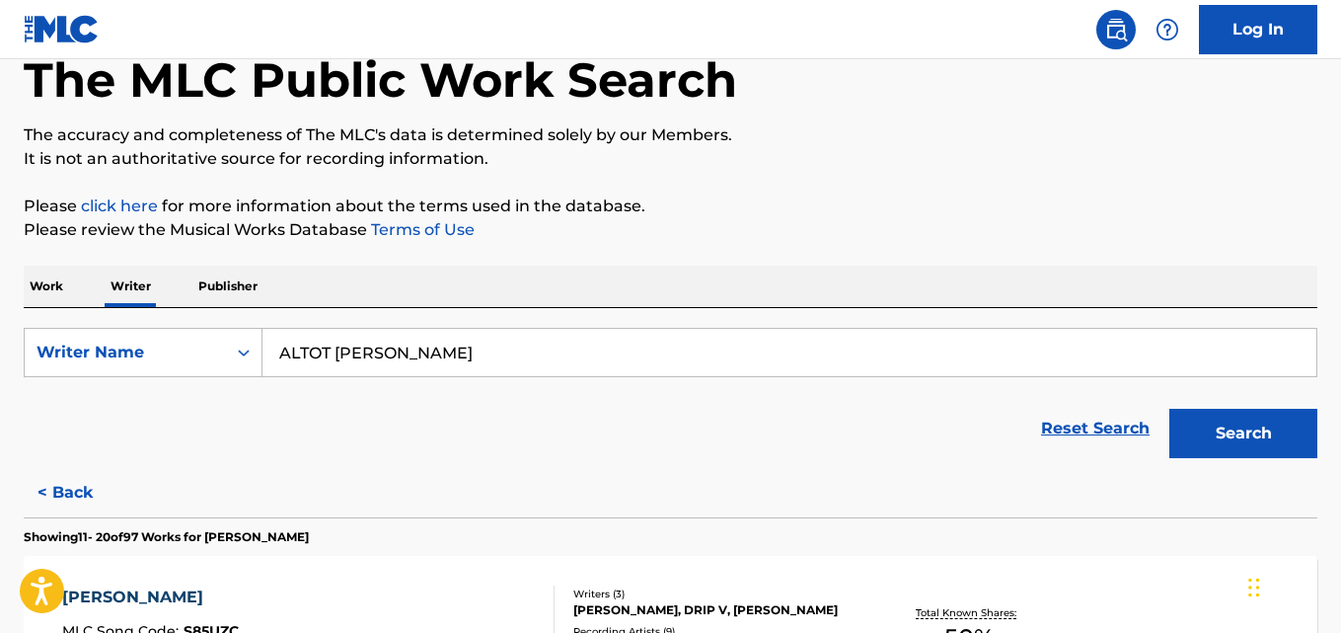
click at [481, 359] on input "ALTOT QUENTIN MAEL" at bounding box center [790, 352] width 1054 height 47
paste input "PEREZ VALENTIN"
type input "PEREZ VALENTIN"
click at [1180, 210] on p "Please click here for more information about the terms used in the database." at bounding box center [671, 206] width 1294 height 24
click at [1246, 421] on button "Search" at bounding box center [1244, 433] width 148 height 49
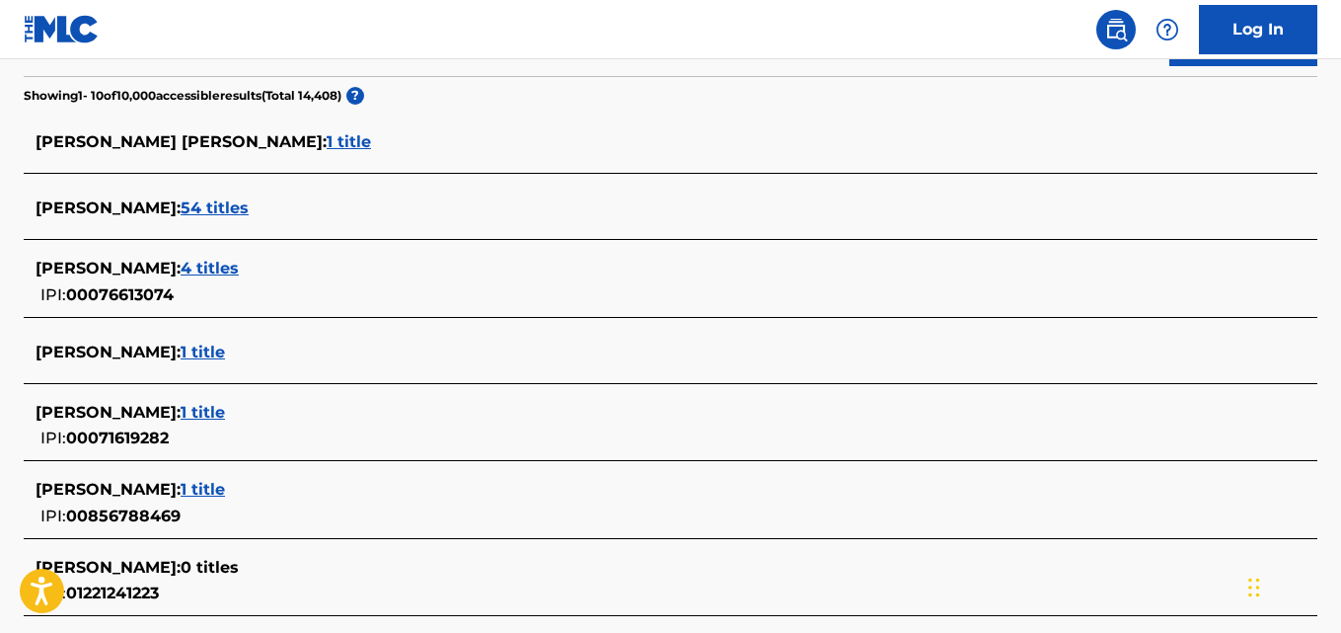
scroll to position [502, 0]
click at [253, 218] on div "VALENTIN PEREZ : 54 titles" at bounding box center [645, 209] width 1219 height 24
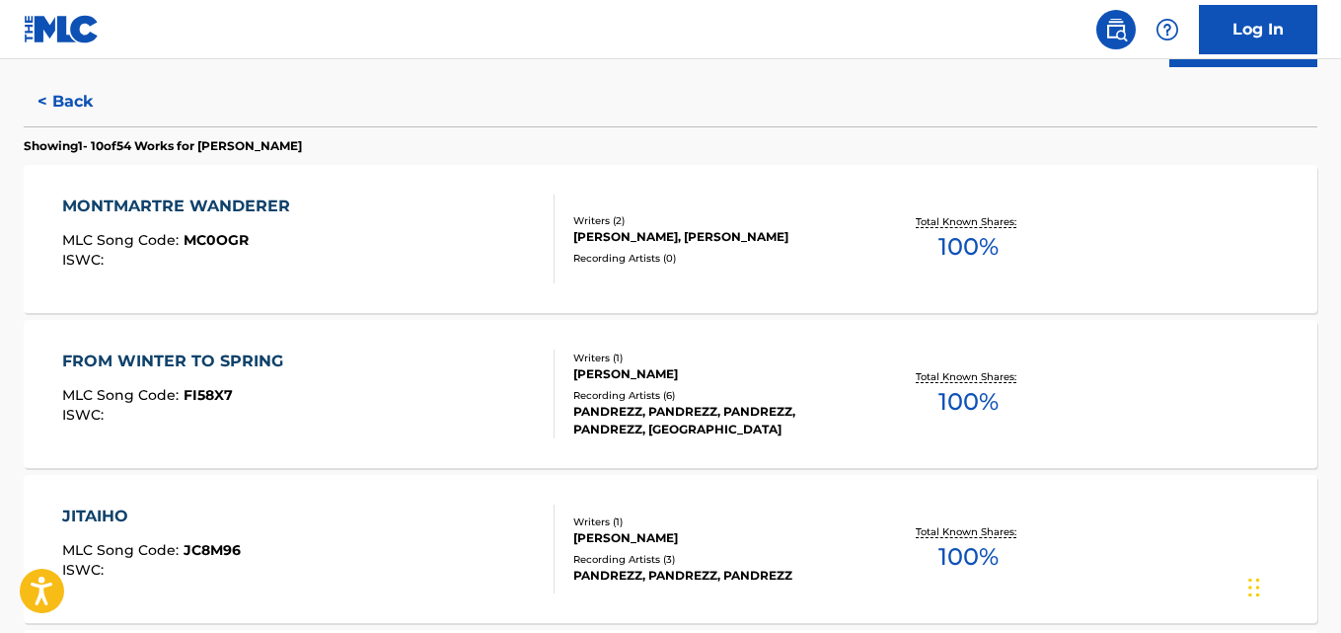
click at [718, 384] on div "Writers ( 1 ) VALENTIN PEREZ Recording Artists ( 6 ) PANDREZZ, PANDREZZ, PANDRE…" at bounding box center [708, 394] width 307 height 88
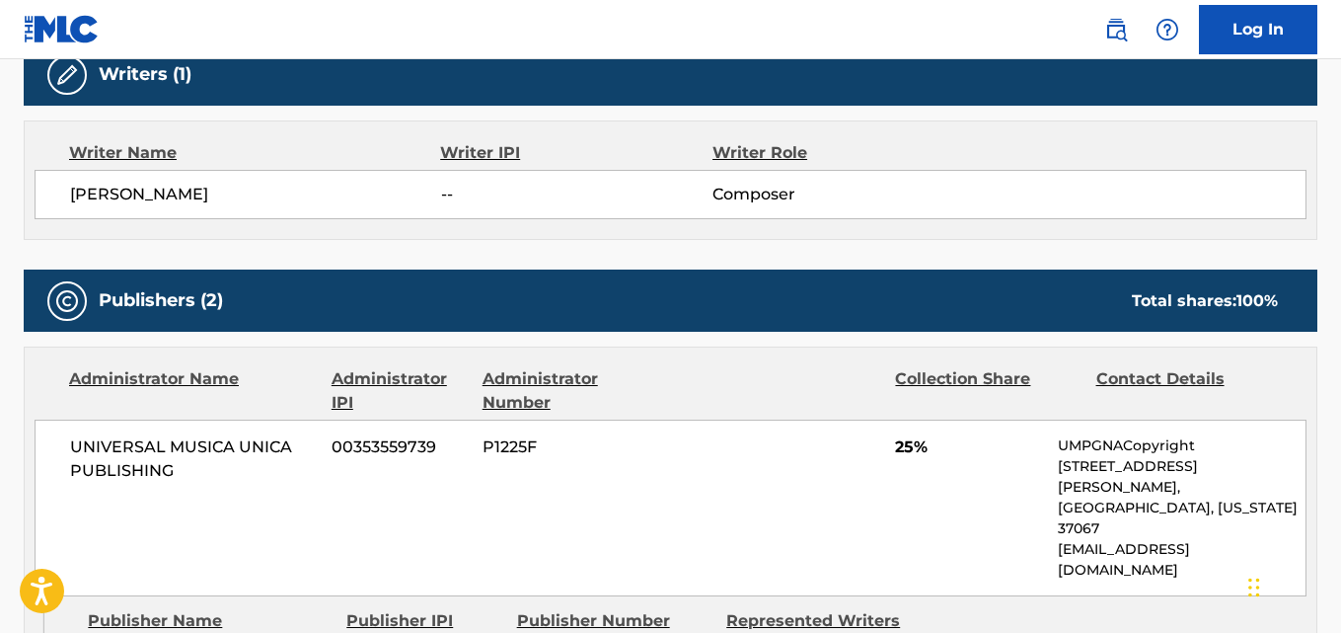
scroll to position [658, 0]
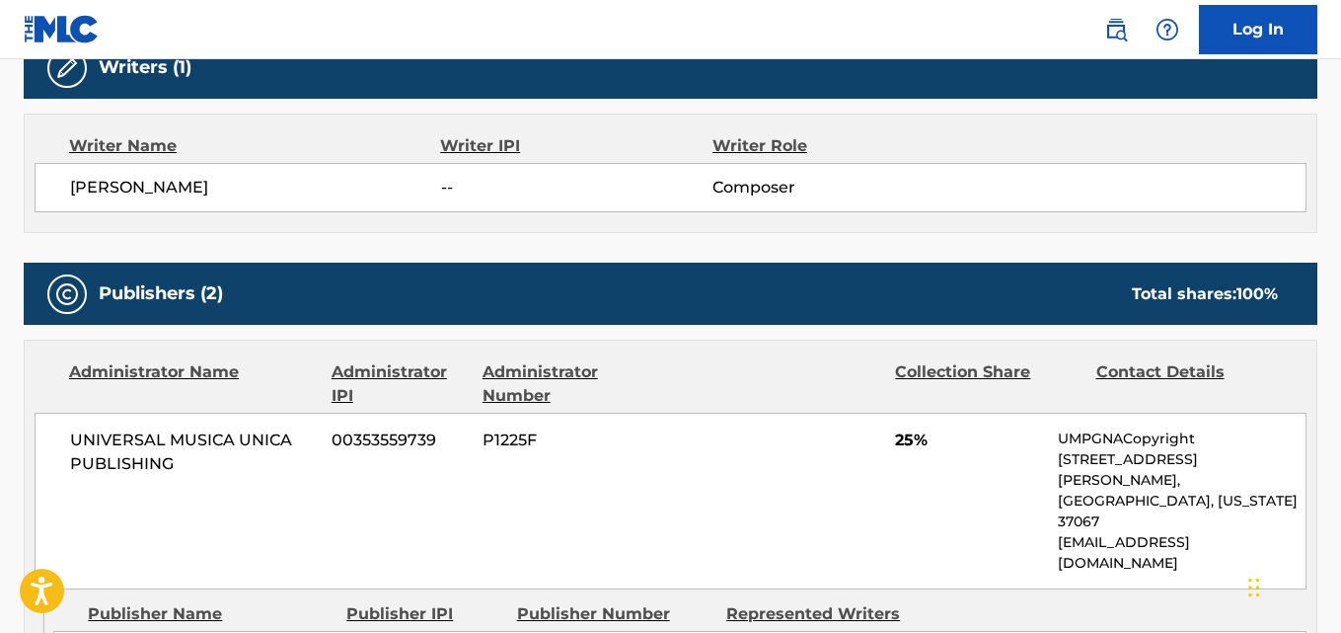
drag, startPoint x: 133, startPoint y: 194, endPoint x: 63, endPoint y: 198, distance: 70.2
click at [63, 198] on div "VALENTIN PEREZ -- Composer" at bounding box center [671, 187] width 1272 height 49
copy span "VALENTIN PEREZ"
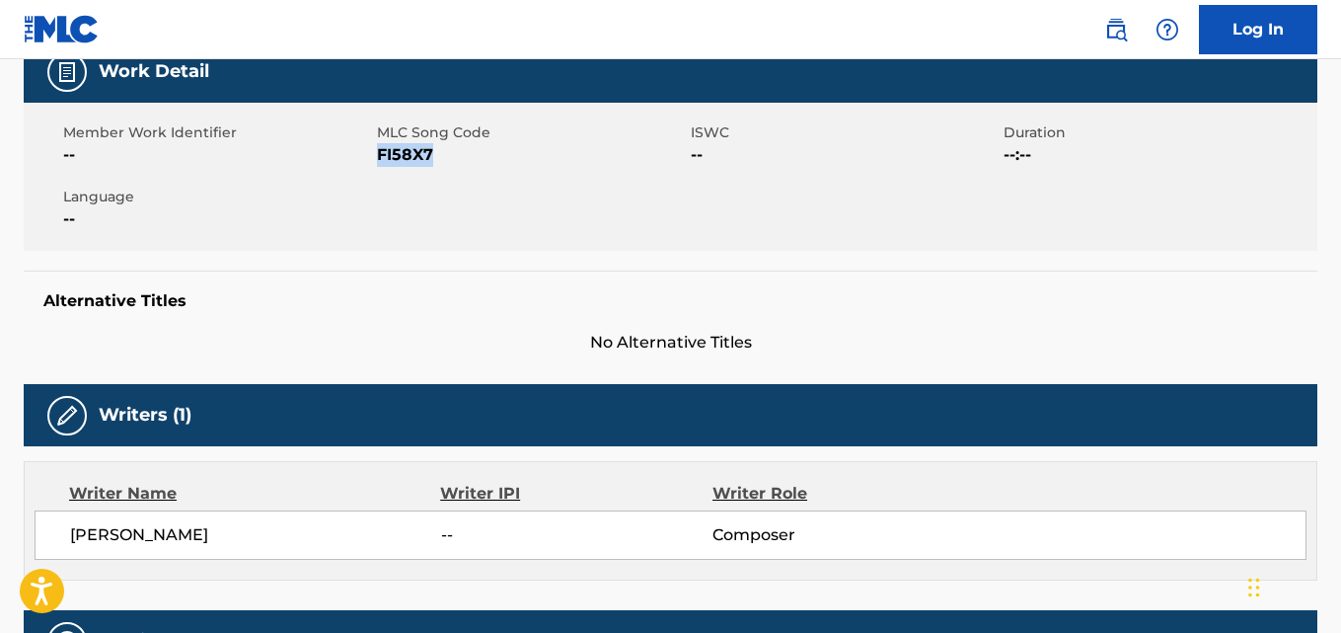
scroll to position [0, 0]
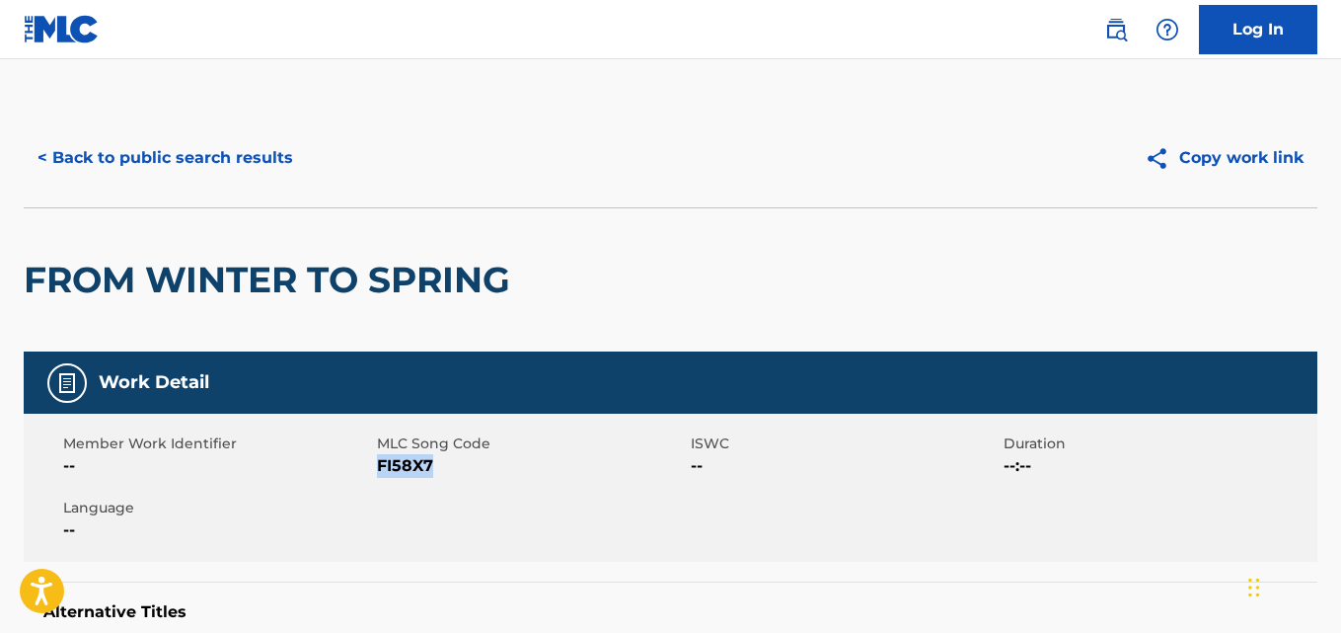
click at [242, 140] on button "< Back to public search results" at bounding box center [165, 157] width 283 height 49
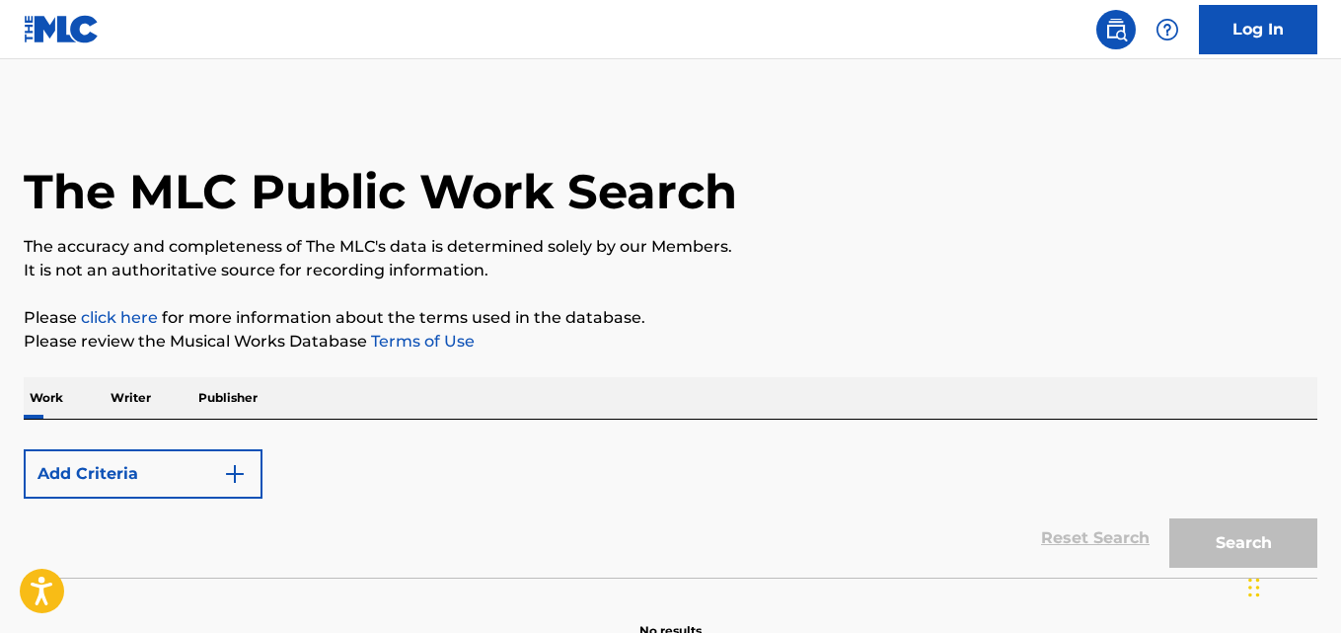
scroll to position [112, 0]
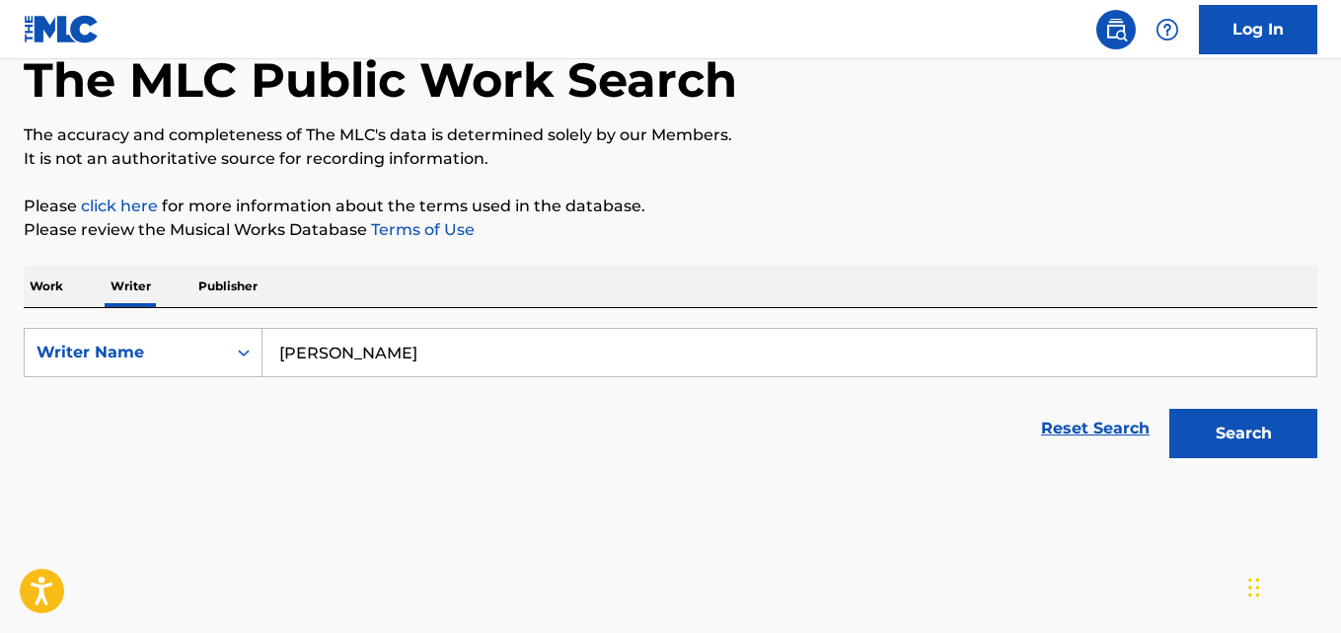
click at [549, 334] on input "PEREZ VALENTIN" at bounding box center [790, 352] width 1054 height 47
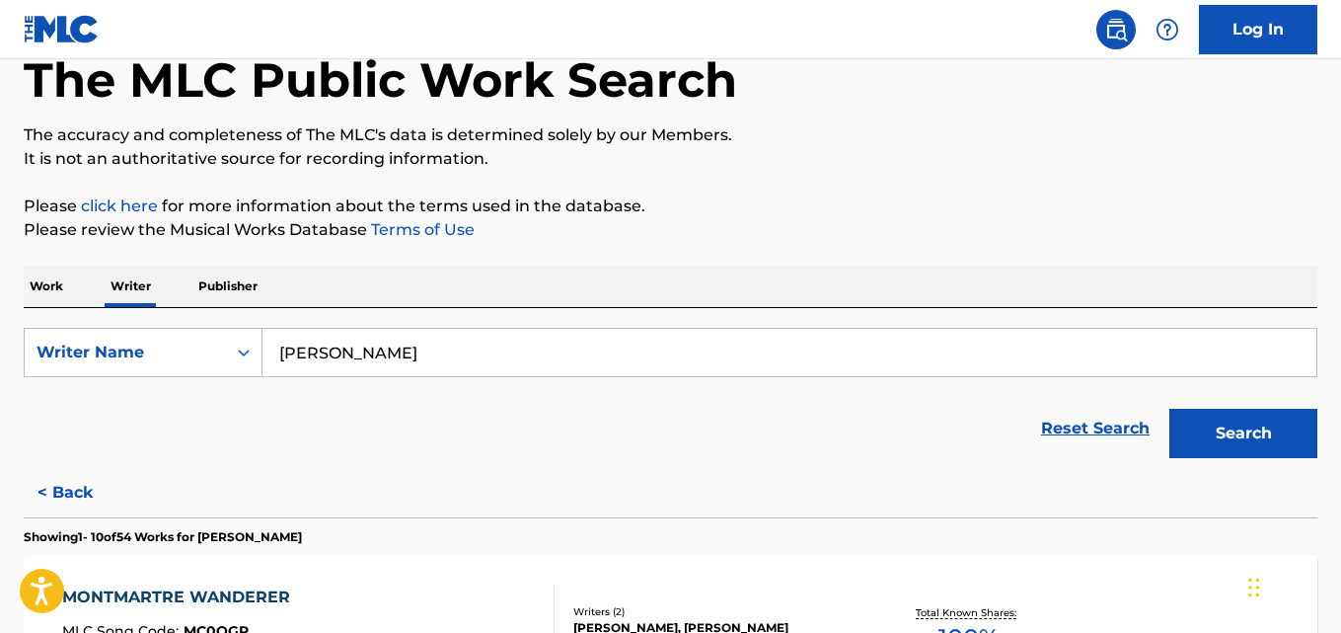
paste input "Lee Soo Young"
type input "Lee Soo Young"
click at [1237, 435] on button "Search" at bounding box center [1244, 433] width 148 height 49
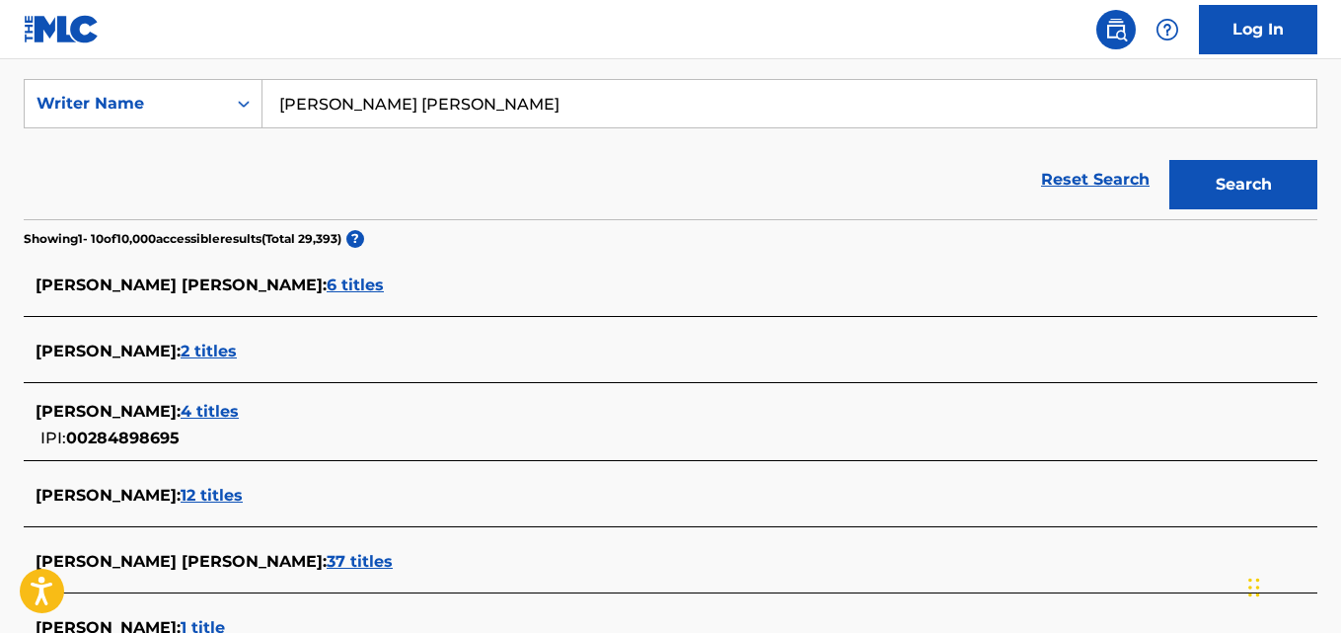
scroll to position [358, 0]
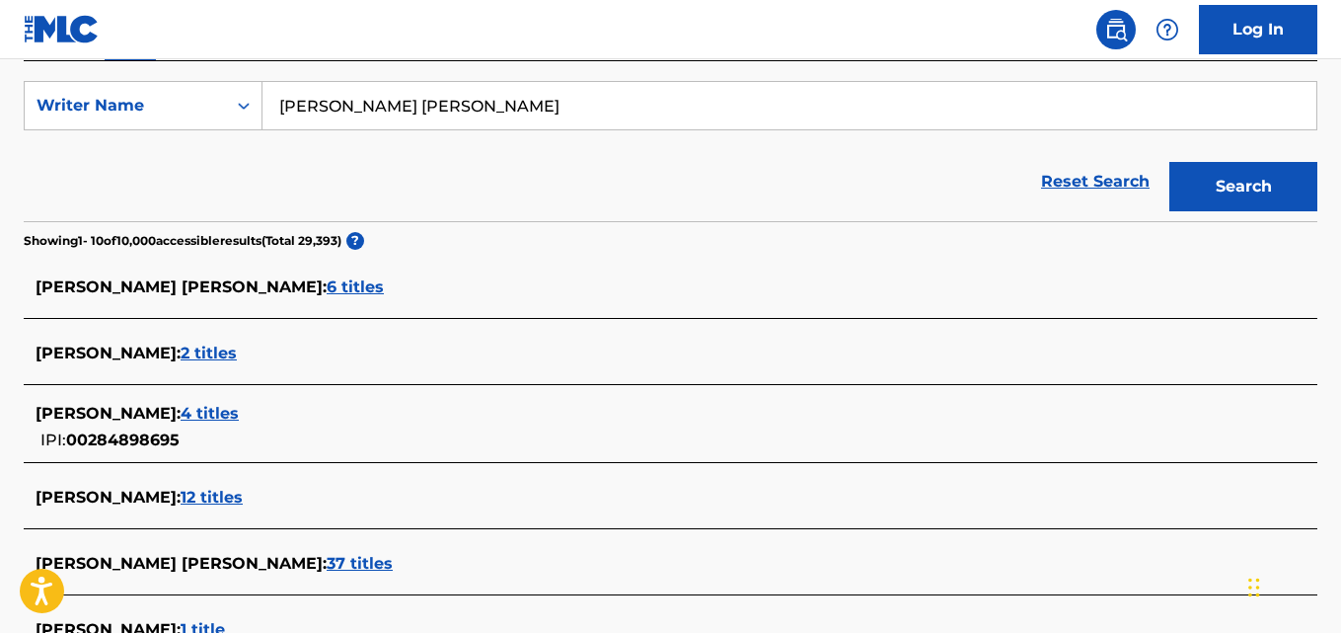
click at [327, 292] on span "6 titles" at bounding box center [355, 286] width 57 height 19
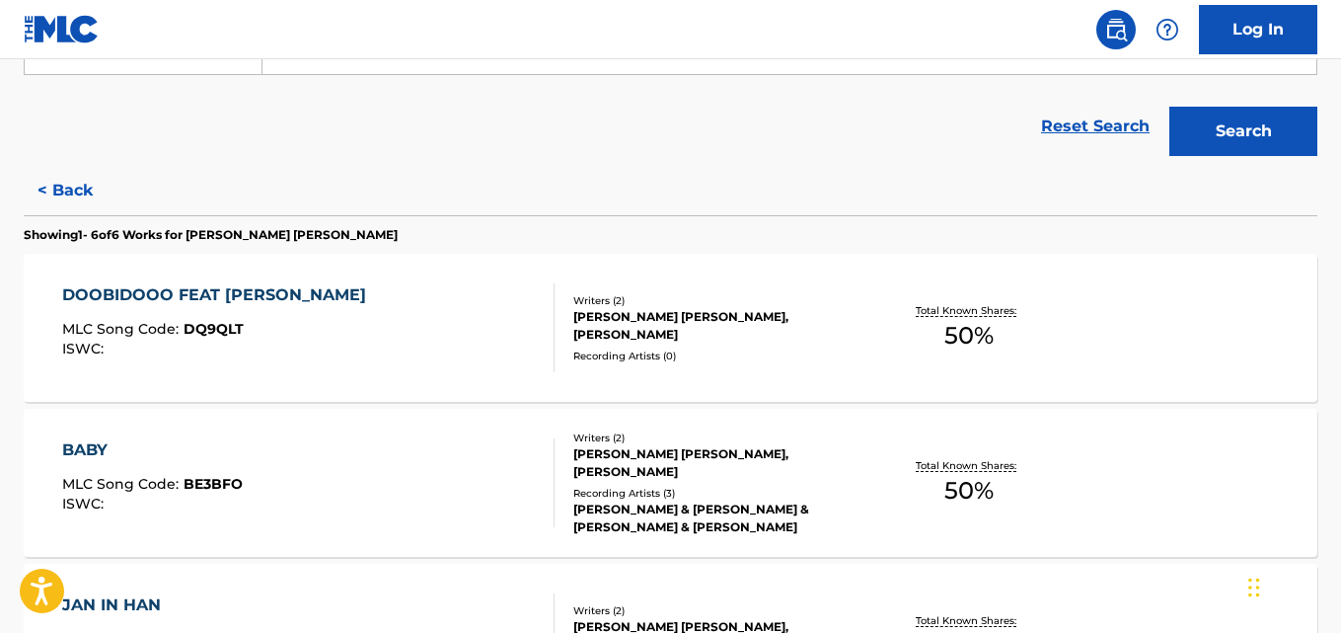
scroll to position [404, 0]
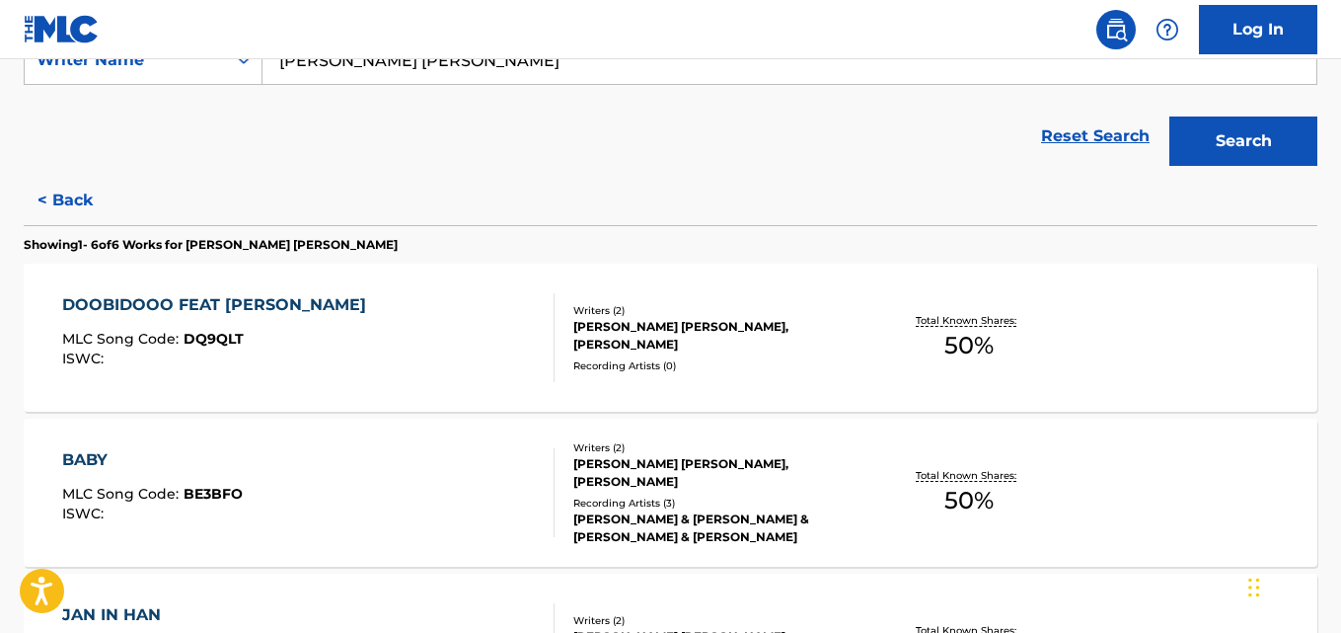
click at [78, 204] on button "< Back" at bounding box center [83, 200] width 118 height 49
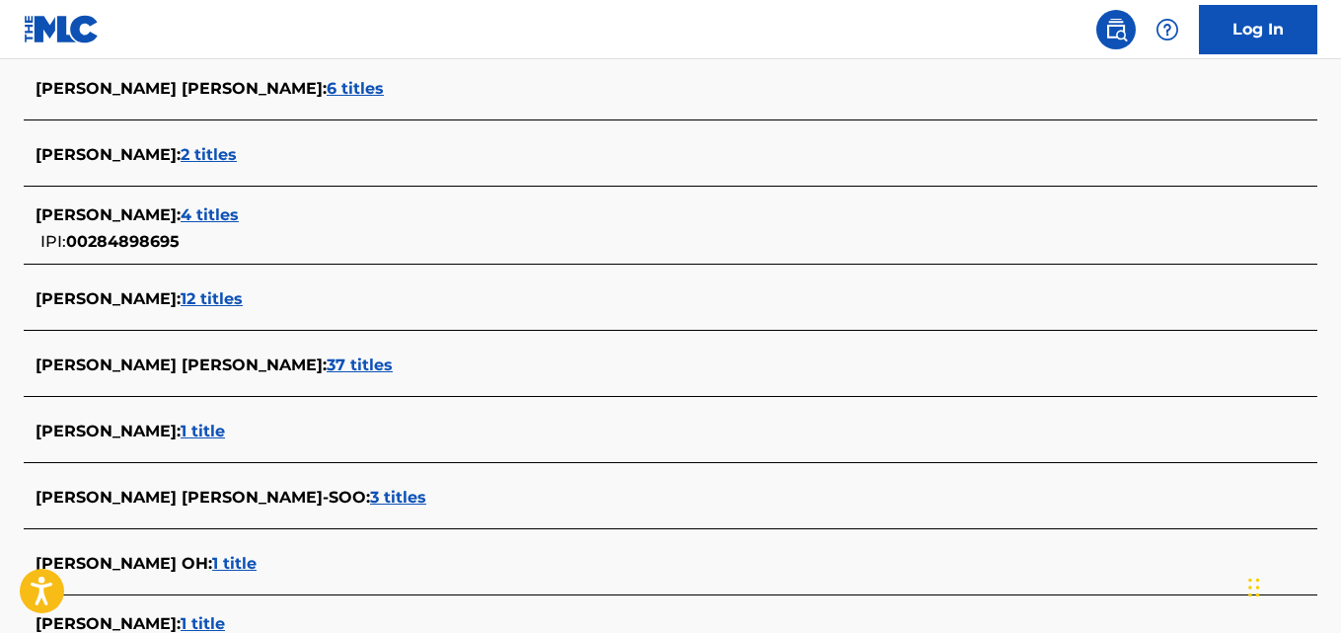
scroll to position [572, 0]
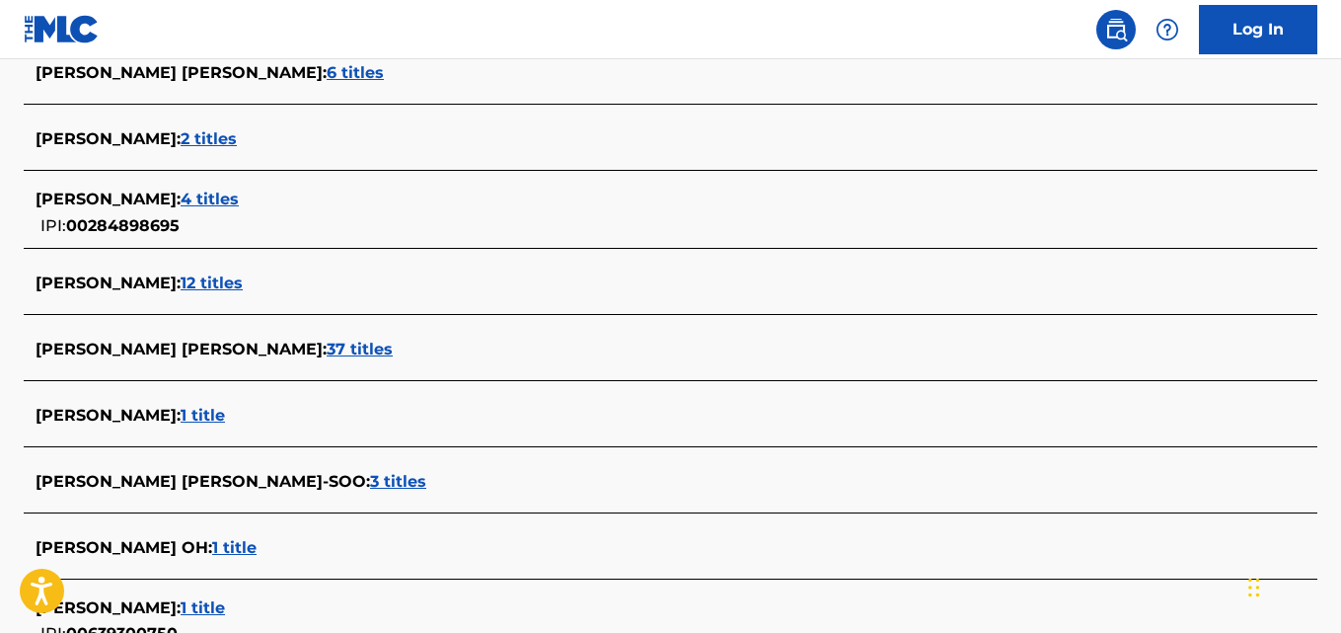
click at [213, 205] on span "4 titles" at bounding box center [210, 199] width 58 height 19
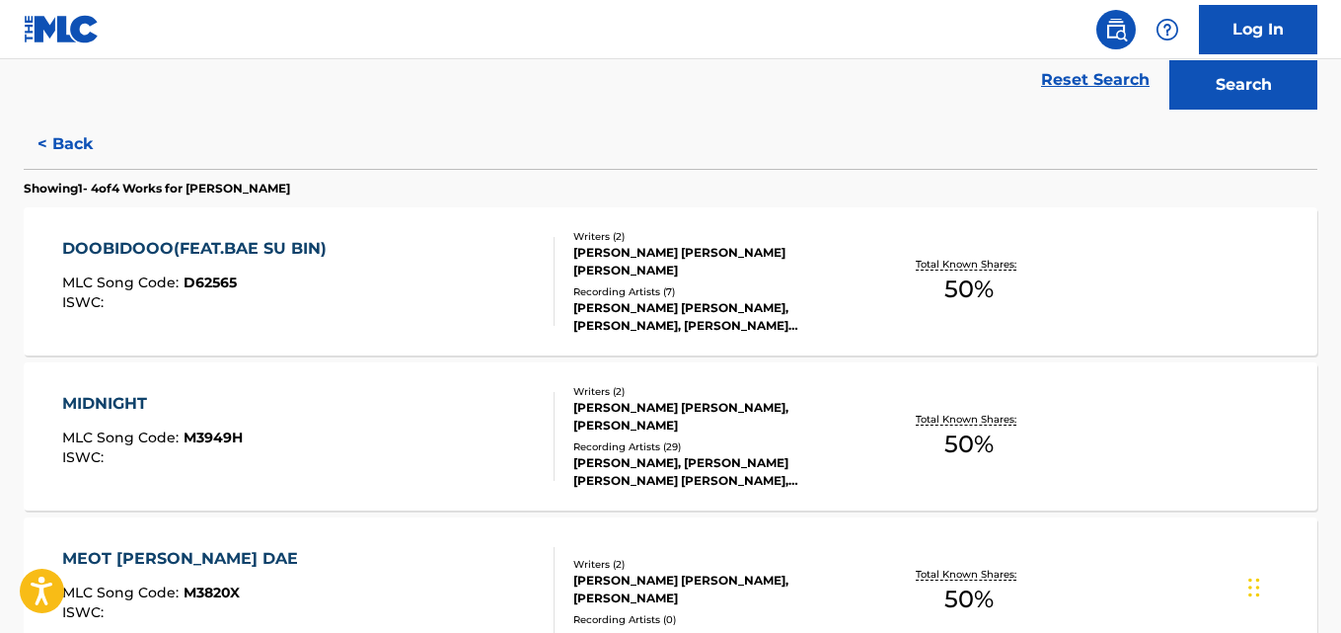
scroll to position [465, 0]
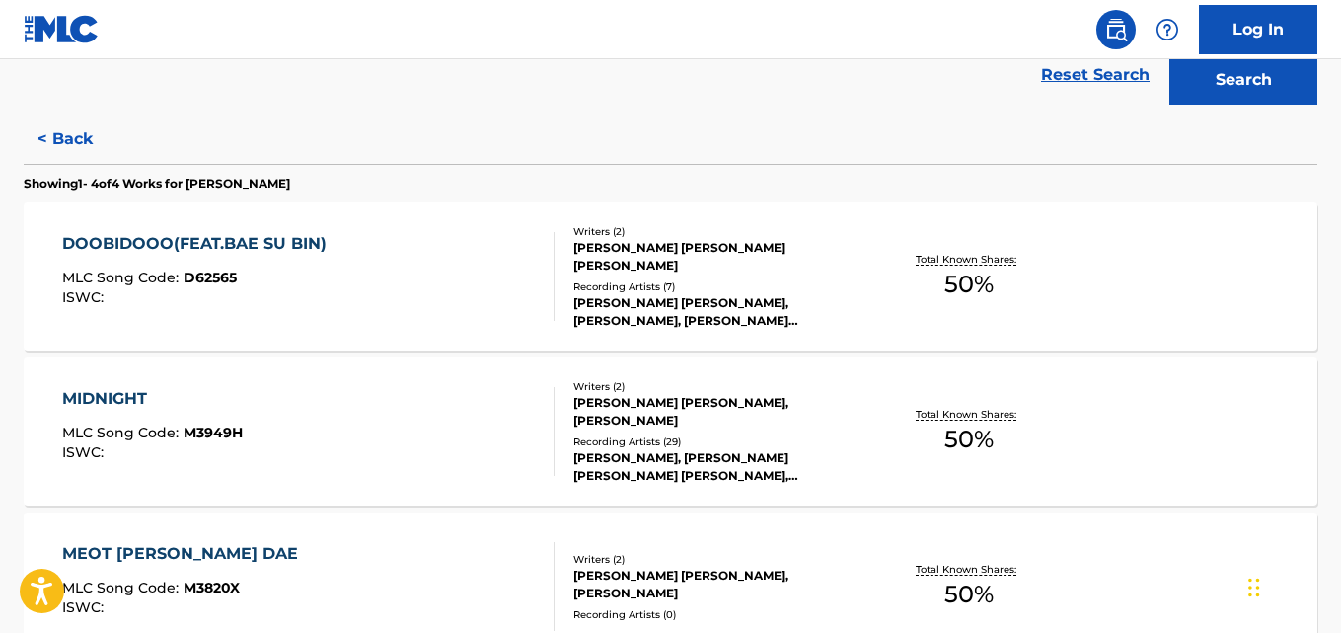
click at [1122, 246] on div "DOOBIDOOO(FEAT.BAE SU BIN) MLC Song Code : D62565 ISWC : Writers ( 2 ) SOO YOUN…" at bounding box center [671, 276] width 1294 height 148
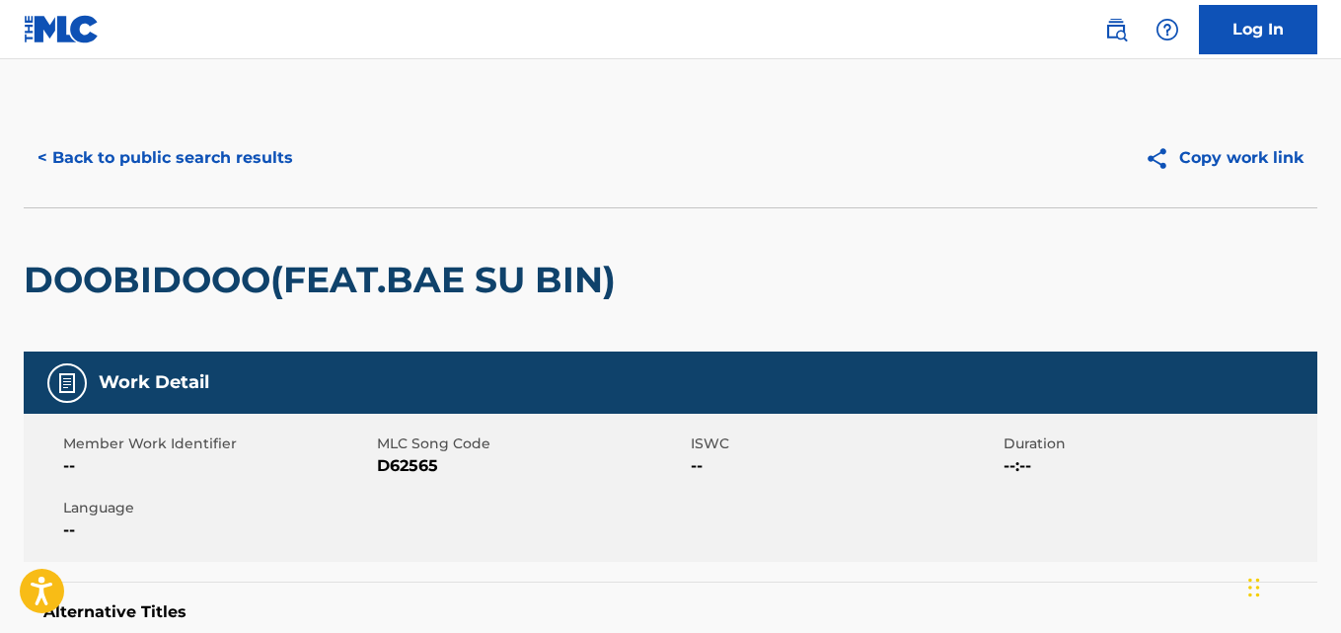
click at [218, 134] on button "< Back to public search results" at bounding box center [165, 157] width 283 height 49
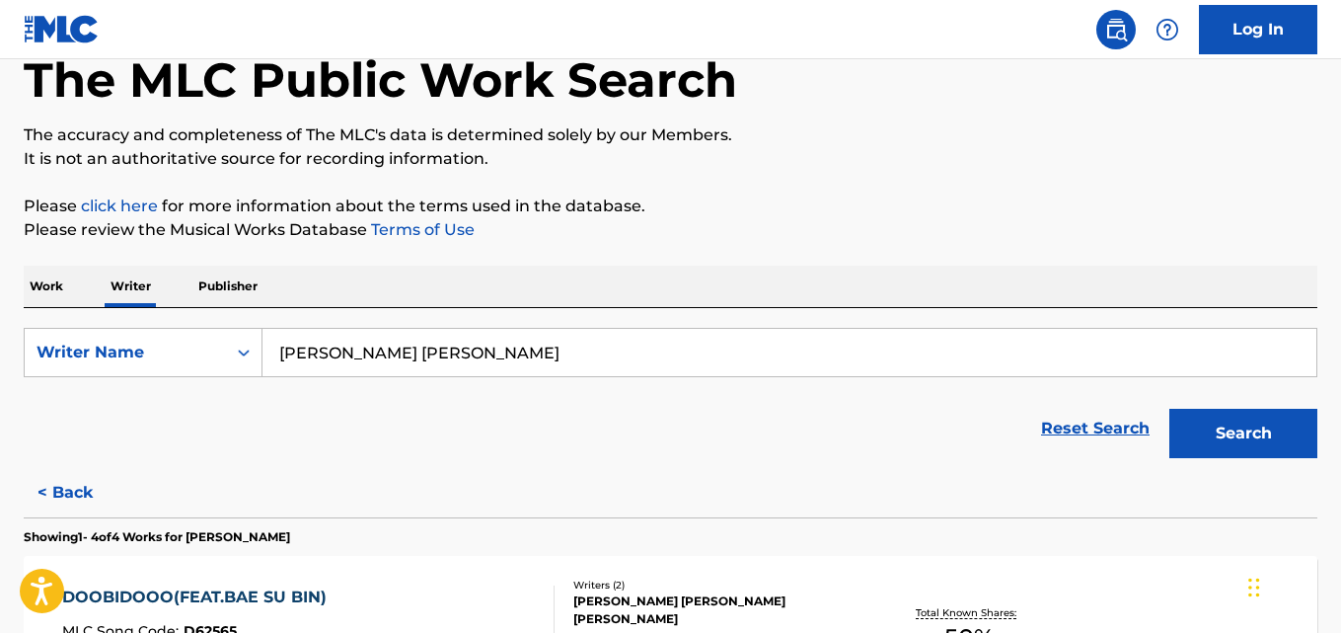
click at [88, 514] on button "< Back" at bounding box center [83, 492] width 118 height 49
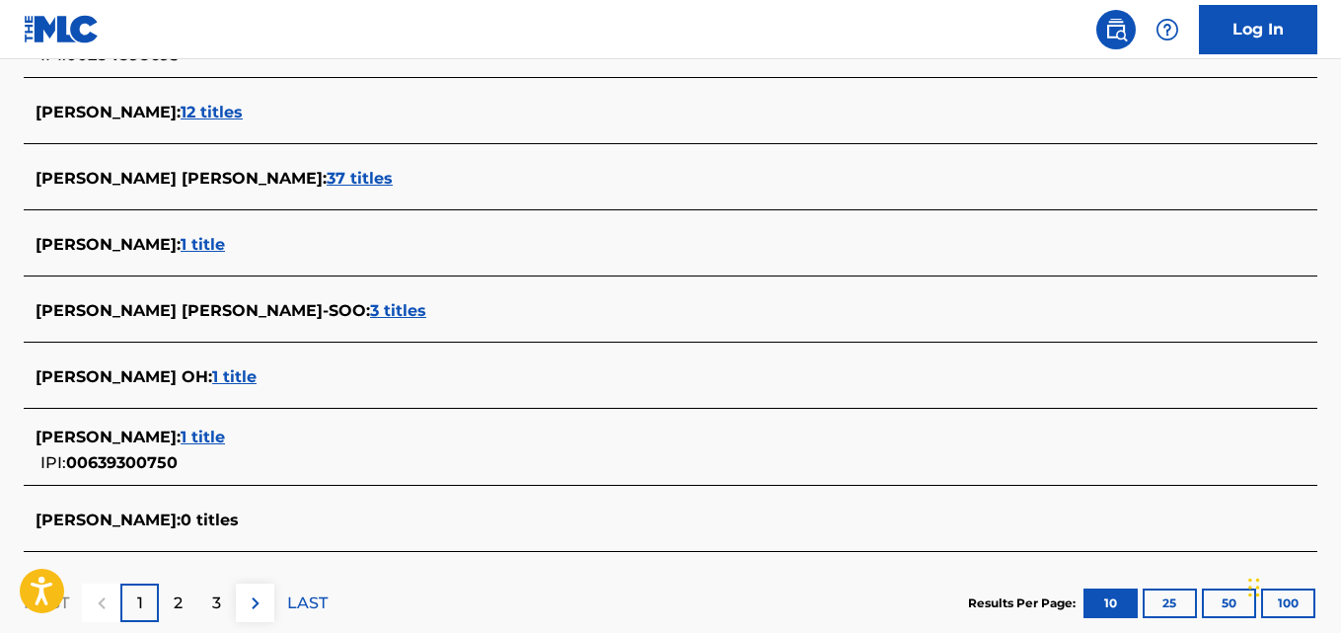
scroll to position [745, 0]
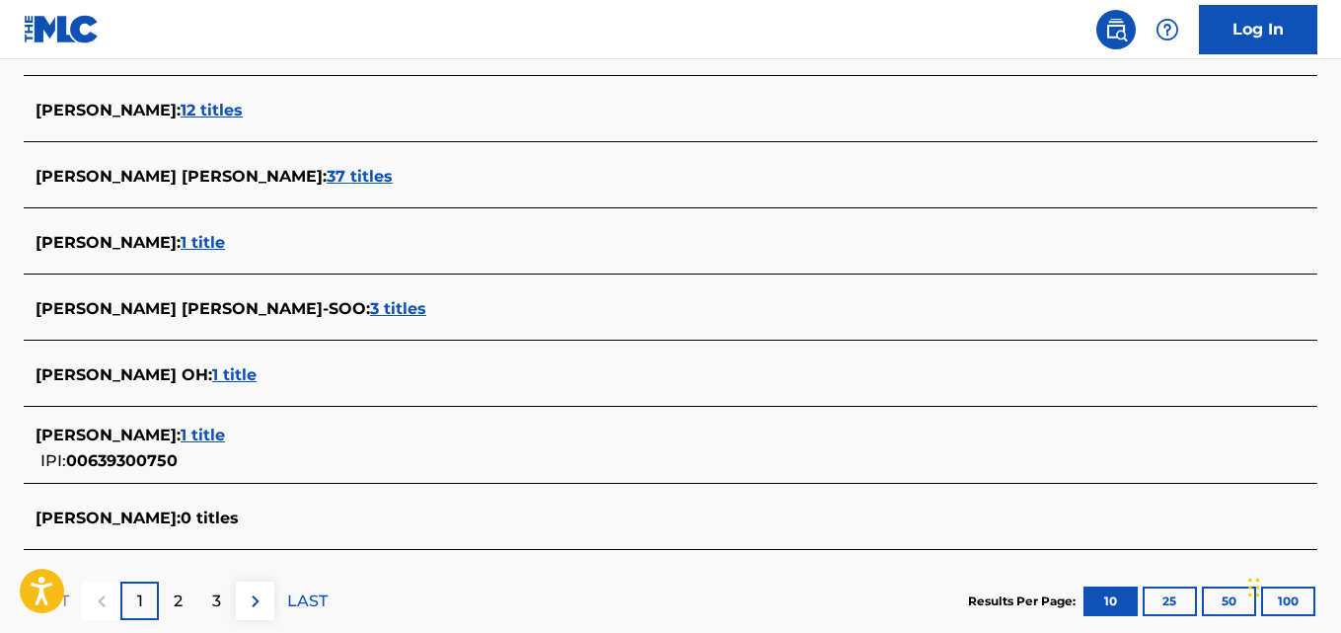
click at [239, 429] on div "SOO YOUNG LEE : 1 title" at bounding box center [645, 435] width 1219 height 24
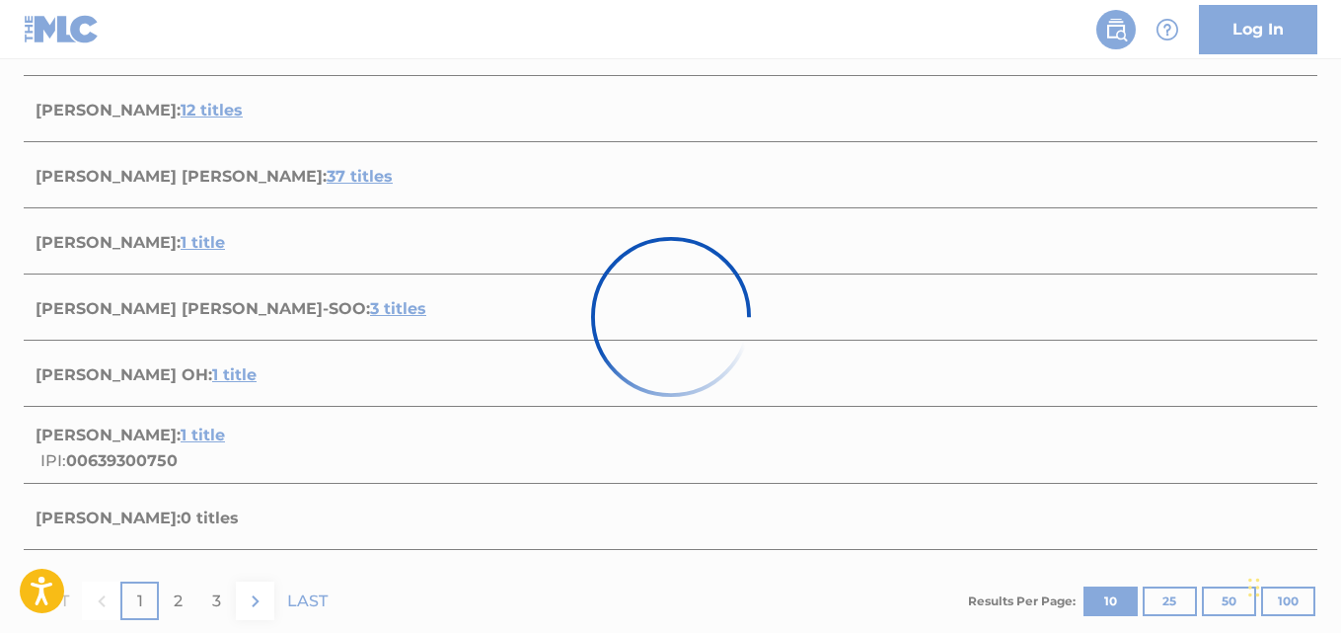
scroll to position [380, 0]
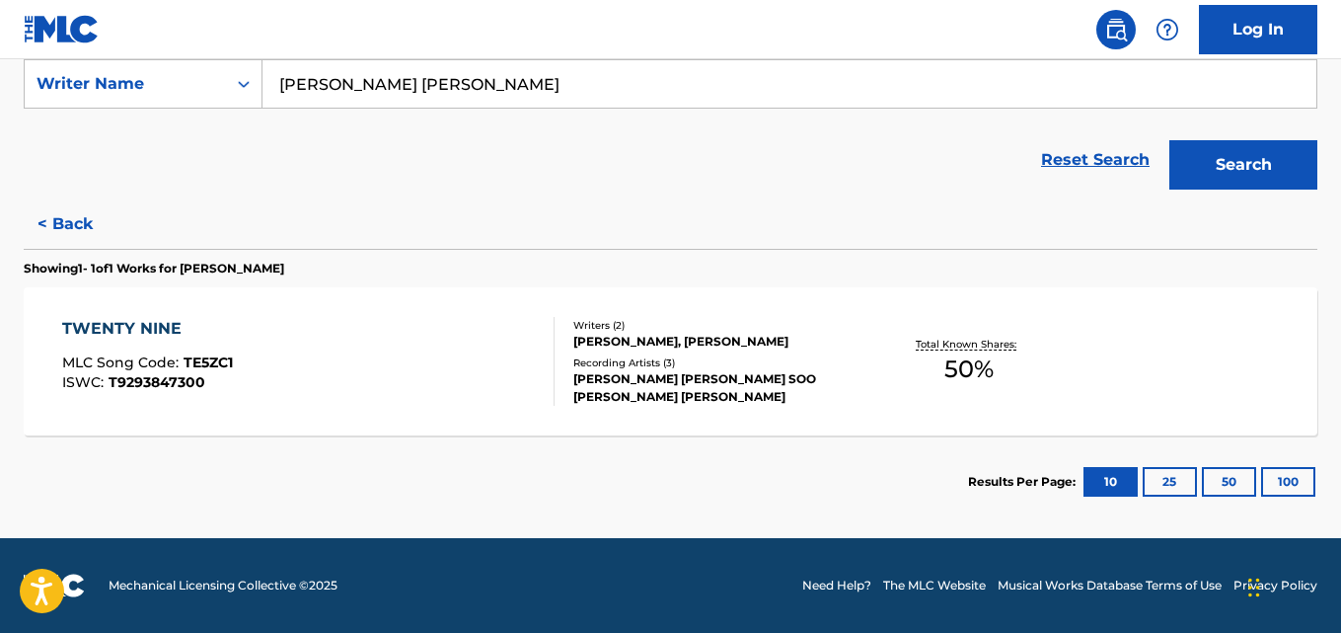
click at [95, 232] on button "< Back" at bounding box center [83, 223] width 118 height 49
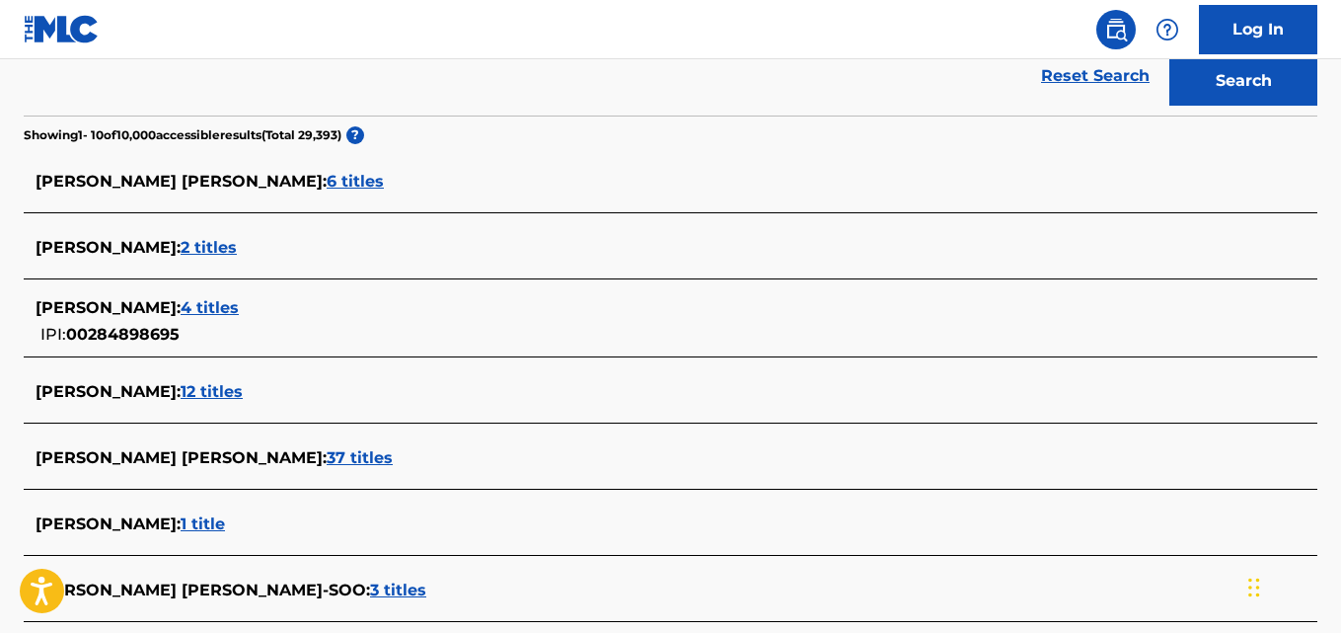
scroll to position [503, 0]
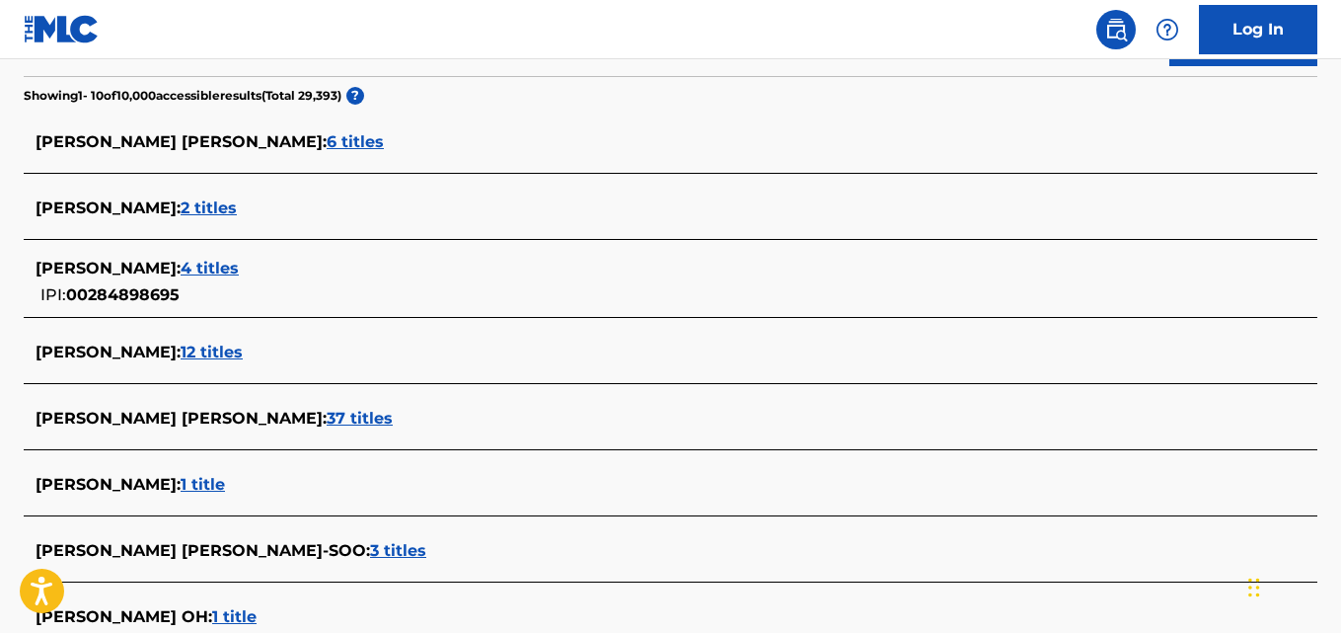
click at [298, 279] on div "SOO YOUNG LEE : 4 titles" at bounding box center [645, 269] width 1219 height 24
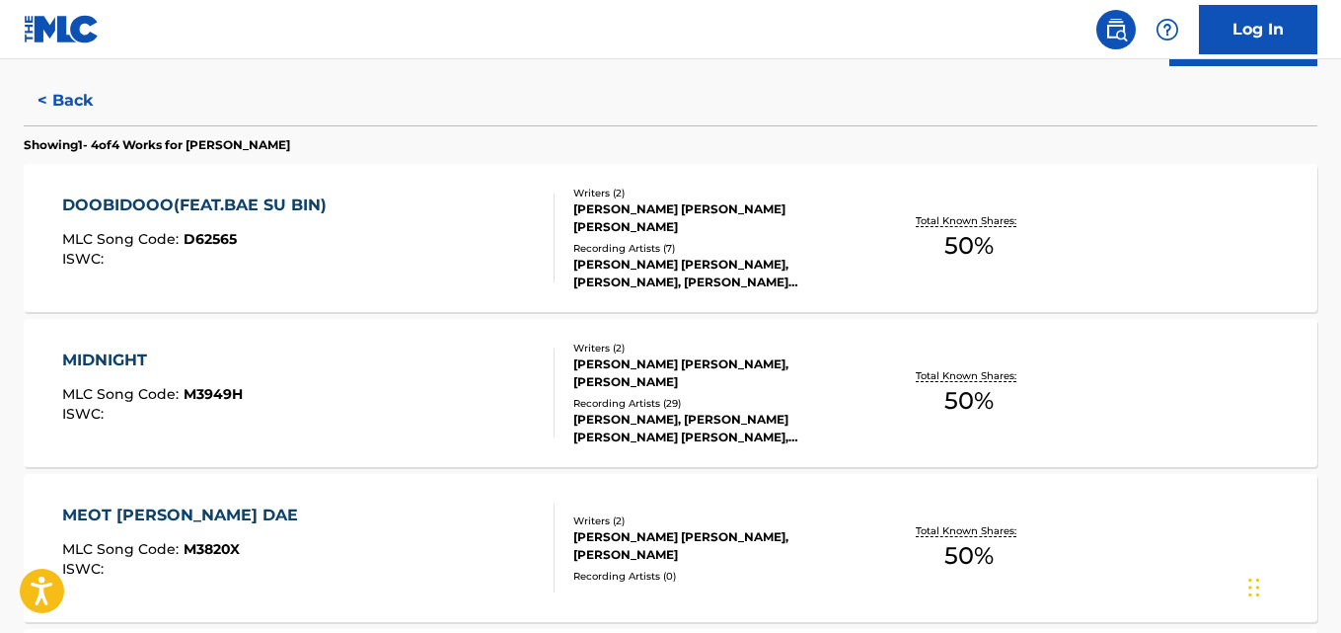
click at [688, 431] on div "TOMAS LEE, LEE SOO YOUNG, LEE SOO YOUNG, BROOK LEE, YOUNG TWON" at bounding box center [717, 429] width 288 height 36
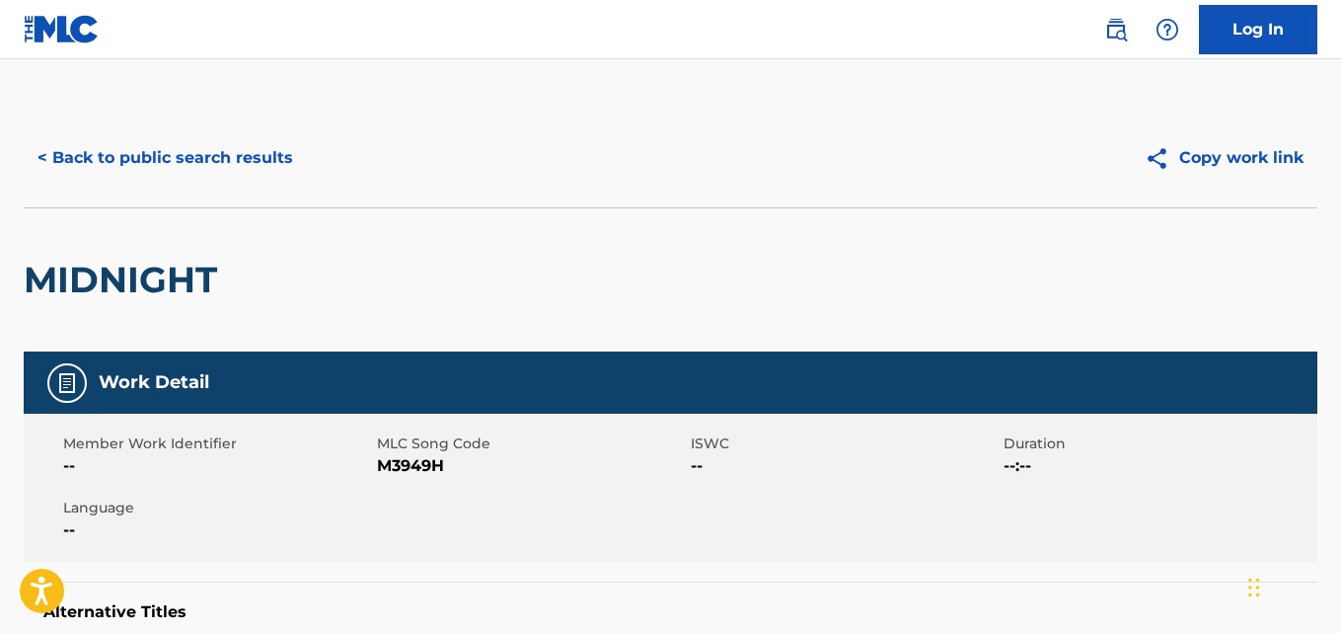
click at [247, 151] on button "< Back to public search results" at bounding box center [165, 157] width 283 height 49
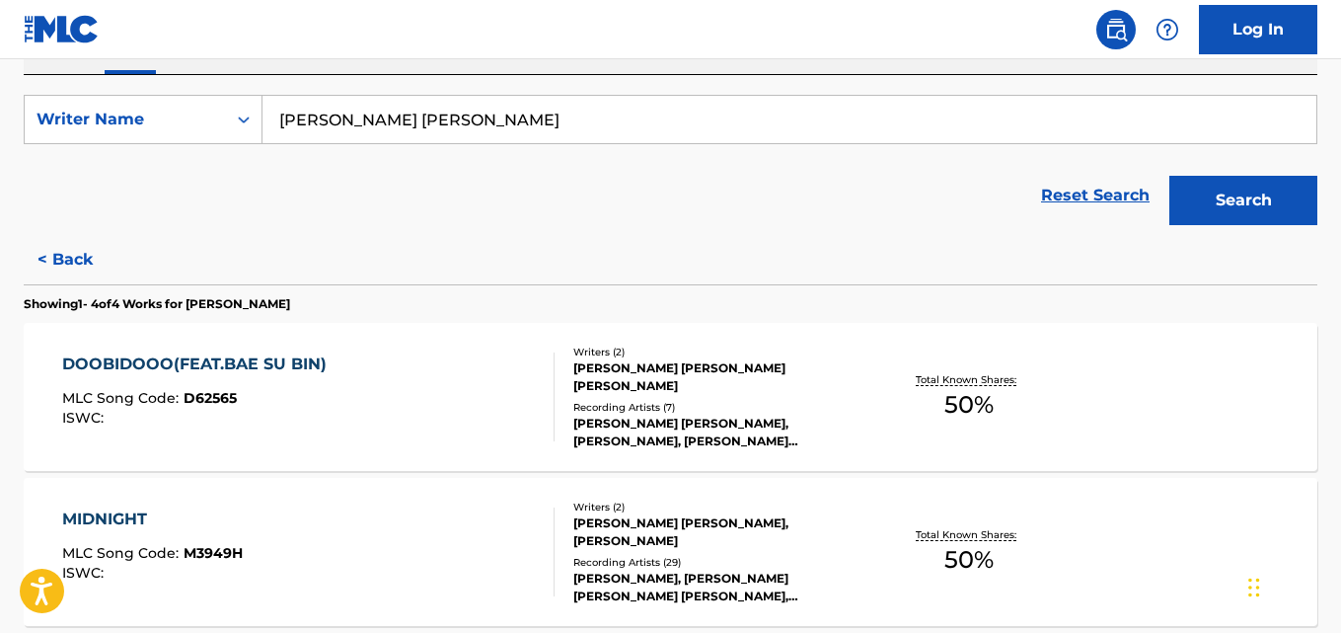
scroll to position [845, 0]
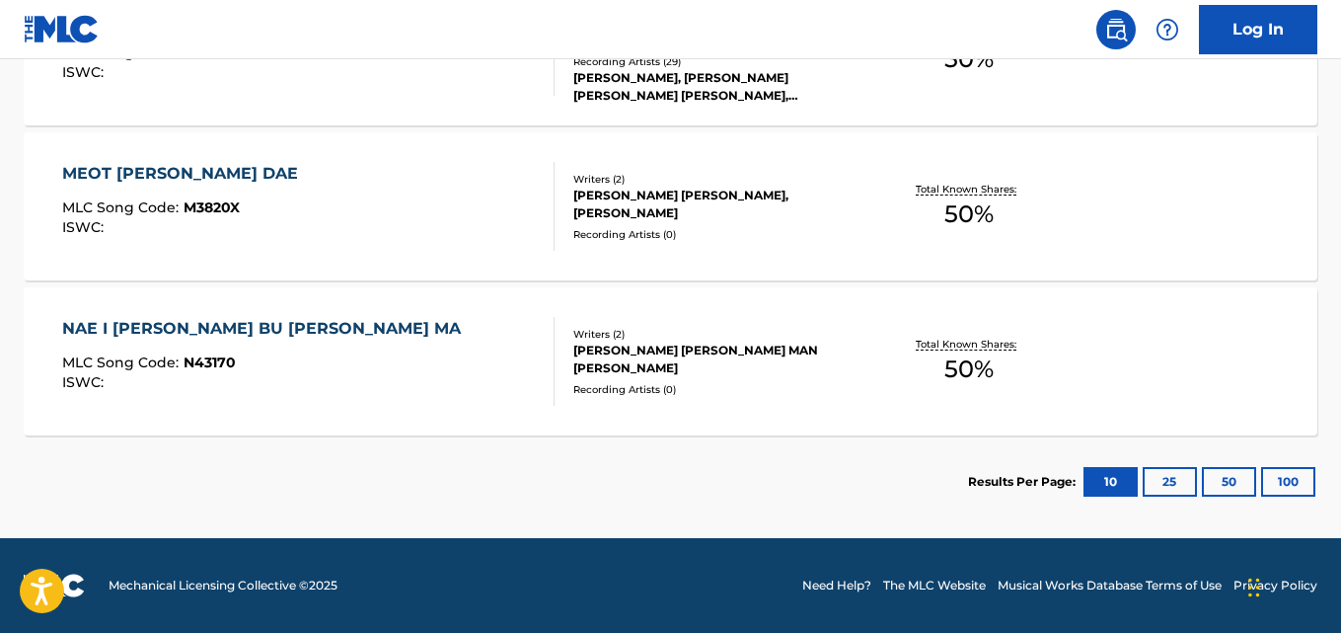
click at [874, 354] on div "Total Known Shares: 50 %" at bounding box center [969, 362] width 215 height 60
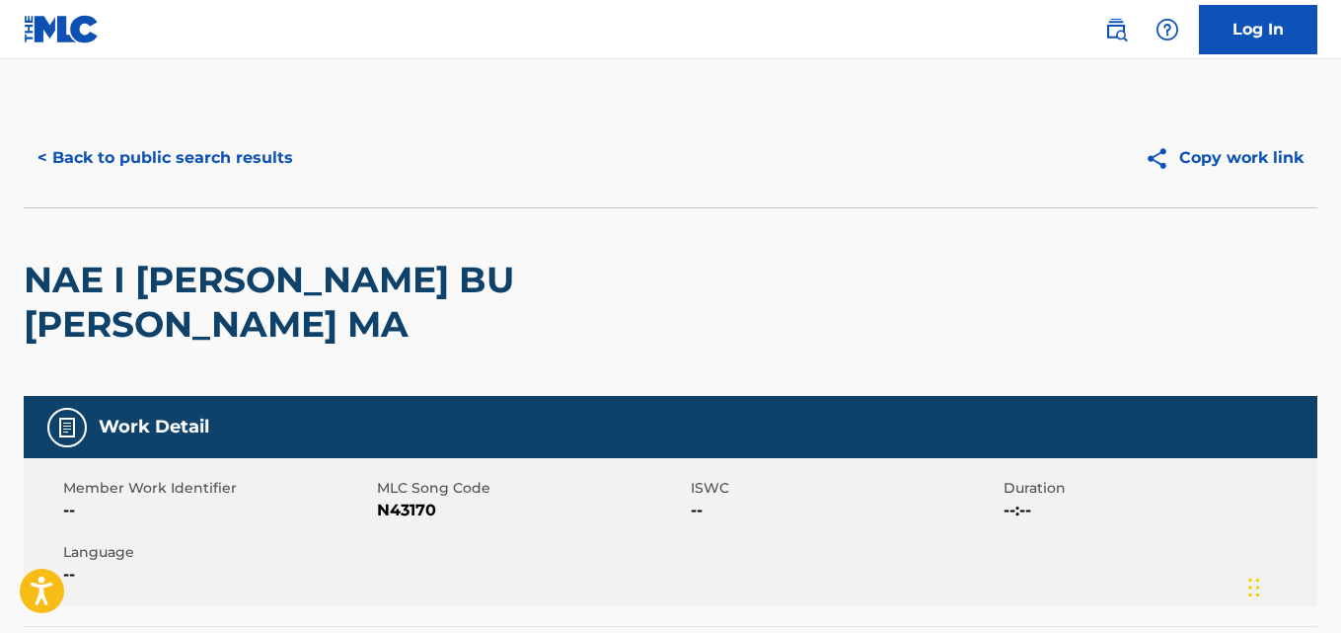
click at [199, 144] on button "< Back to public search results" at bounding box center [165, 157] width 283 height 49
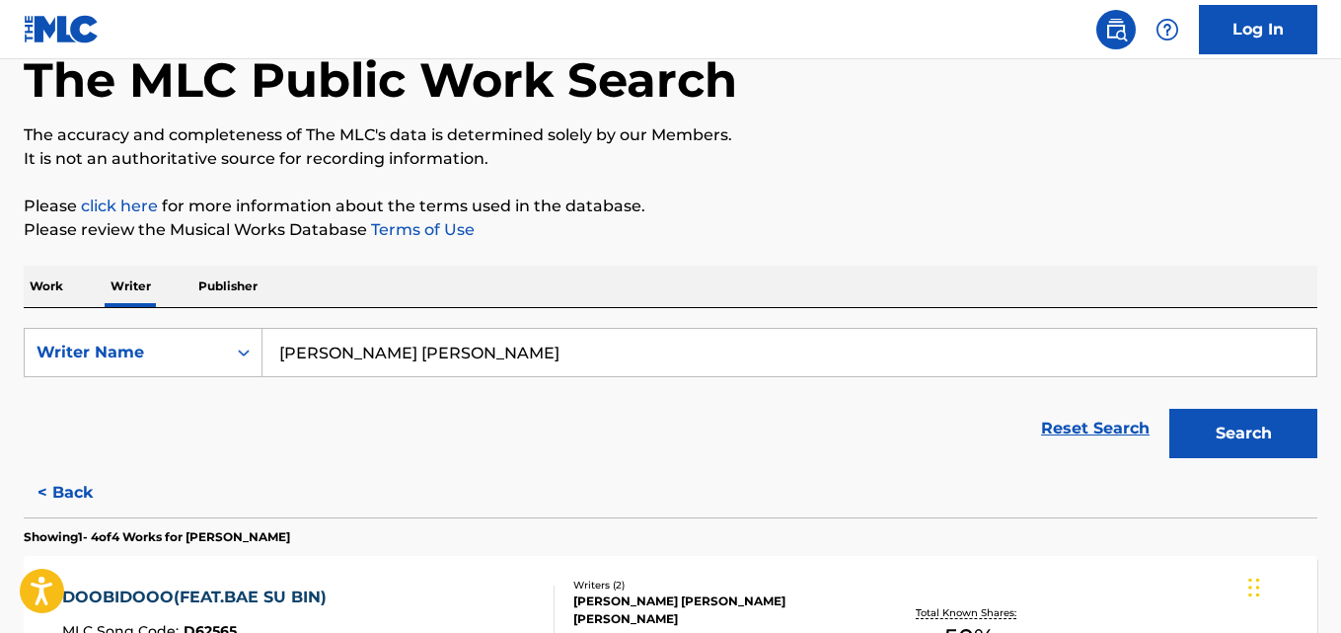
click at [92, 499] on button "< Back" at bounding box center [83, 492] width 118 height 49
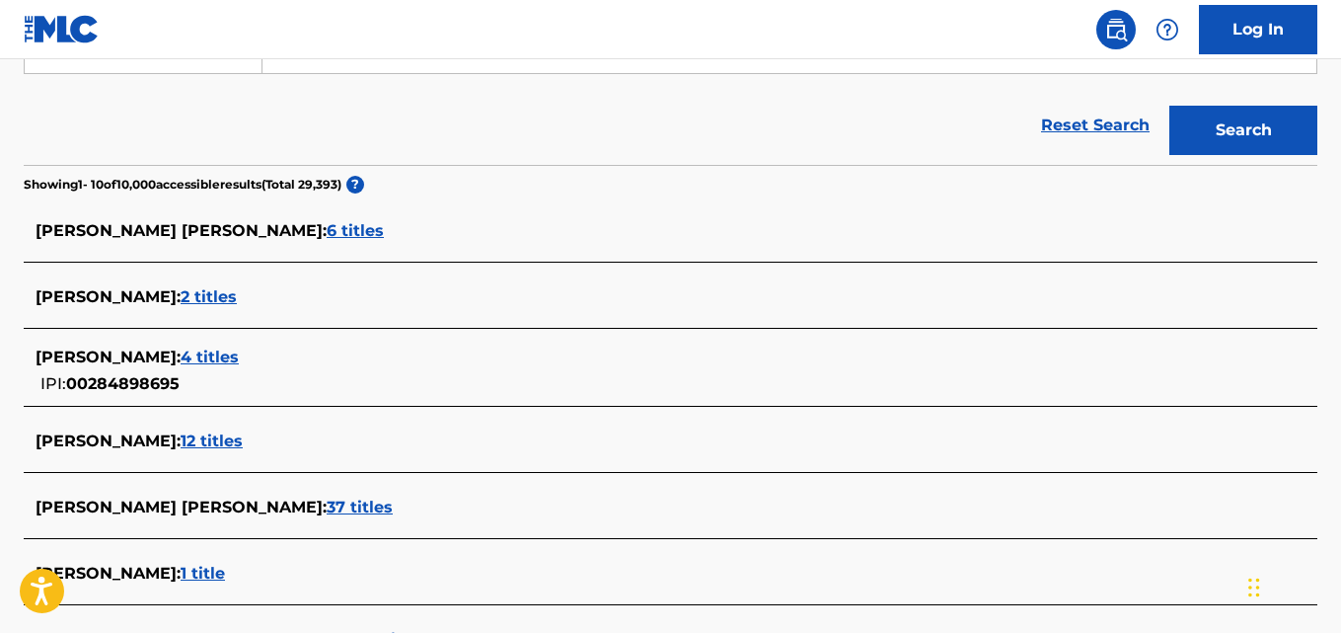
scroll to position [417, 0]
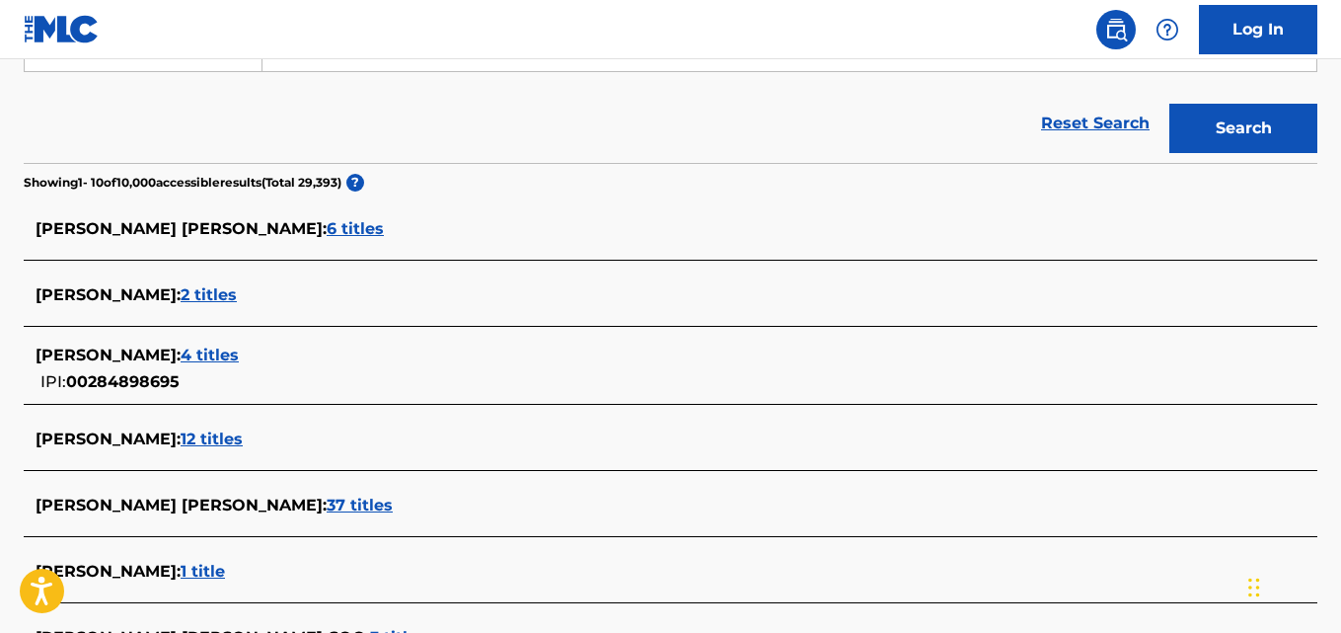
click at [237, 443] on span "12 titles" at bounding box center [212, 438] width 62 height 19
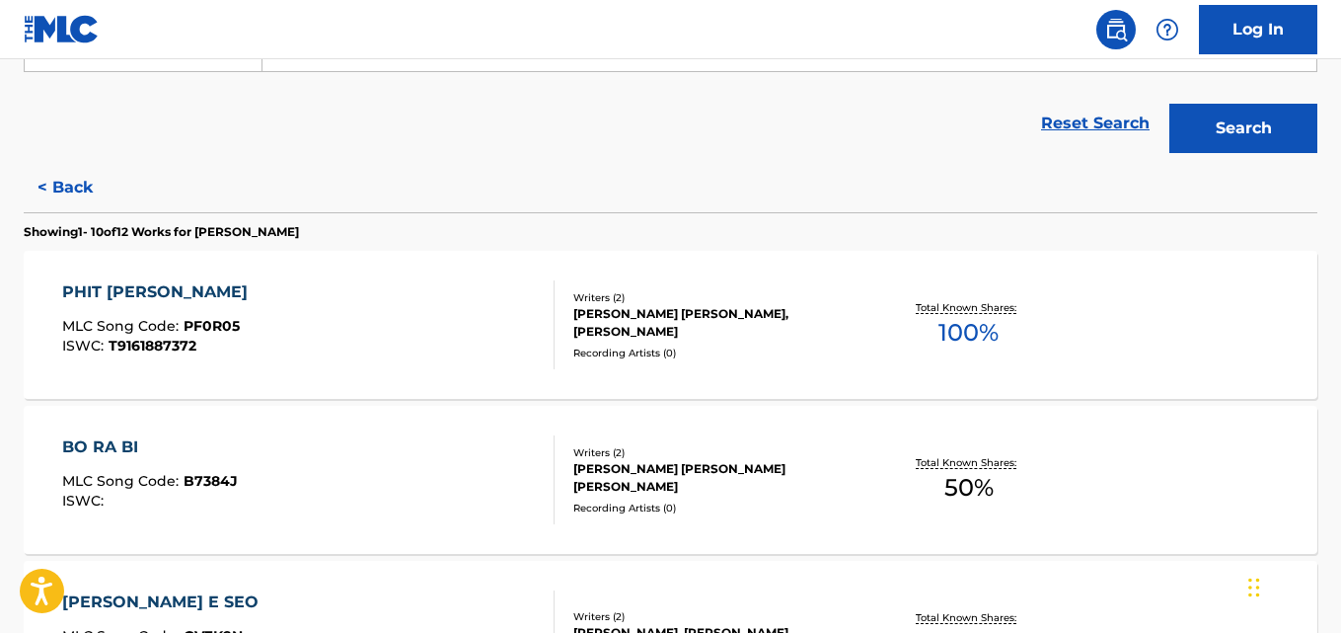
click at [1016, 360] on div "PHIT THI THOE MLC Song Code : PF0R05 ISWC : T9161887372 Writers ( 2 ) CHO YOUNG…" at bounding box center [671, 325] width 1294 height 148
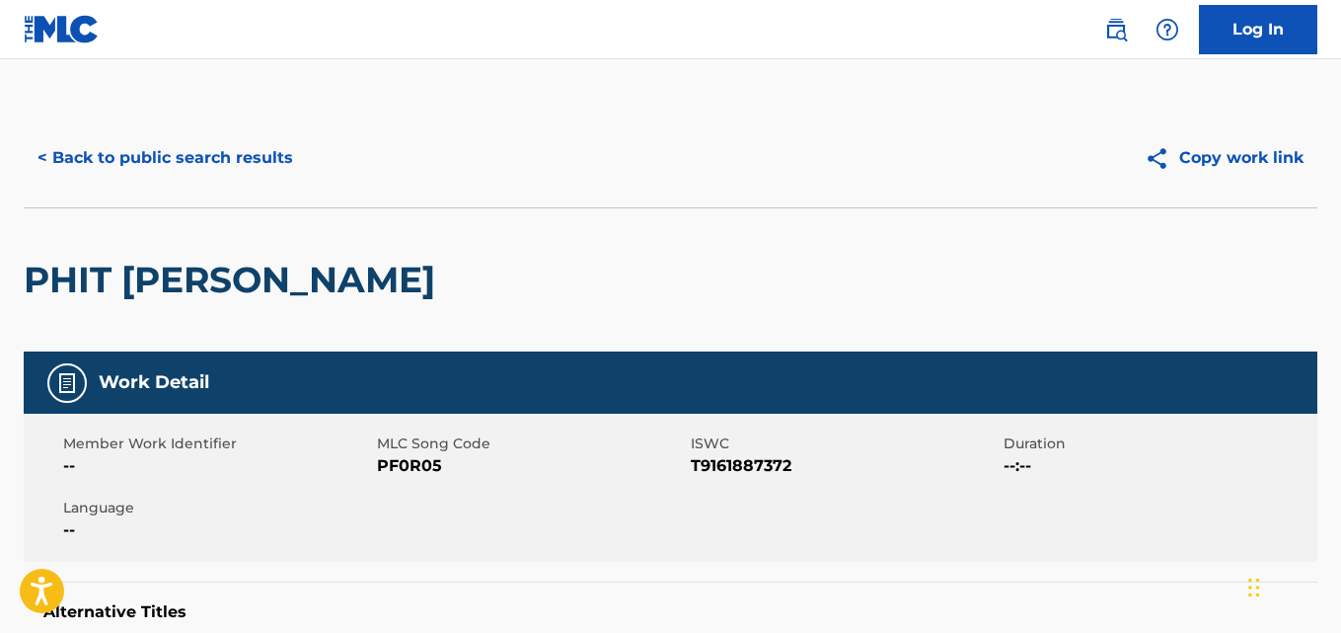
click at [268, 154] on button "< Back to public search results" at bounding box center [165, 157] width 283 height 49
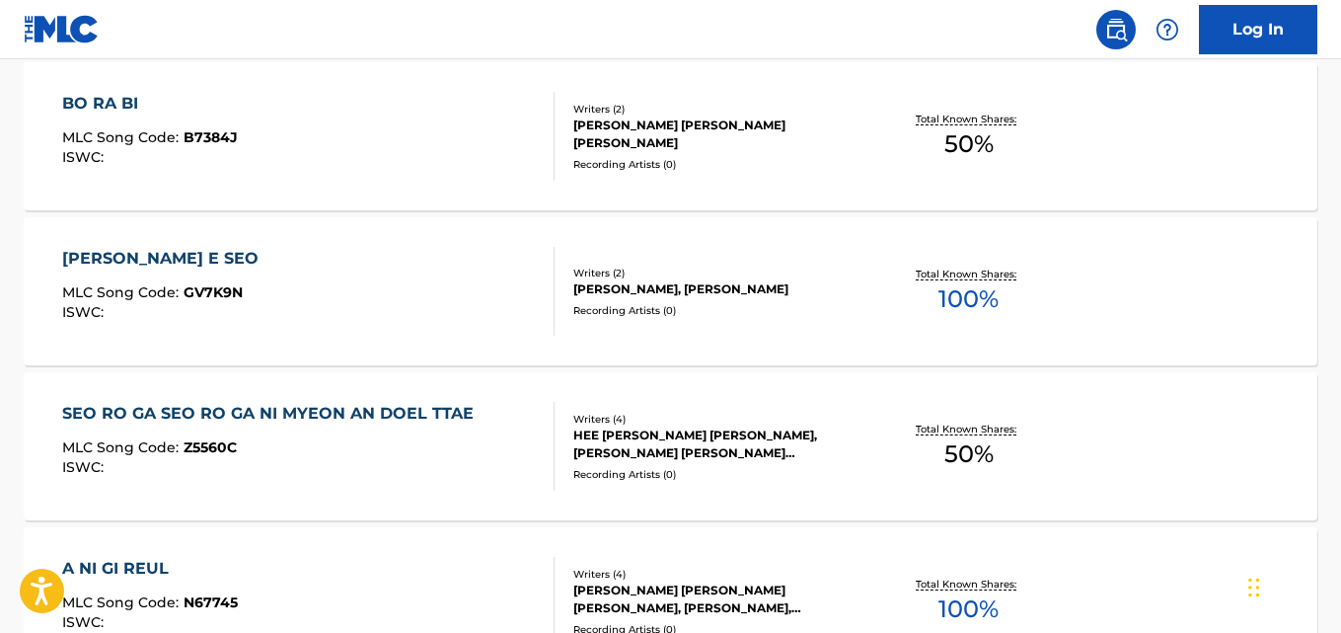
scroll to position [810, 0]
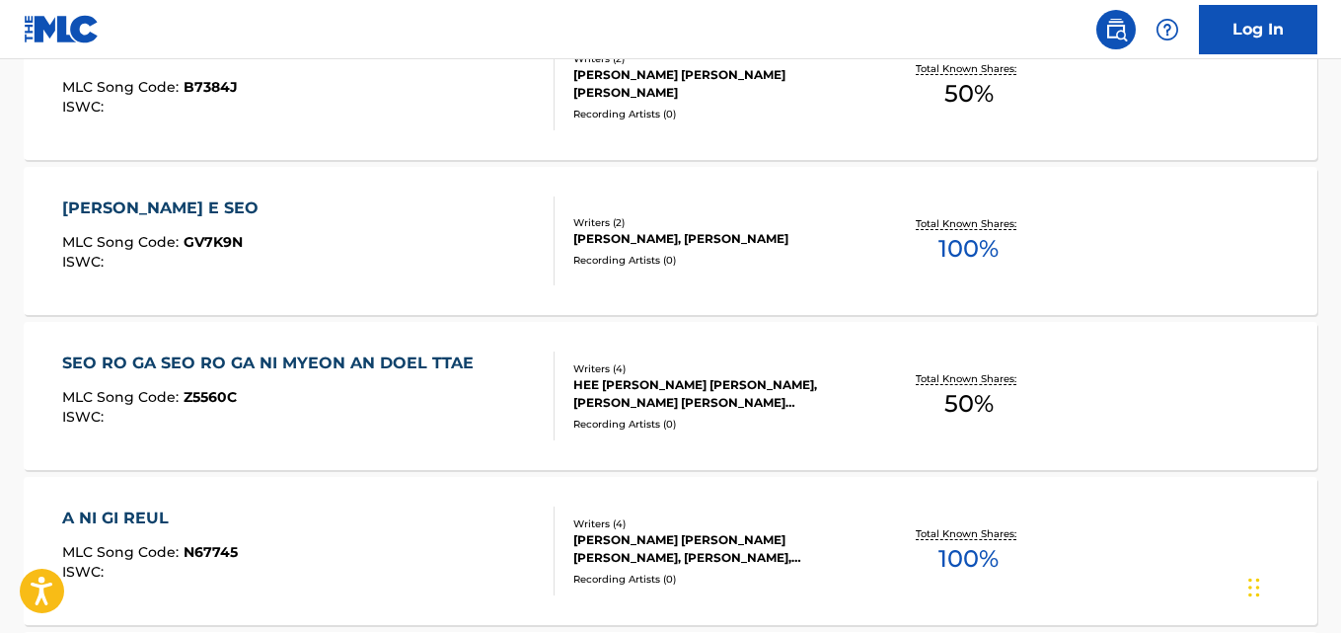
click at [1043, 236] on div "Total Known Shares: 100 %" at bounding box center [969, 241] width 215 height 60
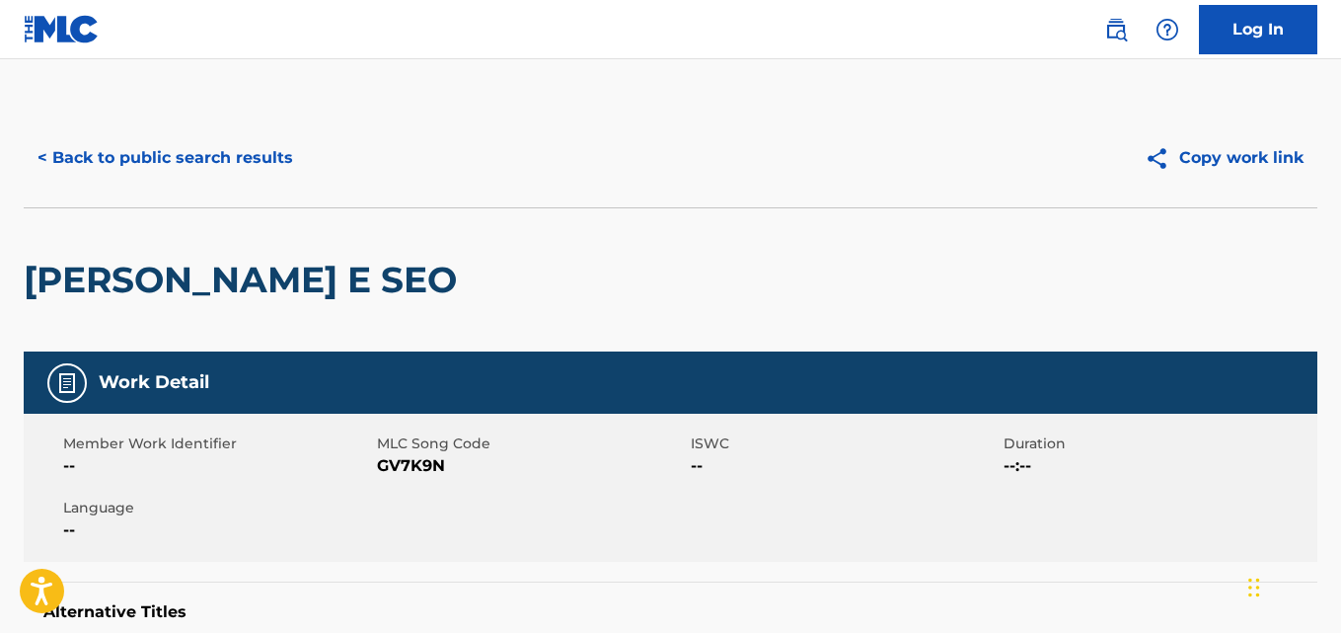
click at [205, 146] on button "< Back to public search results" at bounding box center [165, 157] width 283 height 49
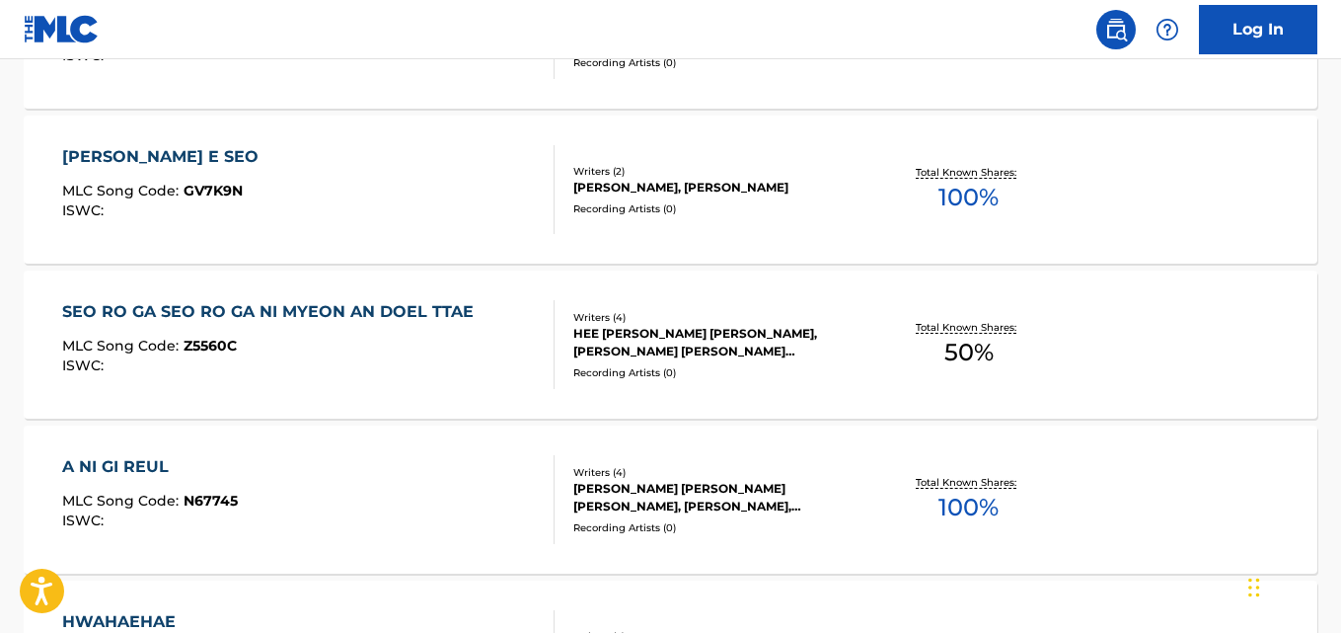
scroll to position [940, 0]
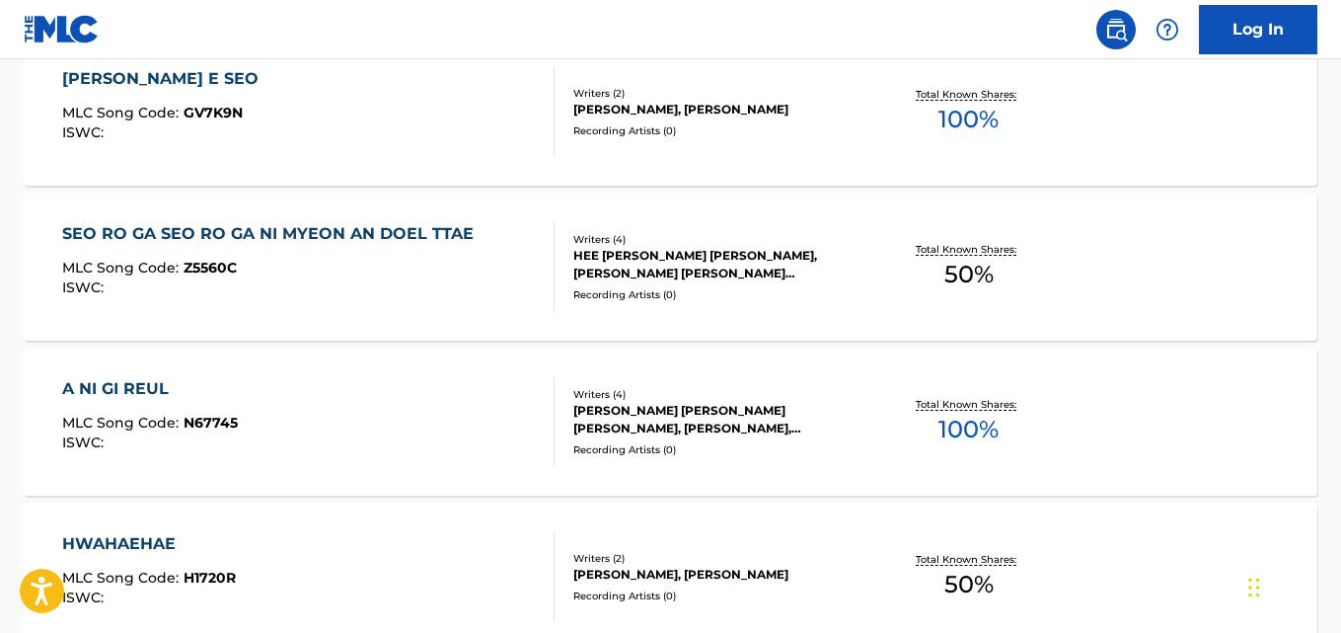
click at [950, 407] on p "Total Known Shares:" at bounding box center [969, 404] width 106 height 15
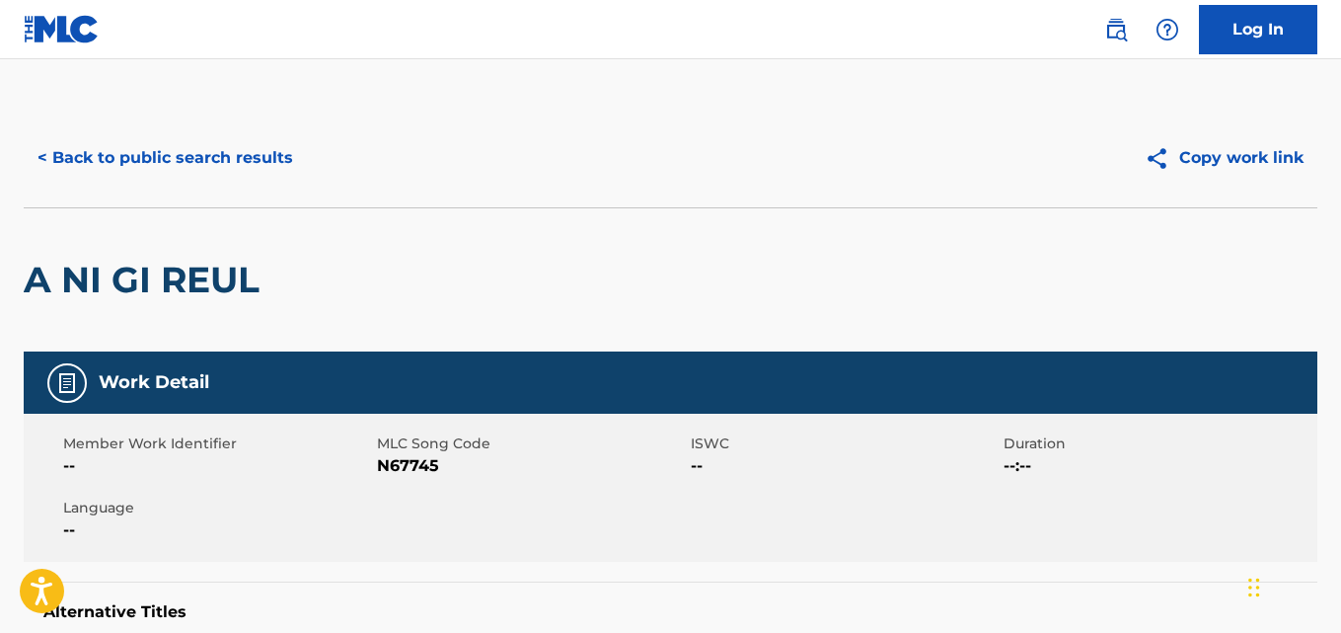
click at [277, 157] on button "< Back to public search results" at bounding box center [165, 157] width 283 height 49
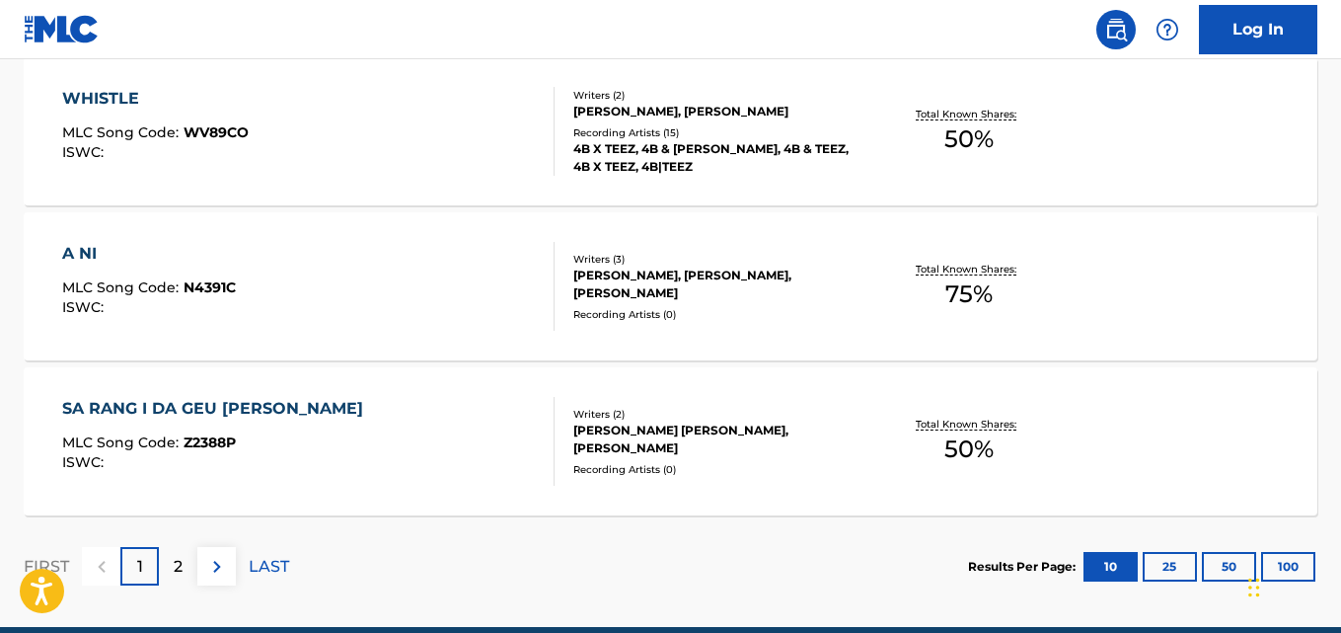
scroll to position [1697, 0]
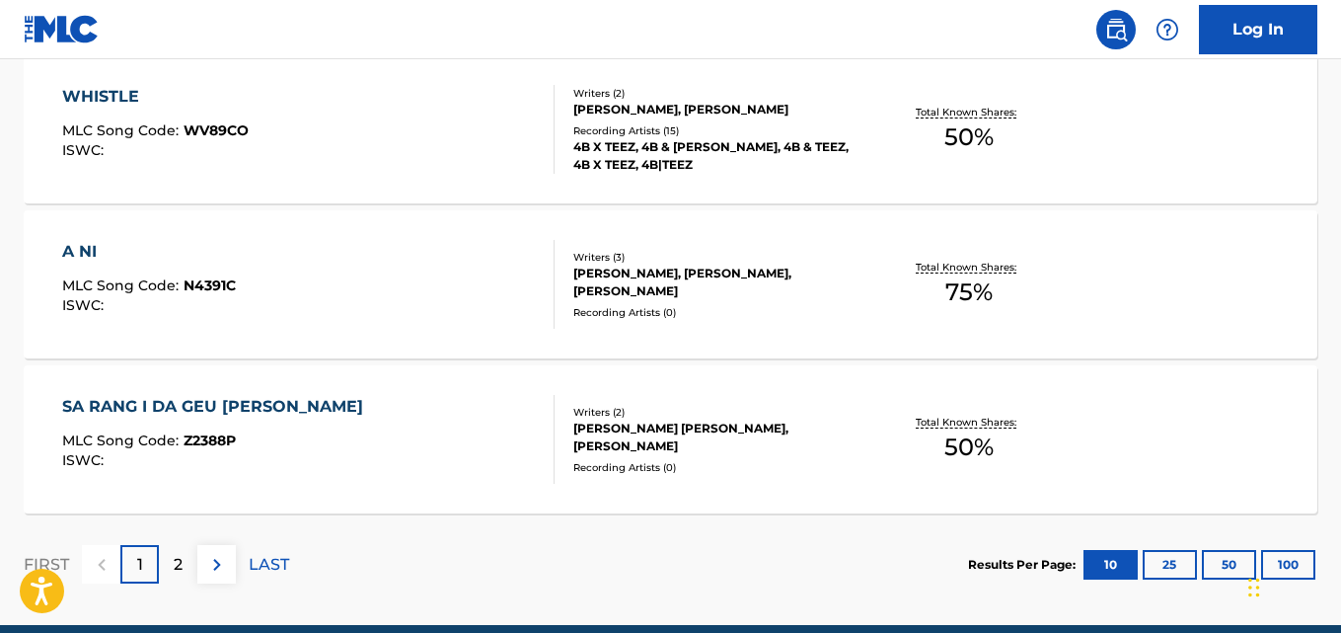
click at [1048, 279] on div "Total Known Shares: 75 %" at bounding box center [969, 285] width 215 height 60
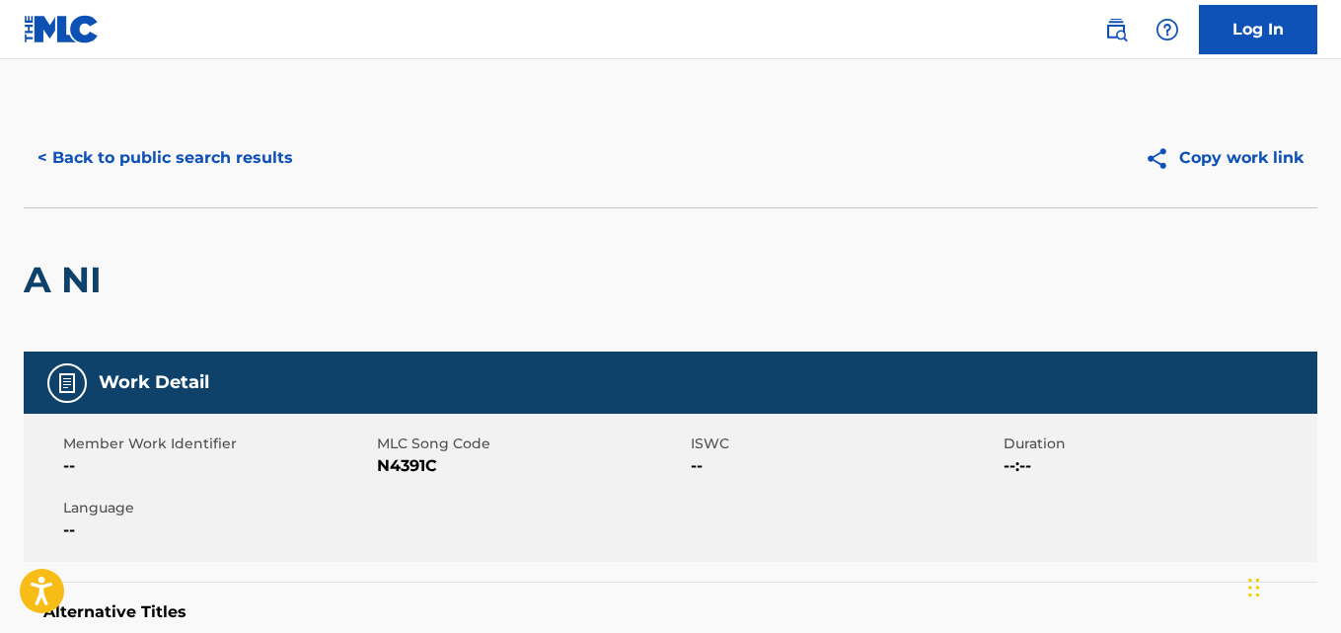
click at [276, 179] on button "< Back to public search results" at bounding box center [165, 157] width 283 height 49
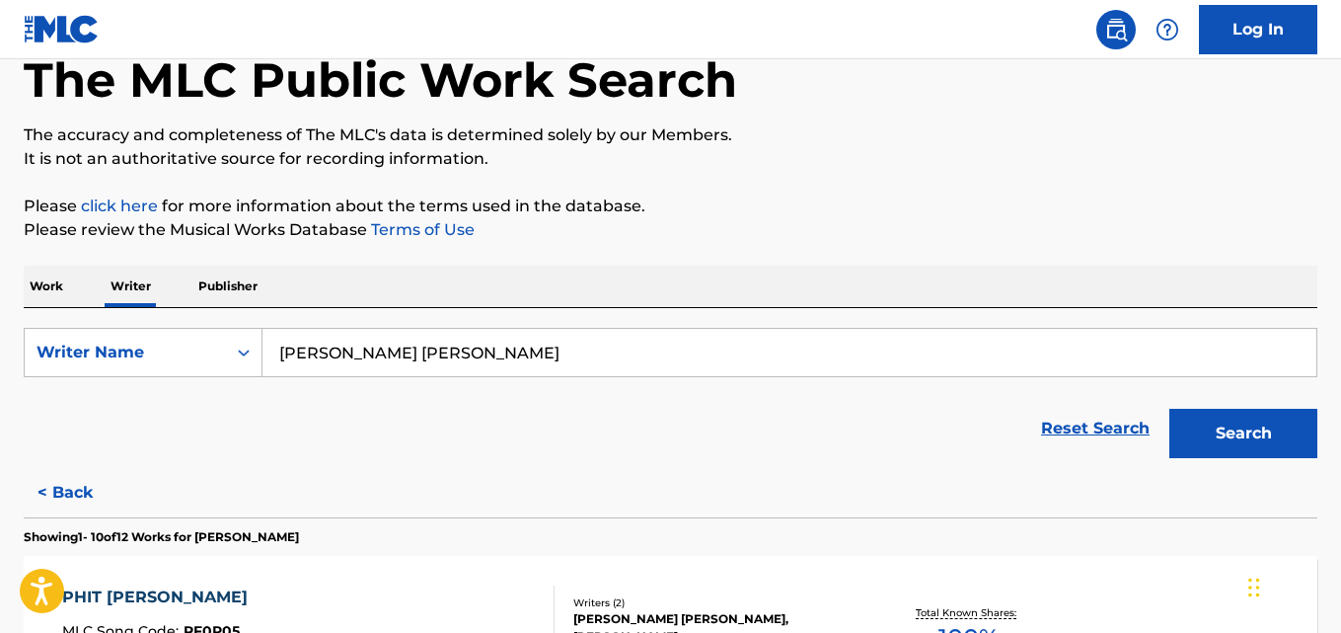
click at [441, 351] on input "Lee Soo Young" at bounding box center [790, 352] width 1054 height 47
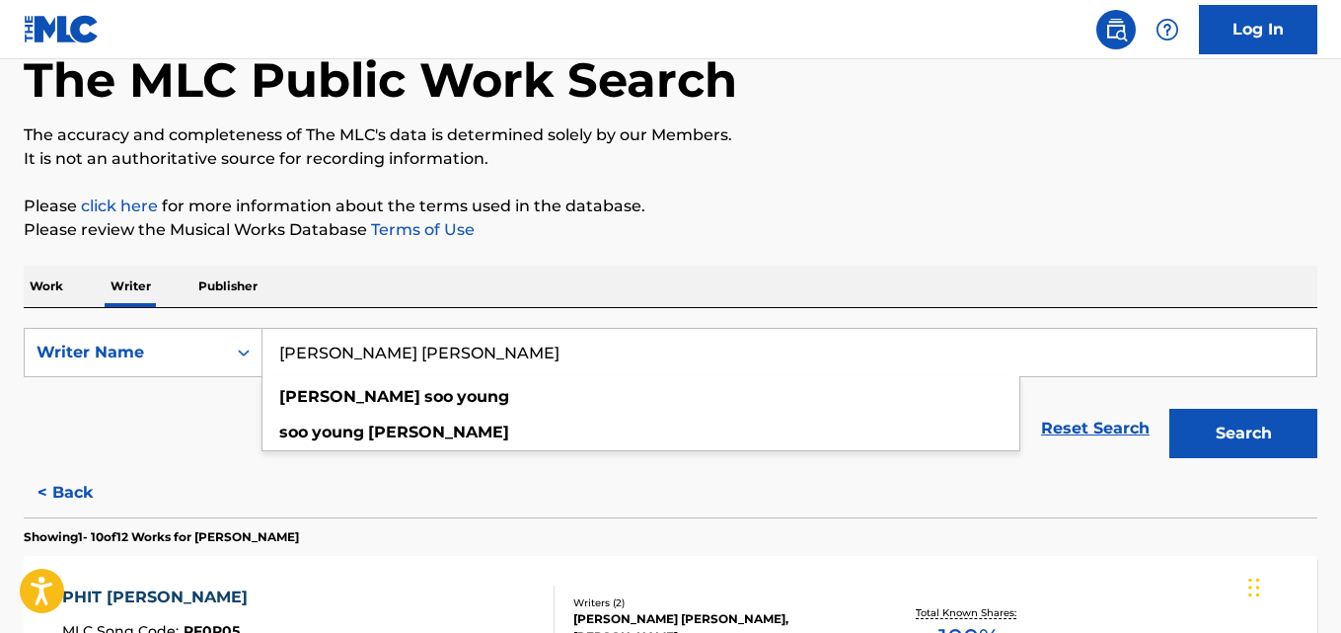
paste input "Kang Joon-woo"
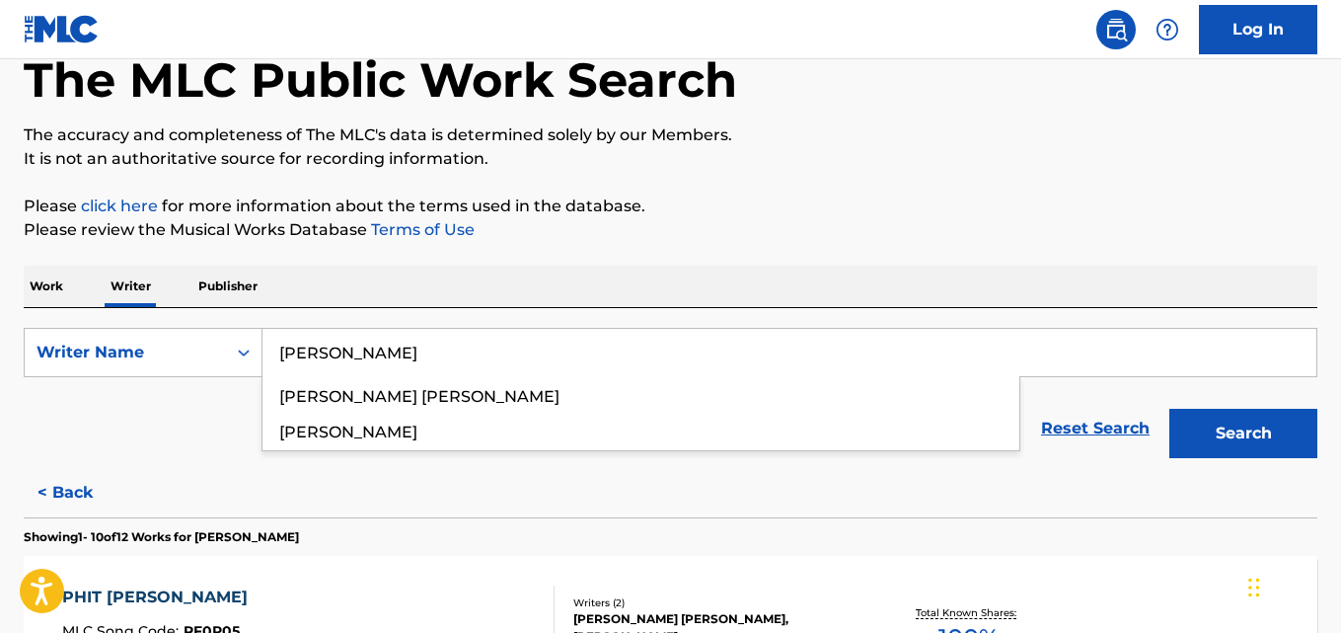
click at [1221, 416] on button "Search" at bounding box center [1244, 433] width 148 height 49
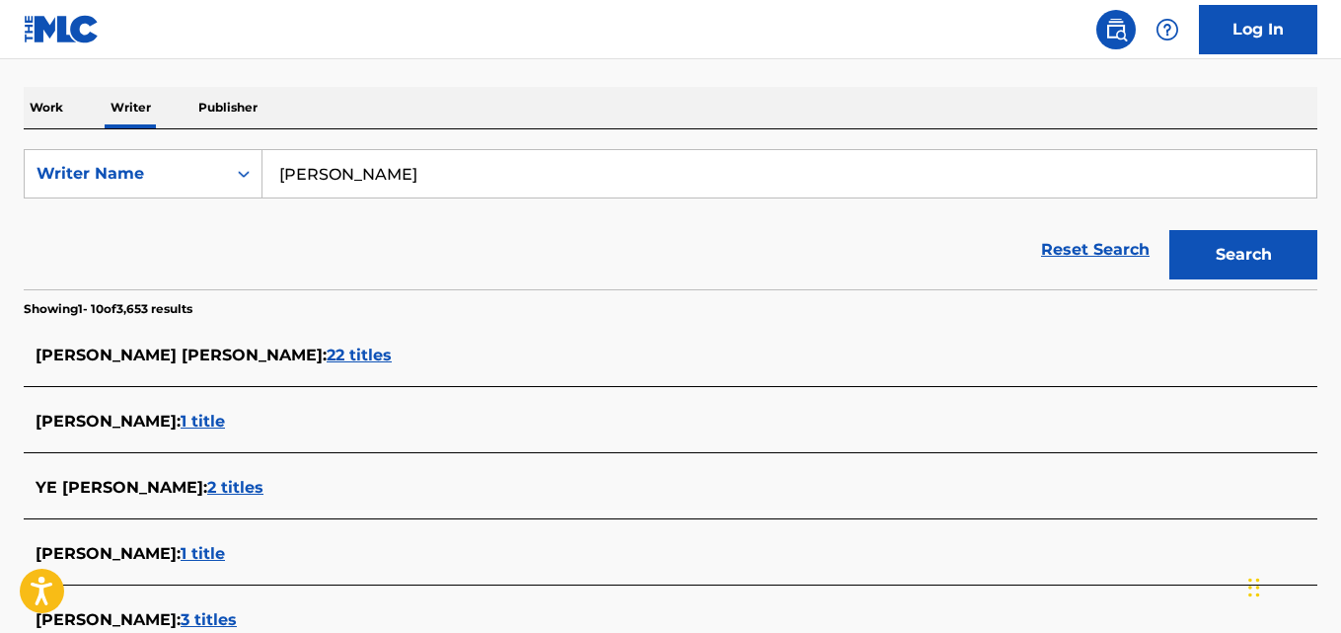
scroll to position [0, 0]
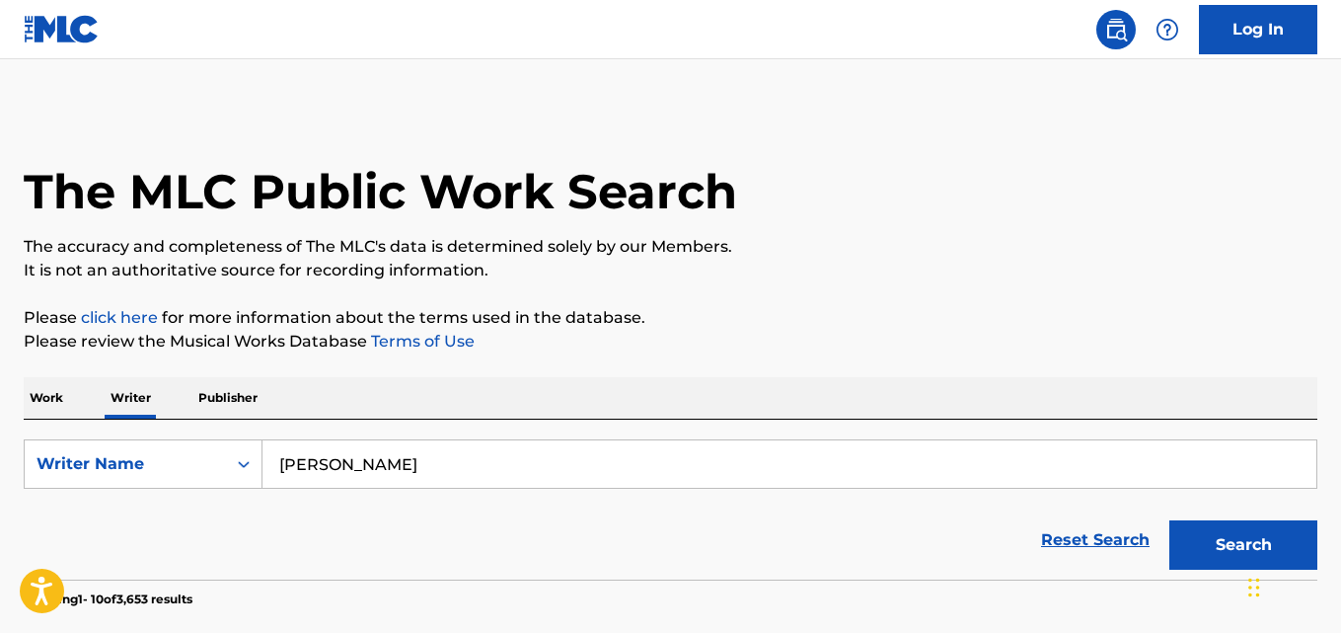
click at [459, 457] on input "Kang Joon-woo" at bounding box center [790, 463] width 1054 height 47
paste input "Elijah Kayode Am"
click at [1233, 542] on button "Search" at bounding box center [1244, 544] width 148 height 49
click at [429, 467] on input "Elijah Kayode Amoo" at bounding box center [790, 463] width 1054 height 47
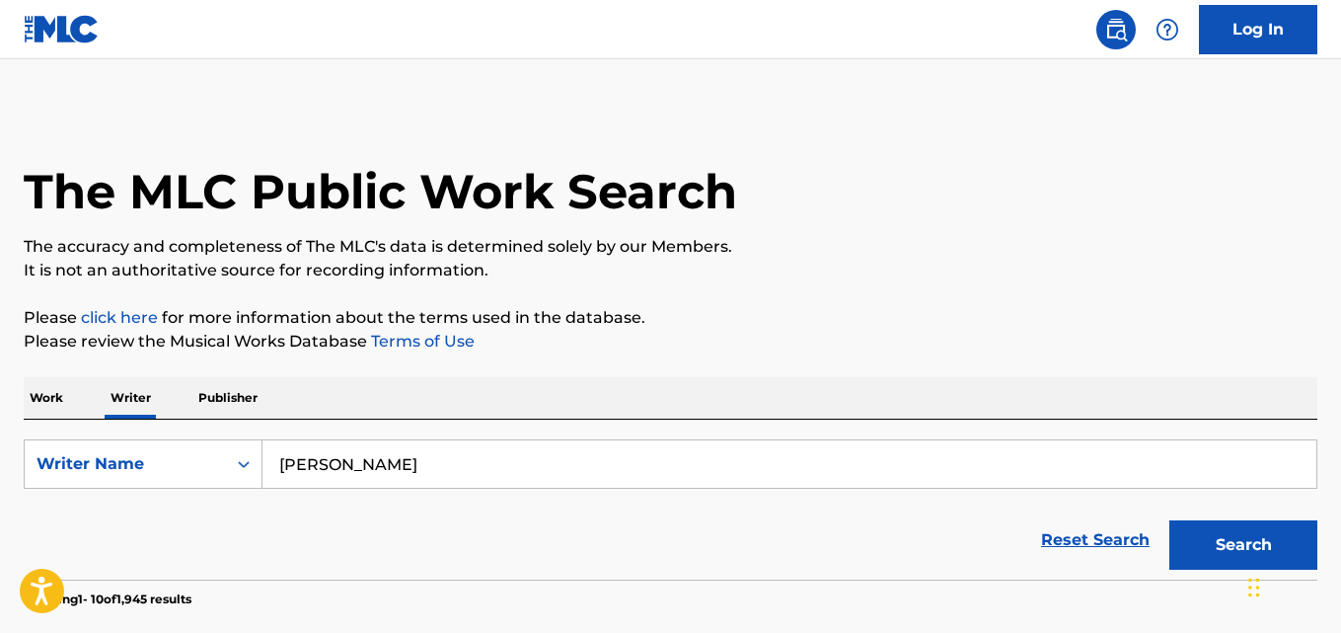
paste input "bahaa sultan"
click at [1017, 275] on p "It is not an authoritative source for recording information." at bounding box center [671, 271] width 1294 height 24
click at [1221, 530] on button "Search" at bounding box center [1244, 544] width 148 height 49
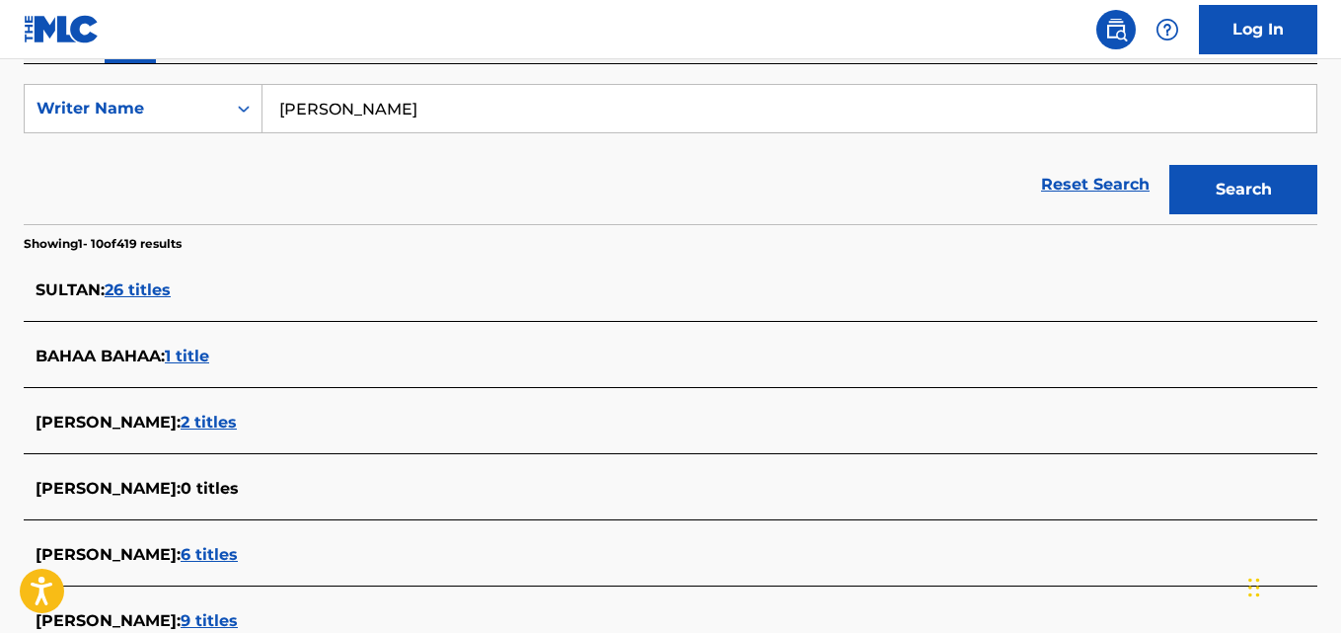
scroll to position [354, 0]
click at [511, 107] on input "bahaa sultan" at bounding box center [790, 109] width 1054 height 47
paste input "Bahaa Fathi Abdullah"
type input "Bahaa Fathi Abdullah"
click at [1254, 172] on button "Search" at bounding box center [1244, 190] width 148 height 49
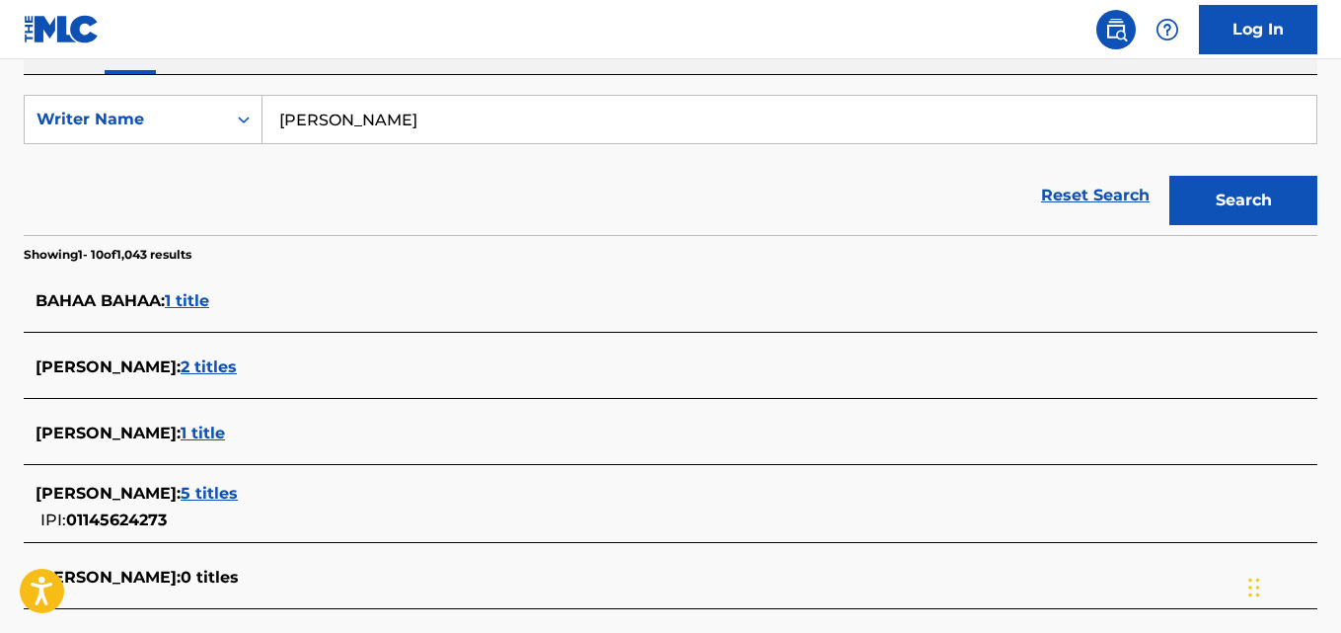
scroll to position [342, 0]
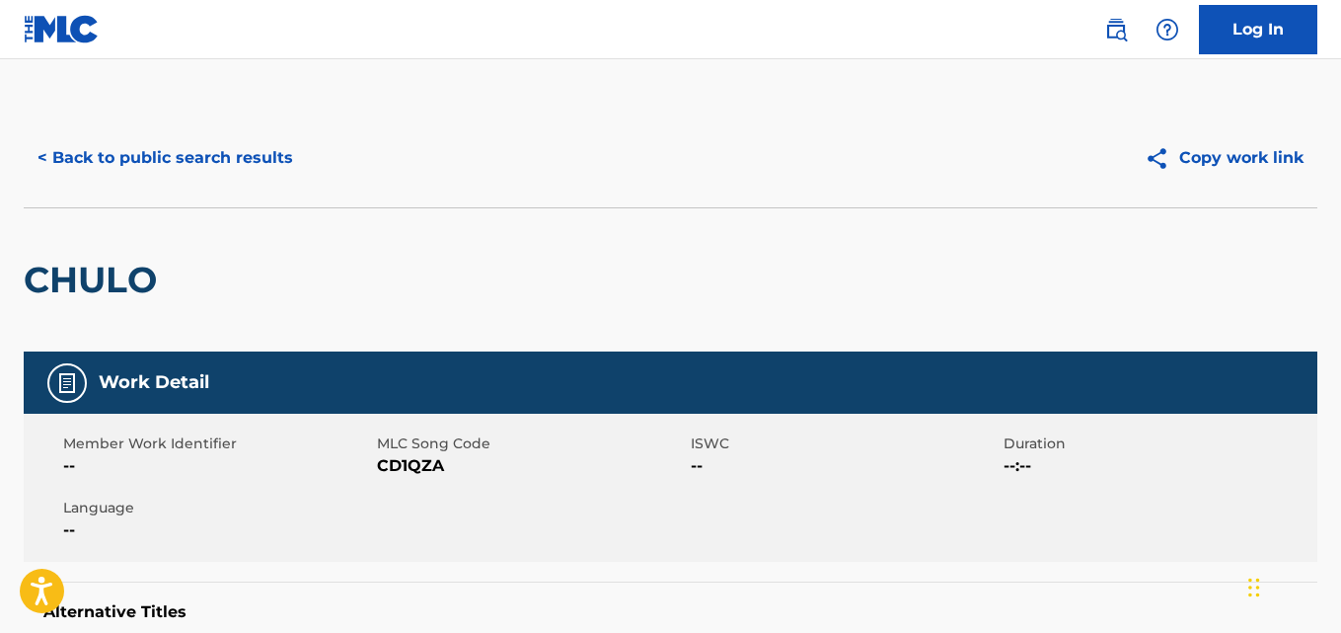
click at [134, 166] on button "< Back to public search results" at bounding box center [165, 157] width 283 height 49
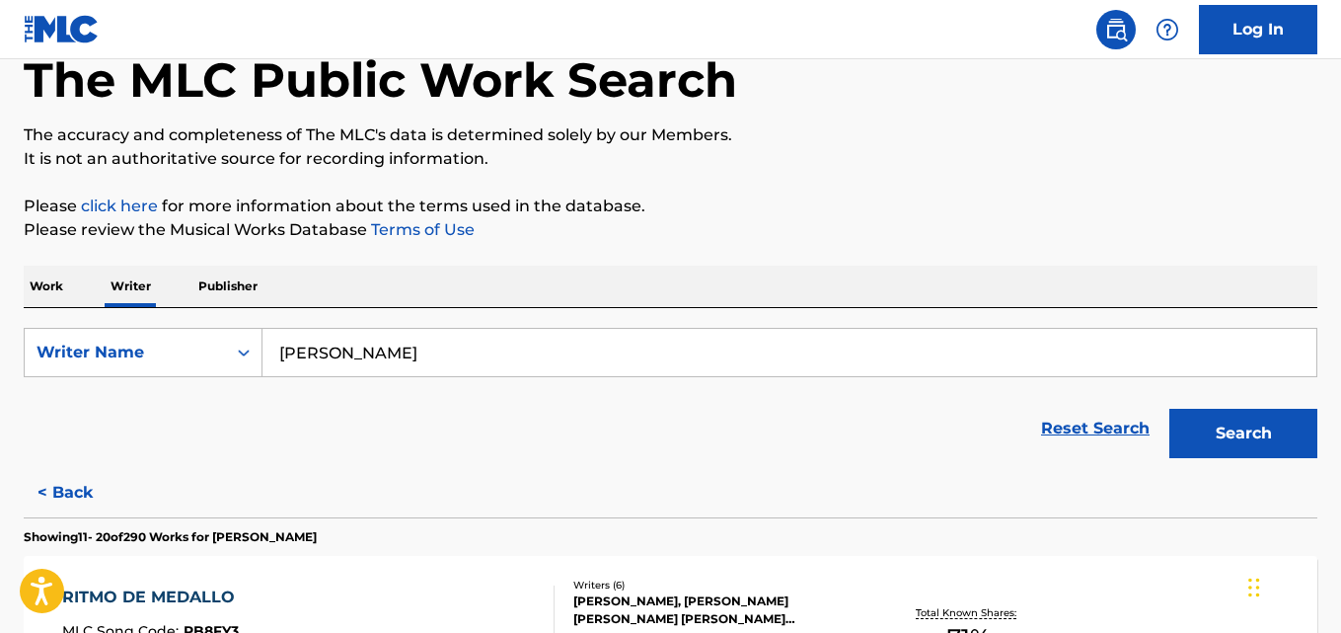
click at [479, 356] on input "[PERSON_NAME]" at bounding box center [790, 352] width 1054 height 47
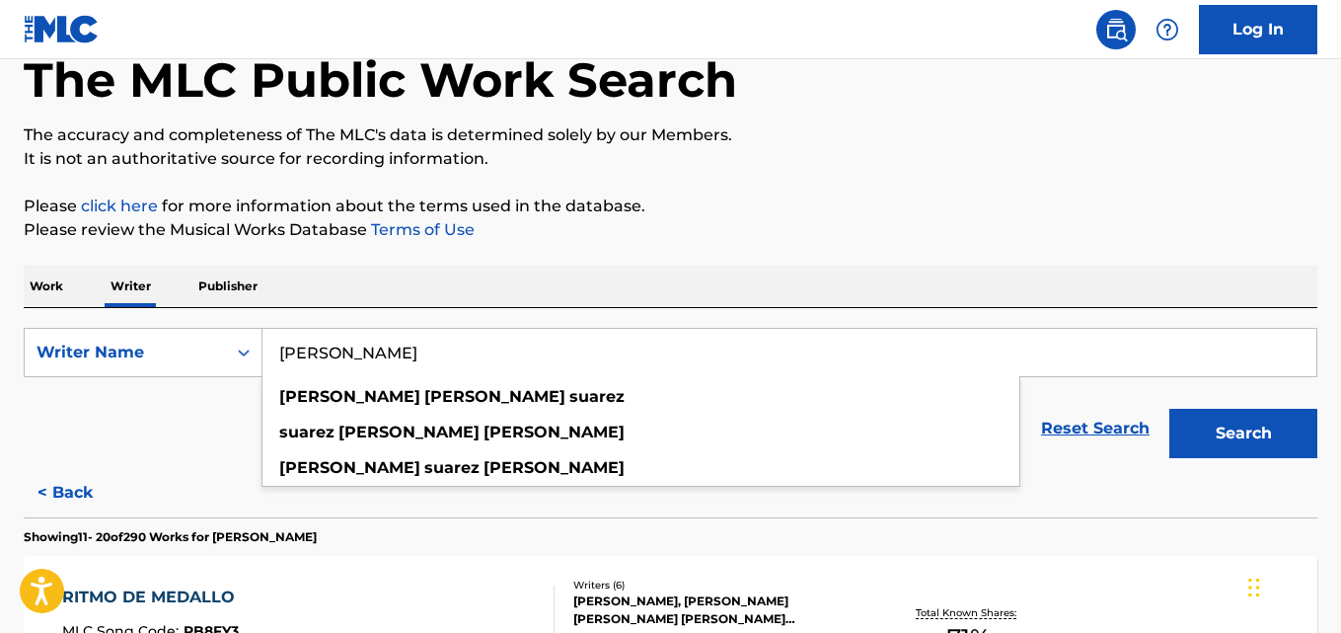
paste input "[PERSON_NAME]"
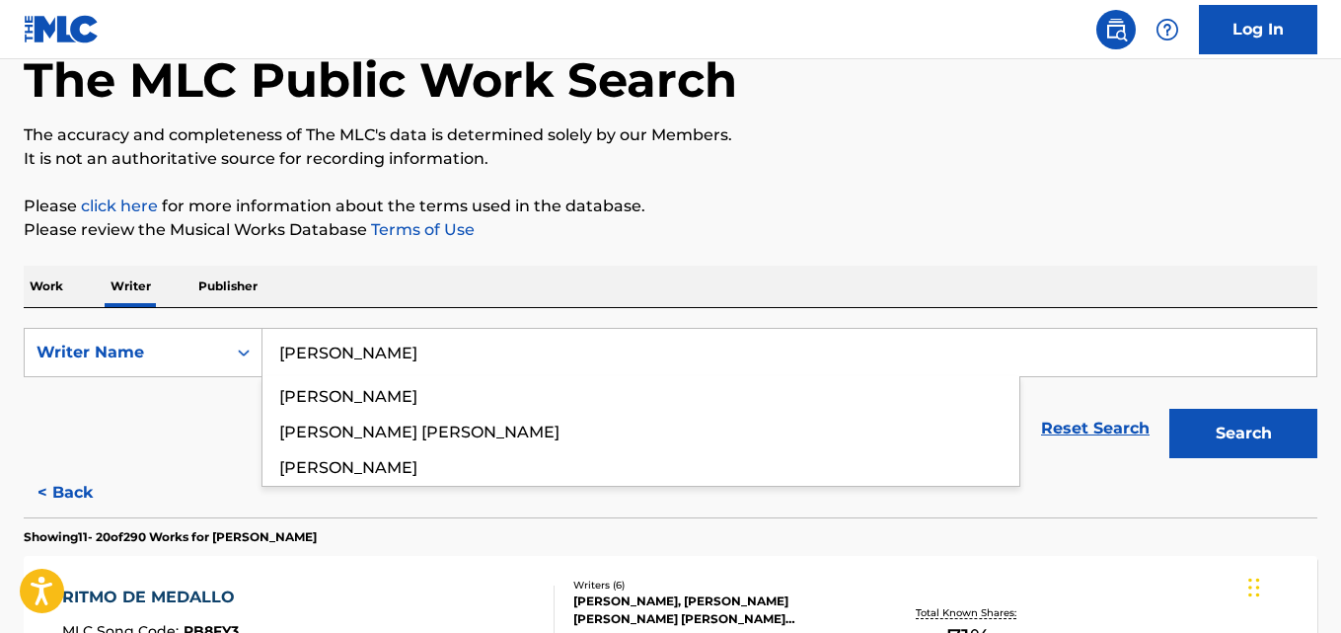
click at [977, 223] on p "Please review the Musical Works Database Terms of Use" at bounding box center [671, 230] width 1294 height 24
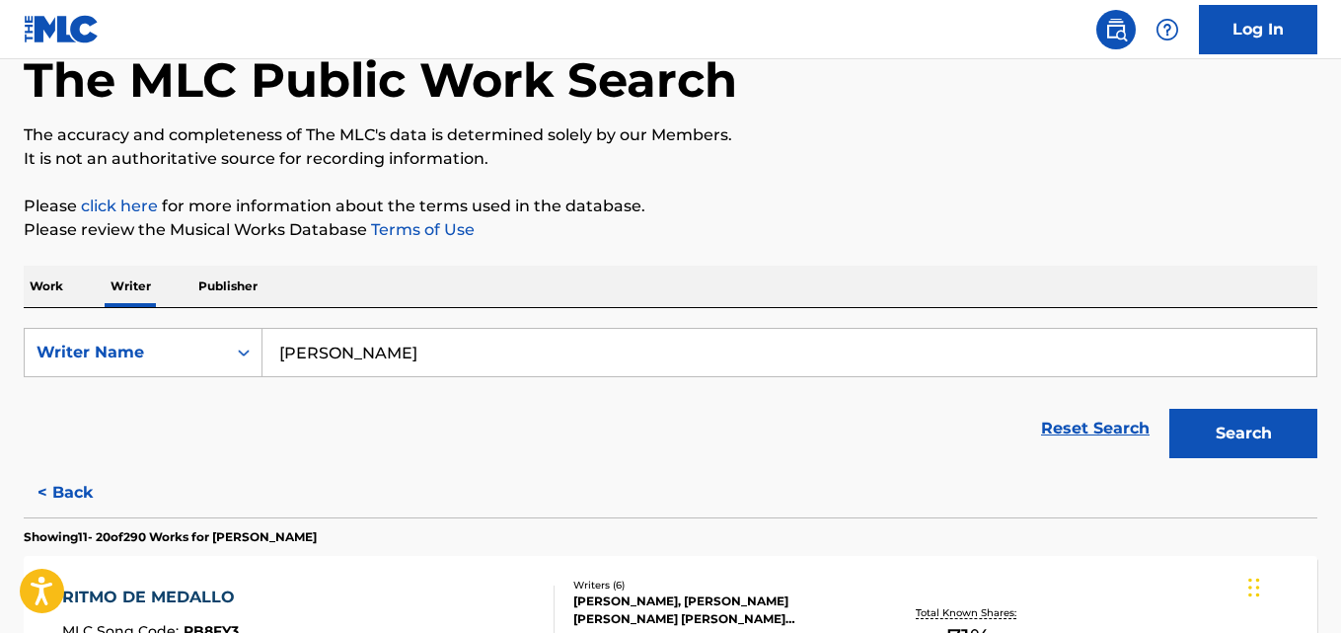
click at [1220, 432] on button "Search" at bounding box center [1244, 433] width 148 height 49
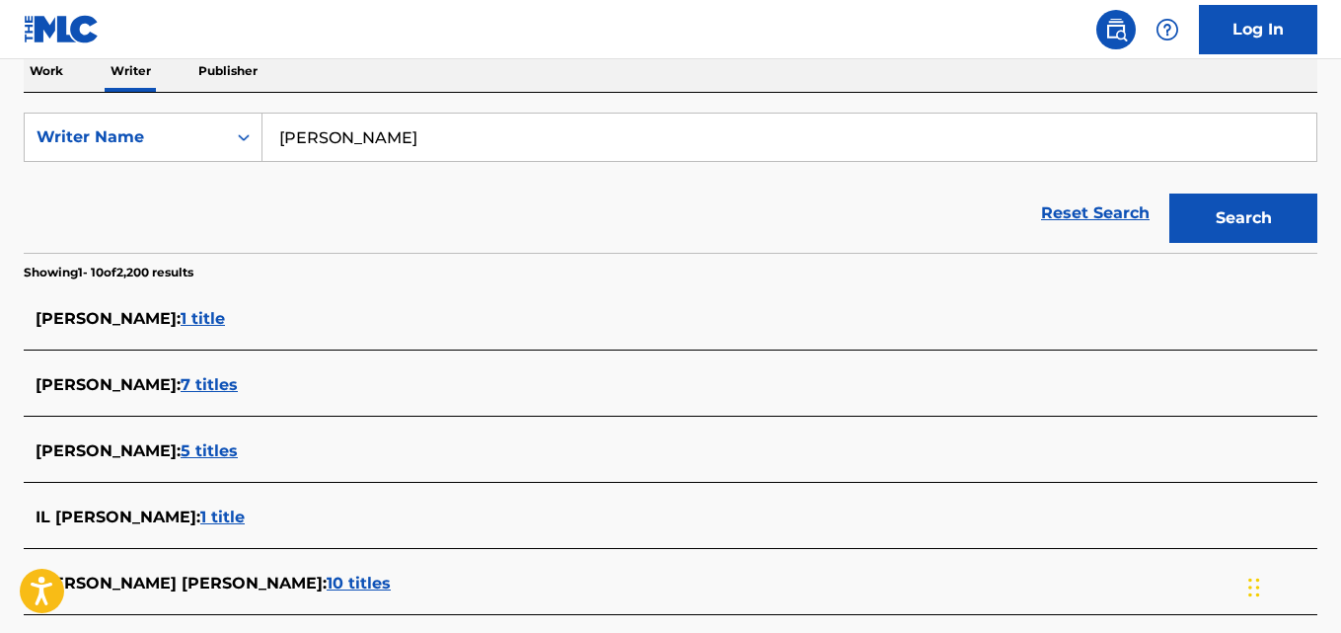
scroll to position [326, 0]
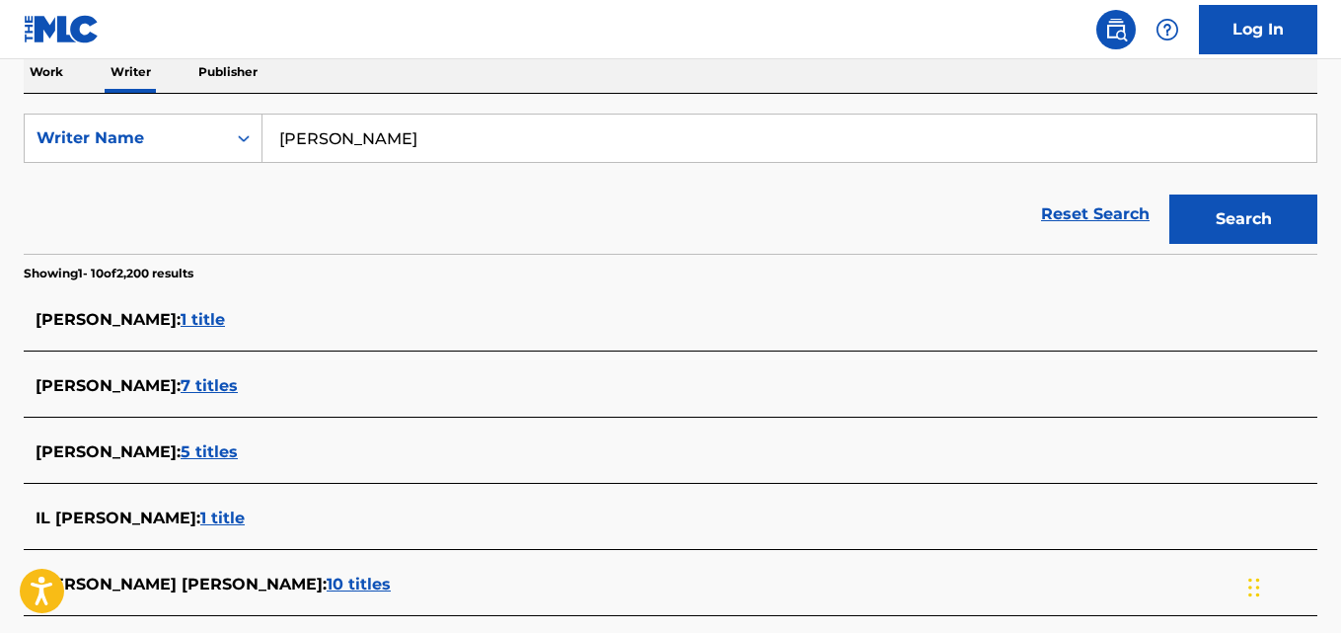
click at [418, 145] on input "[PERSON_NAME]" at bounding box center [790, 137] width 1054 height 47
paste input "[PERSON_NAME]"
type input "[PERSON_NAME]"
click at [1268, 243] on button "Search" at bounding box center [1244, 218] width 148 height 49
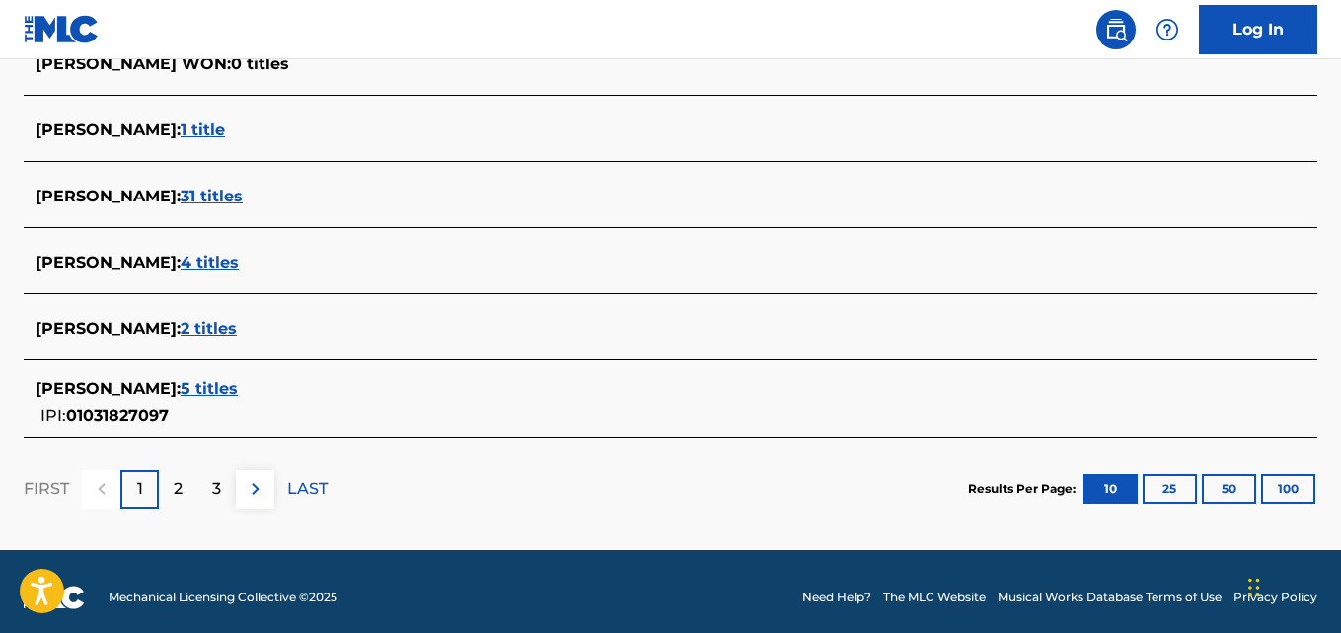
scroll to position [847, 0]
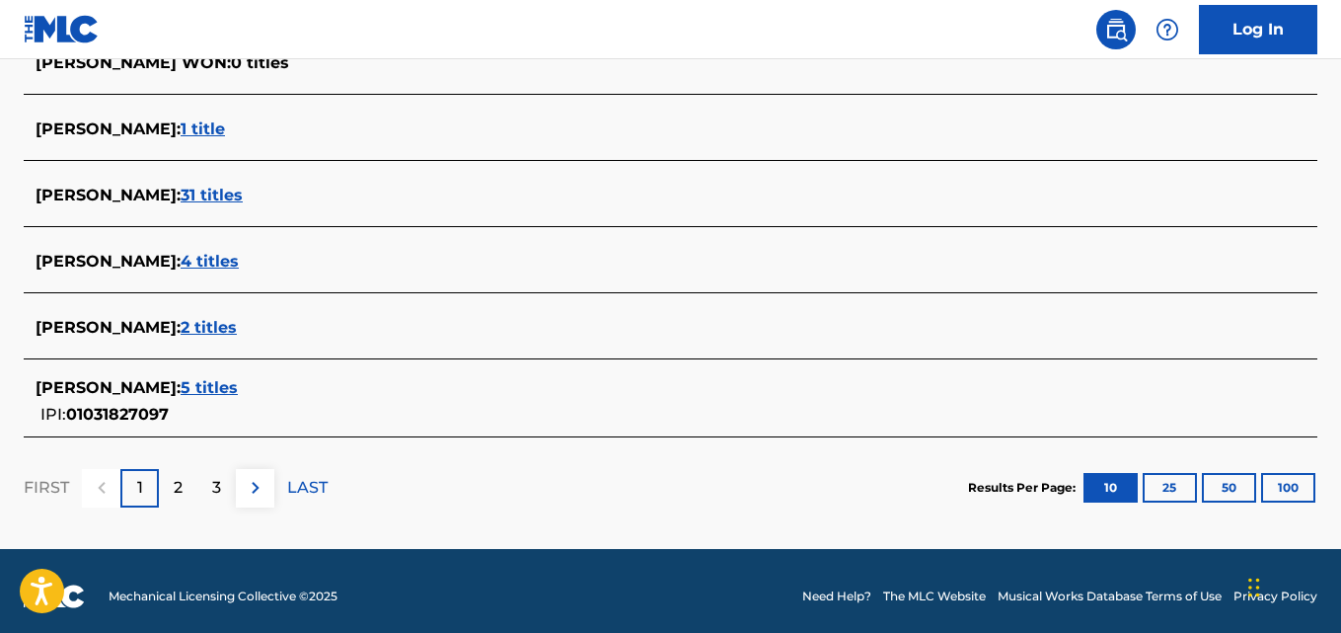
click at [262, 407] on div "[PERSON_NAME] : 5 titles IPI: 01031827097" at bounding box center [645, 401] width 1219 height 50
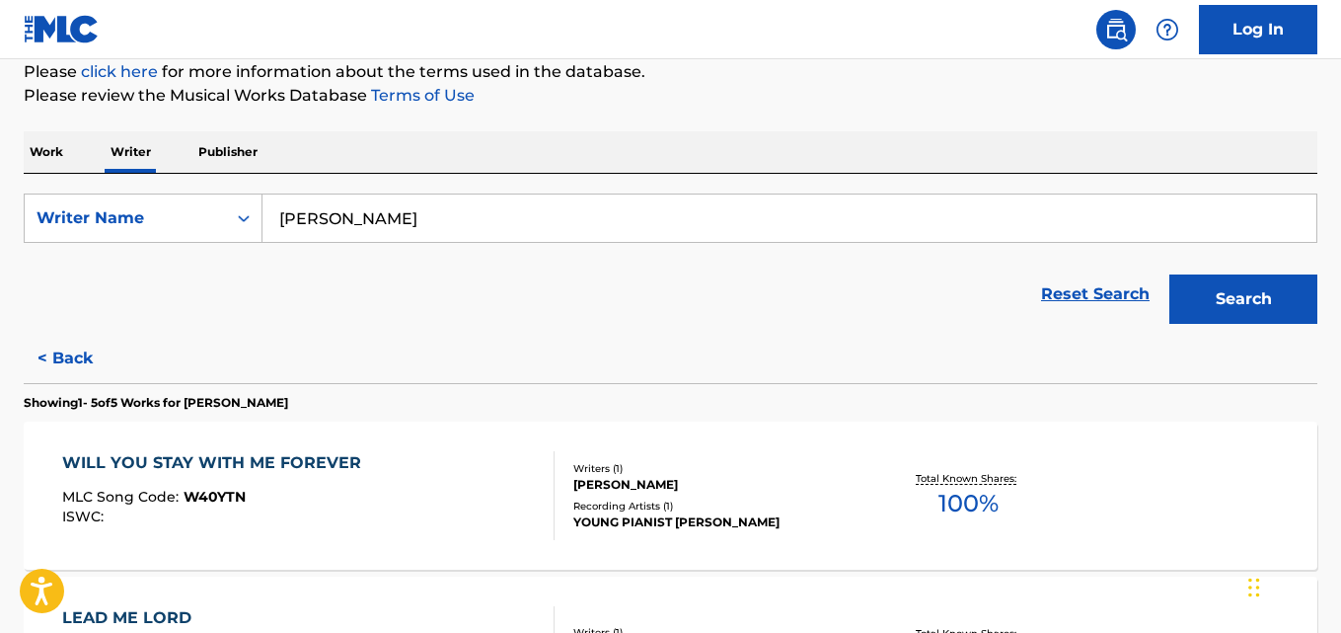
scroll to position [0, 0]
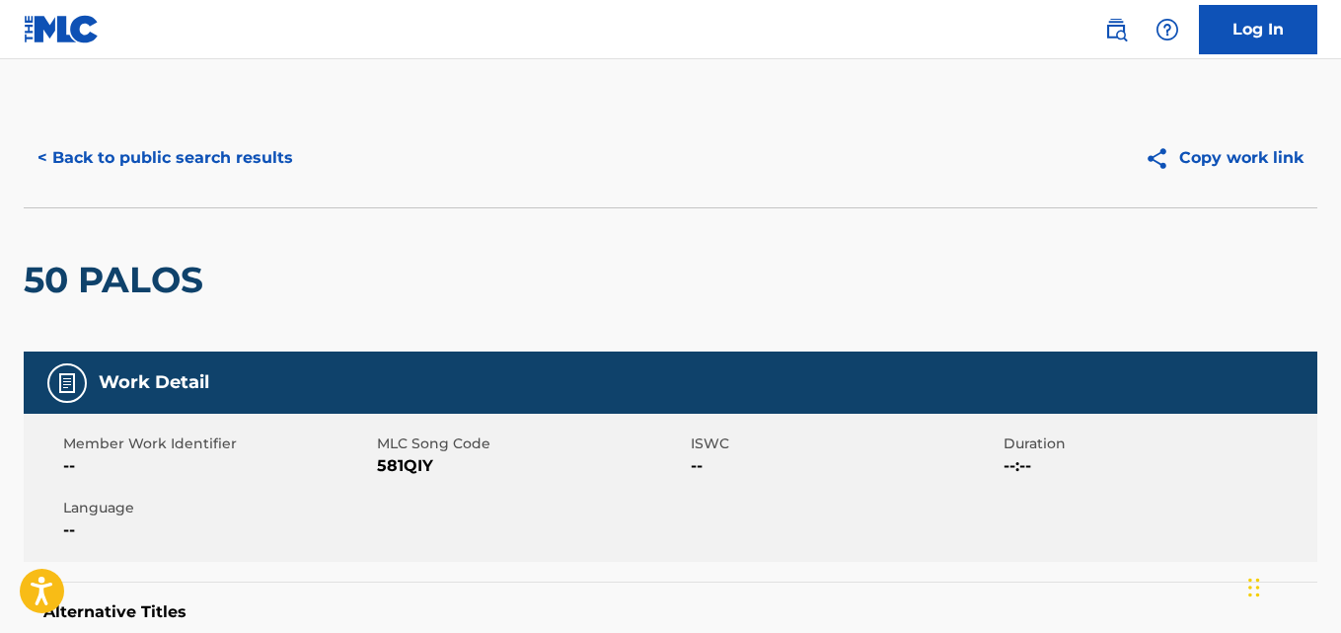
click at [130, 150] on button "< Back to public search results" at bounding box center [165, 157] width 283 height 49
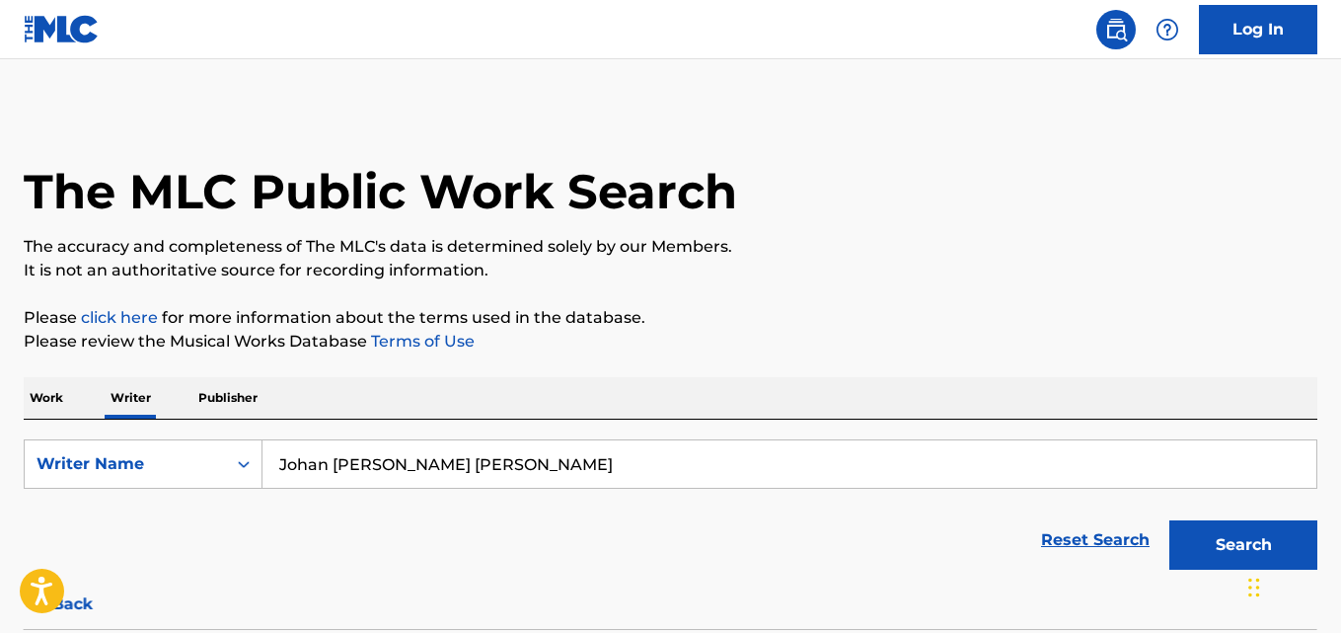
scroll to position [112, 0]
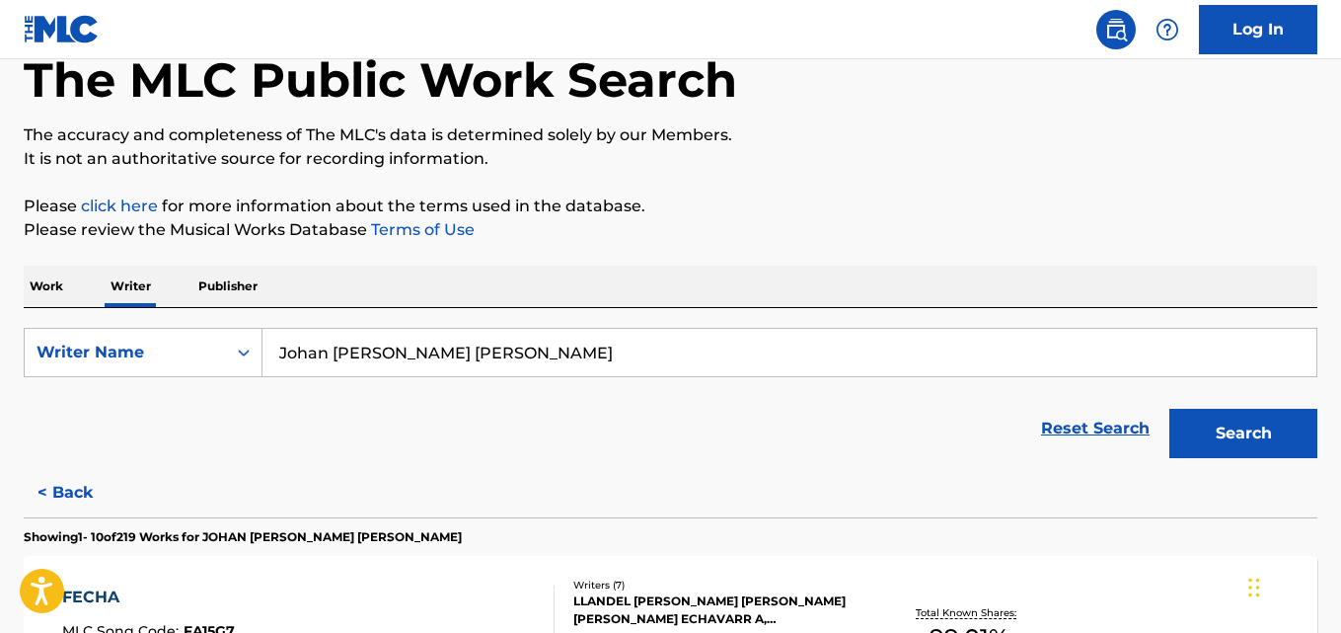
click at [541, 354] on input "Johan [PERSON_NAME] [PERSON_NAME]" at bounding box center [790, 352] width 1054 height 47
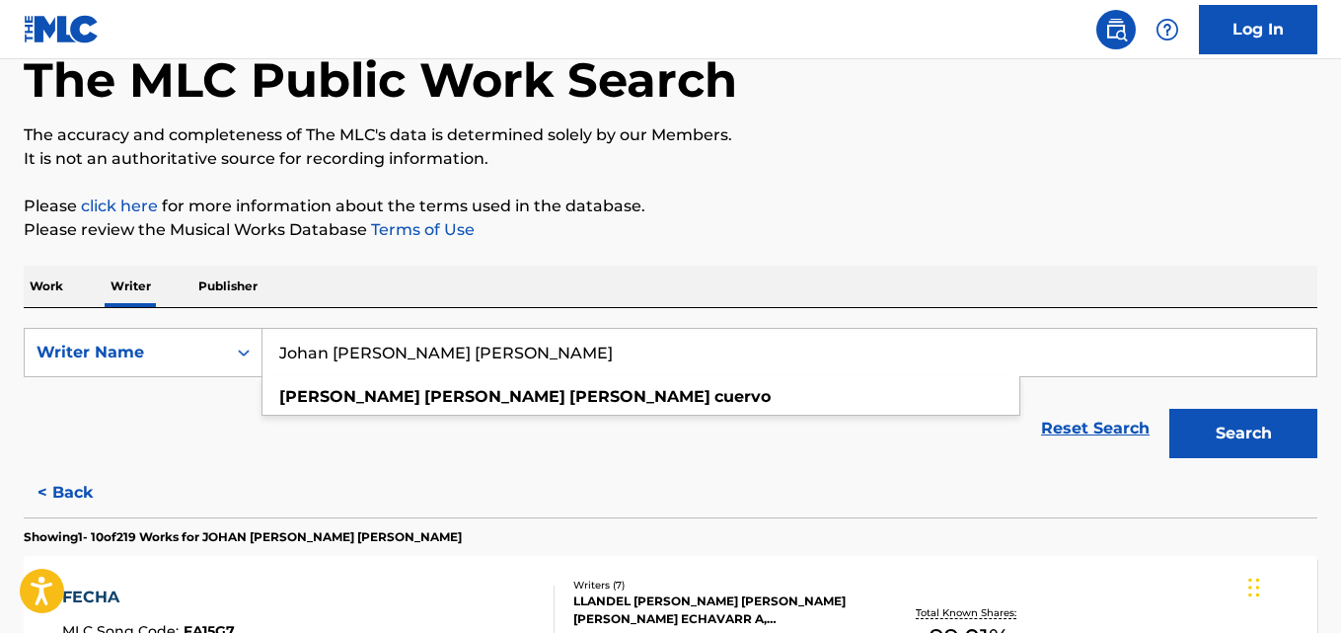
type input "v"
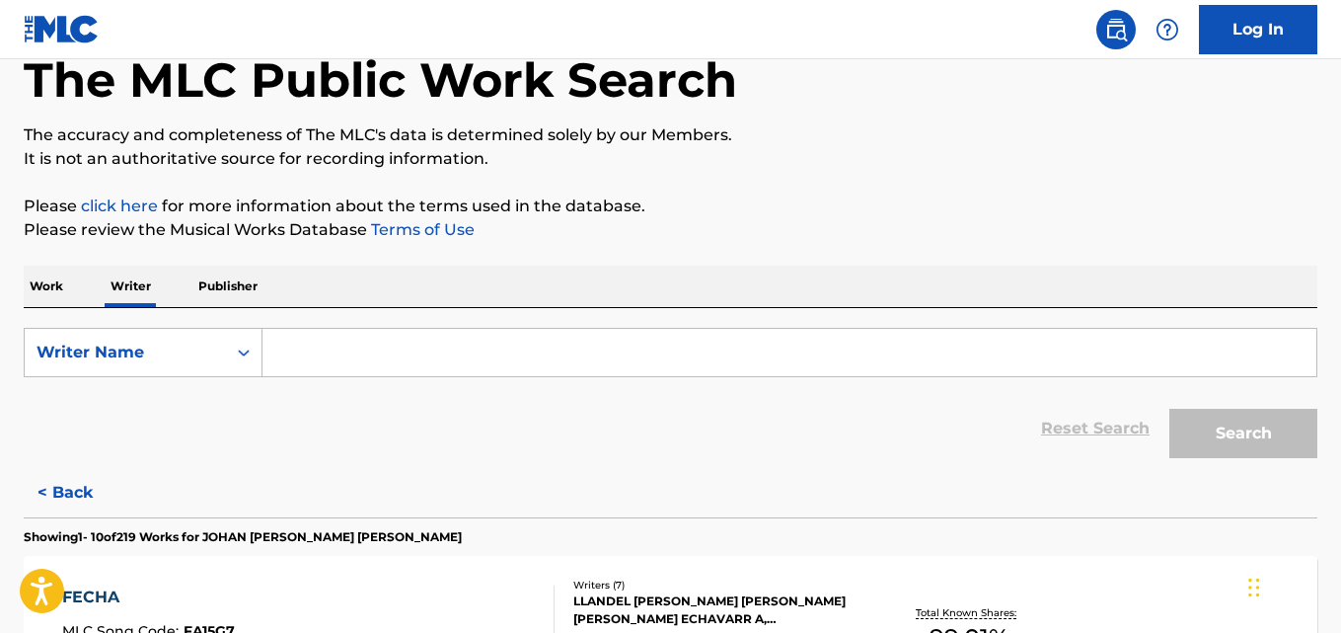
paste input "o Gap-chui"
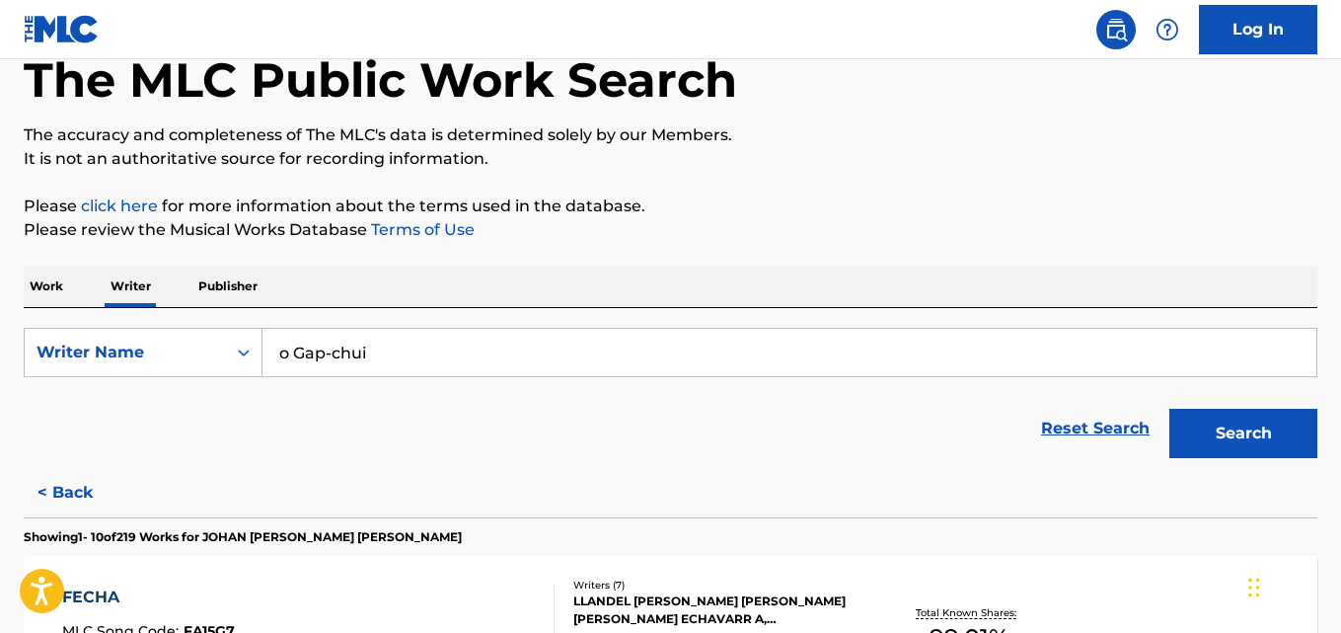
click at [283, 352] on input "o Gap-chui" at bounding box center [790, 352] width 1054 height 47
type input "Jo Gap-chui"
click at [1243, 429] on button "Search" at bounding box center [1244, 433] width 148 height 49
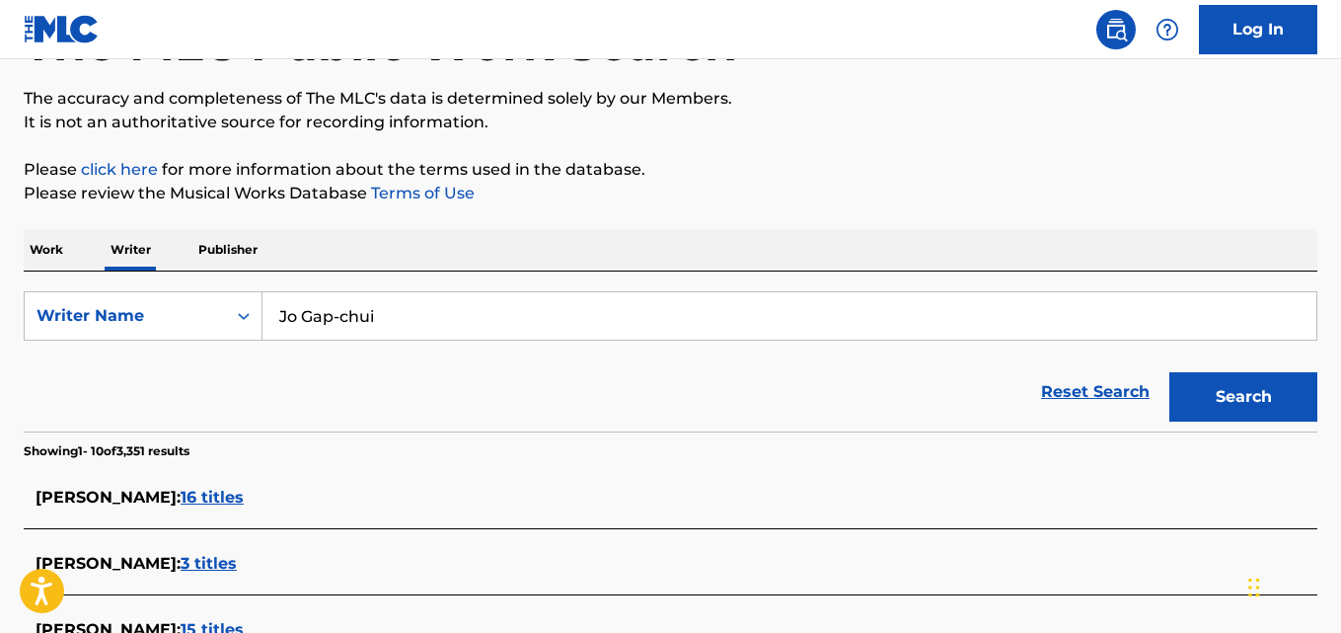
scroll to position [141, 0]
